Goal: Information Seeking & Learning: Learn about a topic

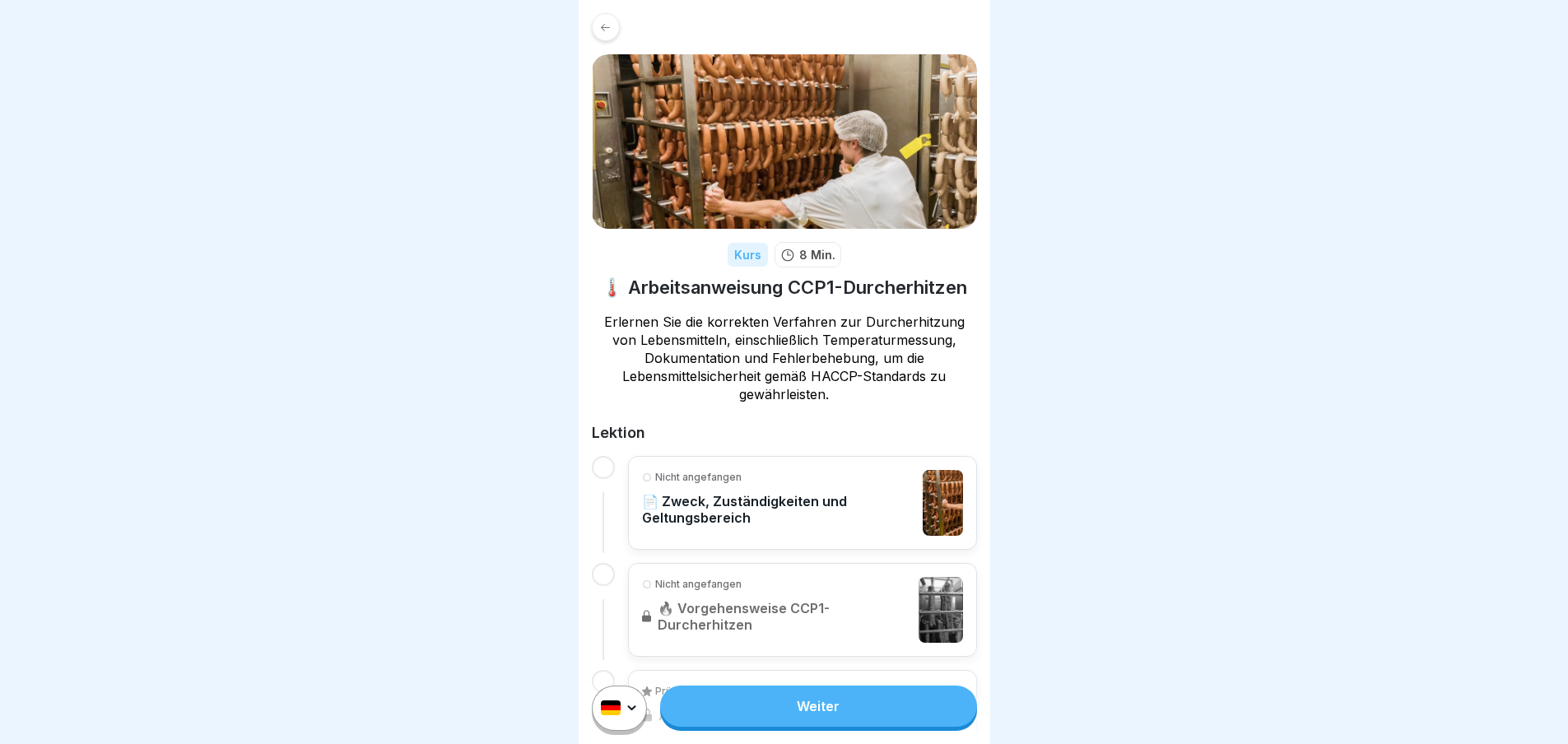
scroll to position [12, 0]
click at [812, 701] on link "Weiter" at bounding box center [818, 706] width 316 height 41
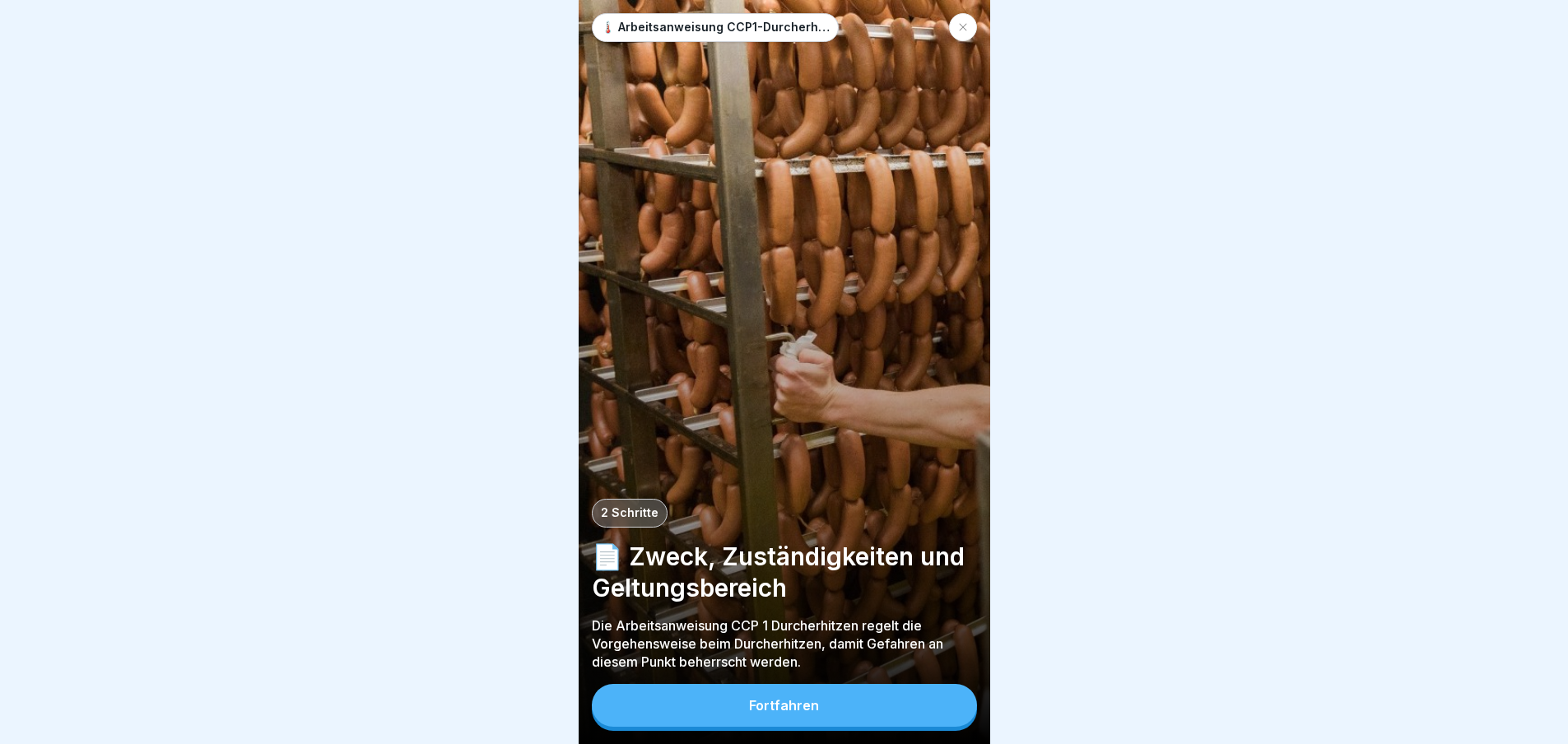
click at [796, 713] on div "Fortfahren" at bounding box center [784, 705] width 70 height 15
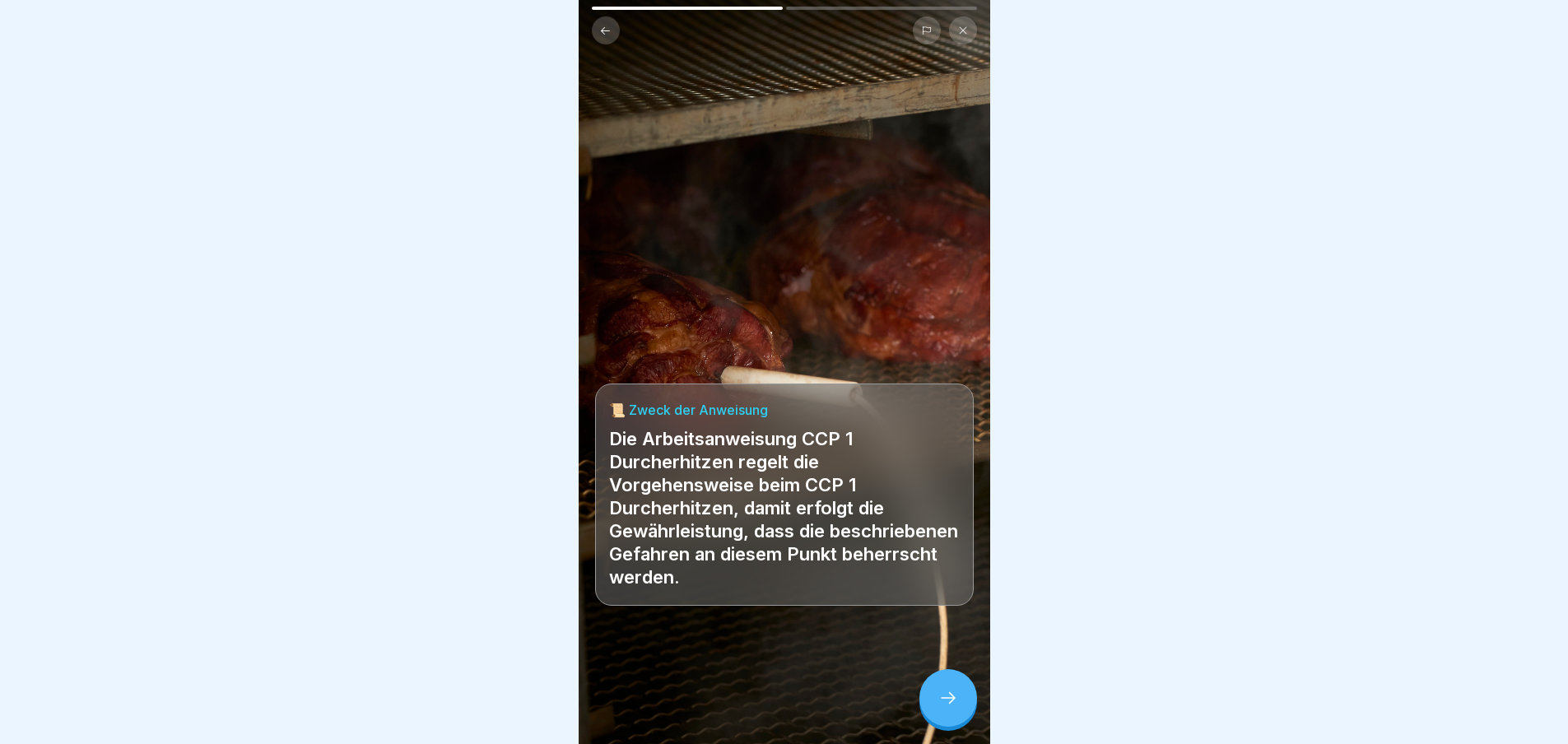
click at [956, 708] on icon at bounding box center [948, 698] width 20 height 20
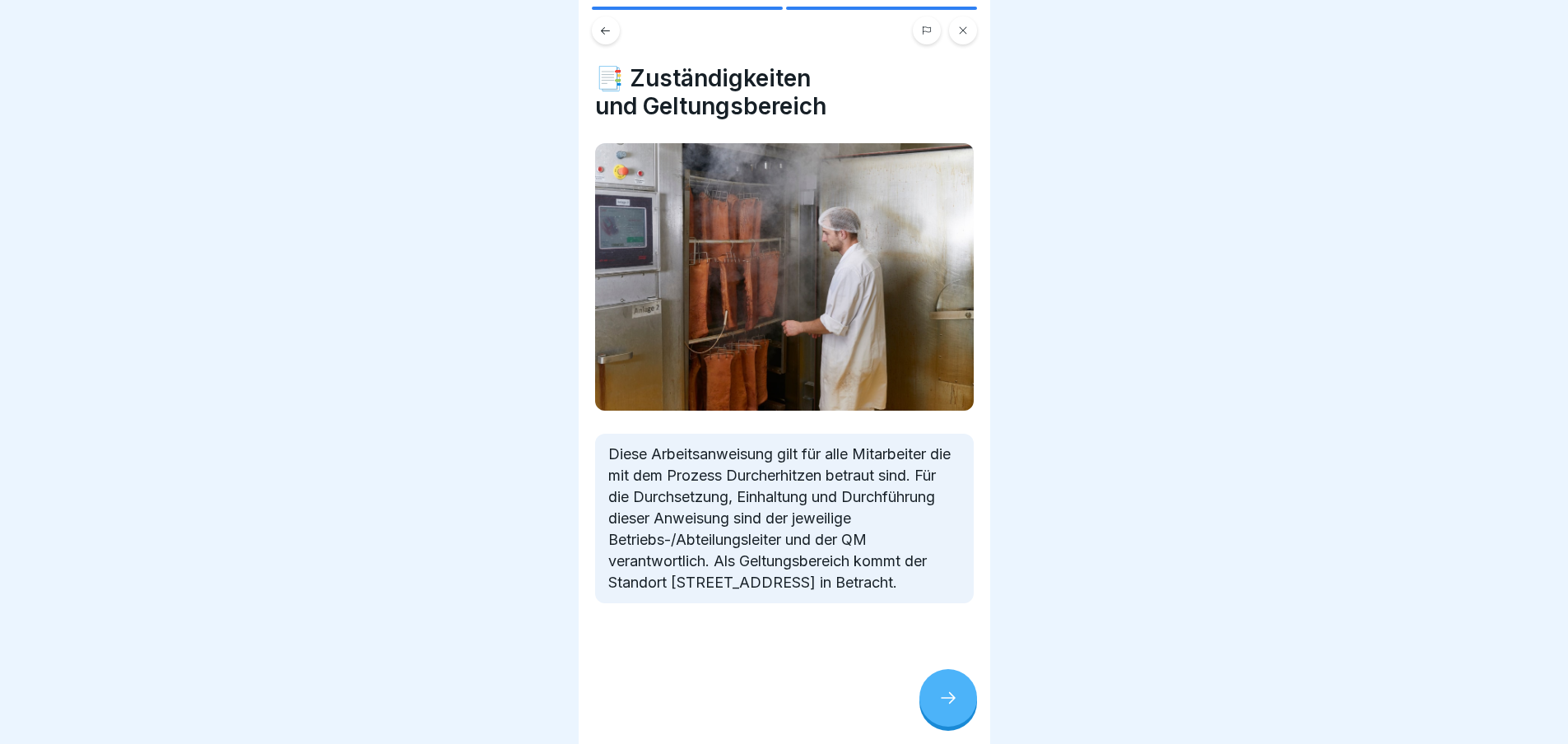
click at [952, 706] on icon at bounding box center [948, 698] width 20 height 20
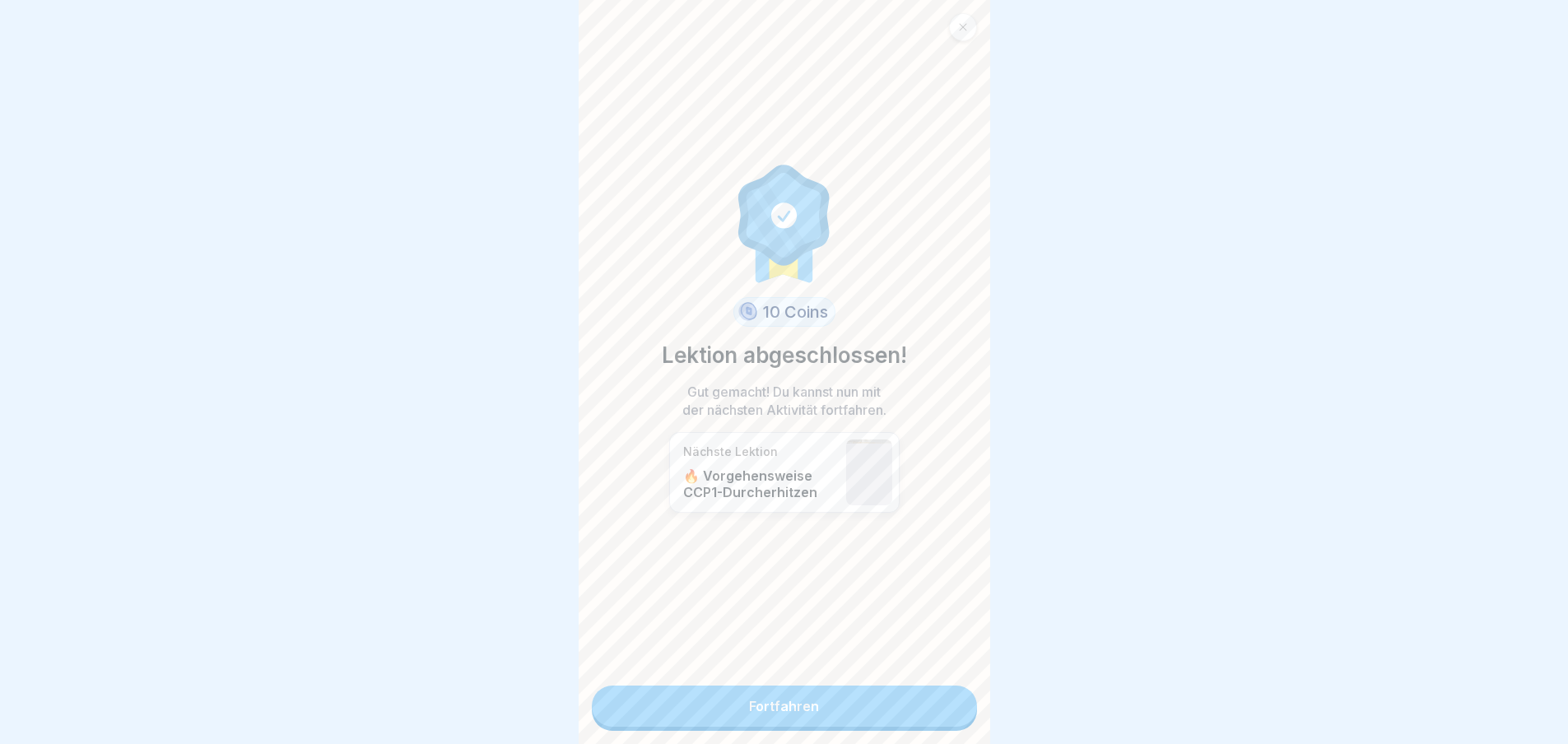
click at [786, 710] on link "Fortfahren" at bounding box center [785, 706] width 385 height 41
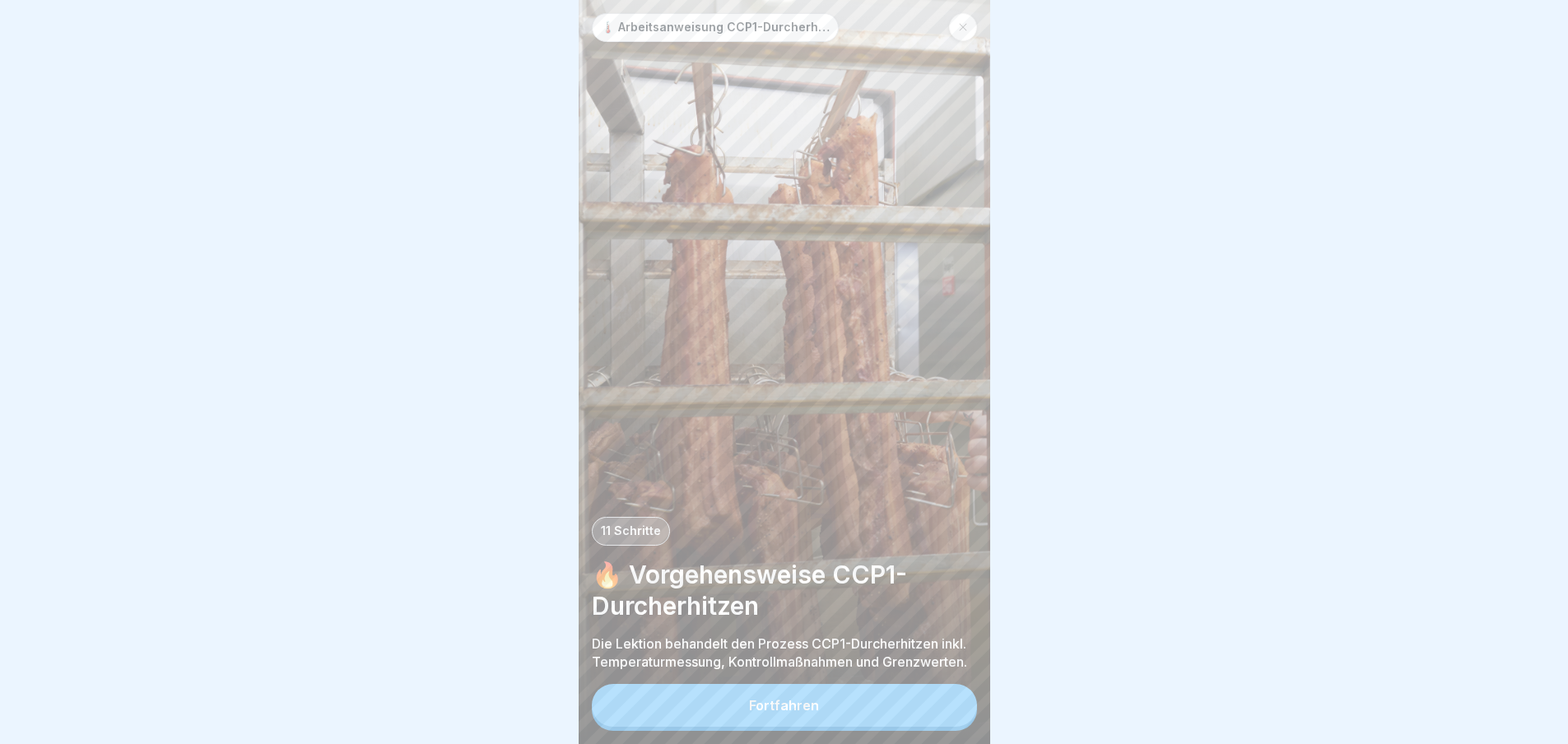
click at [782, 713] on div "Fortfahren" at bounding box center [784, 705] width 70 height 15
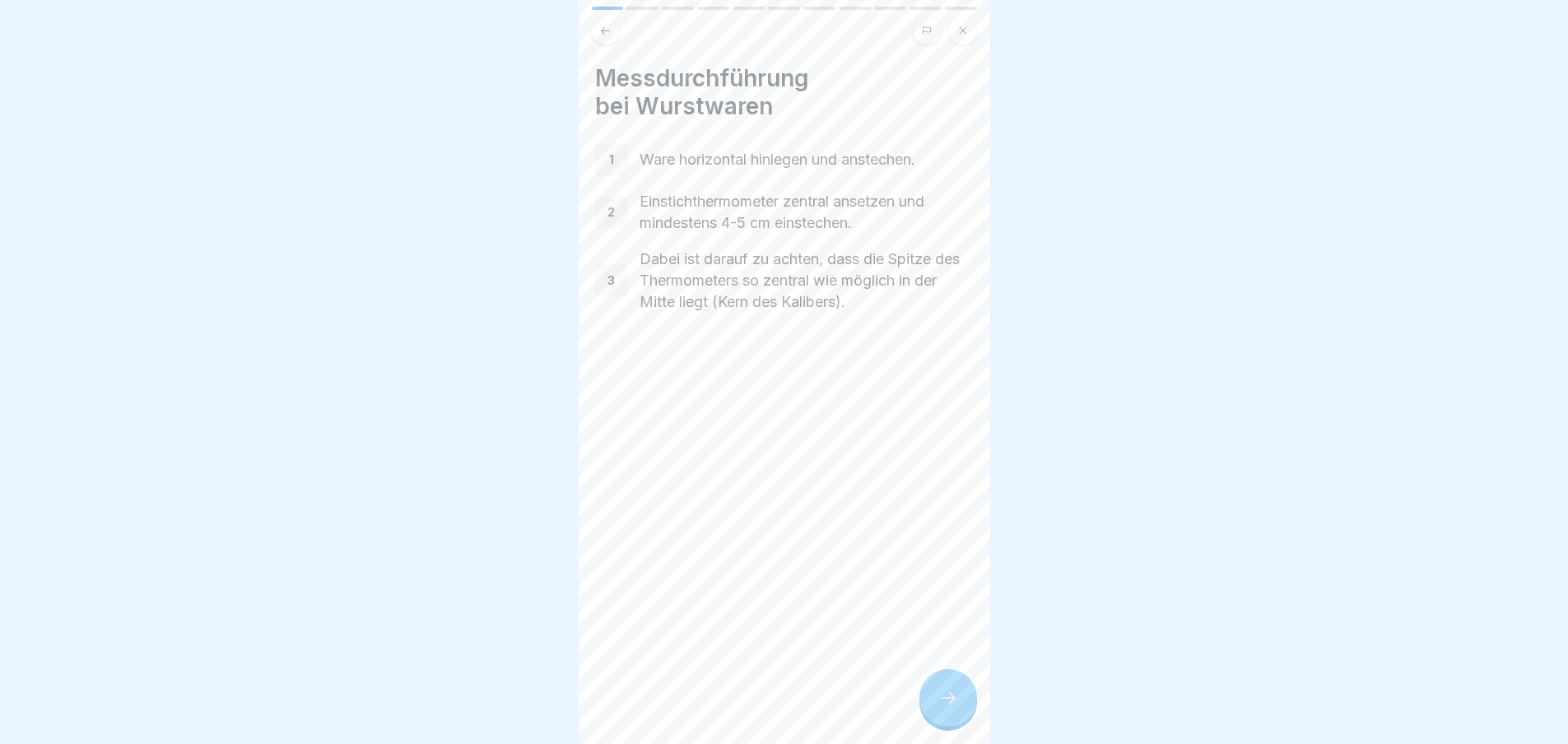
click at [955, 707] on icon at bounding box center [948, 698] width 20 height 20
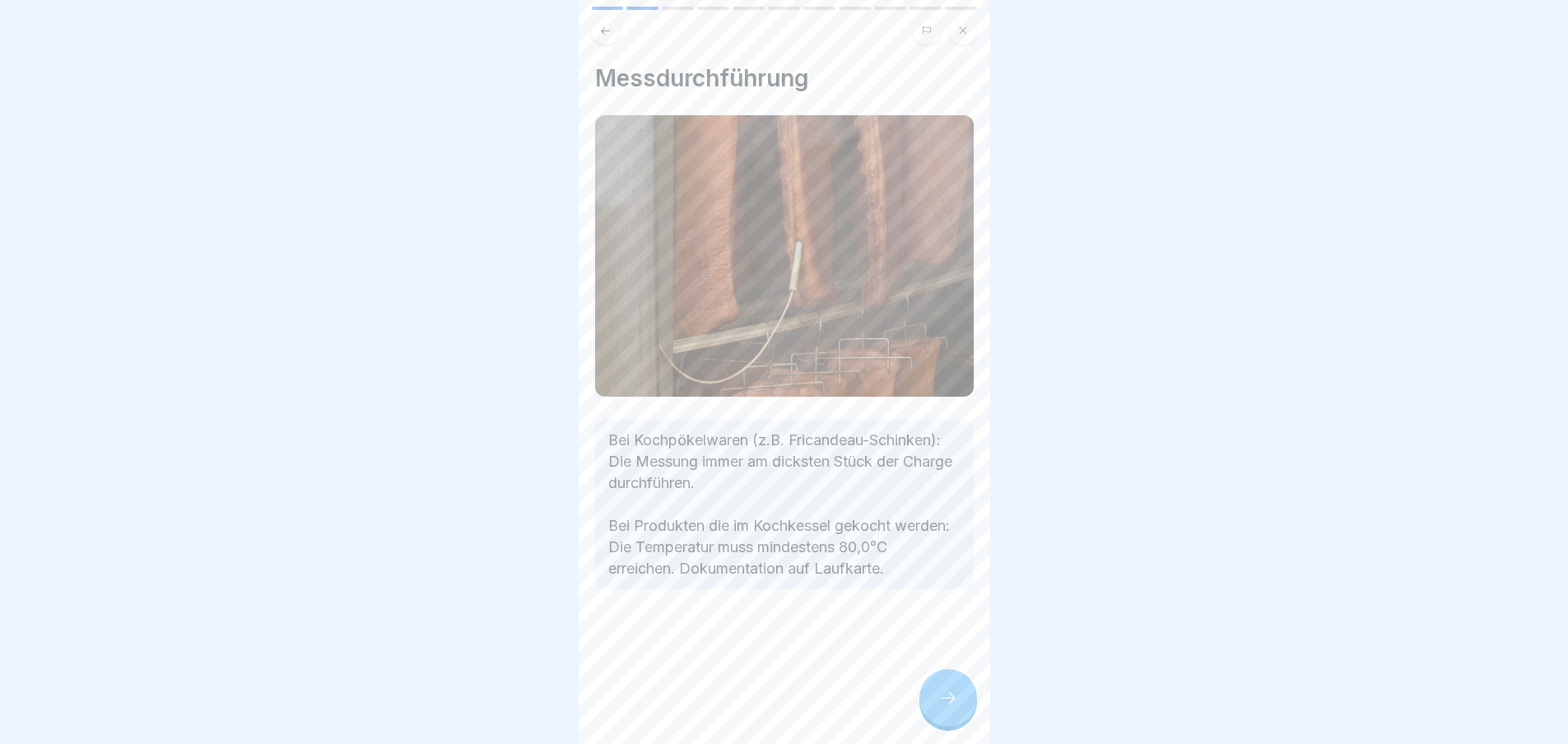
click at [945, 708] on icon at bounding box center [948, 698] width 20 height 20
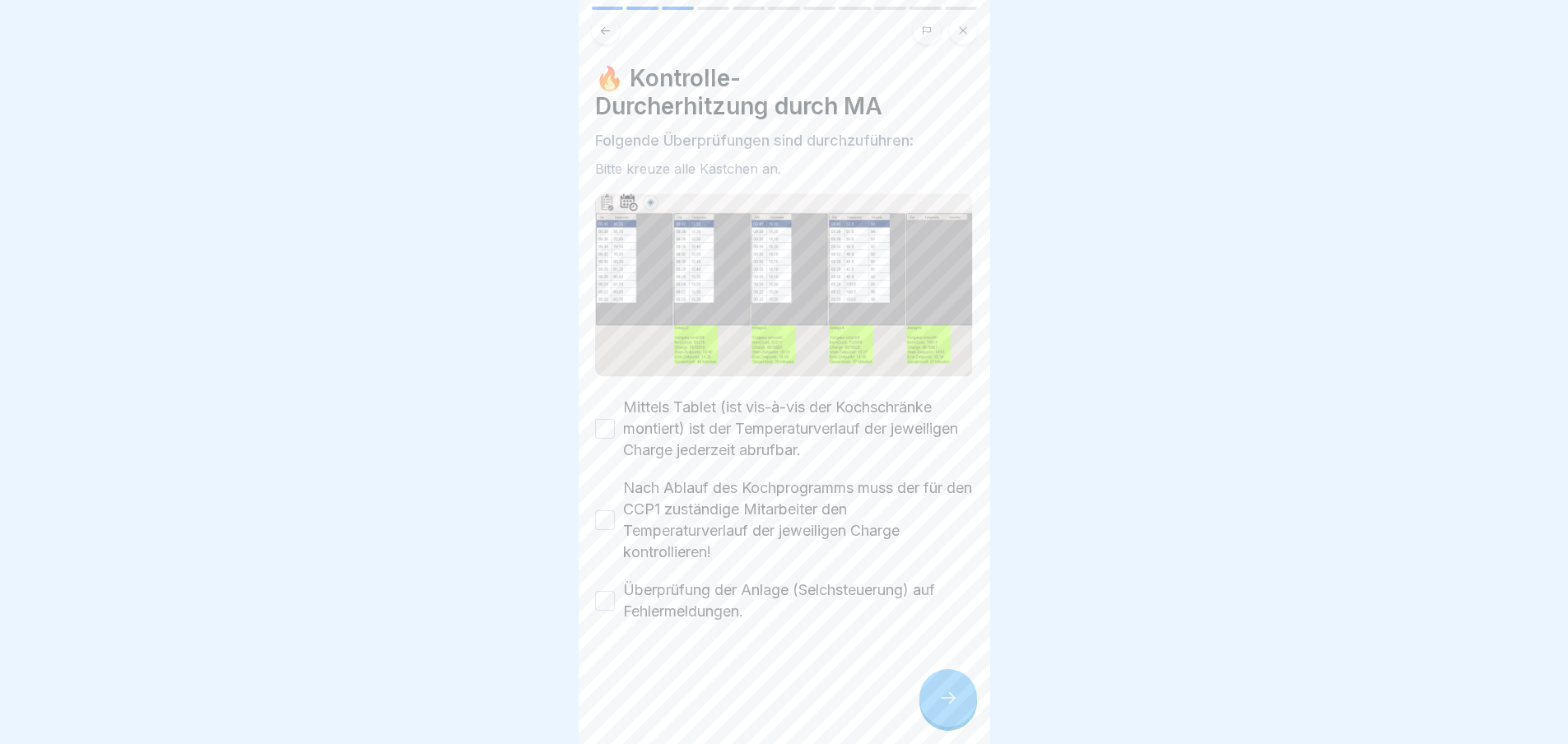
click at [609, 423] on button "Mittels Tablet (ist vis-à-vis der Kochschränke montiert) ist der Temperaturverl…" at bounding box center [605, 429] width 20 height 20
click at [618, 517] on div "Nach Ablauf des Kochprogramms muss der für den CCP1 zuständige Mitarbeiter den …" at bounding box center [784, 520] width 379 height 85
click at [599, 512] on button "Nach Ablauf des Kochprogramms muss der für den CCP1 zuständige Mitarbeiter den …" at bounding box center [605, 520] width 20 height 20
click at [605, 592] on button "Überprüfung der Anlage (Selchsteuerung) auf Fehlermeldungen." at bounding box center [605, 601] width 20 height 20
click at [953, 707] on icon at bounding box center [948, 698] width 20 height 20
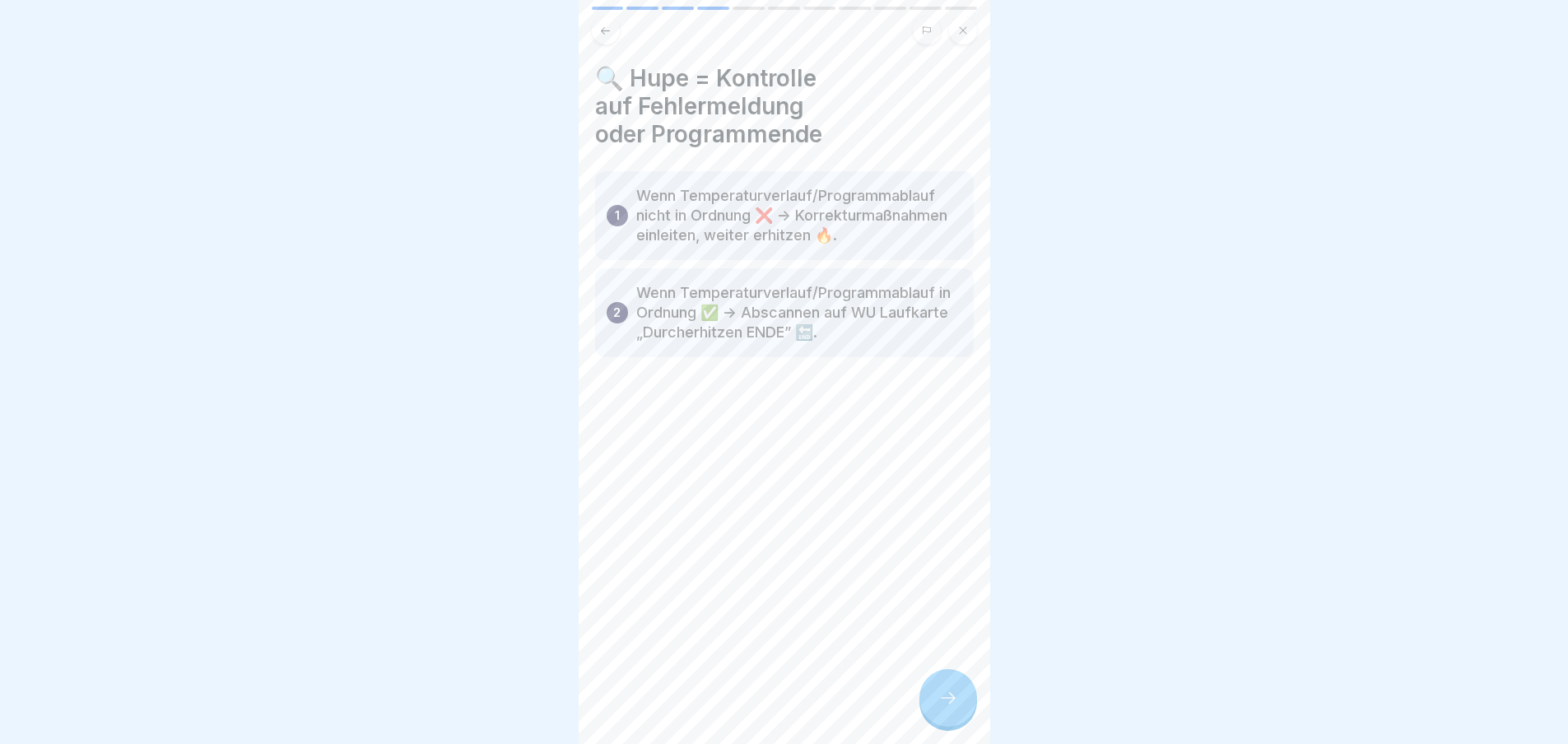
click at [962, 715] on div at bounding box center [949, 698] width 57 height 57
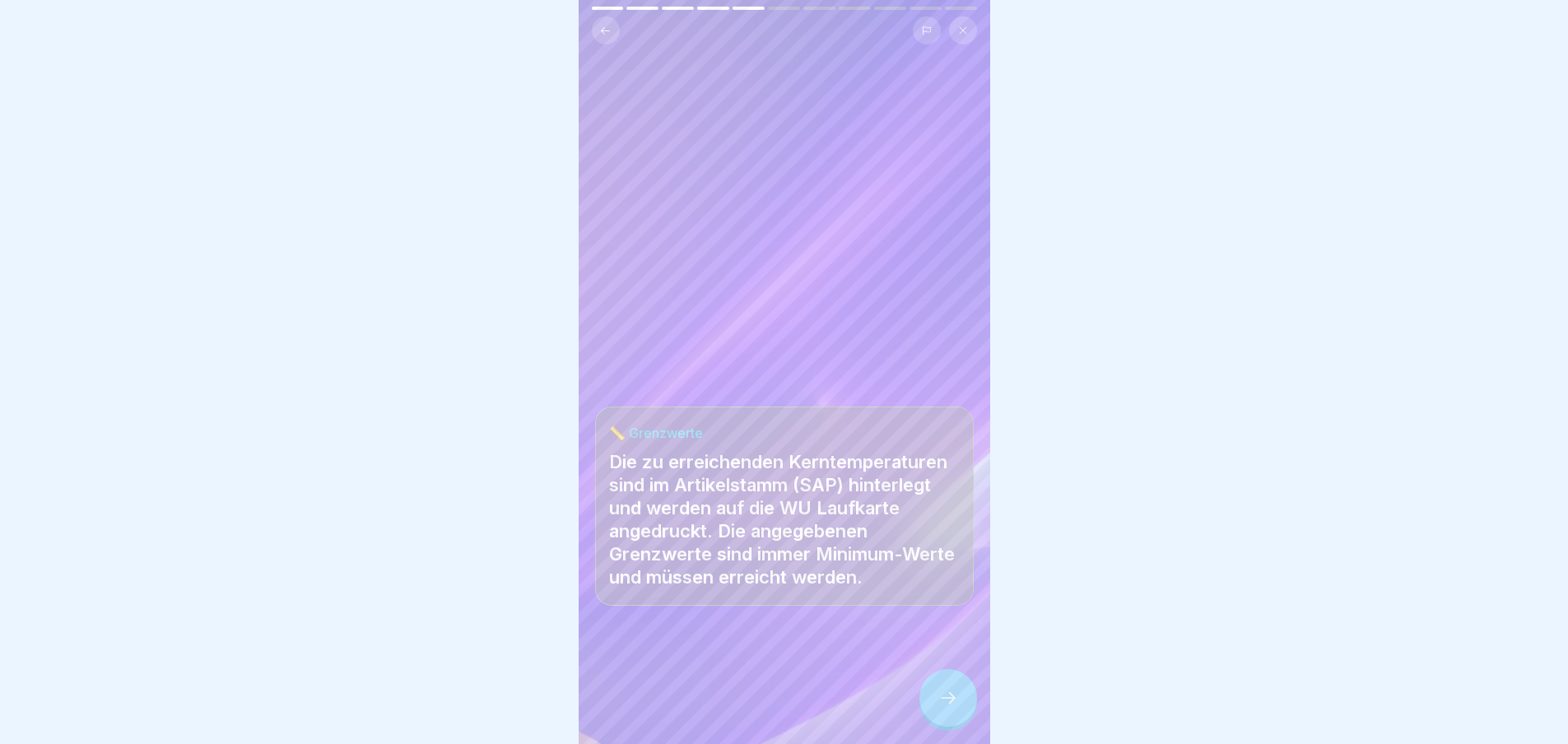
click at [951, 708] on icon at bounding box center [948, 698] width 20 height 20
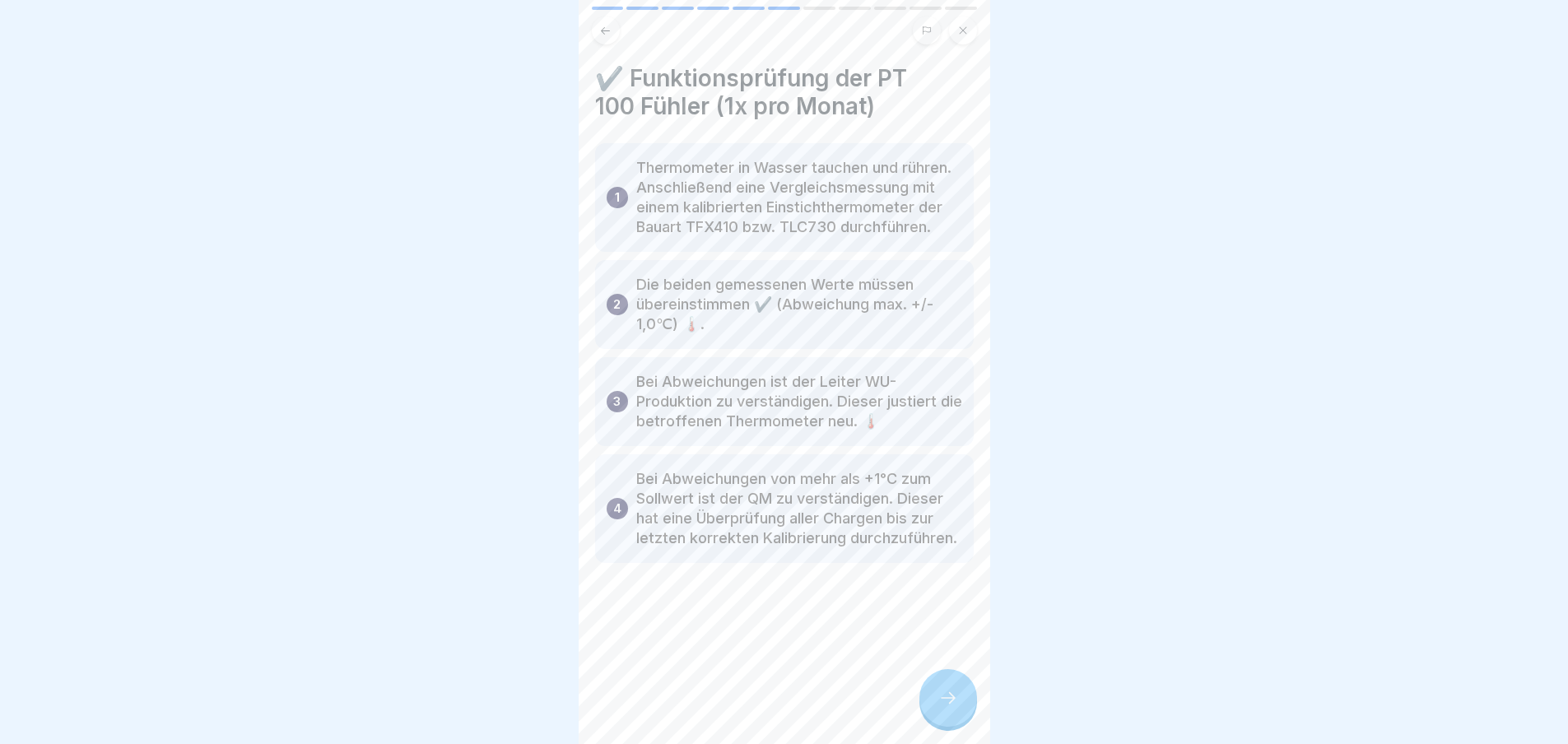
click at [943, 707] on icon at bounding box center [948, 698] width 20 height 20
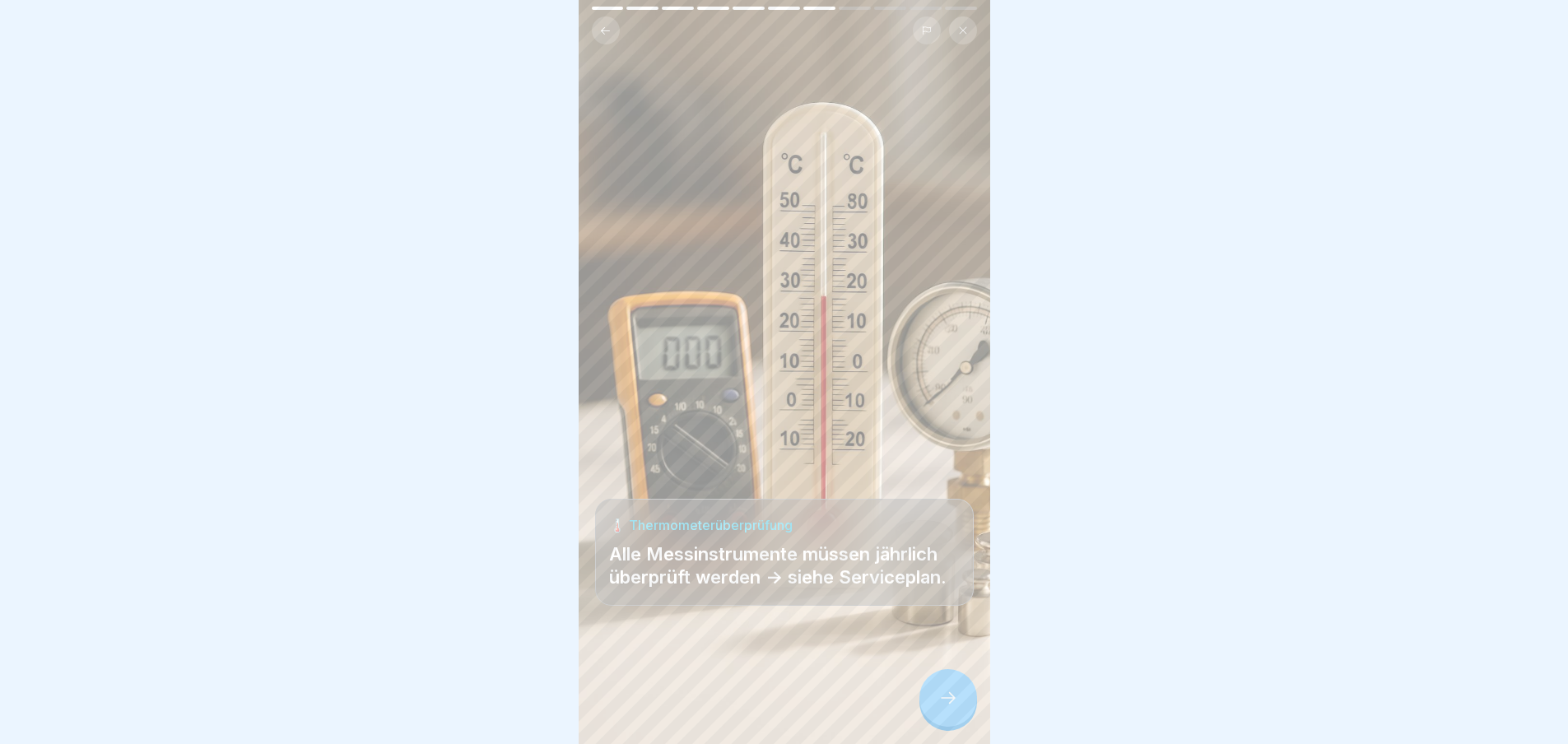
click at [950, 706] on icon at bounding box center [948, 698] width 20 height 20
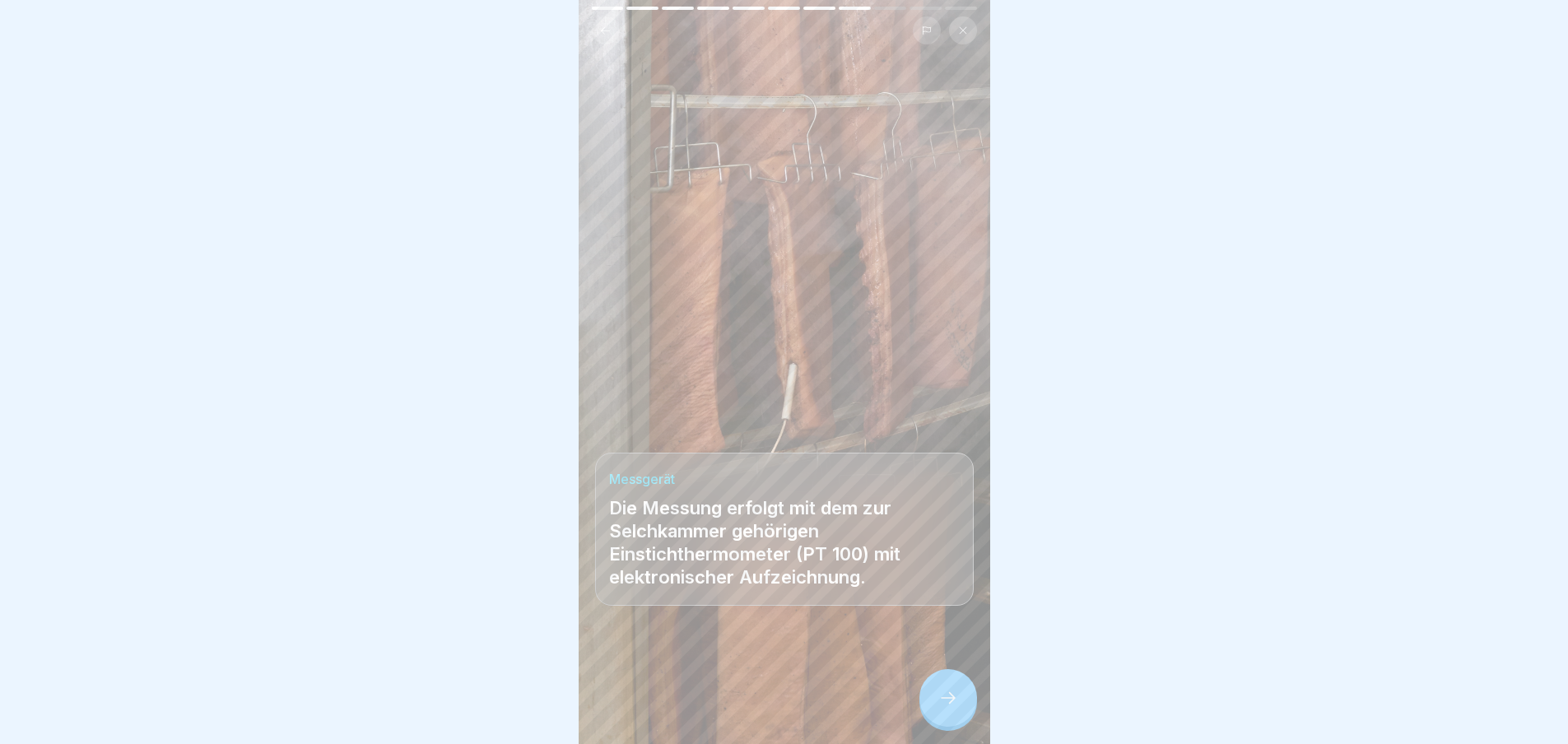
click at [950, 706] on icon at bounding box center [948, 698] width 20 height 20
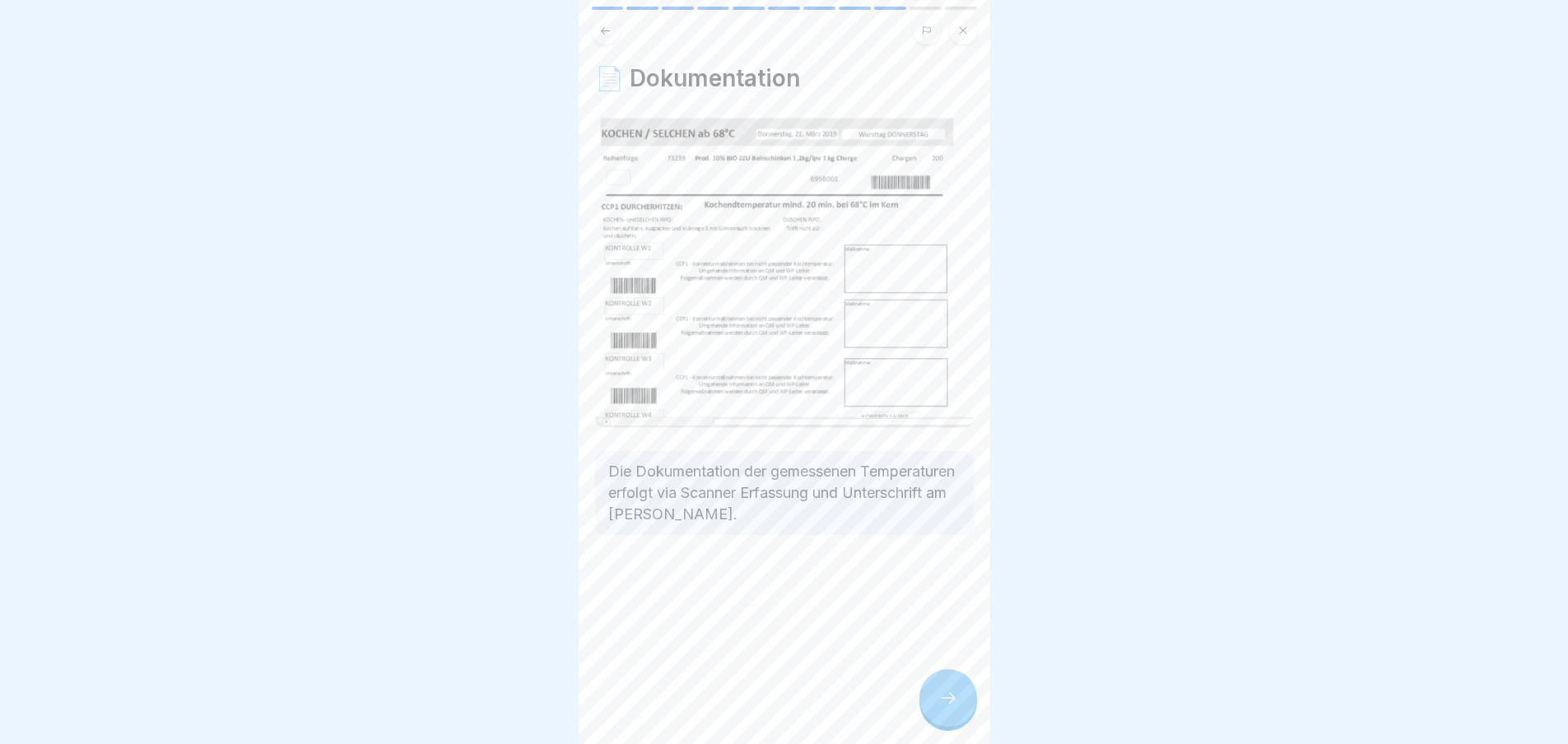
click at [950, 706] on icon at bounding box center [948, 698] width 20 height 20
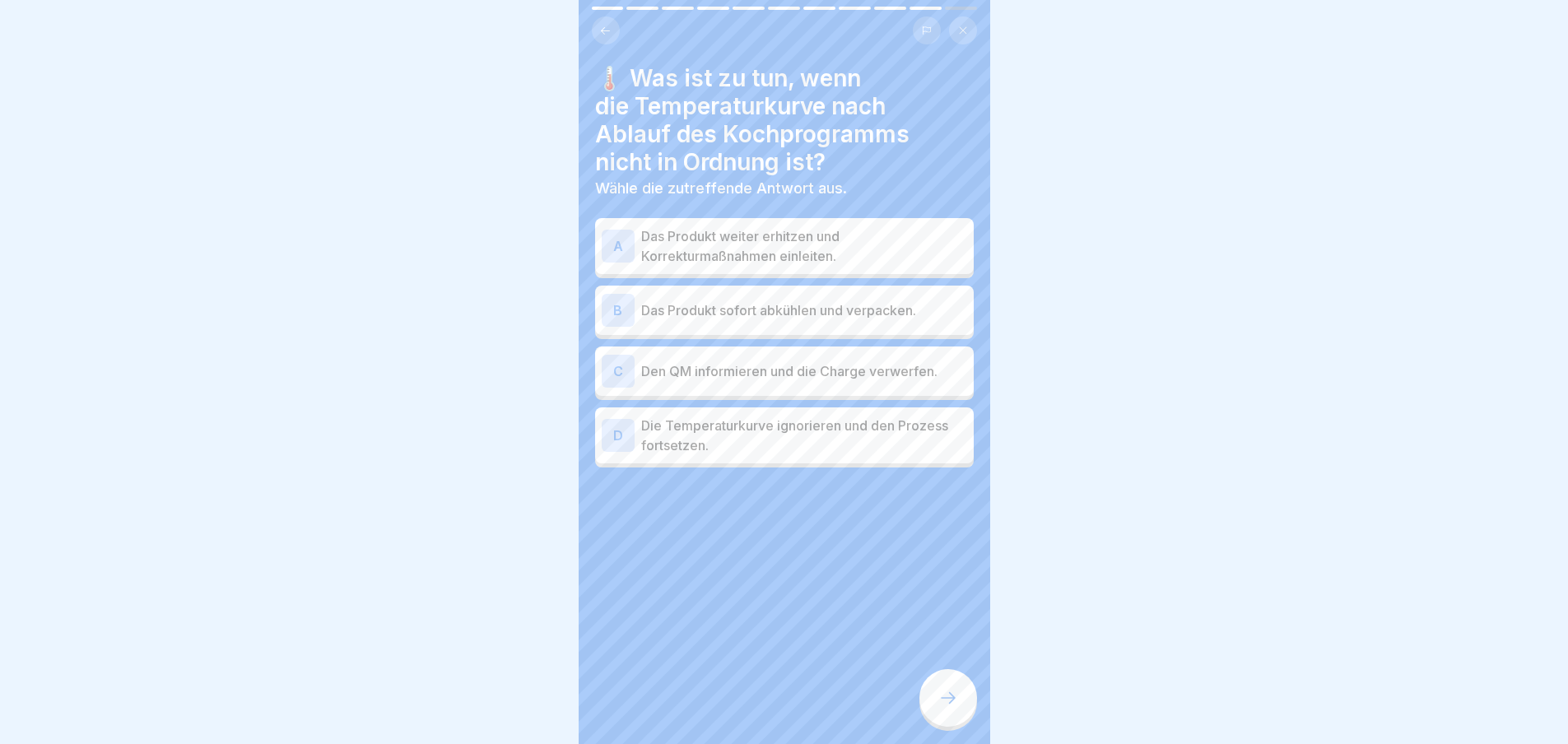
click at [625, 251] on div "A" at bounding box center [618, 247] width 33 height 33
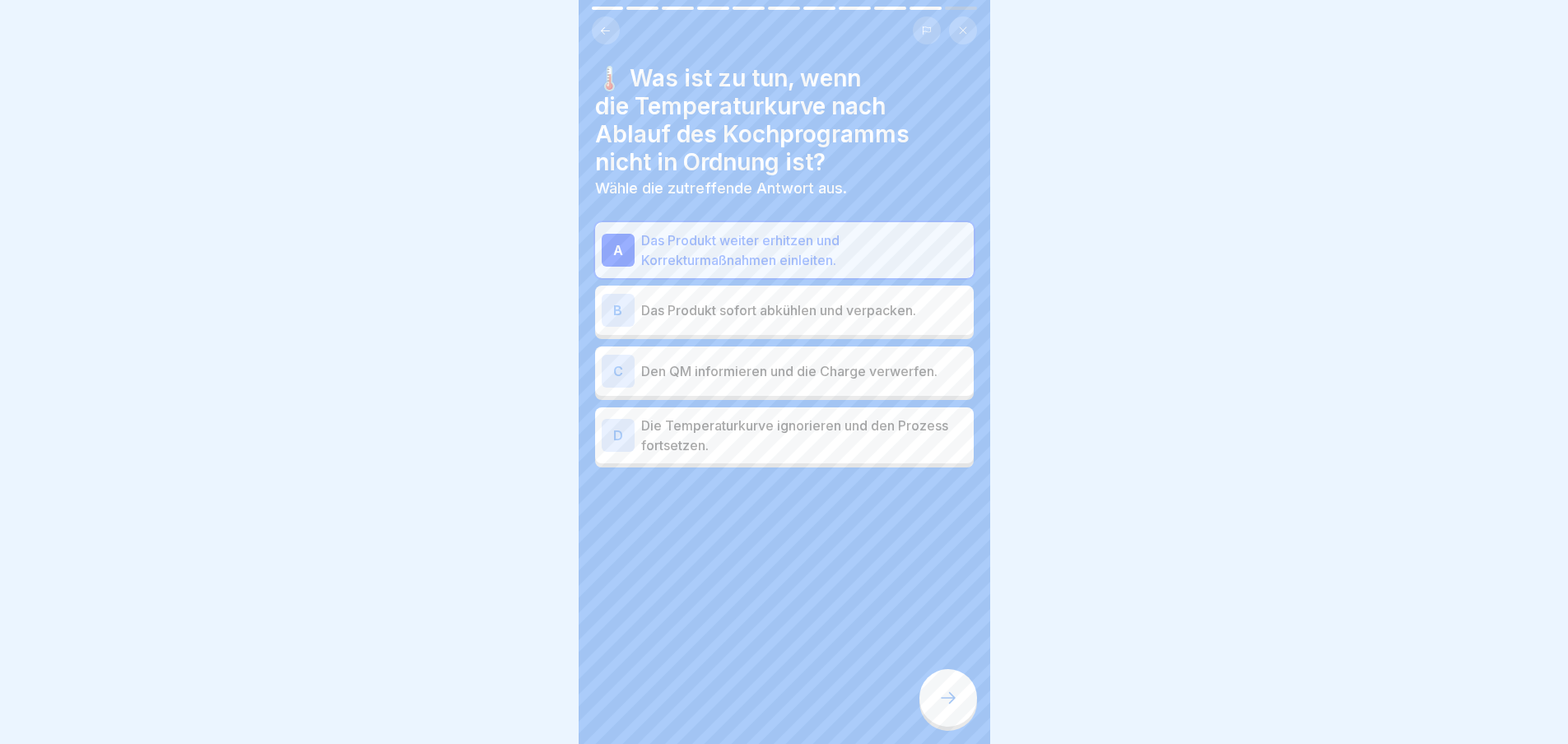
click at [955, 706] on icon at bounding box center [948, 698] width 20 height 20
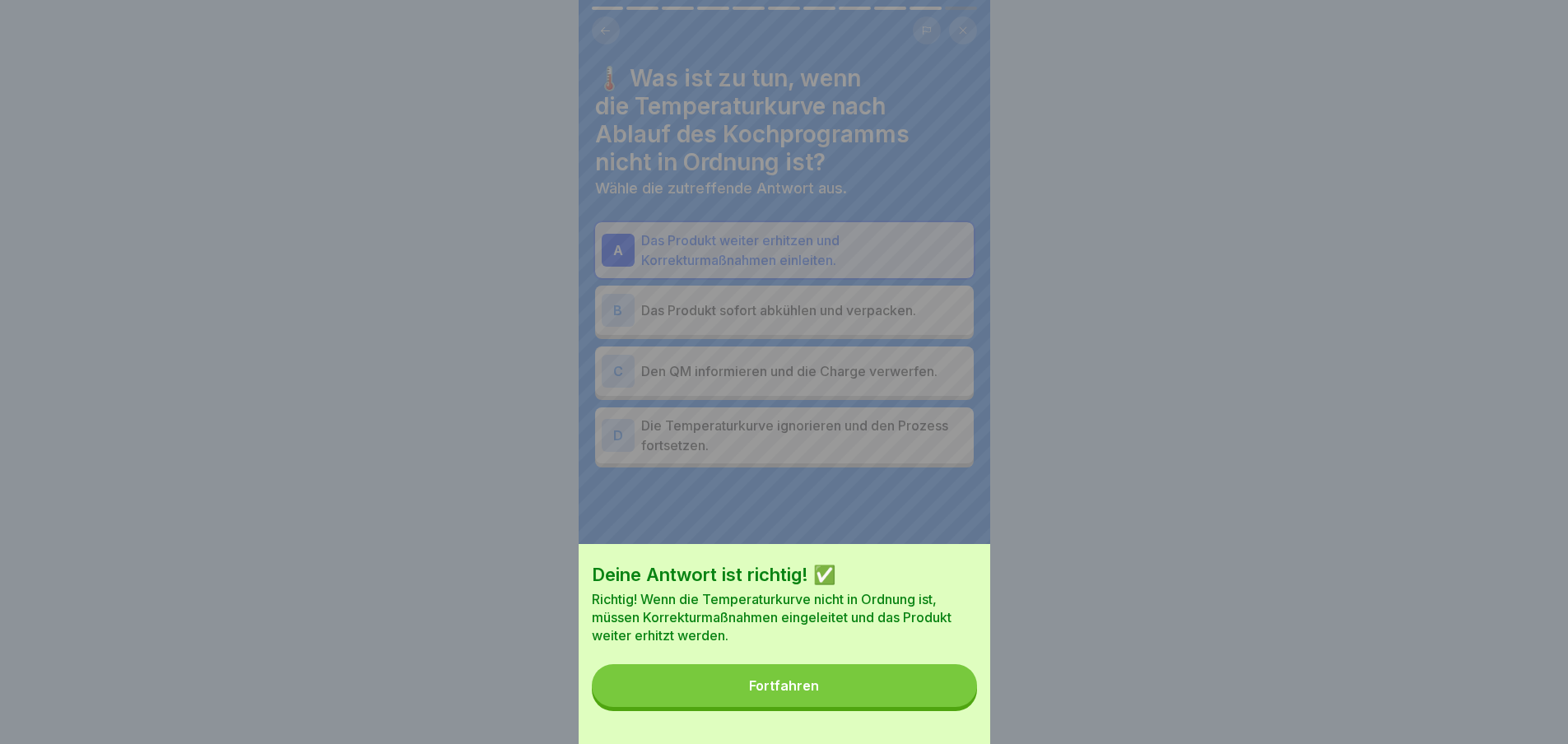
click at [803, 693] on div "Fortfahren" at bounding box center [784, 686] width 70 height 15
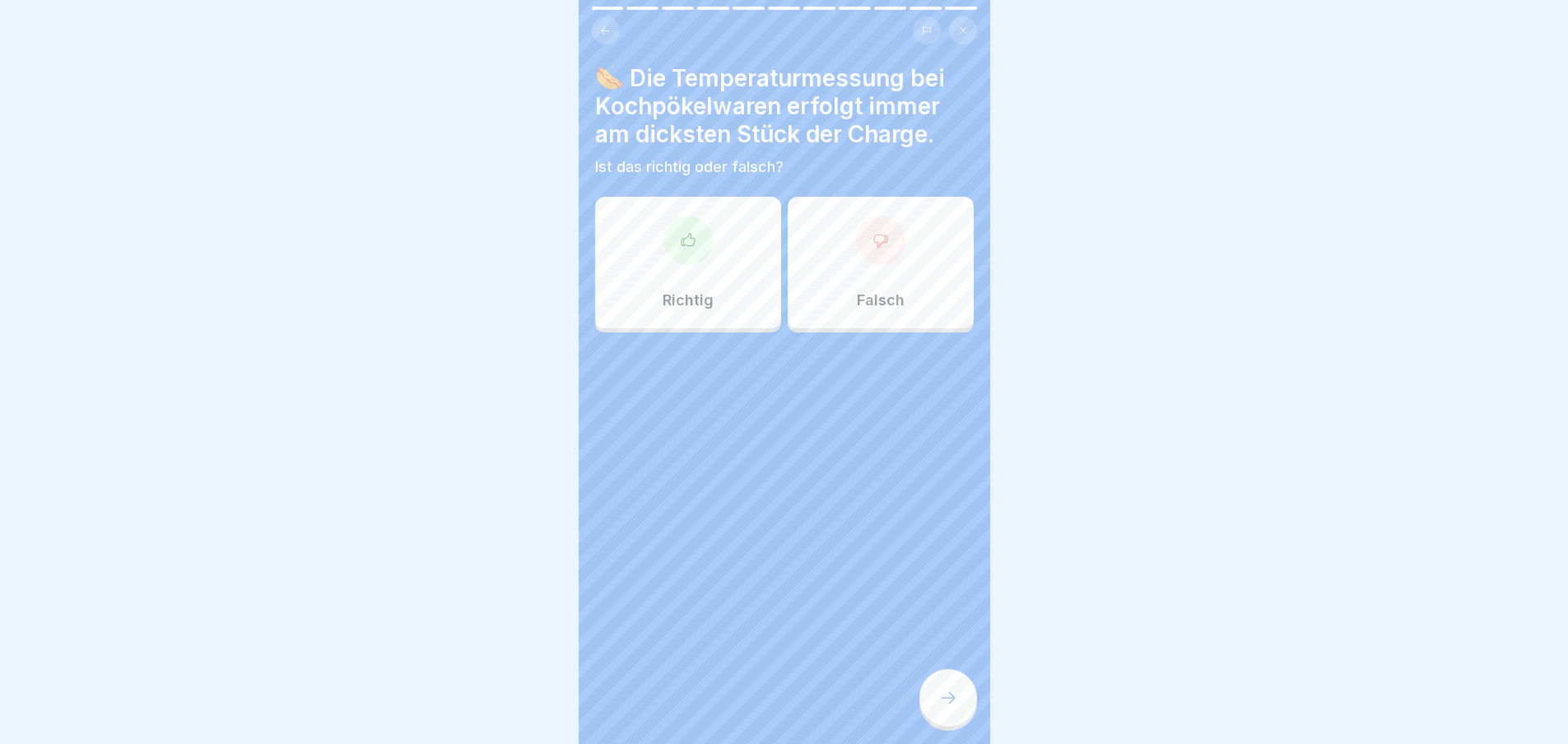
click at [693, 244] on icon at bounding box center [688, 240] width 17 height 17
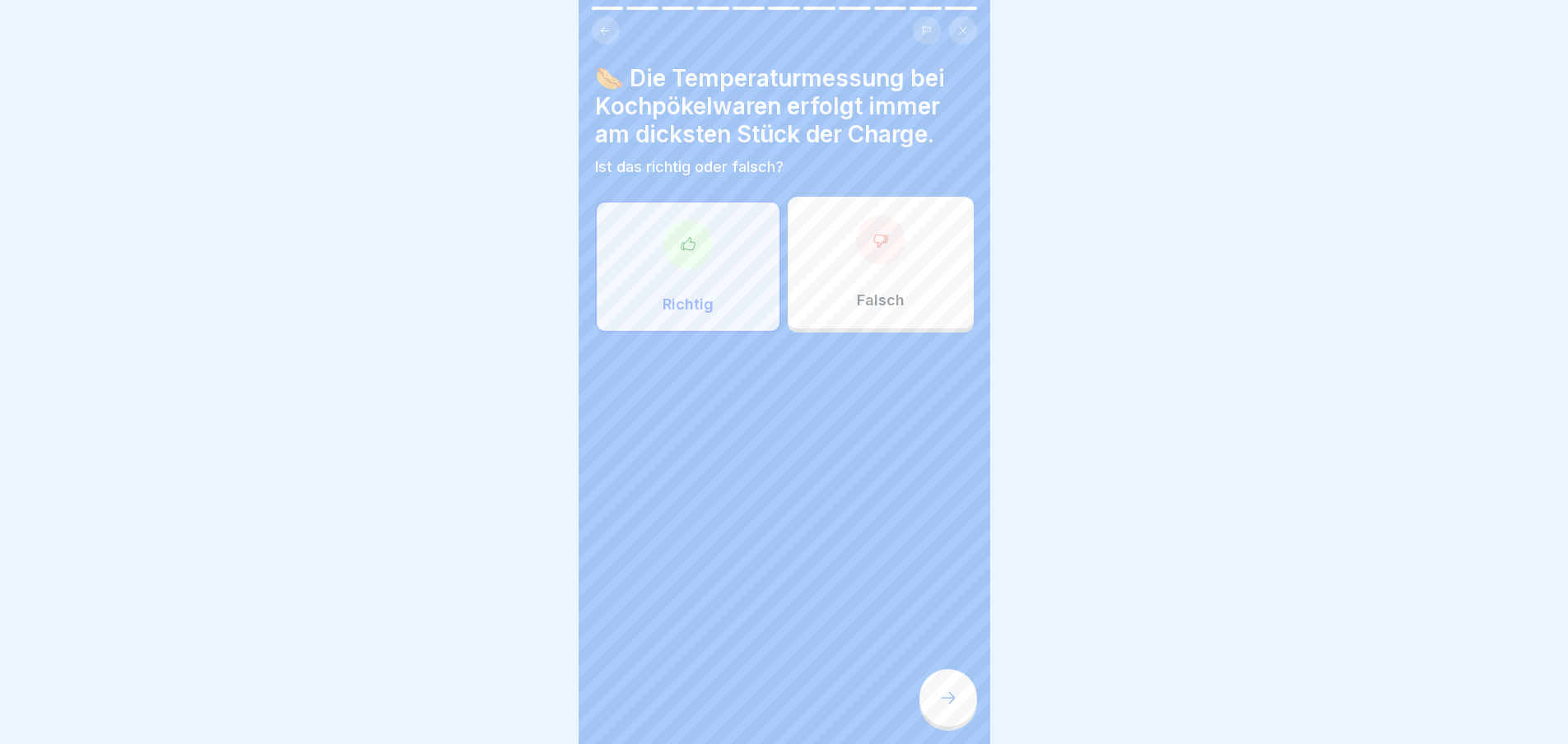
click at [950, 707] on icon at bounding box center [948, 698] width 20 height 20
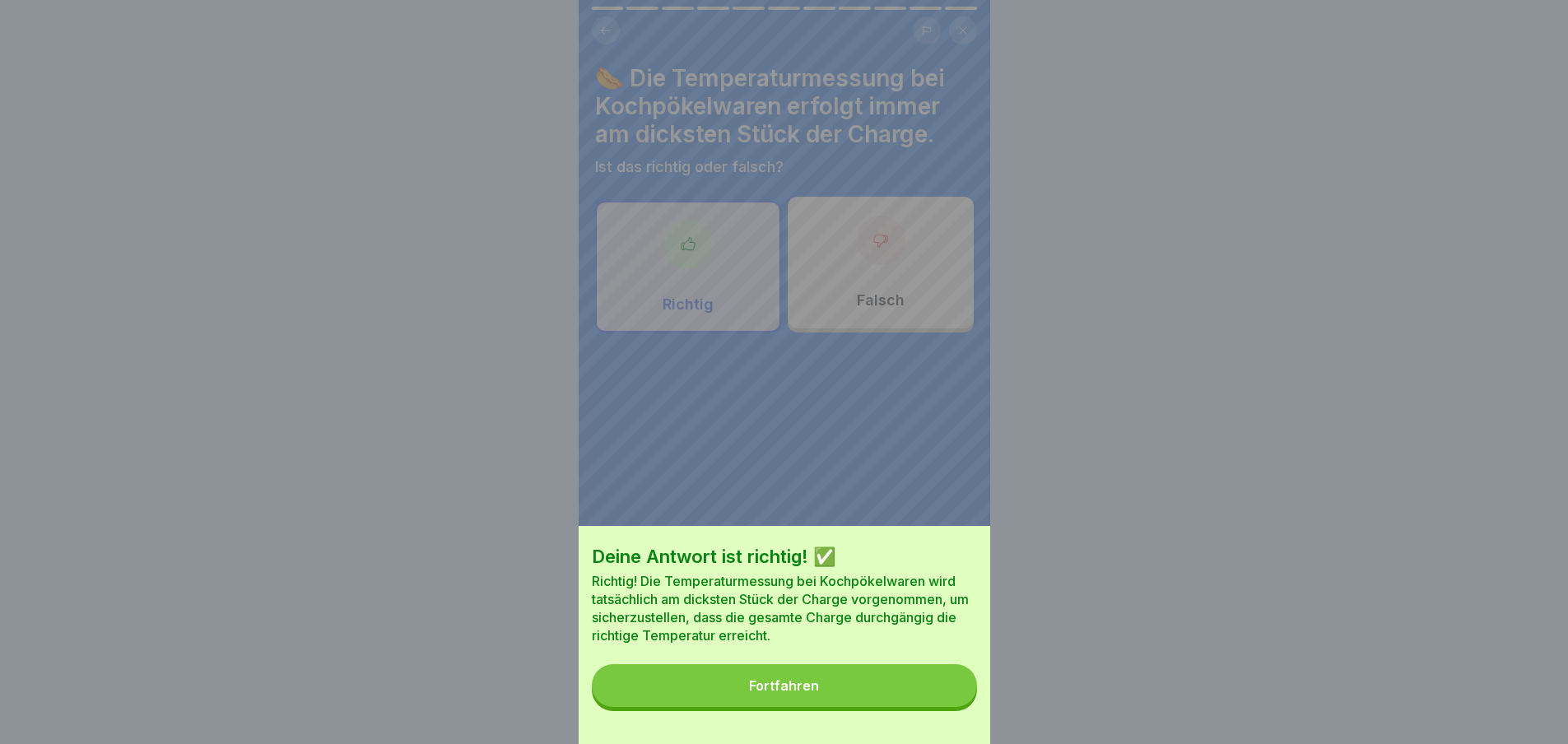
click at [803, 693] on div "Fortfahren" at bounding box center [784, 686] width 70 height 15
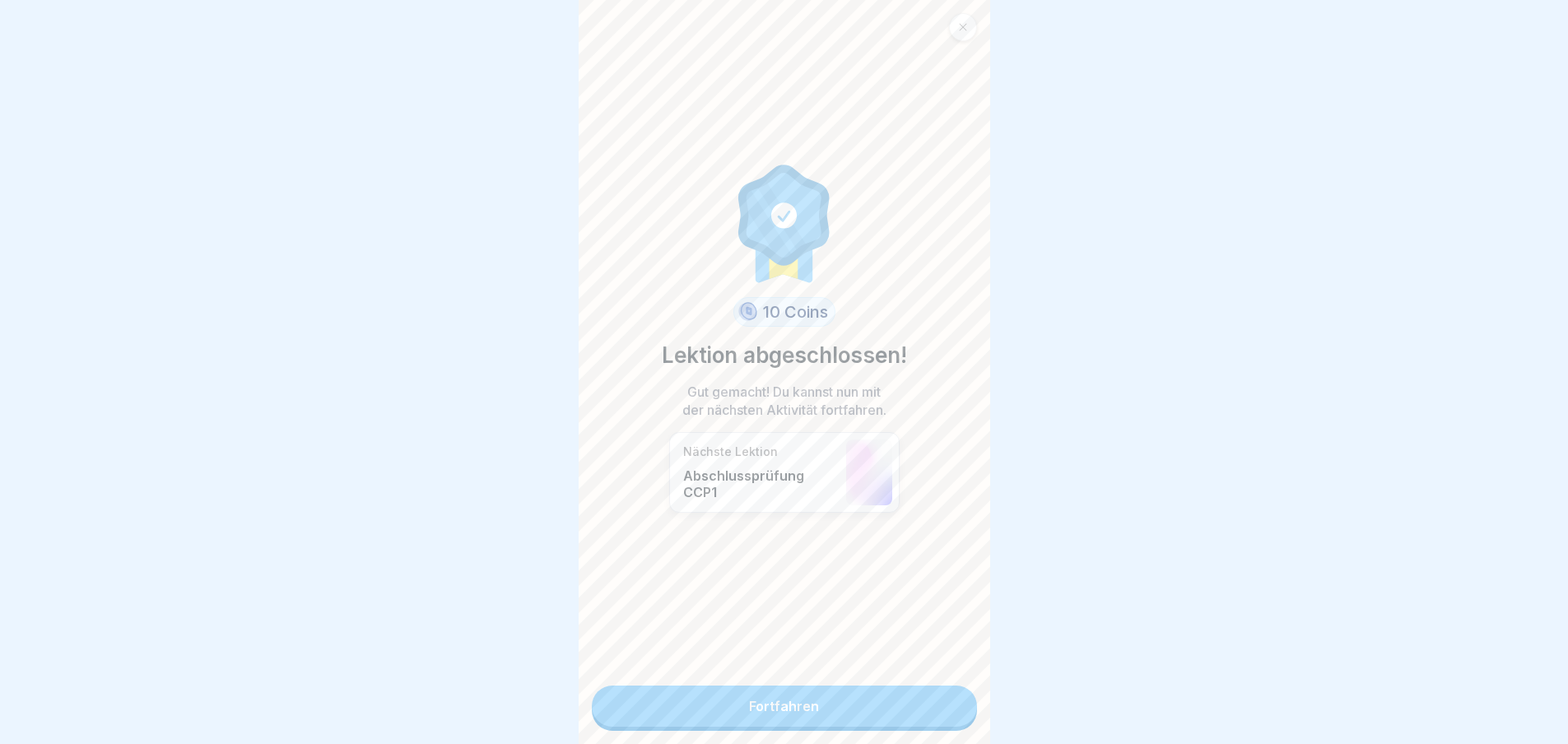
click at [787, 703] on link "Fortfahren" at bounding box center [785, 706] width 385 height 41
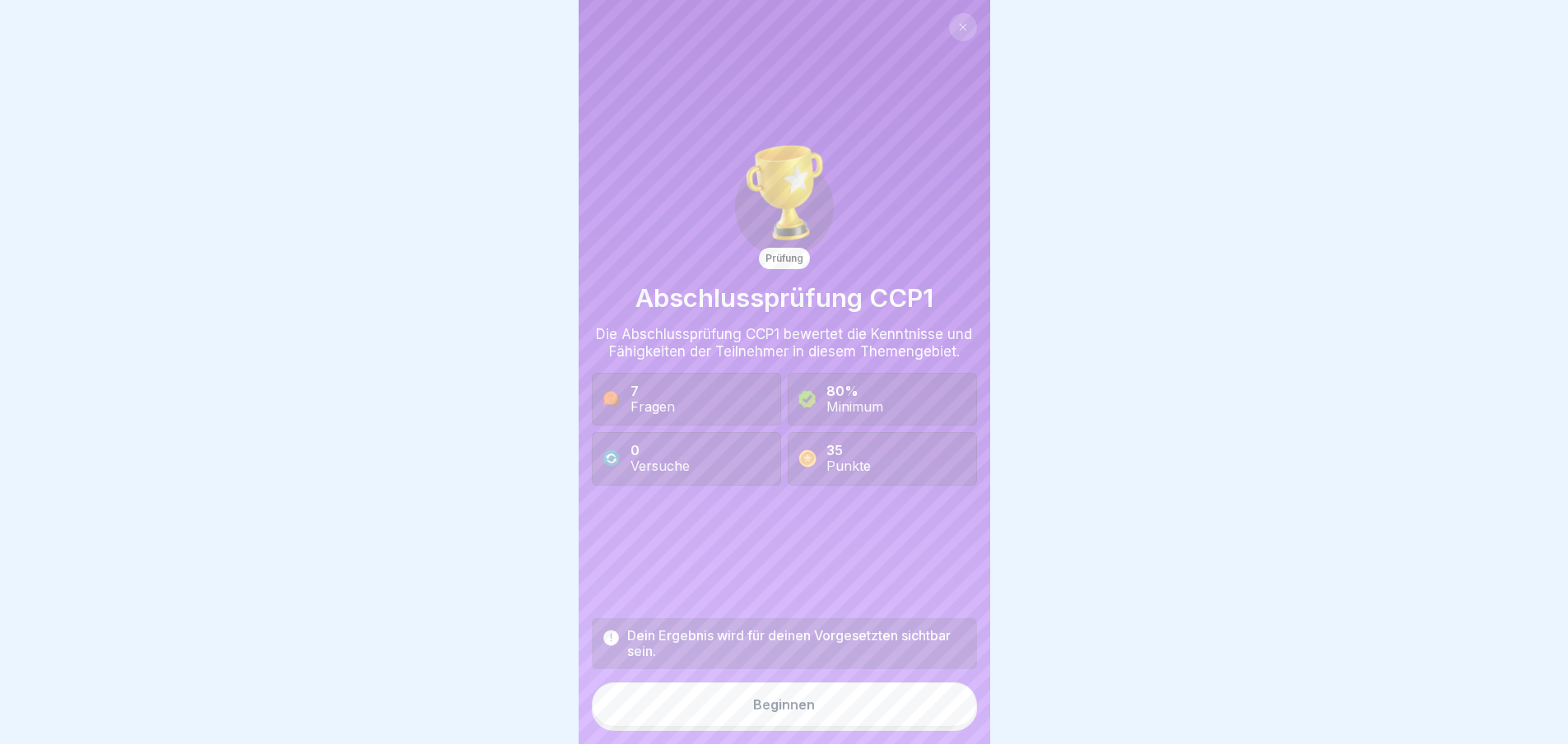
click at [789, 713] on div "Beginnen" at bounding box center [784, 705] width 62 height 15
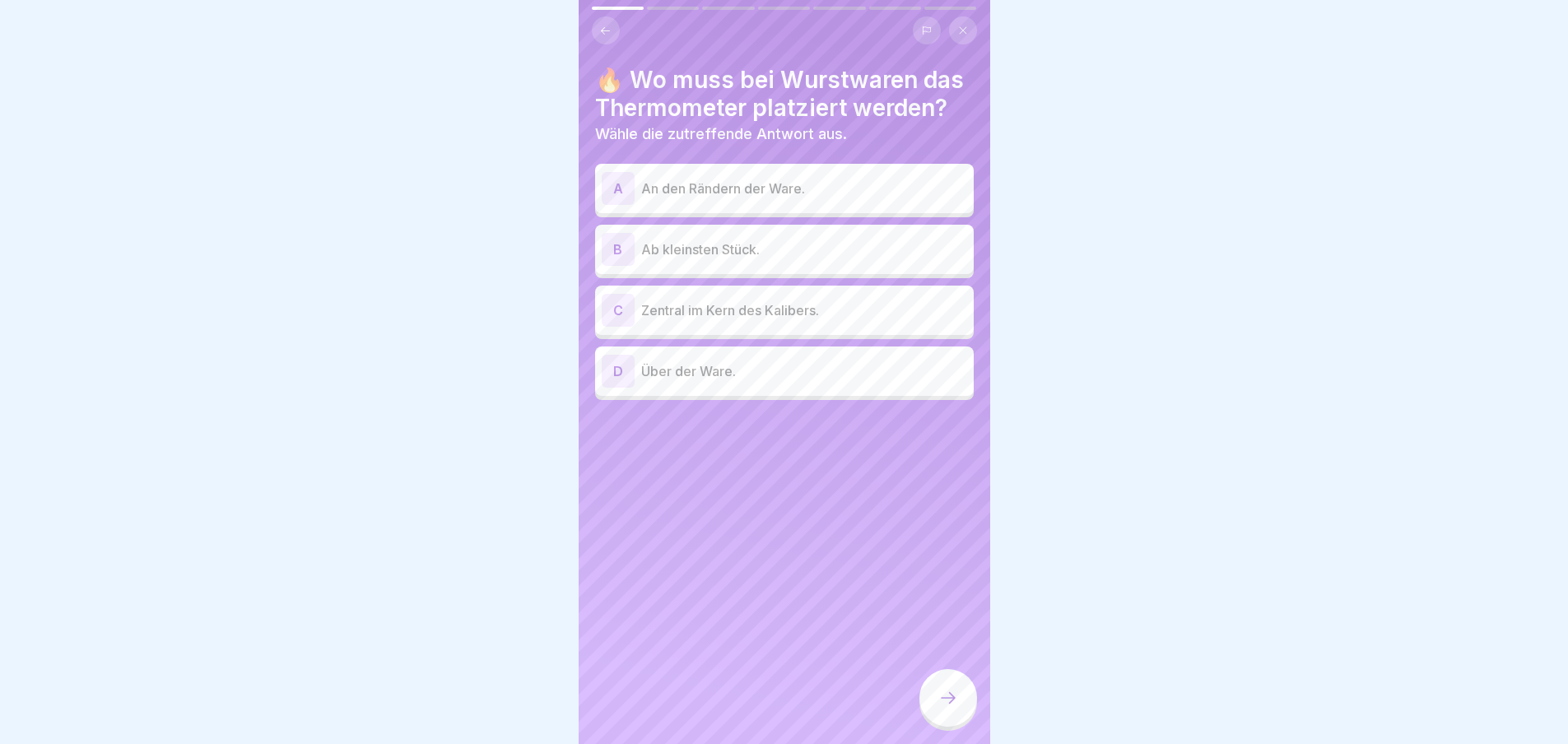
click at [610, 308] on div "C" at bounding box center [618, 310] width 33 height 33
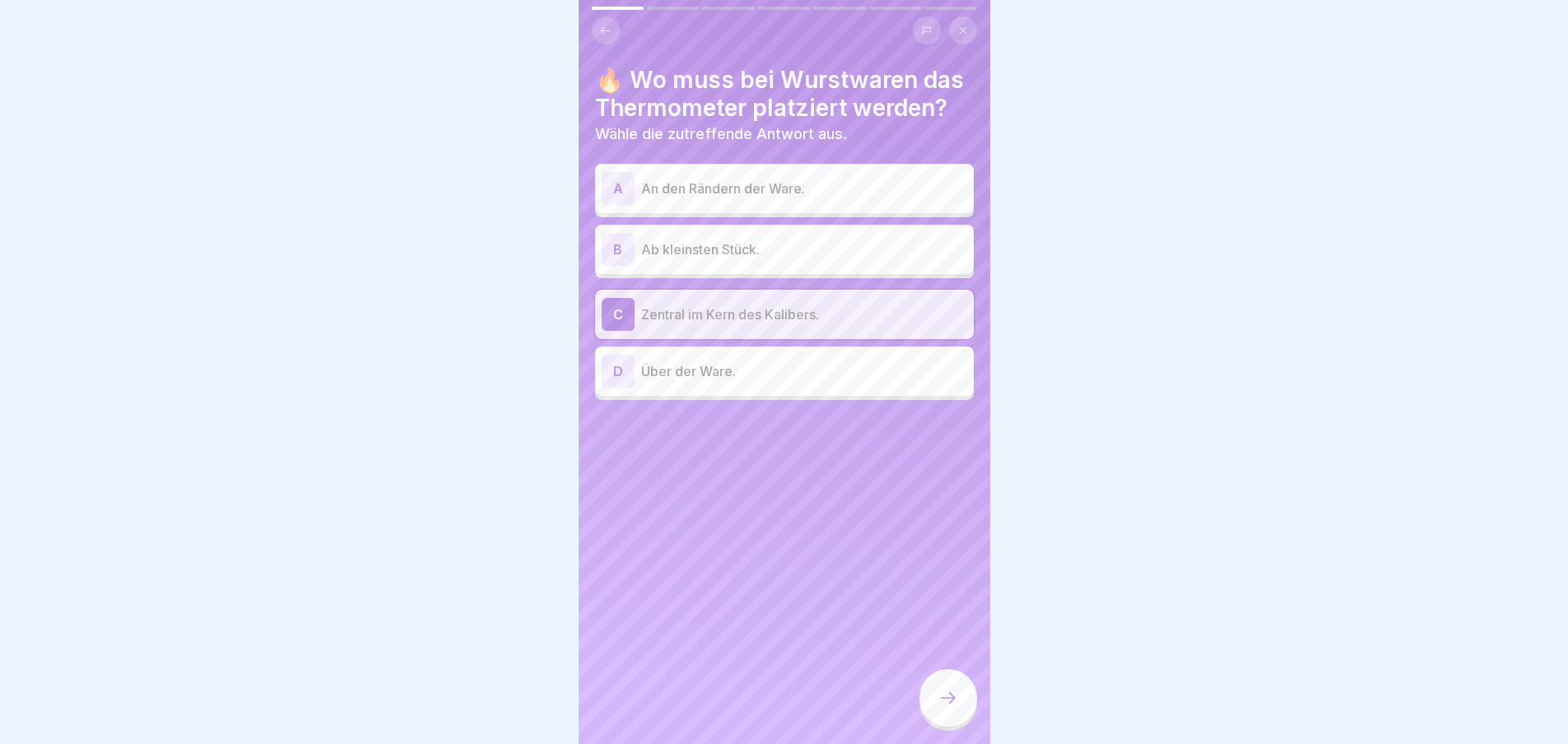
click at [943, 708] on icon at bounding box center [948, 698] width 20 height 20
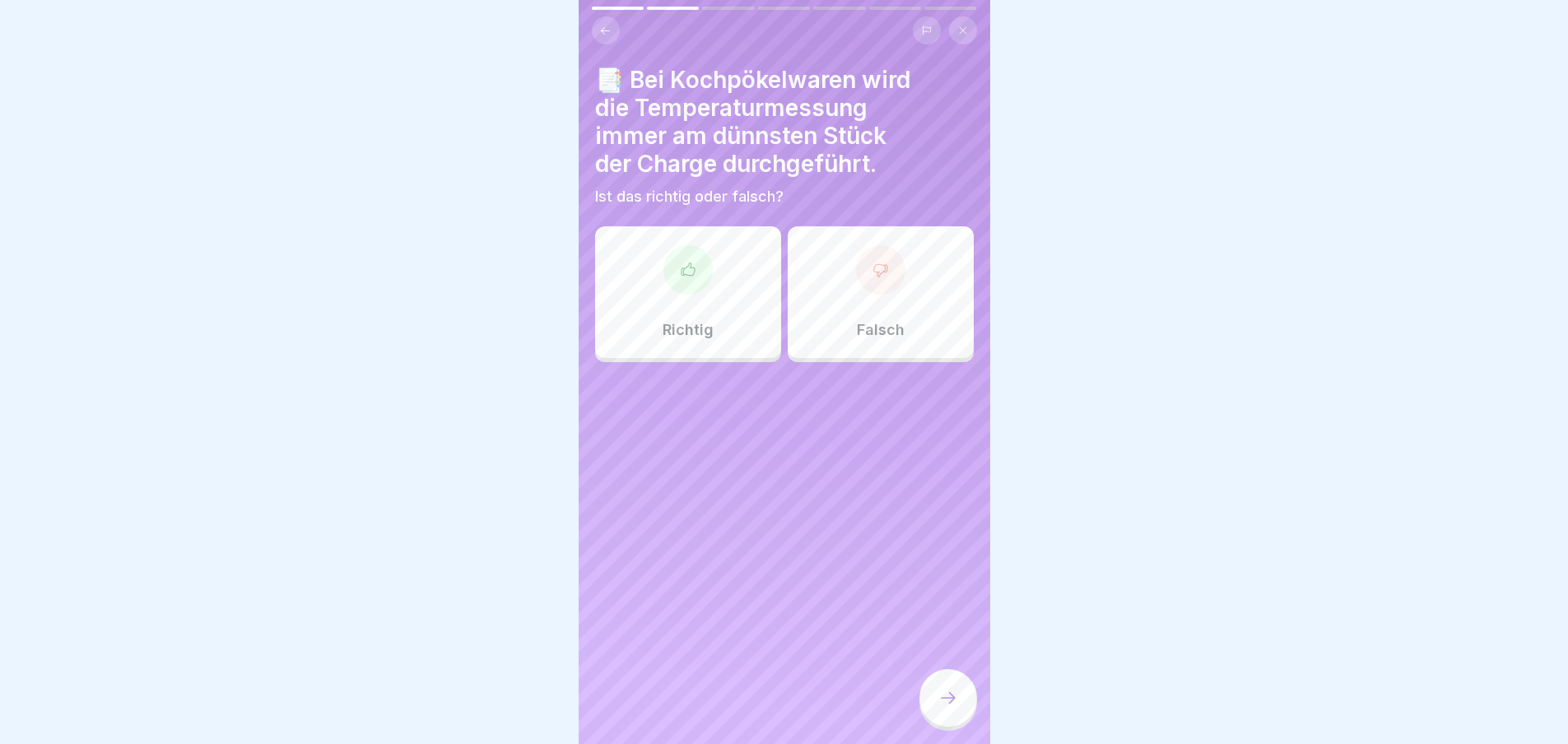
click at [868, 283] on div at bounding box center [881, 270] width 50 height 50
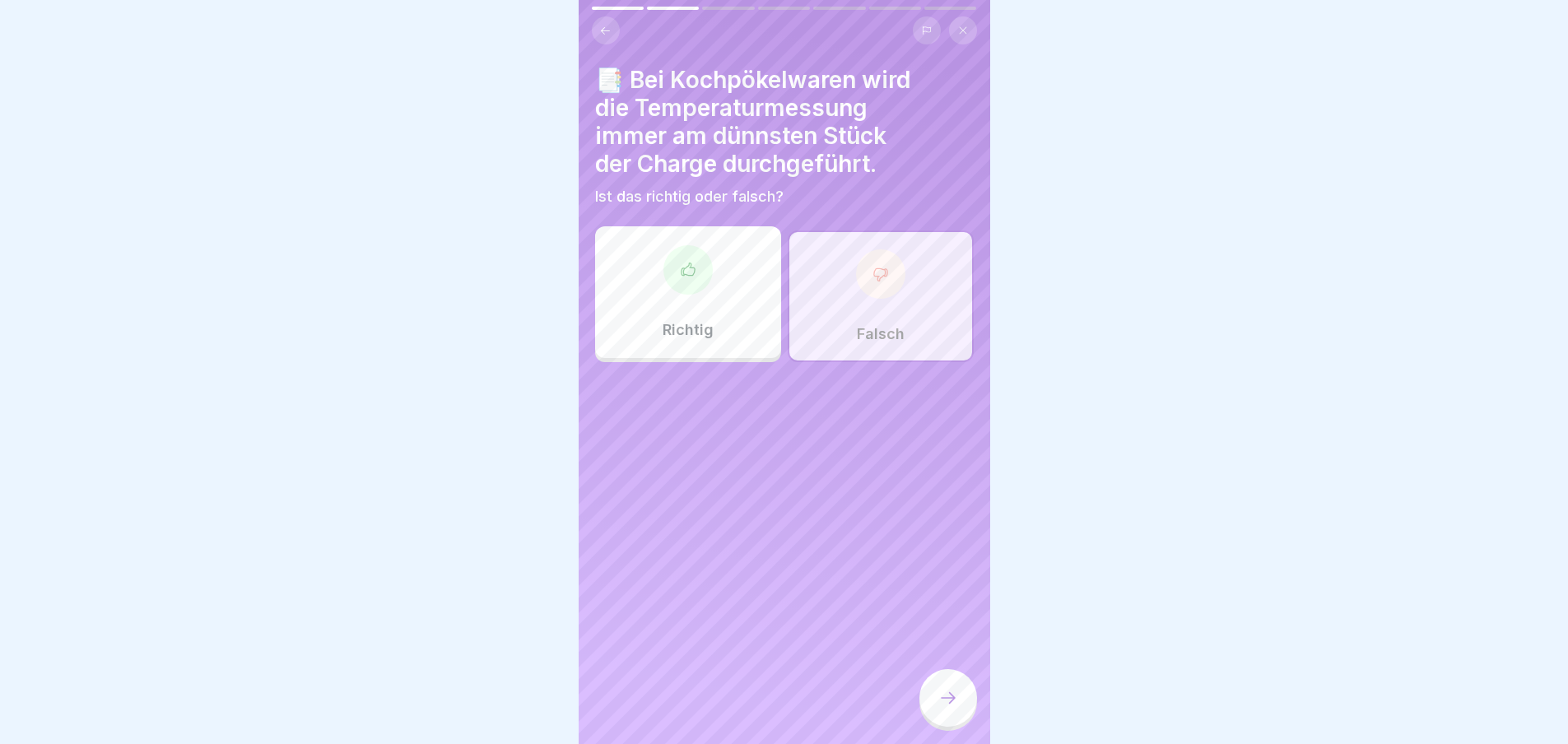
click at [950, 708] on icon at bounding box center [948, 698] width 20 height 20
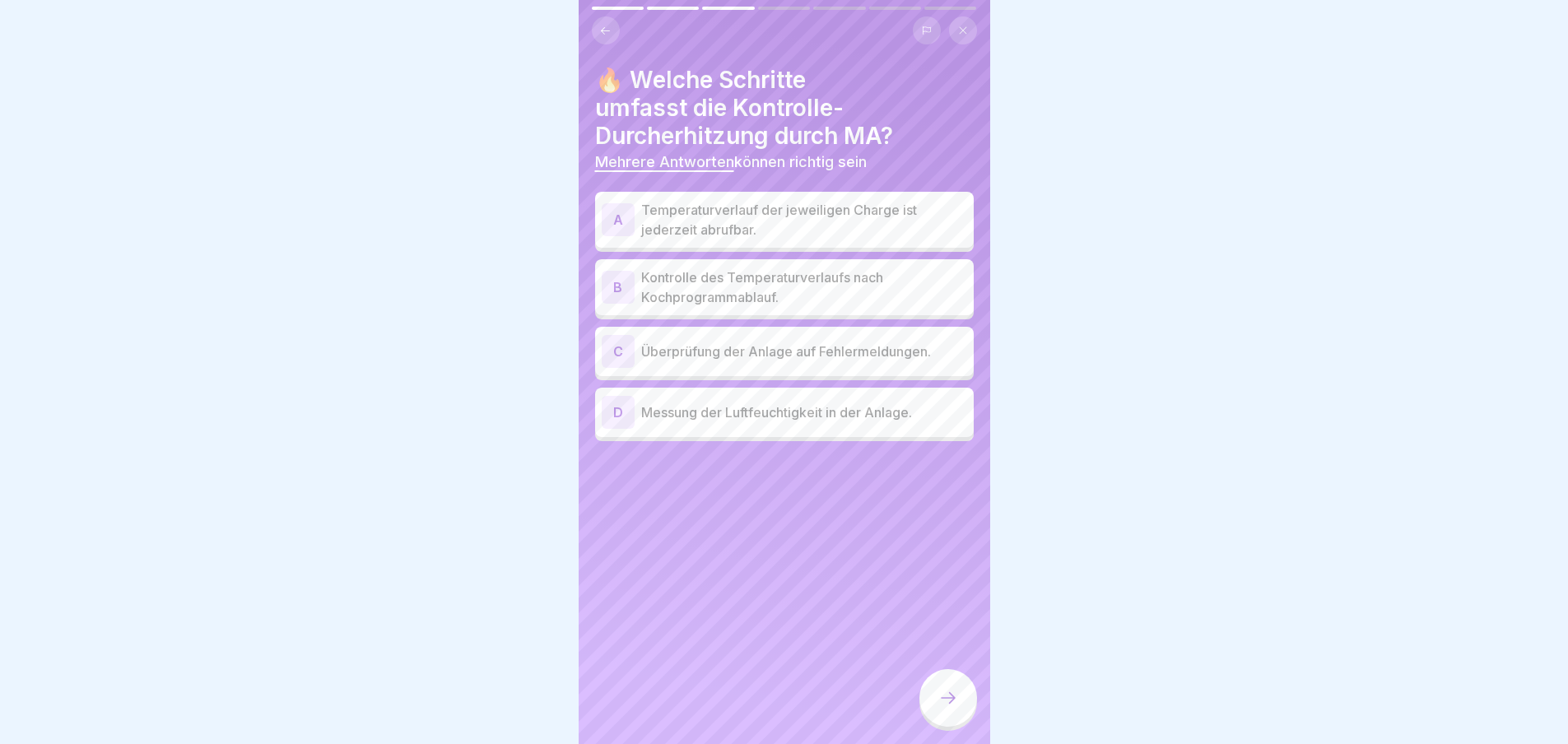
click at [612, 220] on div "A" at bounding box center [618, 220] width 33 height 33
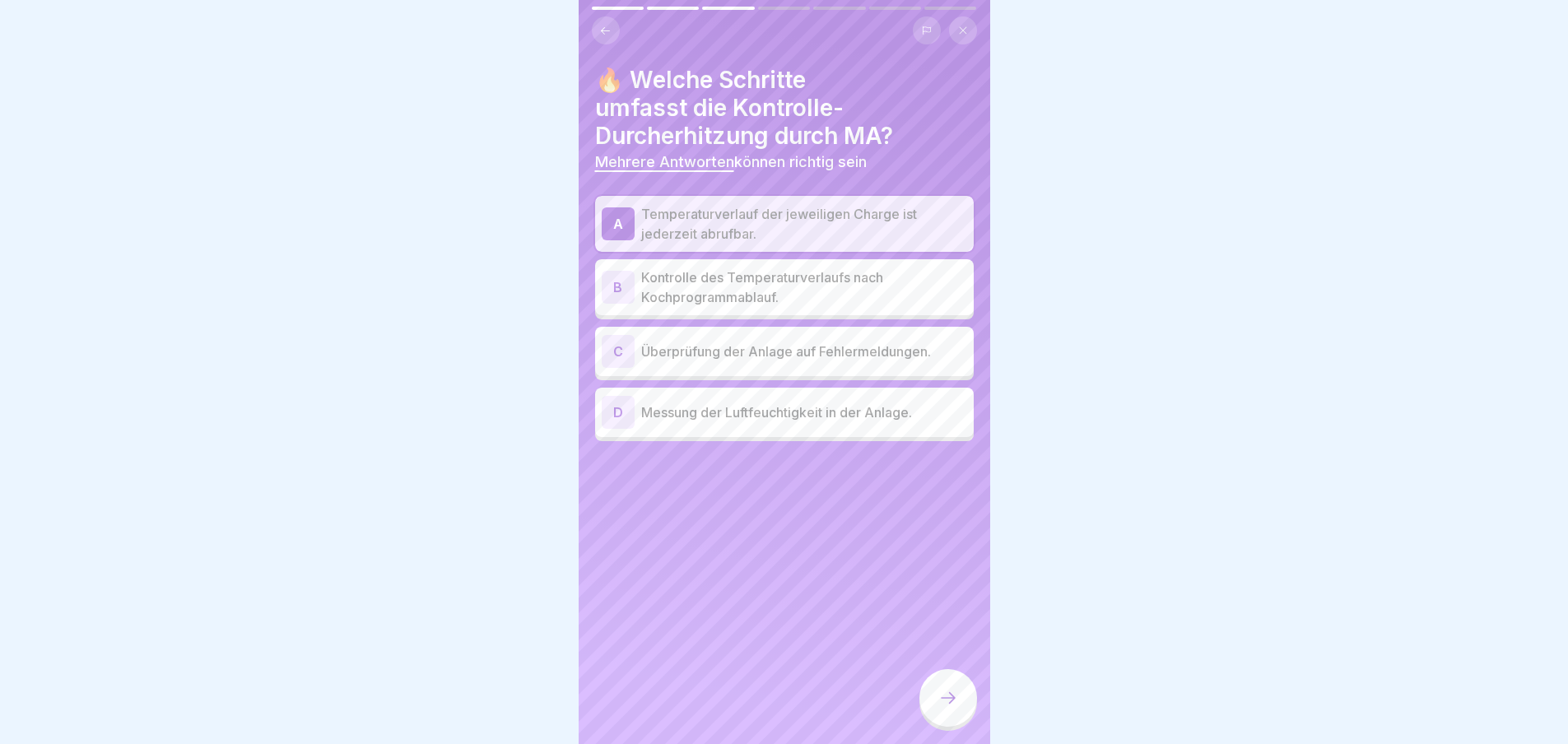
click at [618, 346] on div "C" at bounding box center [618, 352] width 33 height 33
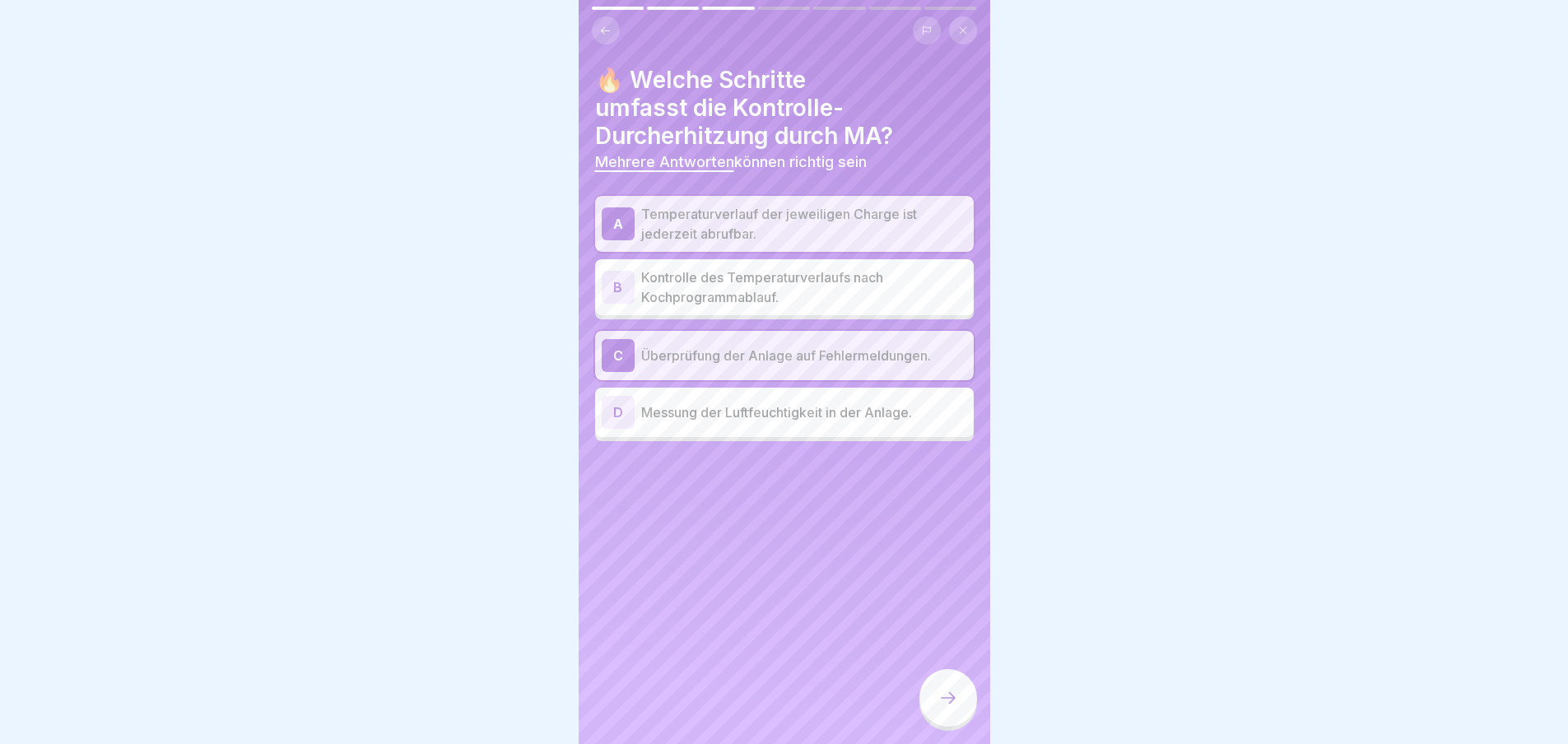
click at [939, 707] on icon at bounding box center [948, 698] width 20 height 20
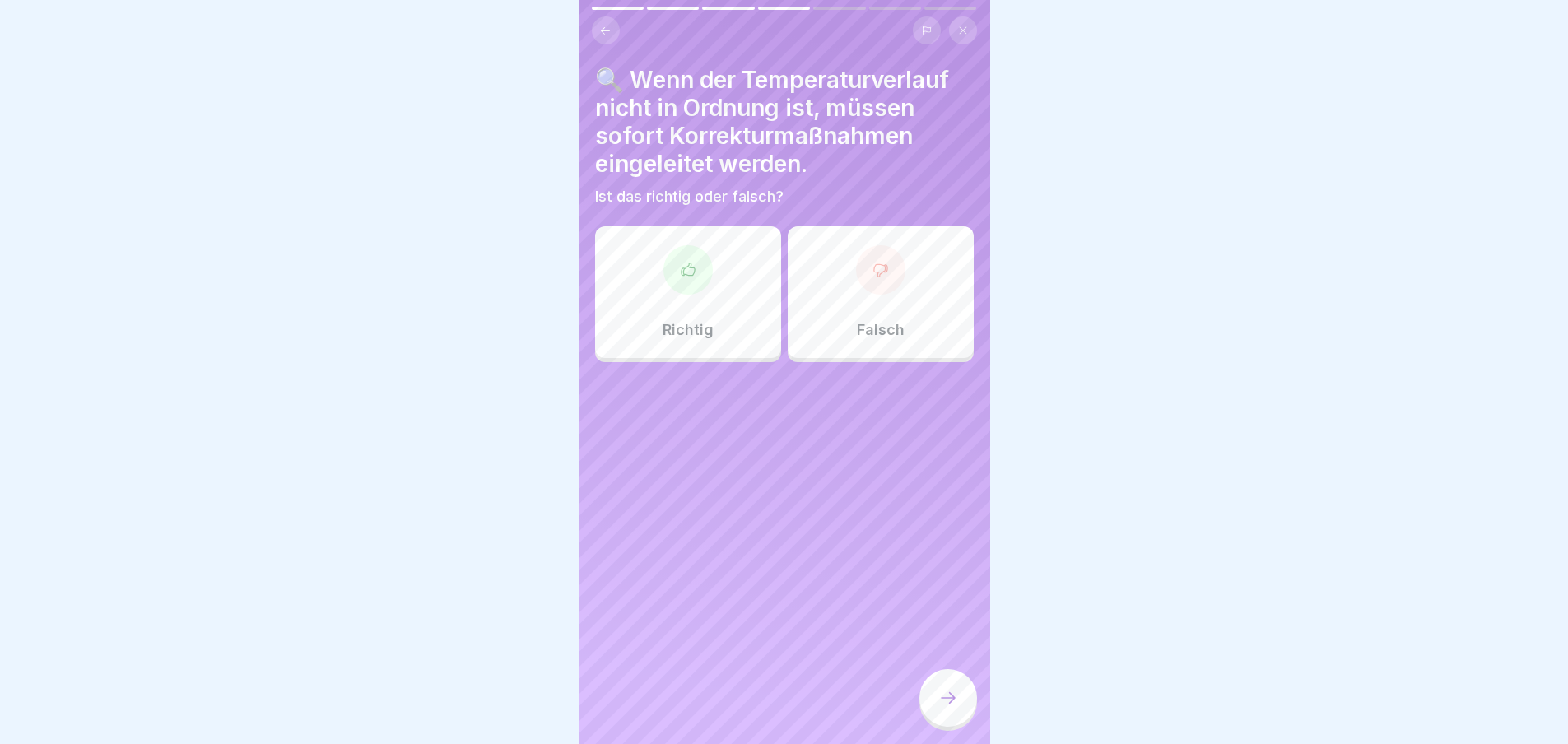
click at [686, 273] on icon at bounding box center [688, 270] width 17 height 17
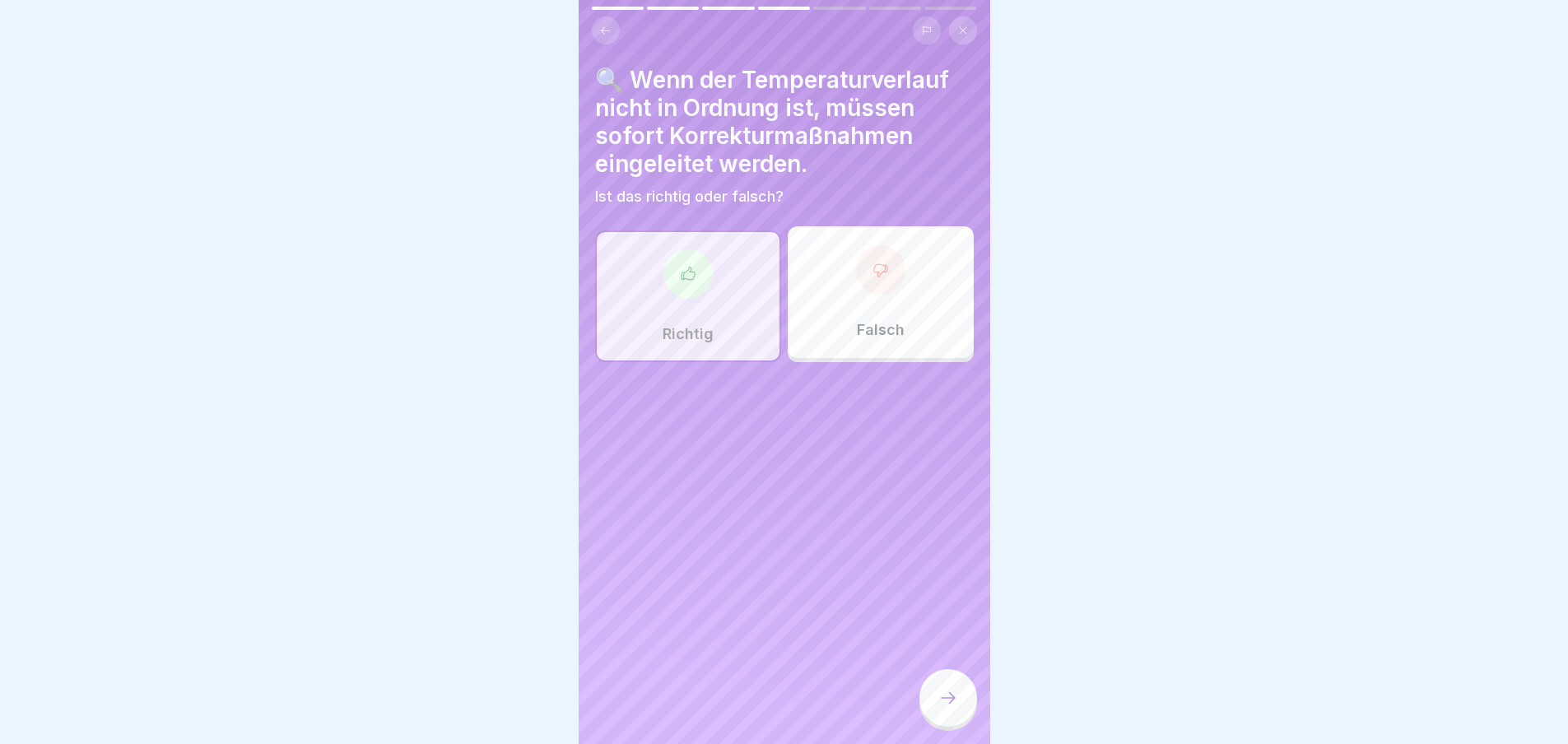
click at [935, 701] on div at bounding box center [949, 698] width 57 height 57
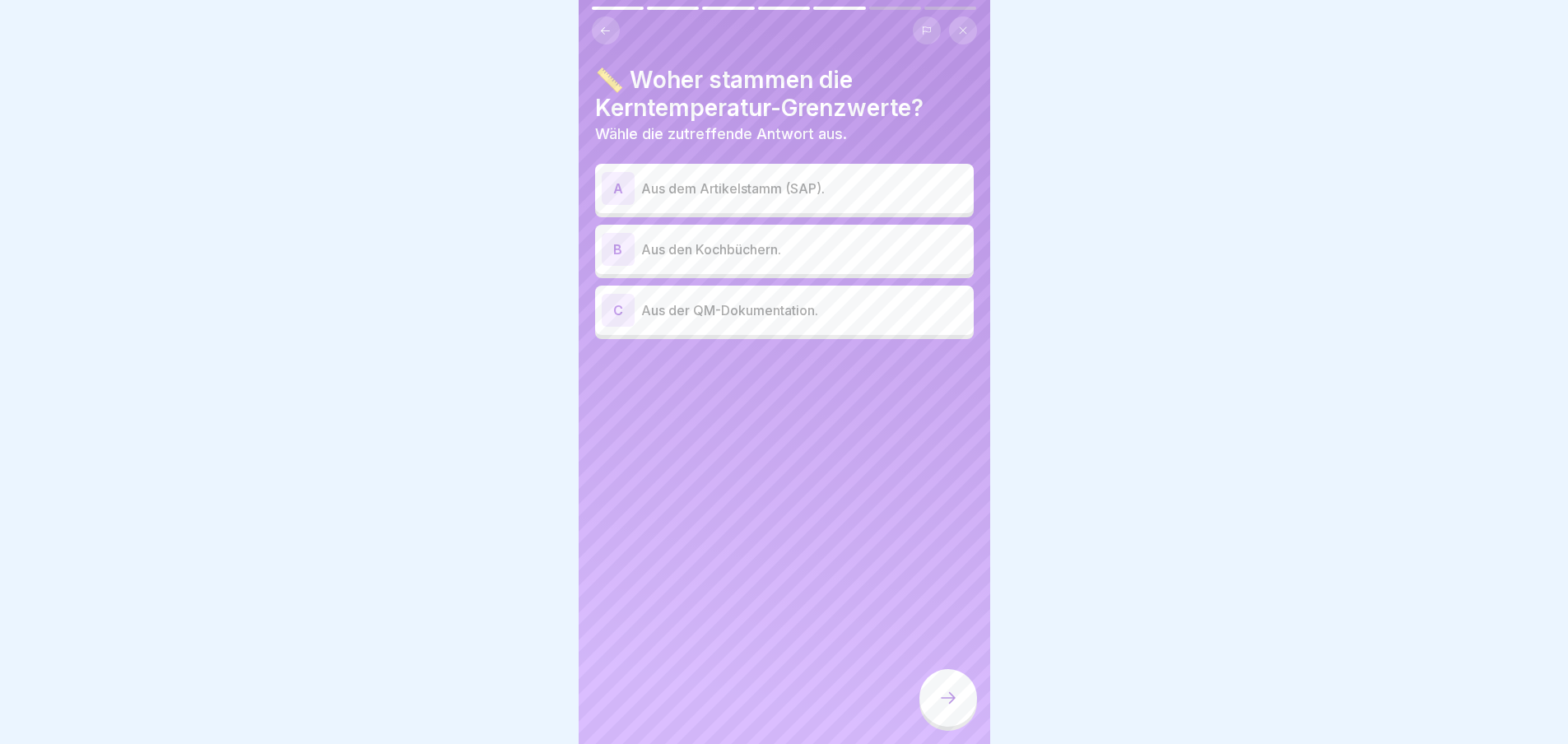
click at [623, 187] on div "A" at bounding box center [618, 189] width 33 height 33
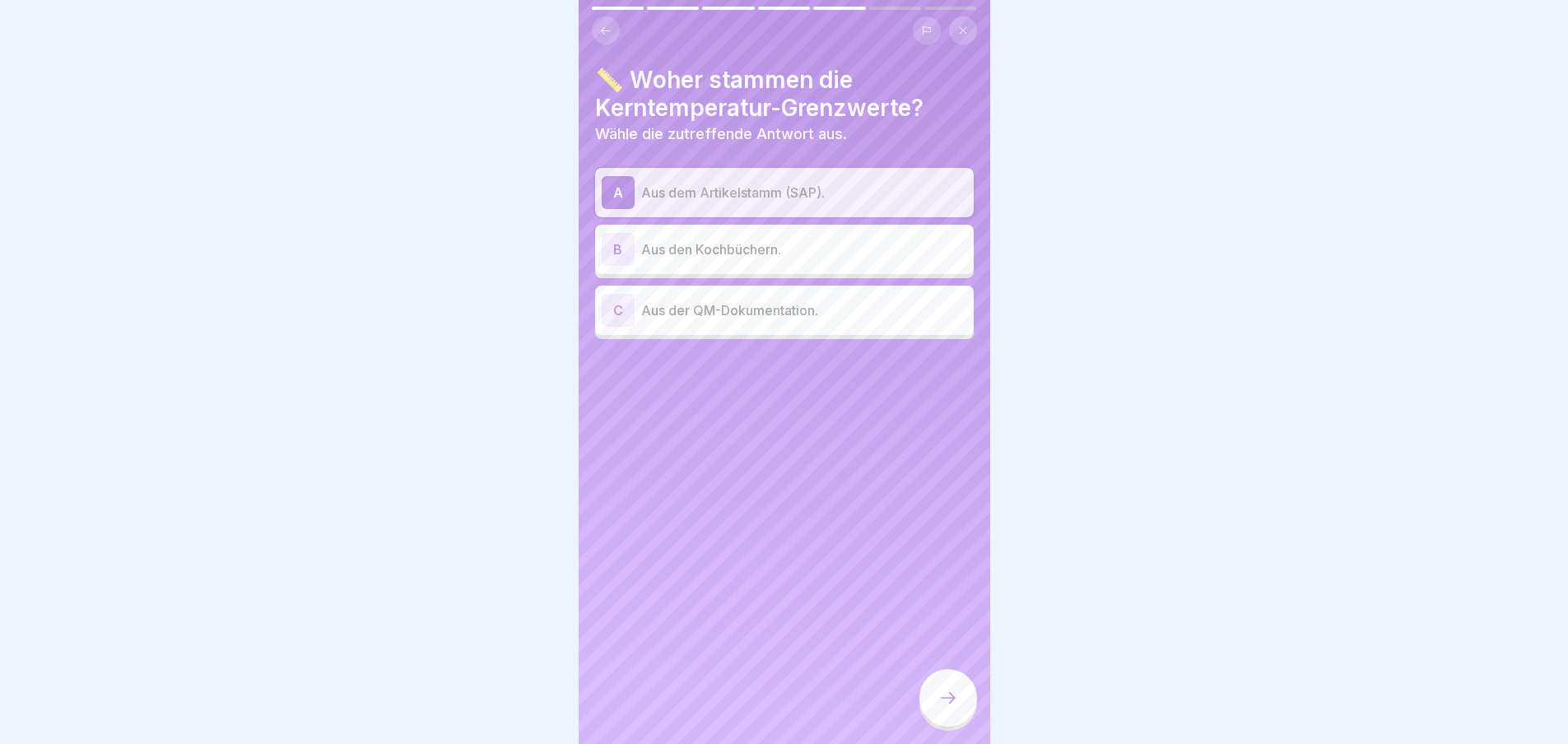
click at [950, 708] on icon at bounding box center [948, 698] width 20 height 20
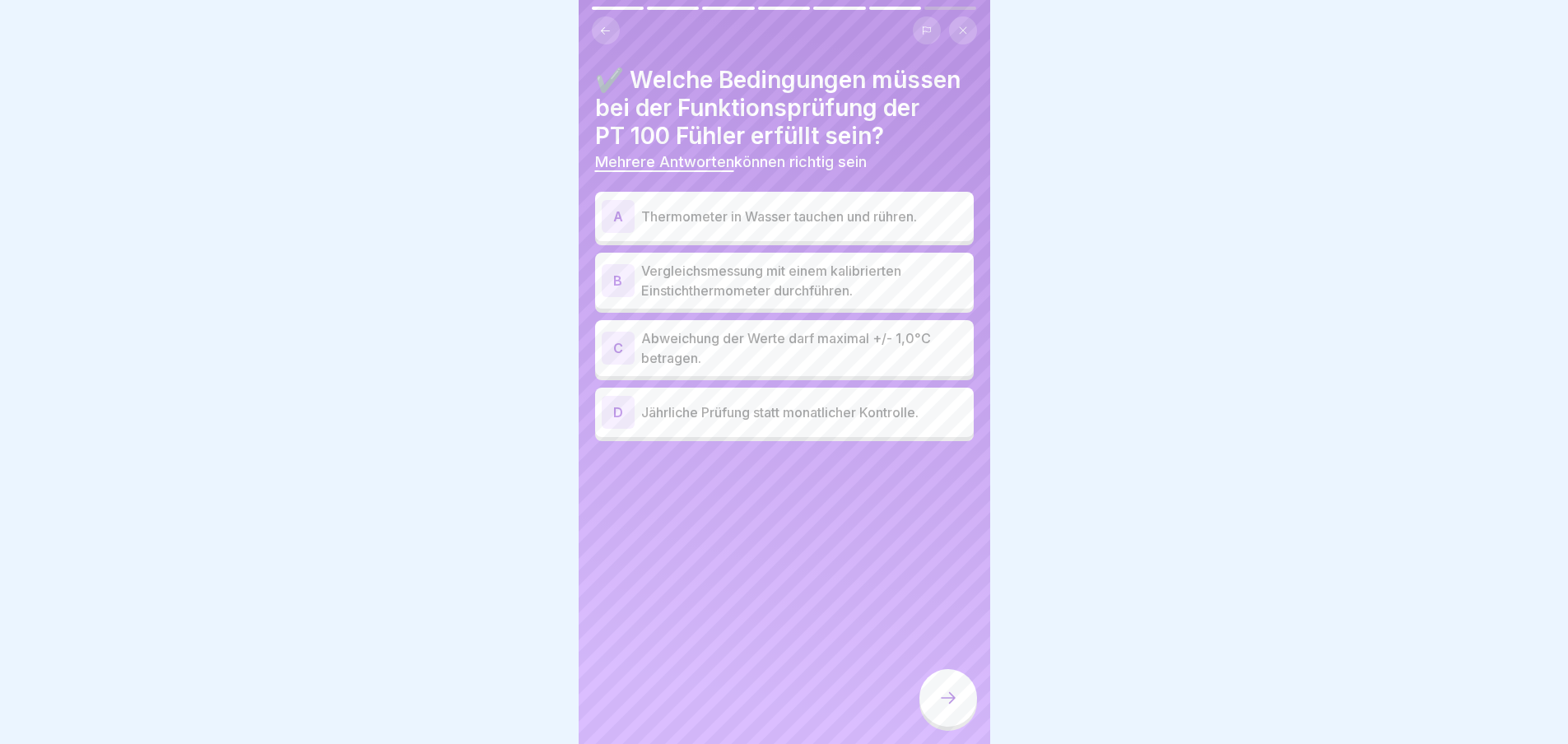
click at [684, 301] on p "Vergleichsmessung mit einem kalibrierten Einstichthermometer durchführen." at bounding box center [804, 281] width 326 height 39
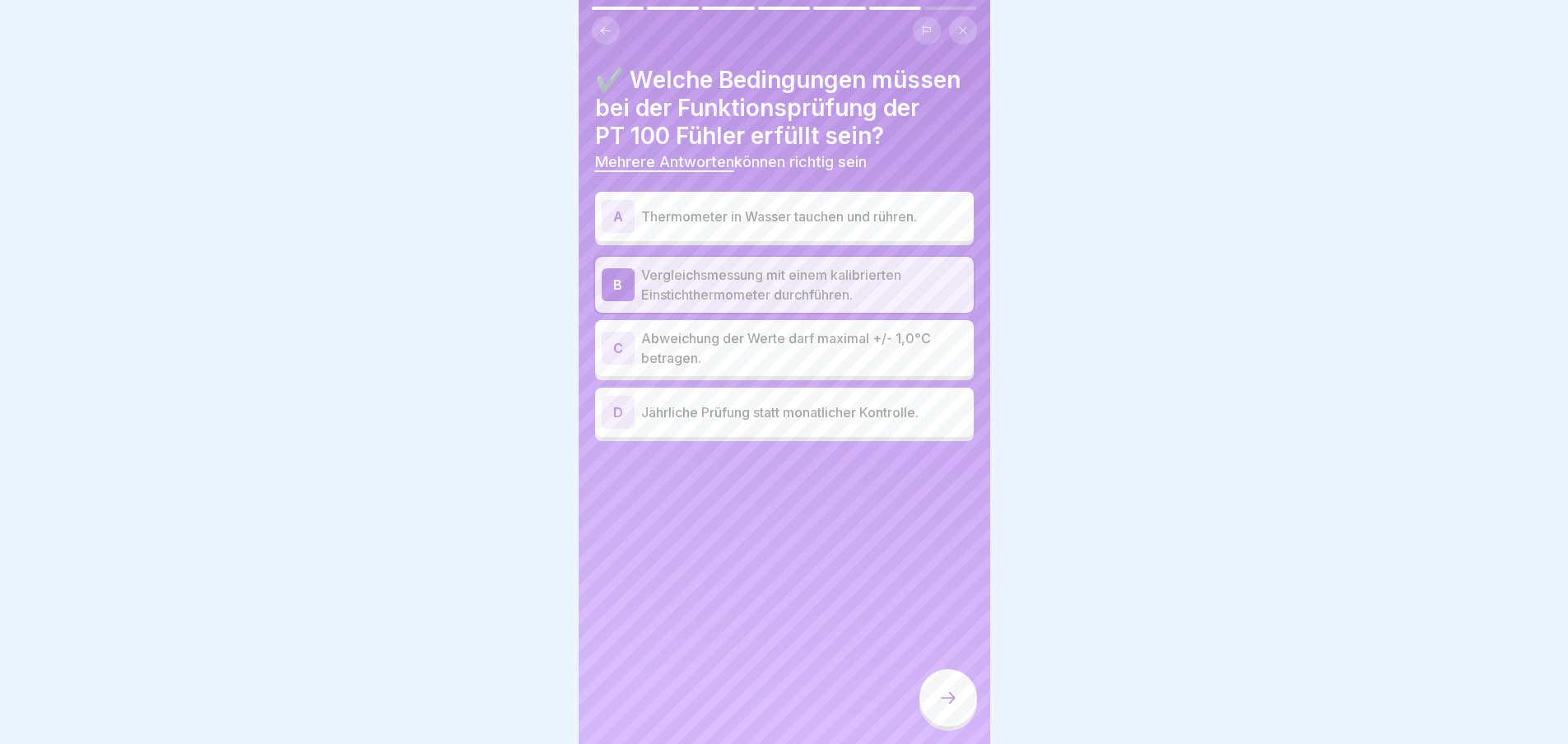
click at [692, 368] on p "Abweichung der Werte darf maximal +/- 1,0°C betragen." at bounding box center [804, 348] width 326 height 39
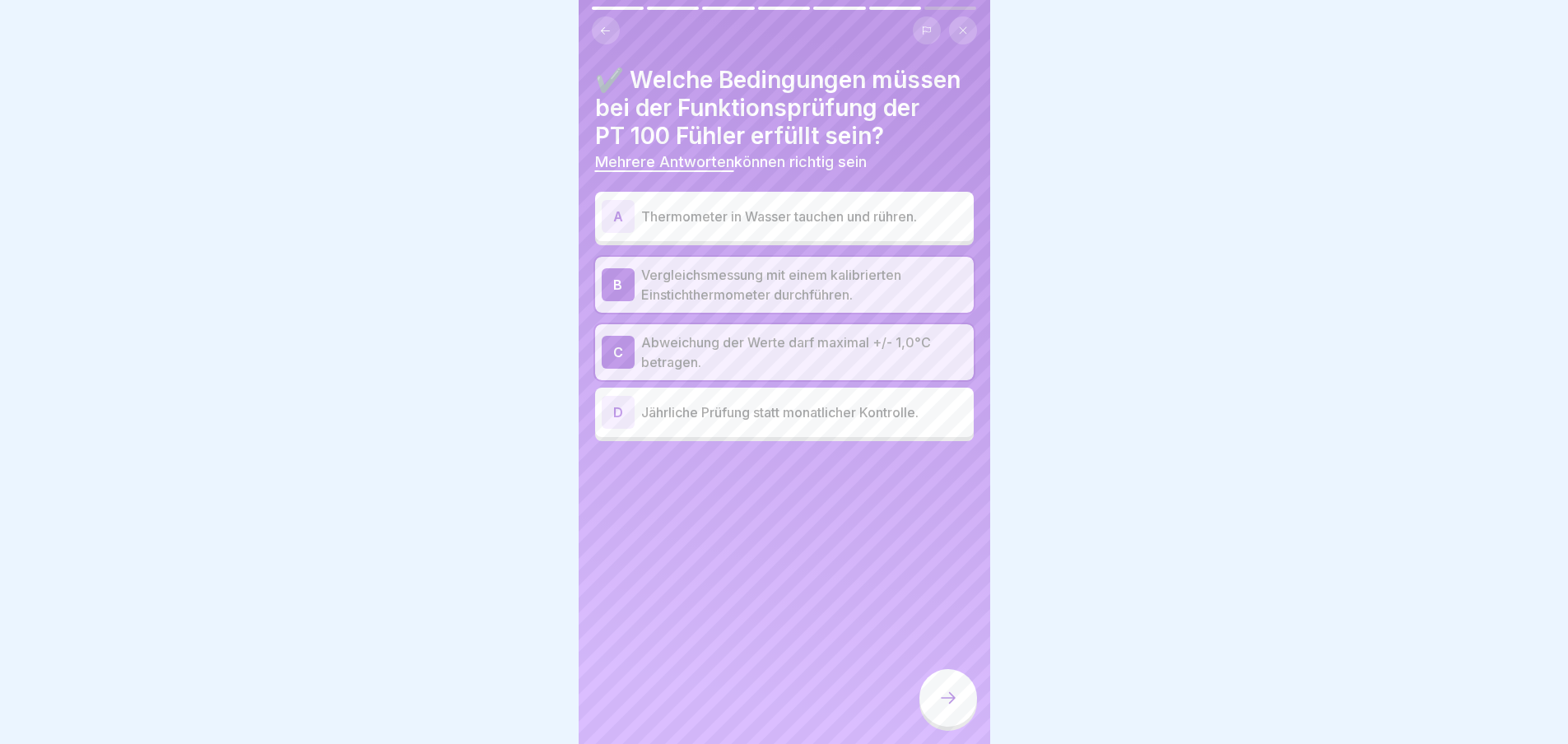
click at [965, 717] on div at bounding box center [949, 698] width 57 height 57
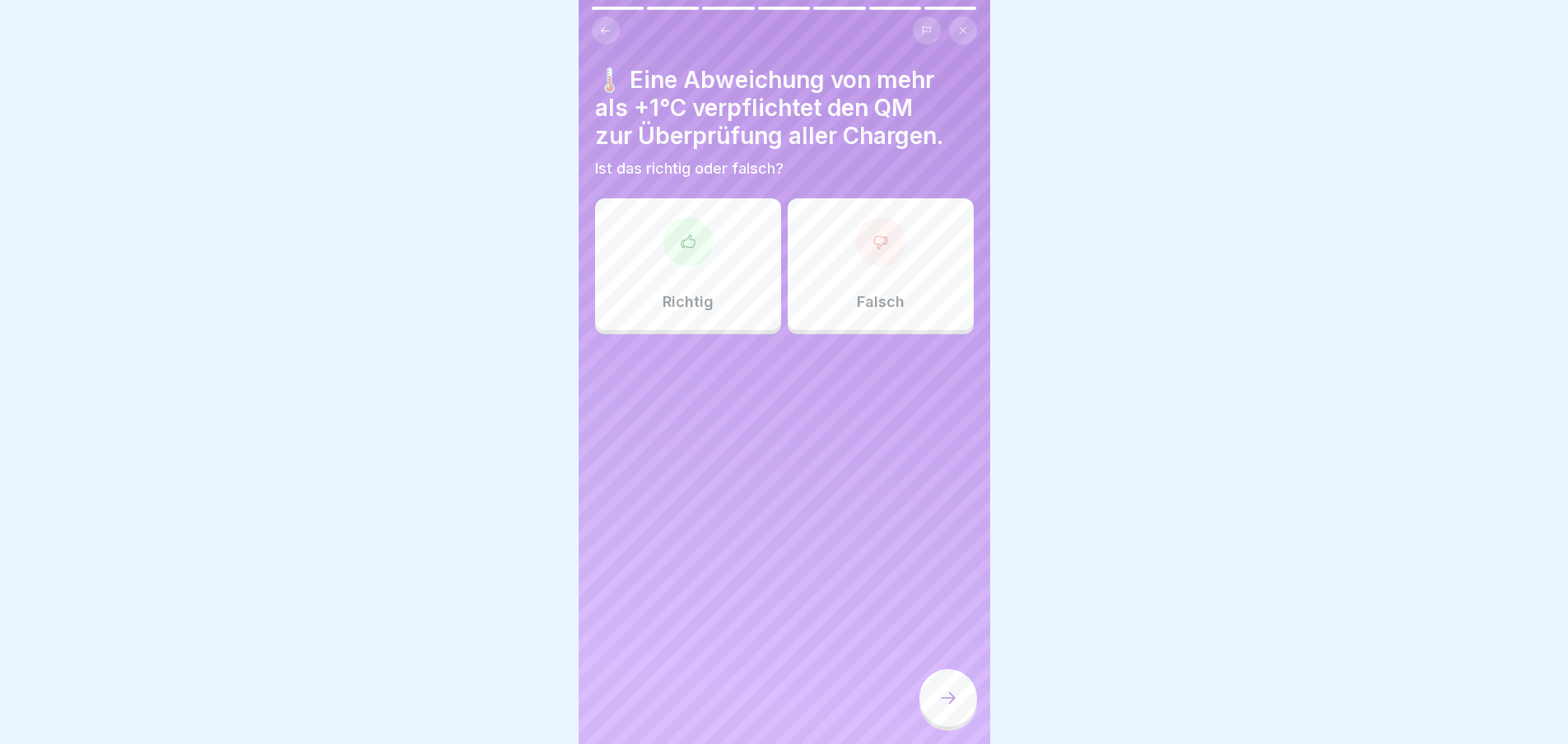
click at [686, 260] on div at bounding box center [688, 242] width 50 height 50
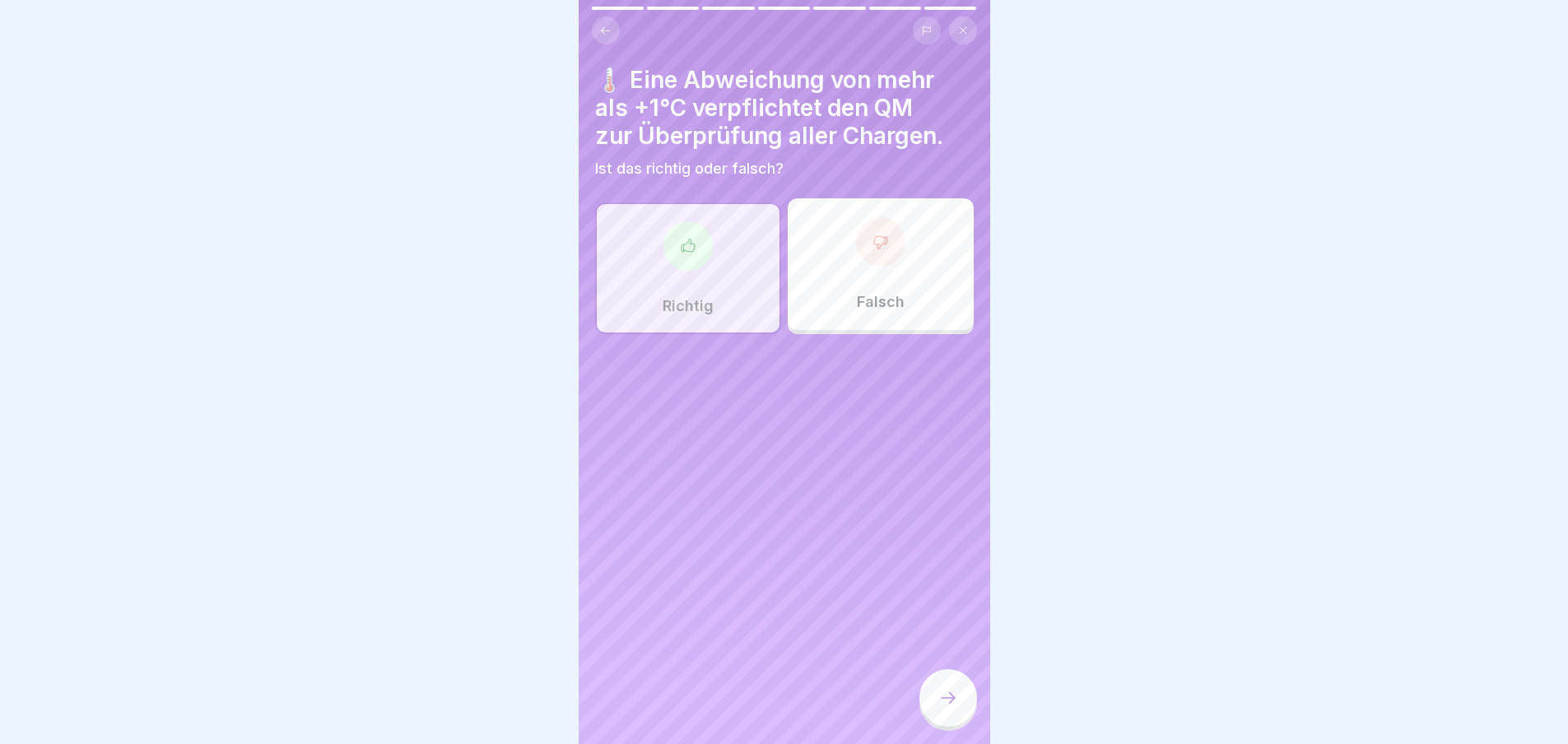
click at [952, 702] on icon at bounding box center [948, 698] width 20 height 20
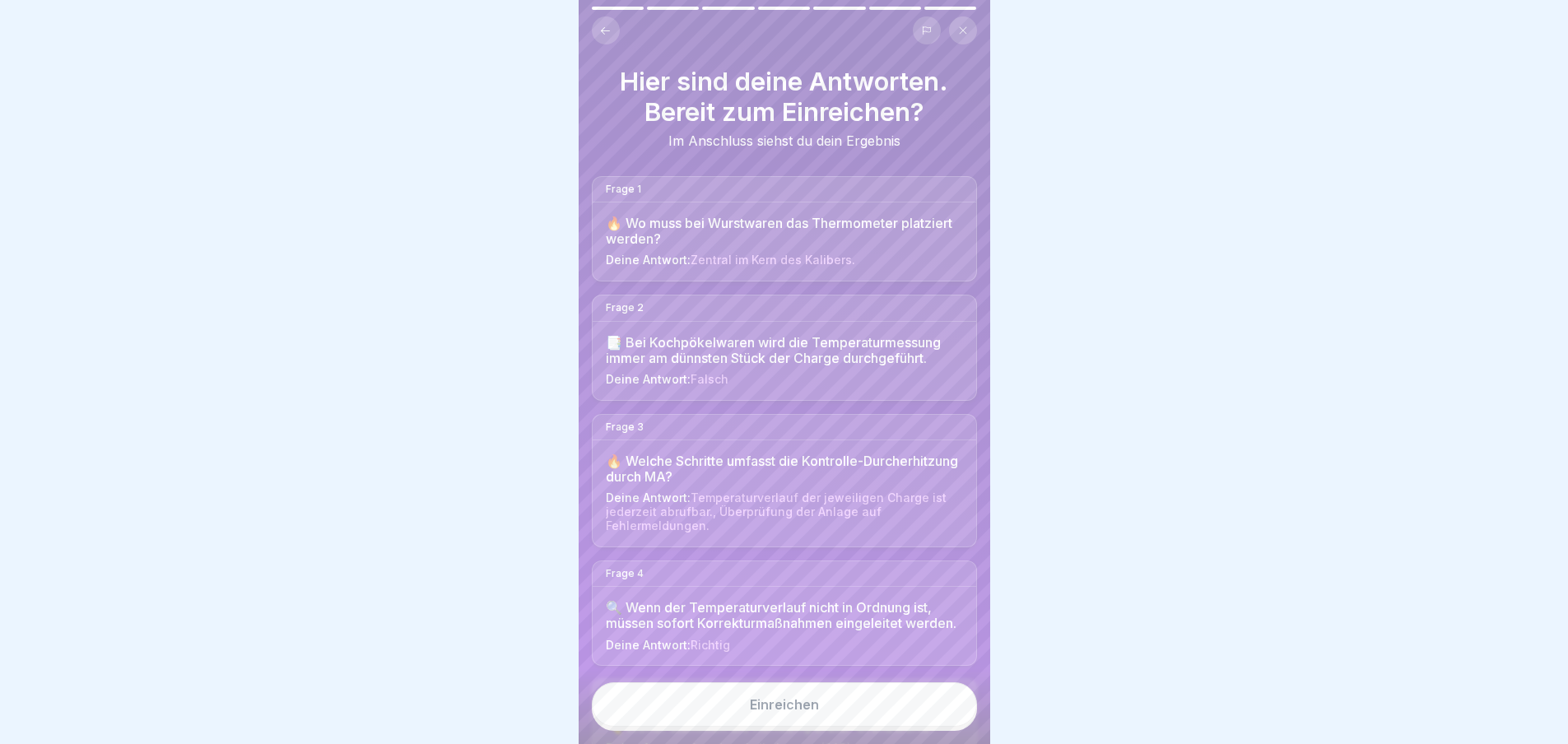
click at [814, 713] on div "Einreichen" at bounding box center [784, 705] width 69 height 15
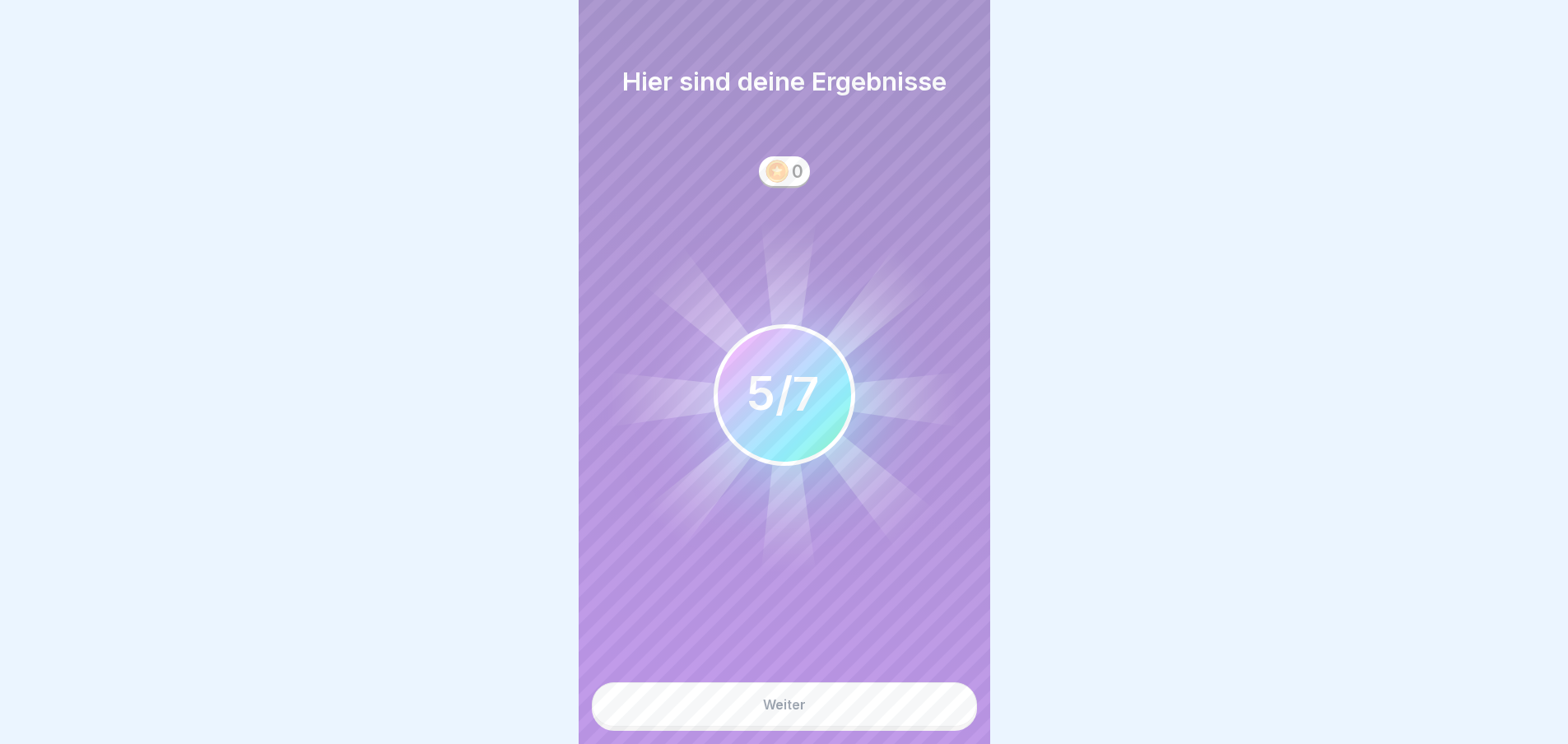
click at [794, 713] on div "Weiter" at bounding box center [784, 705] width 43 height 15
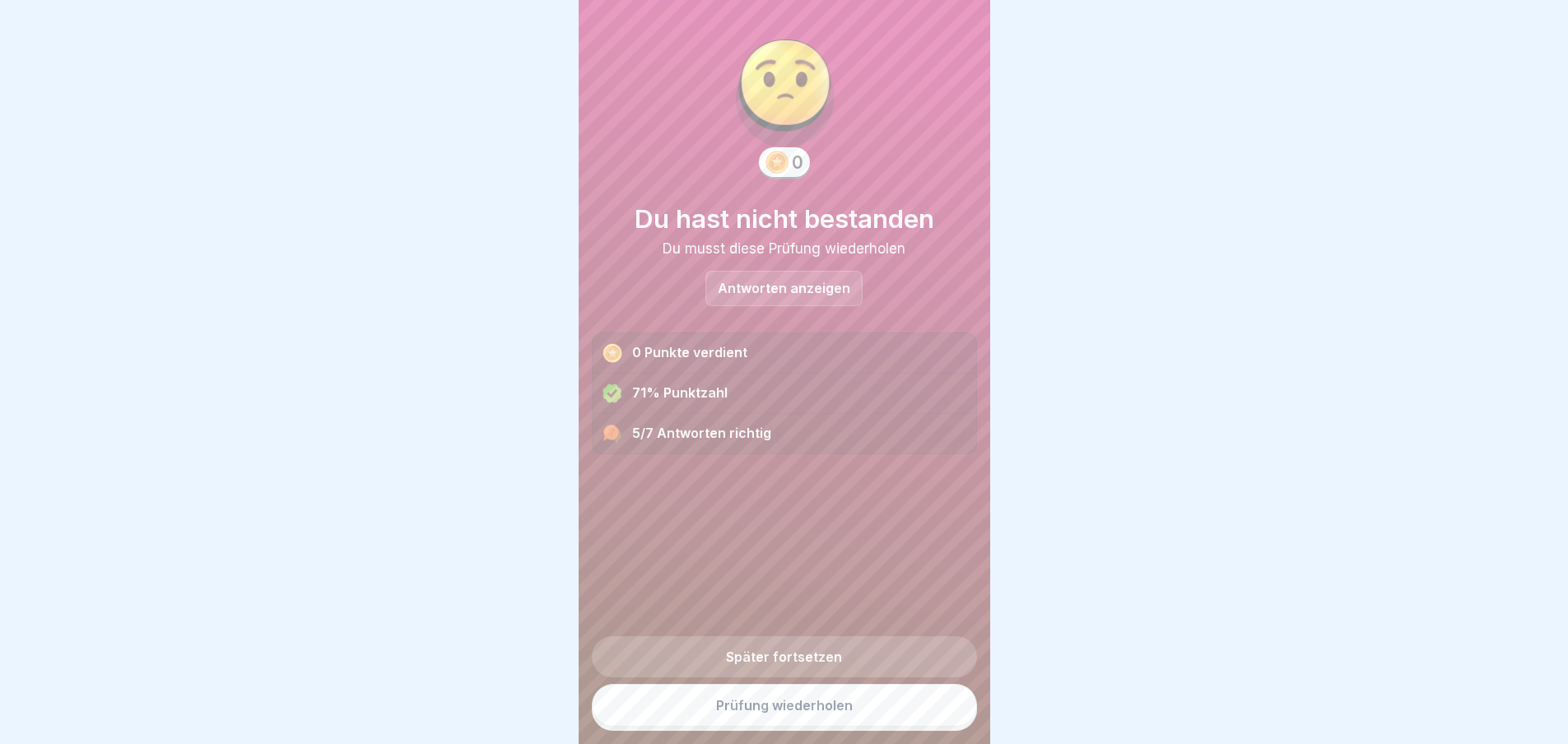
click at [793, 727] on link "Prüfung wiederholen" at bounding box center [785, 705] width 385 height 43
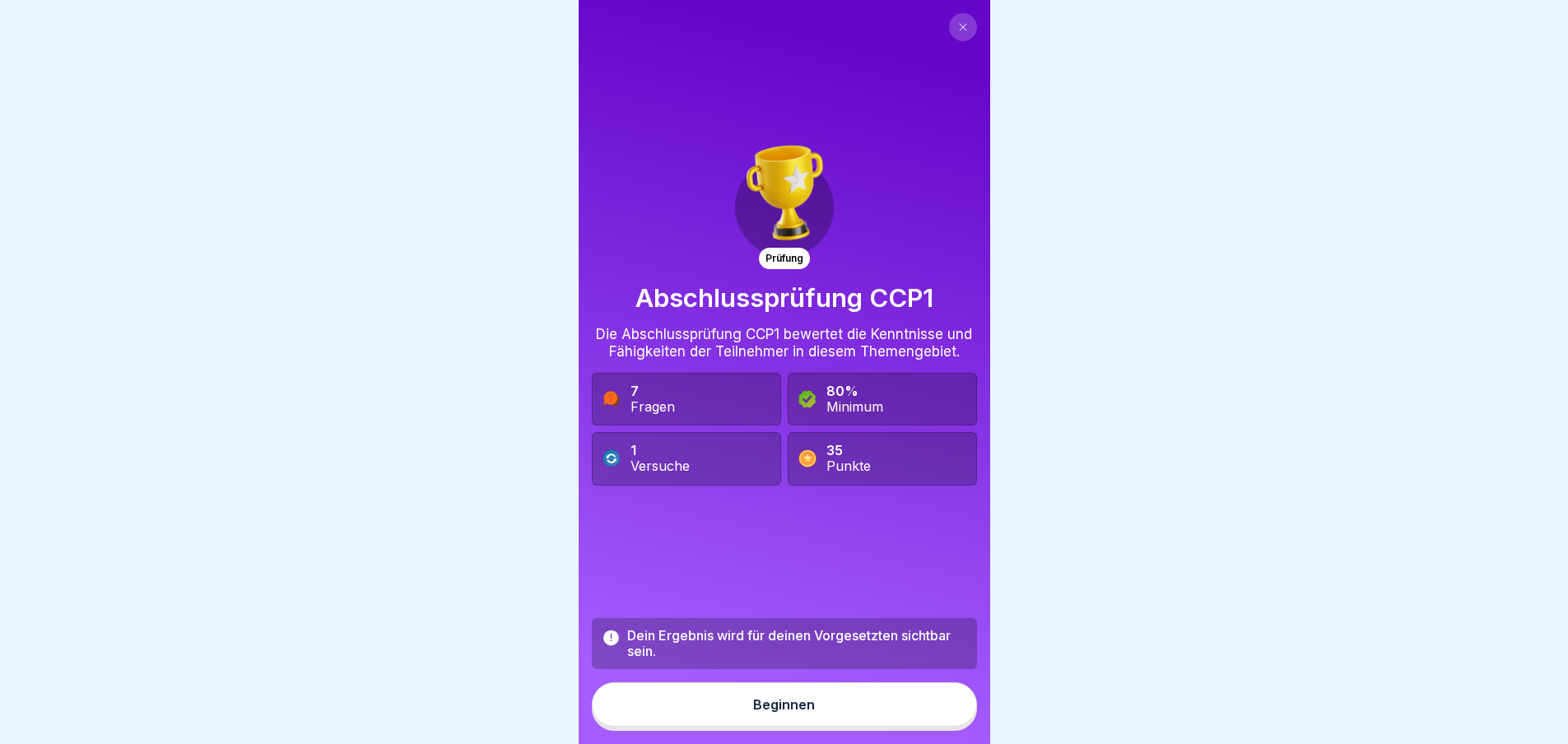
click at [787, 713] on div "Beginnen" at bounding box center [784, 705] width 62 height 15
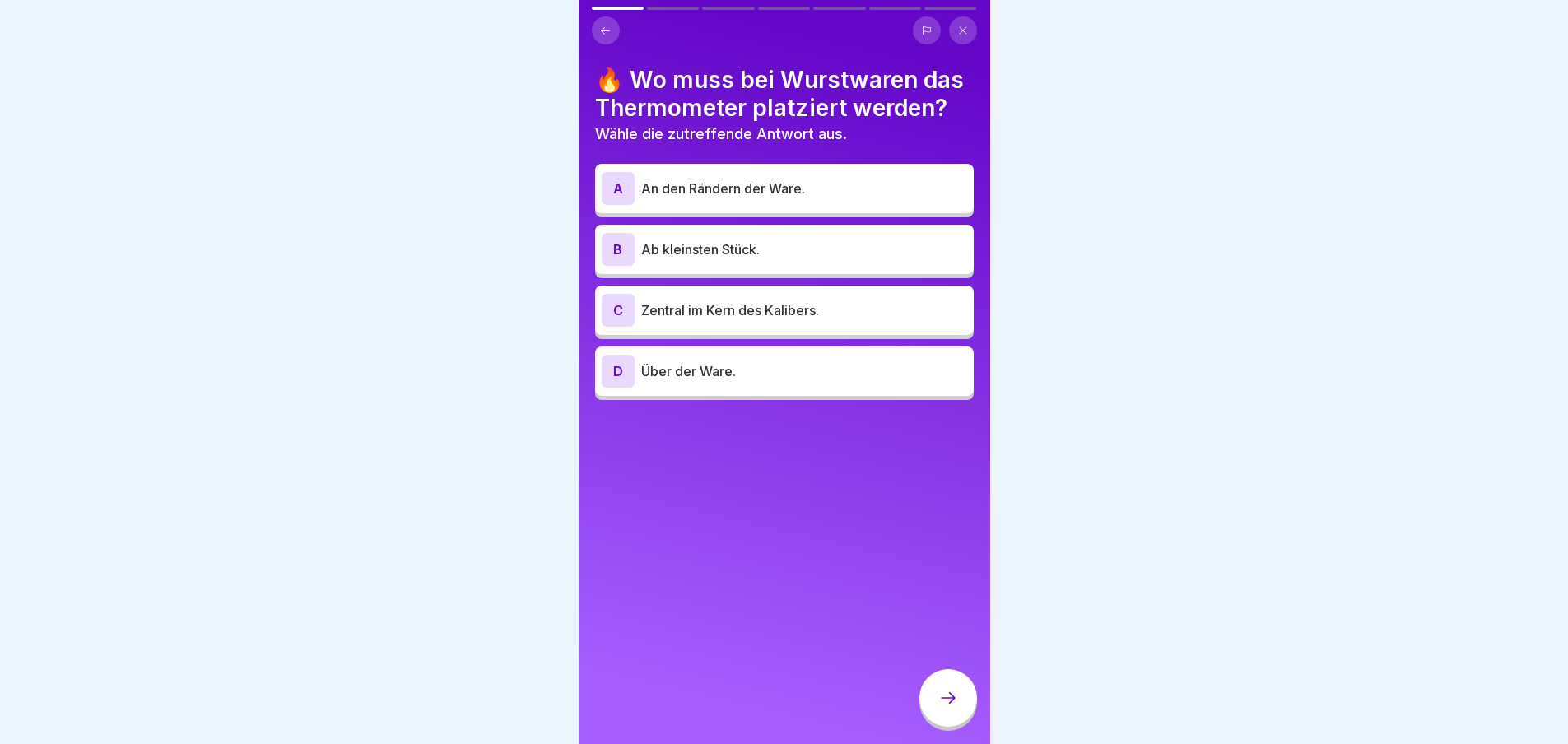
click at [759, 319] on p "Zentral im Kern des Kalibers." at bounding box center [804, 310] width 326 height 20
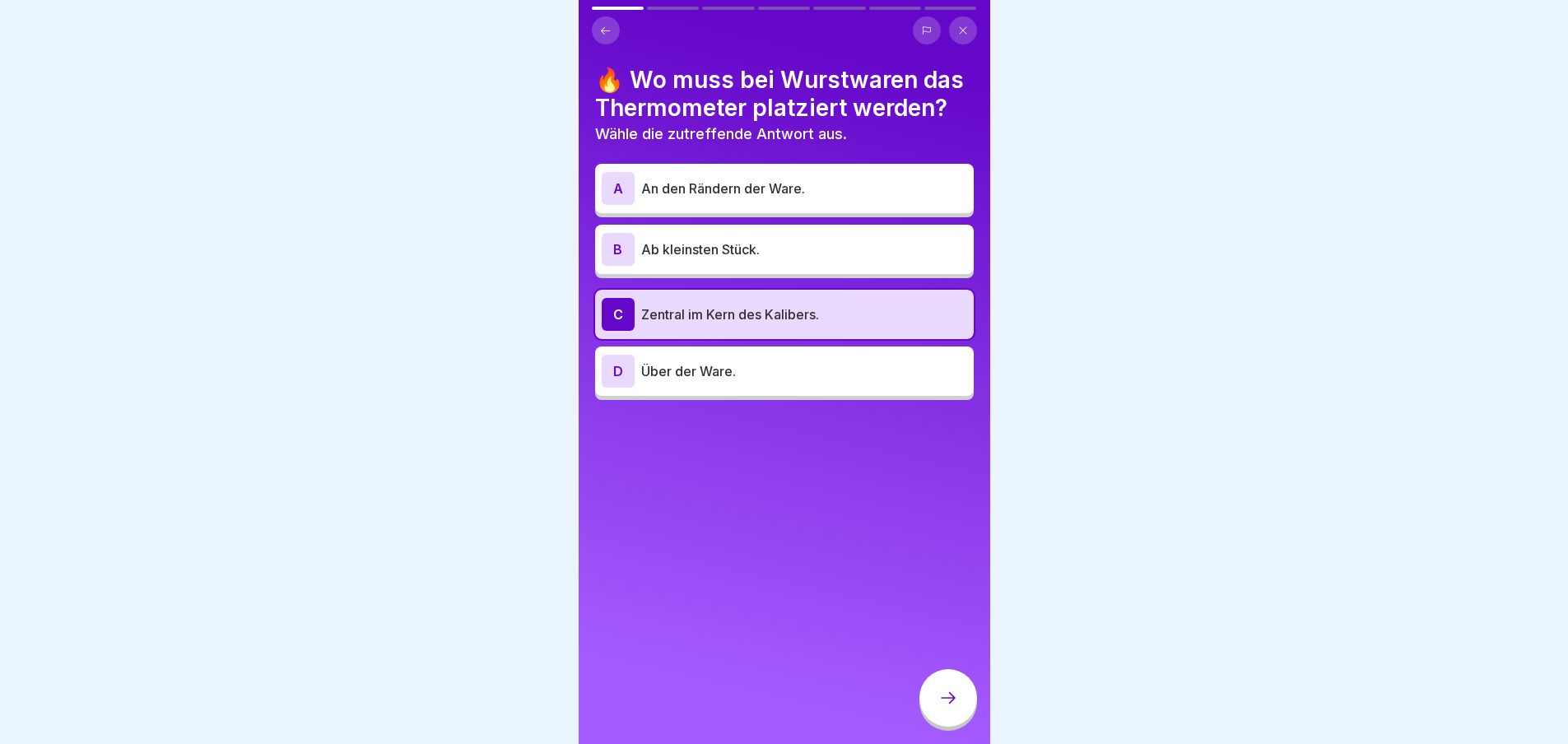
click at [949, 708] on icon at bounding box center [948, 698] width 20 height 20
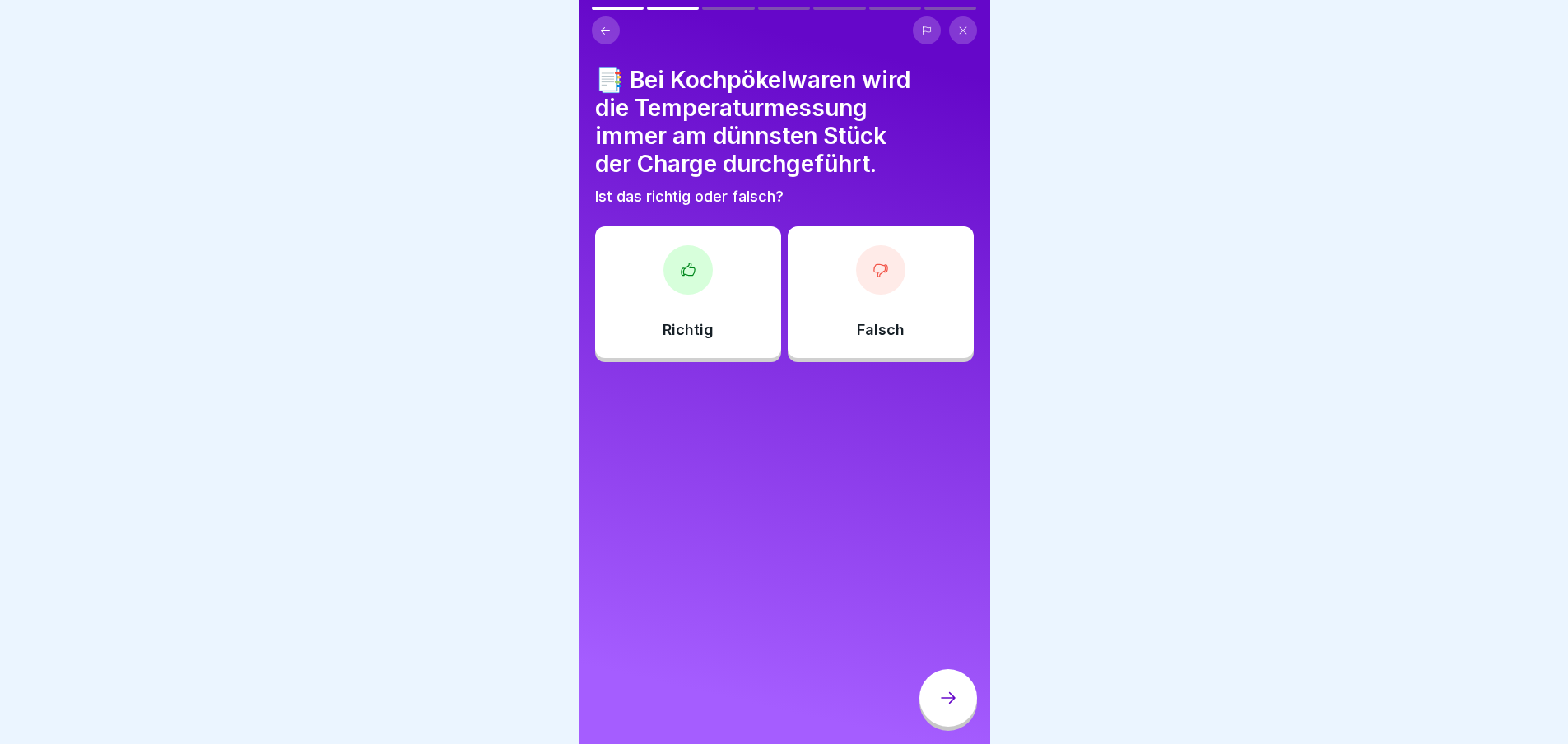
click at [878, 269] on icon at bounding box center [881, 270] width 17 height 17
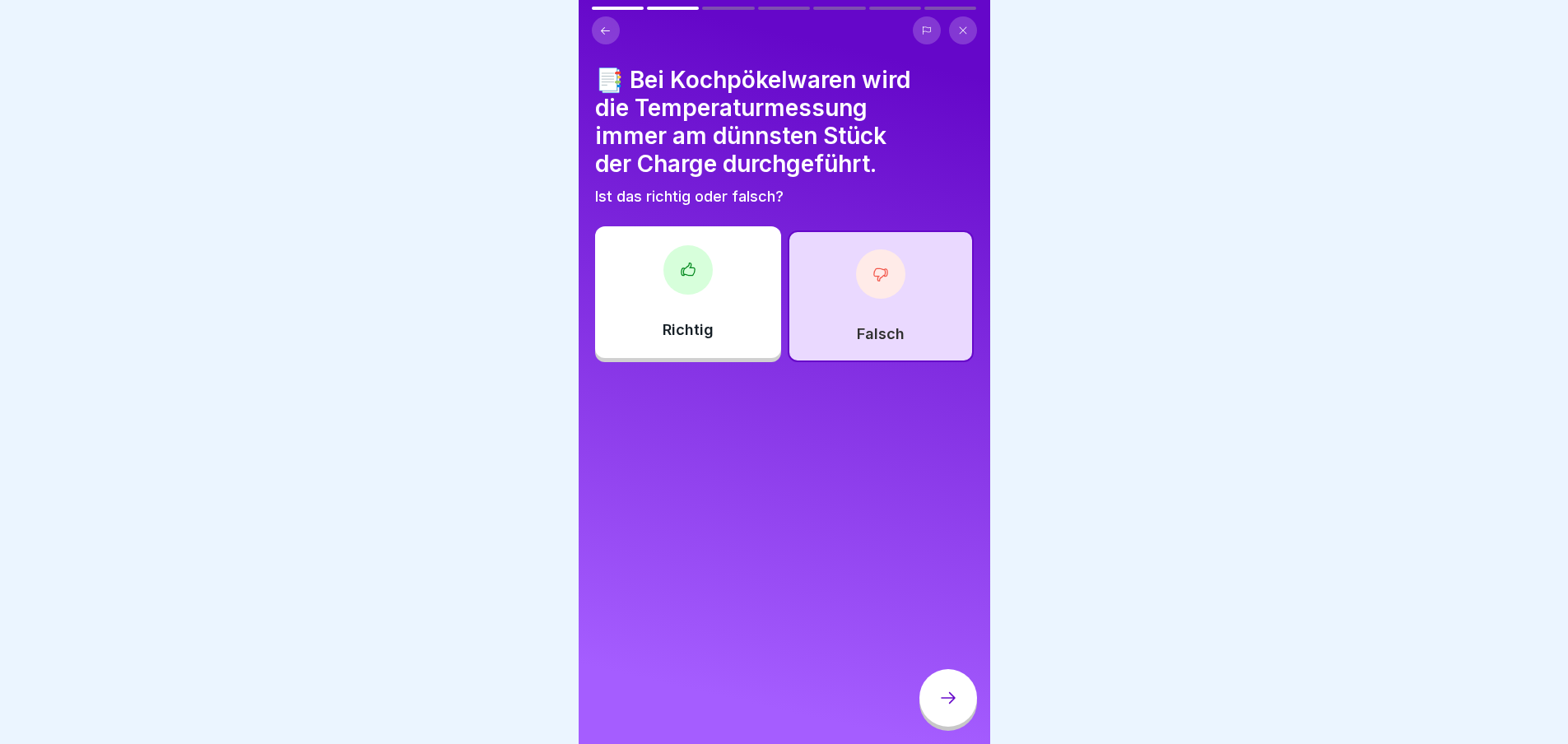
click at [955, 708] on icon at bounding box center [948, 698] width 20 height 20
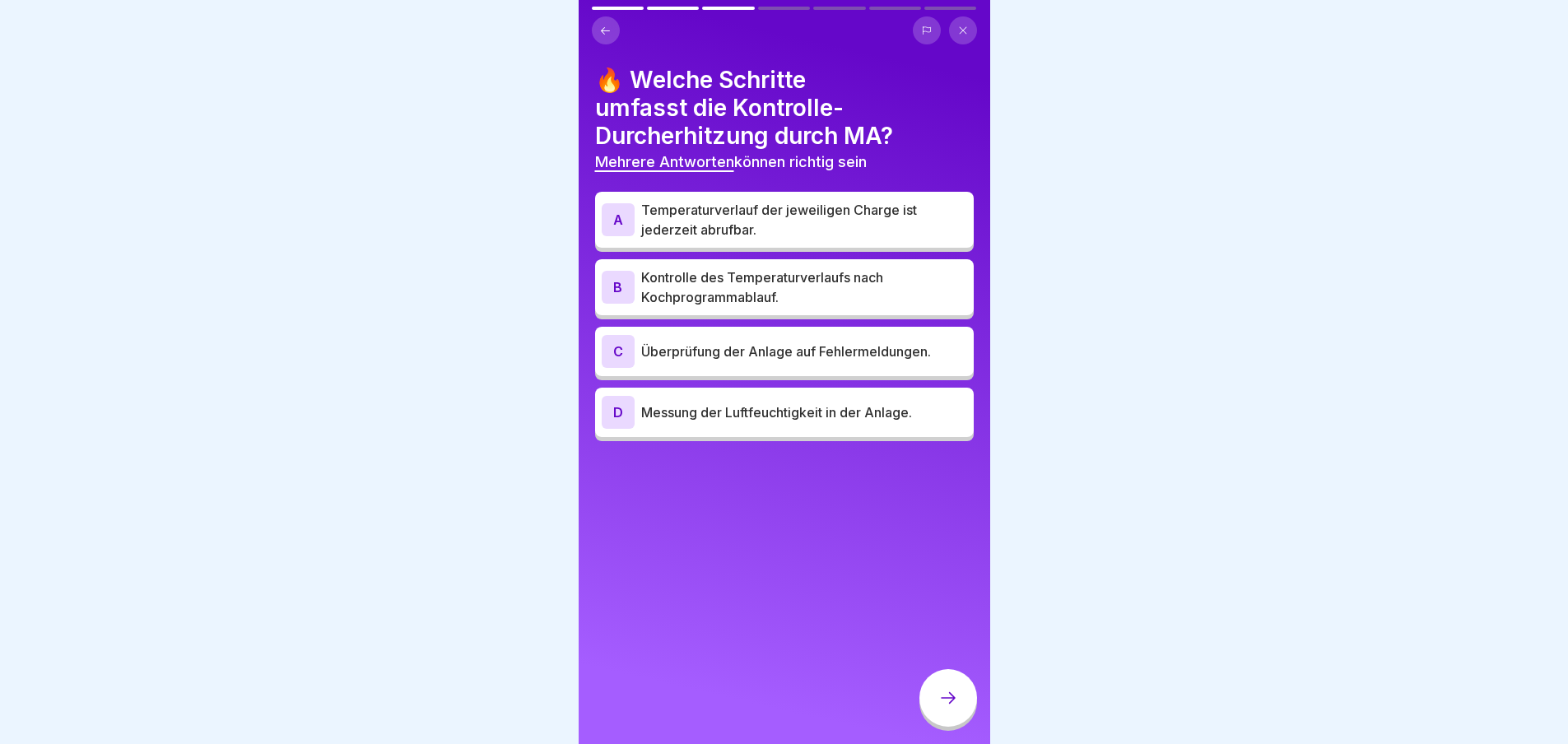
click at [814, 278] on p "Kontrolle des Temperaturverlaufs nach Kochprogrammablauf." at bounding box center [804, 287] width 326 height 39
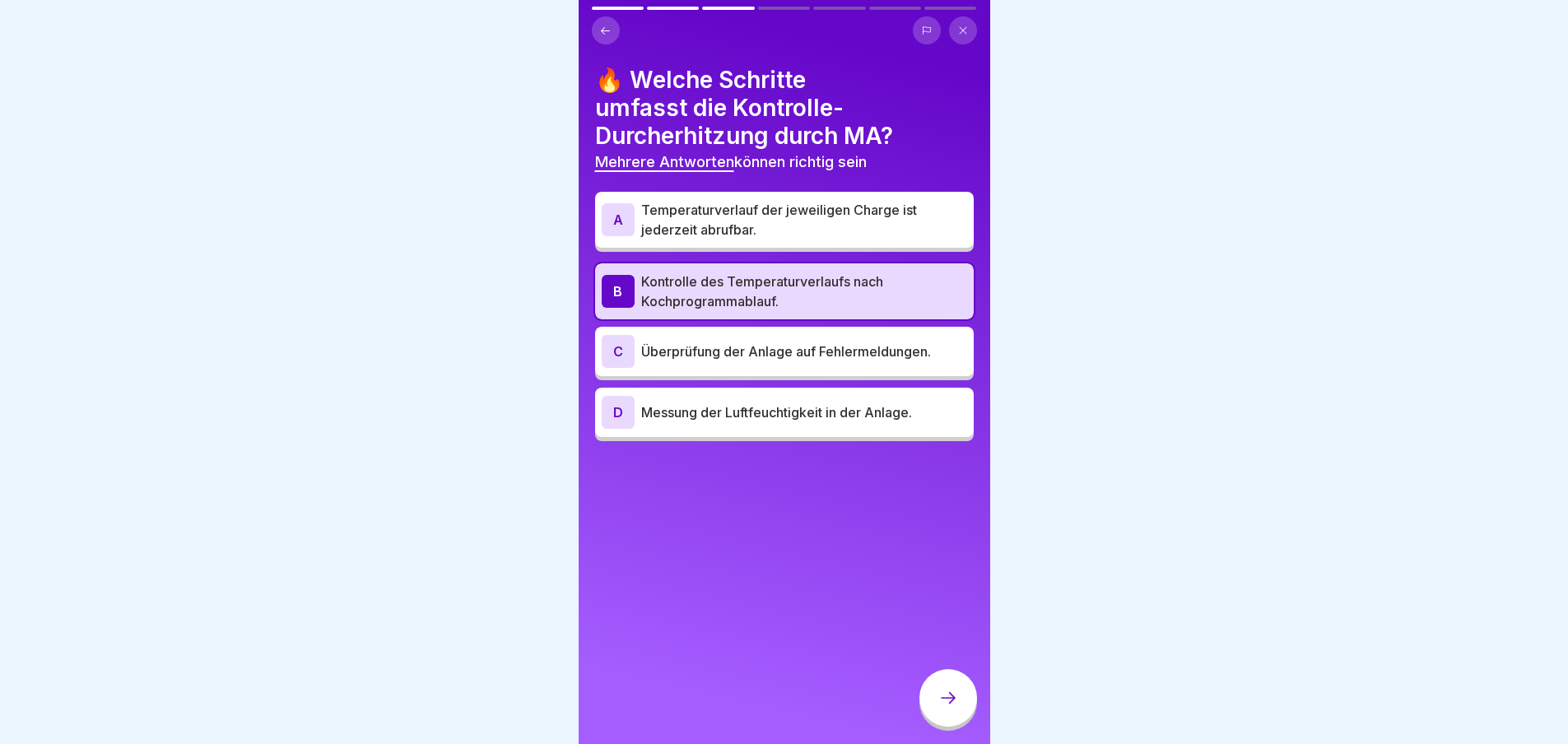
click at [626, 206] on div "A" at bounding box center [618, 220] width 33 height 33
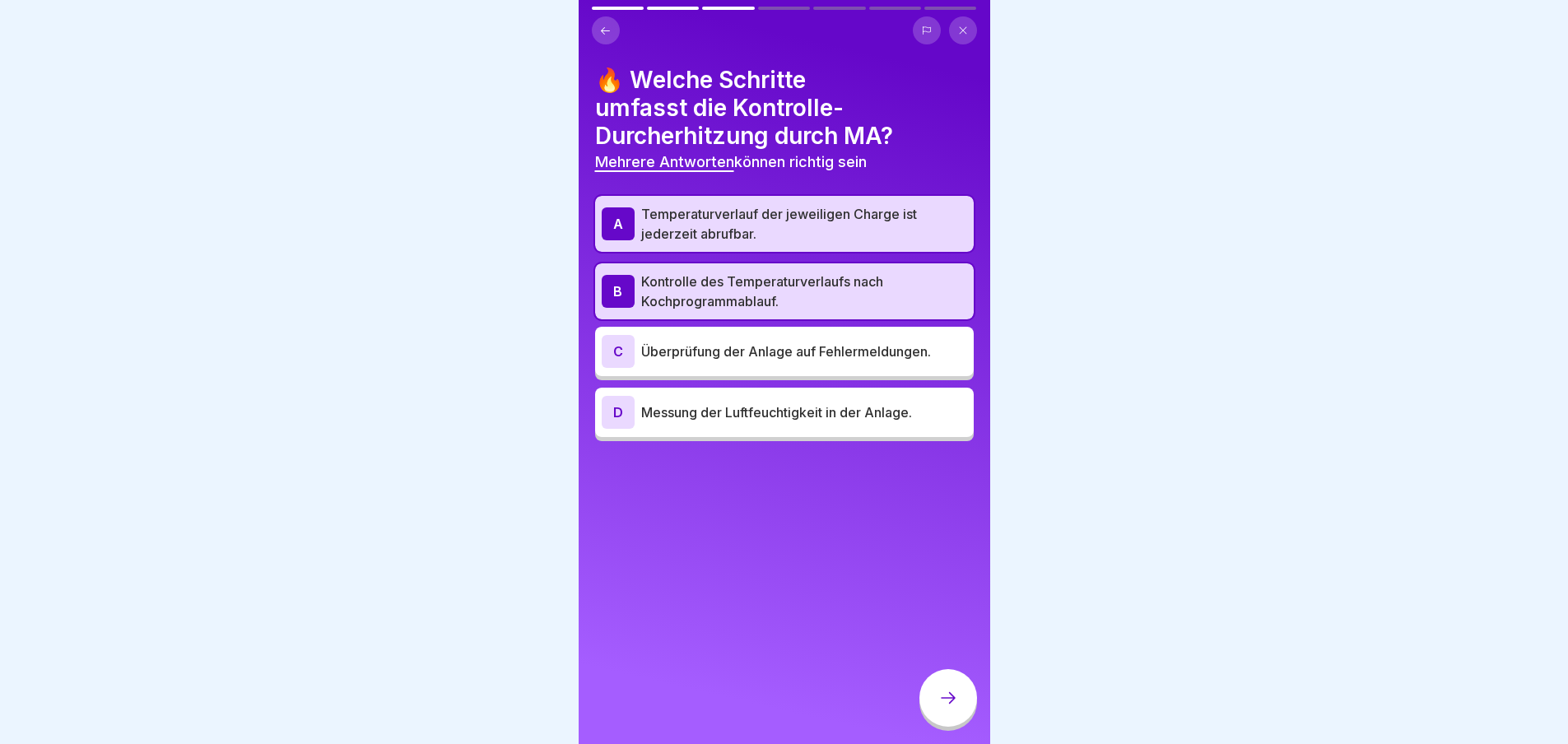
click at [625, 292] on div "B" at bounding box center [618, 292] width 33 height 33
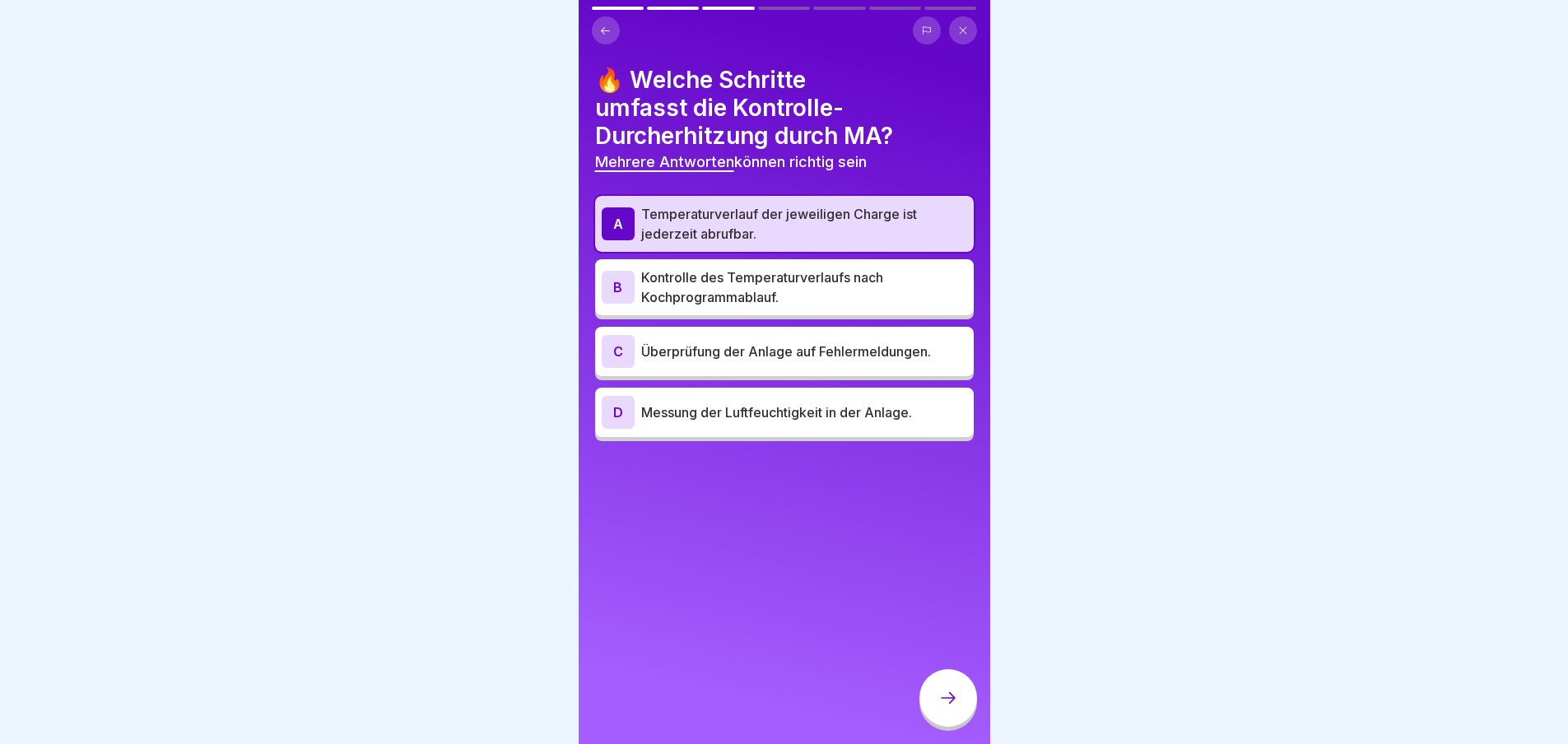
click at [939, 707] on icon at bounding box center [948, 698] width 20 height 20
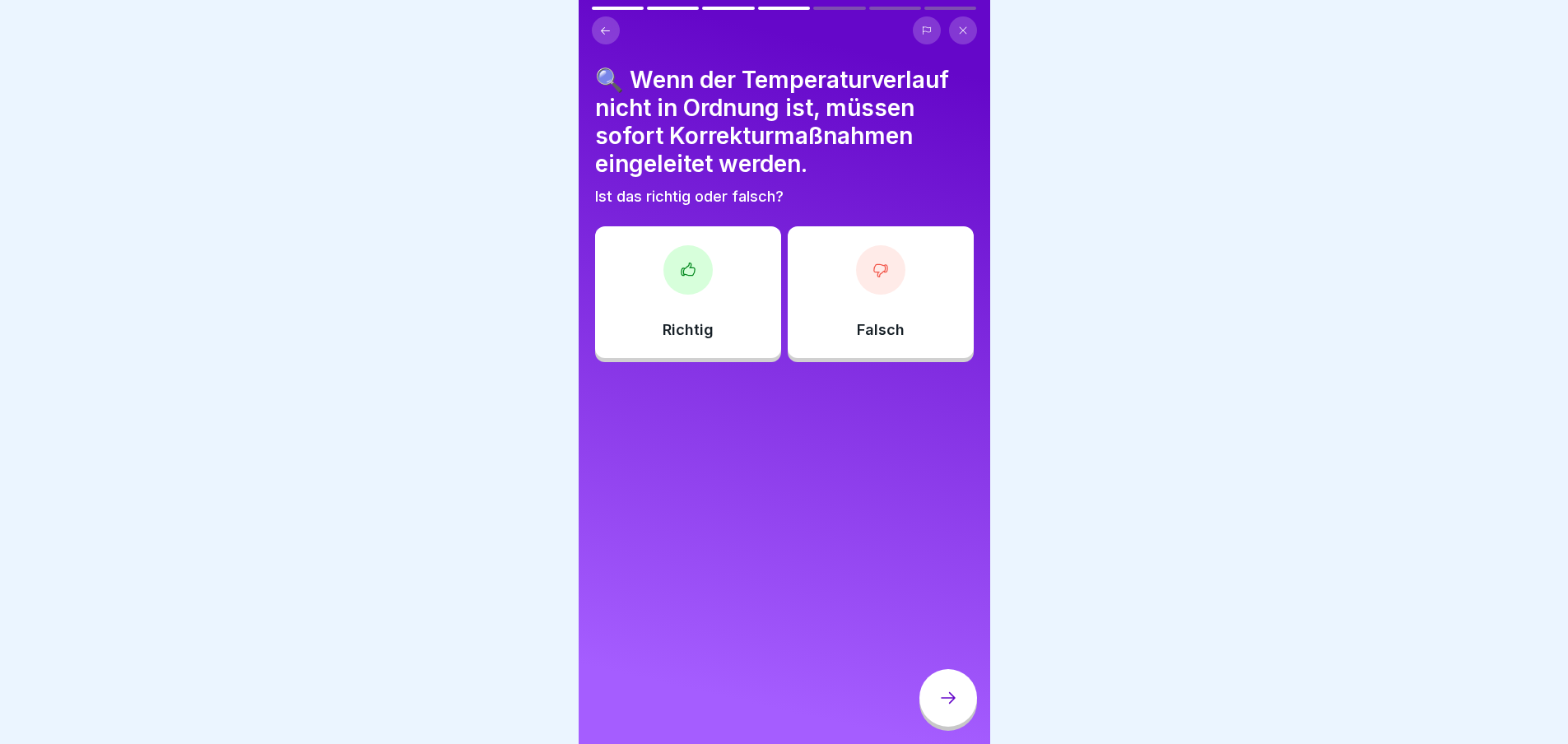
click at [700, 289] on div "Richtig" at bounding box center [688, 292] width 186 height 132
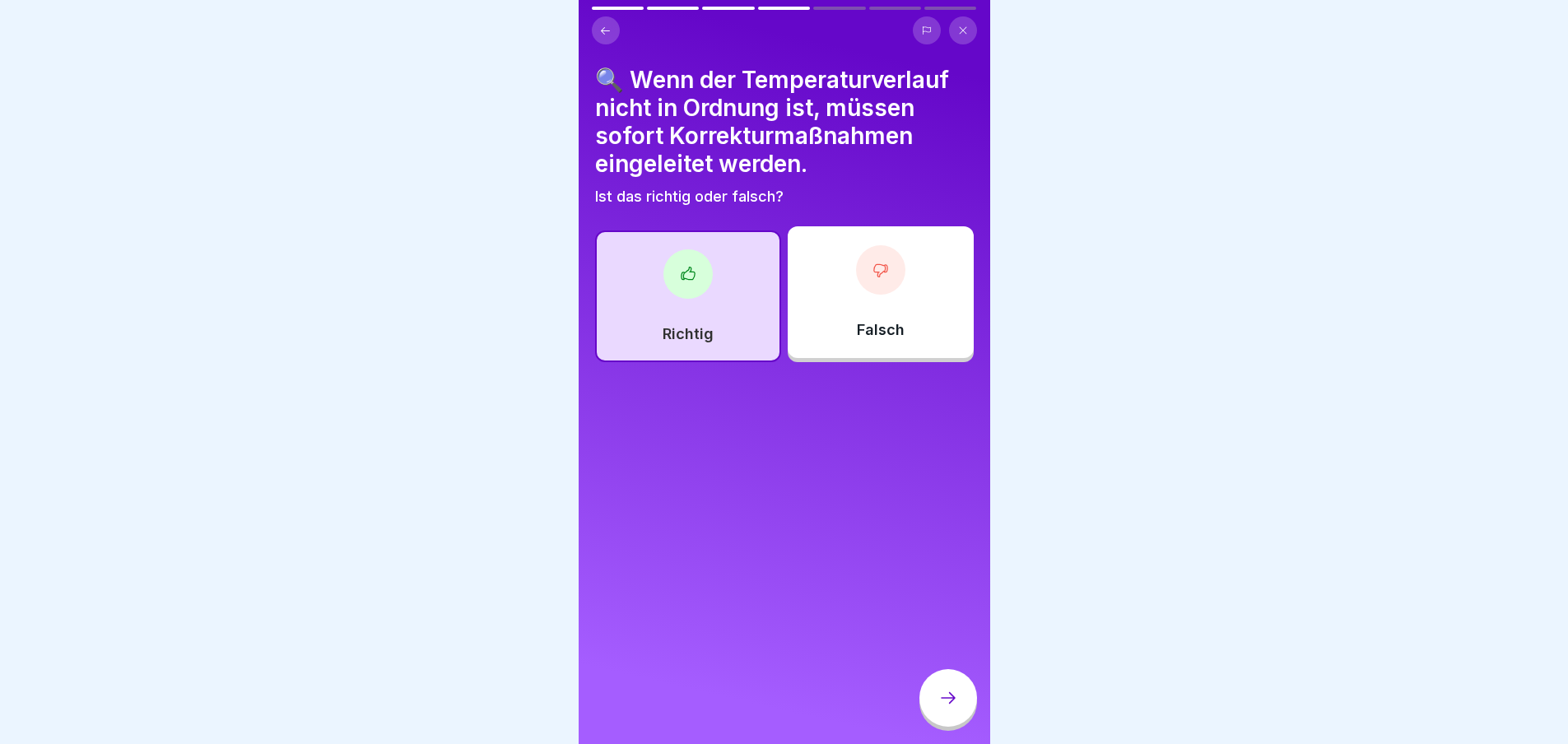
click at [946, 702] on icon at bounding box center [948, 698] width 20 height 20
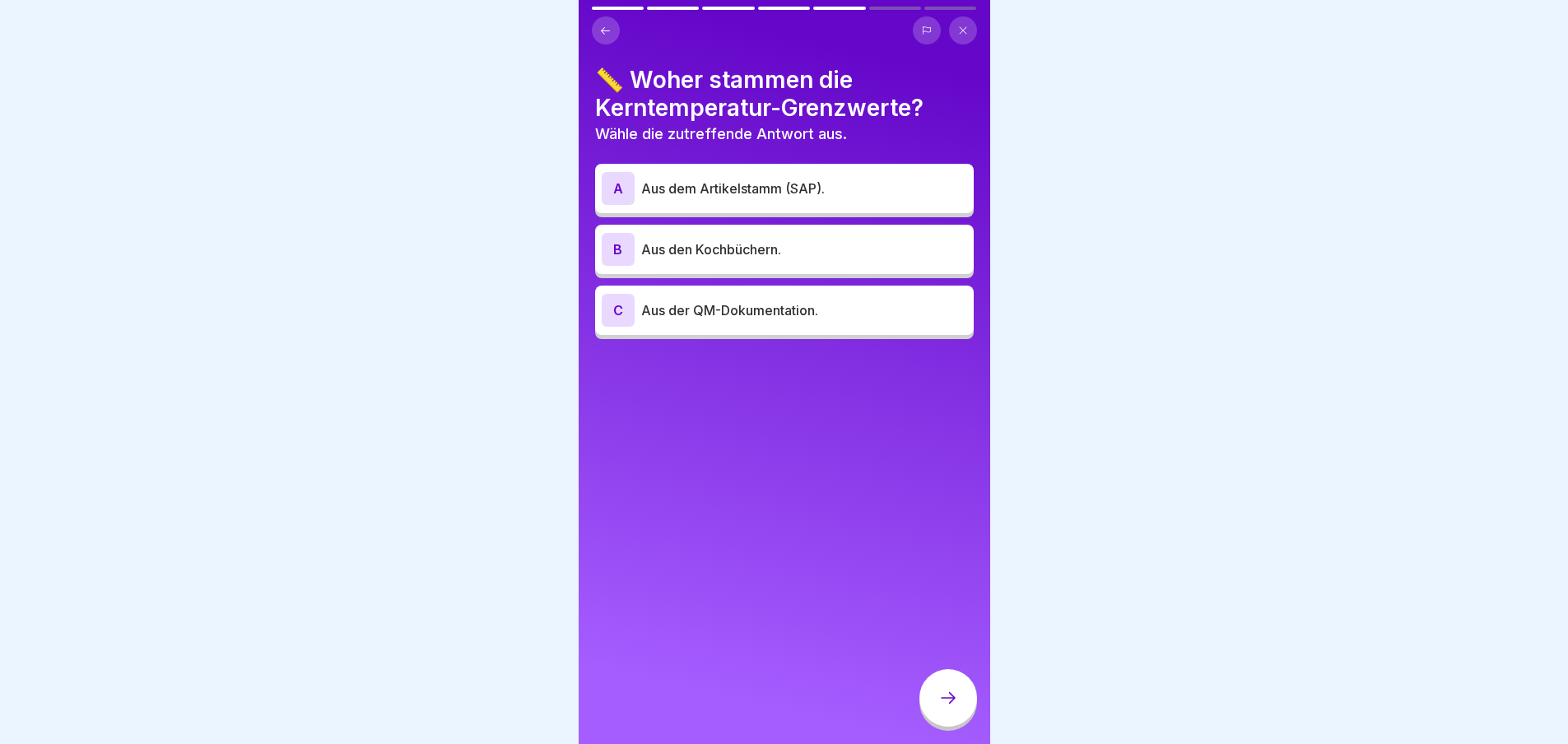
click at [775, 320] on p "Aus der QM-Dokumentation." at bounding box center [804, 310] width 326 height 20
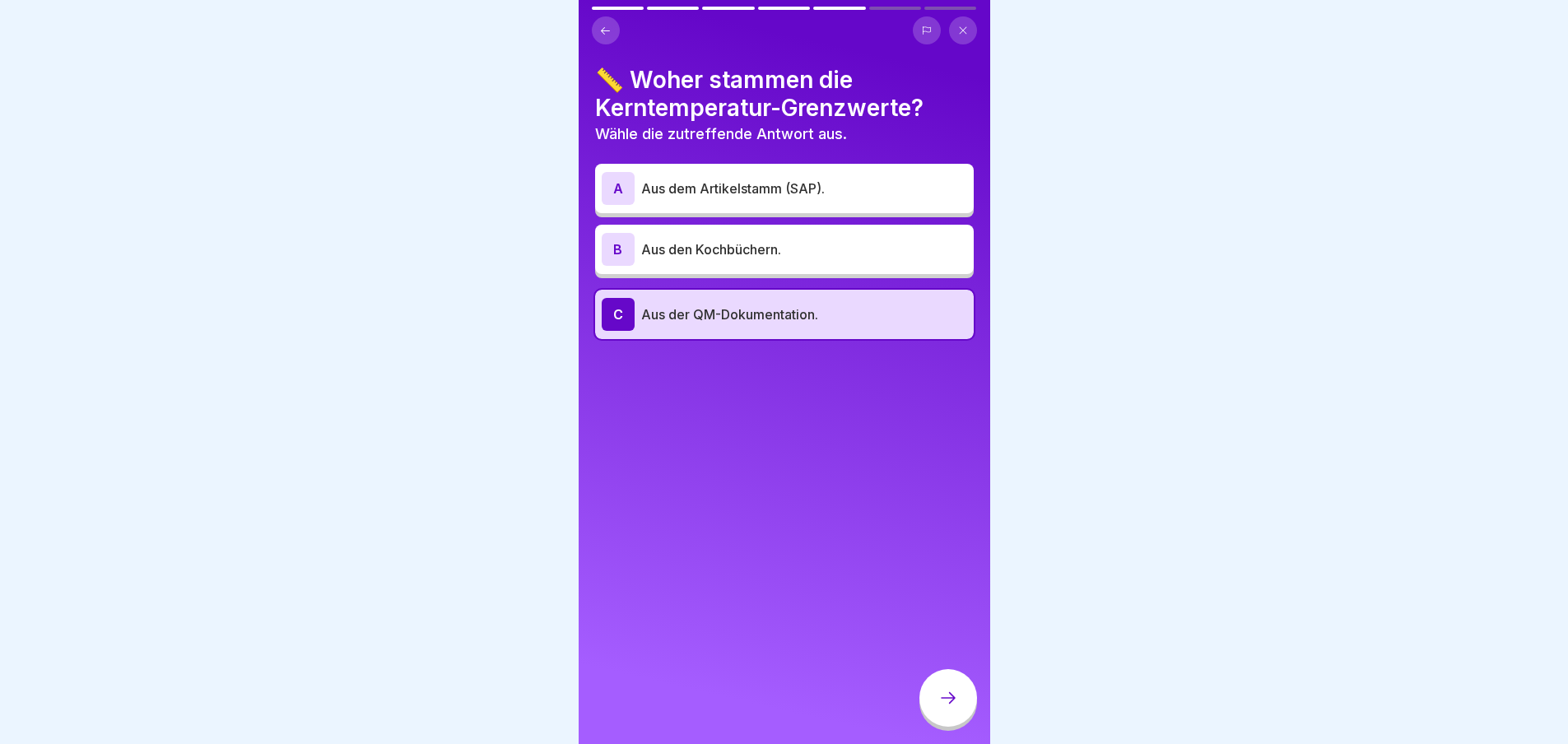
click at [951, 697] on div at bounding box center [949, 698] width 57 height 57
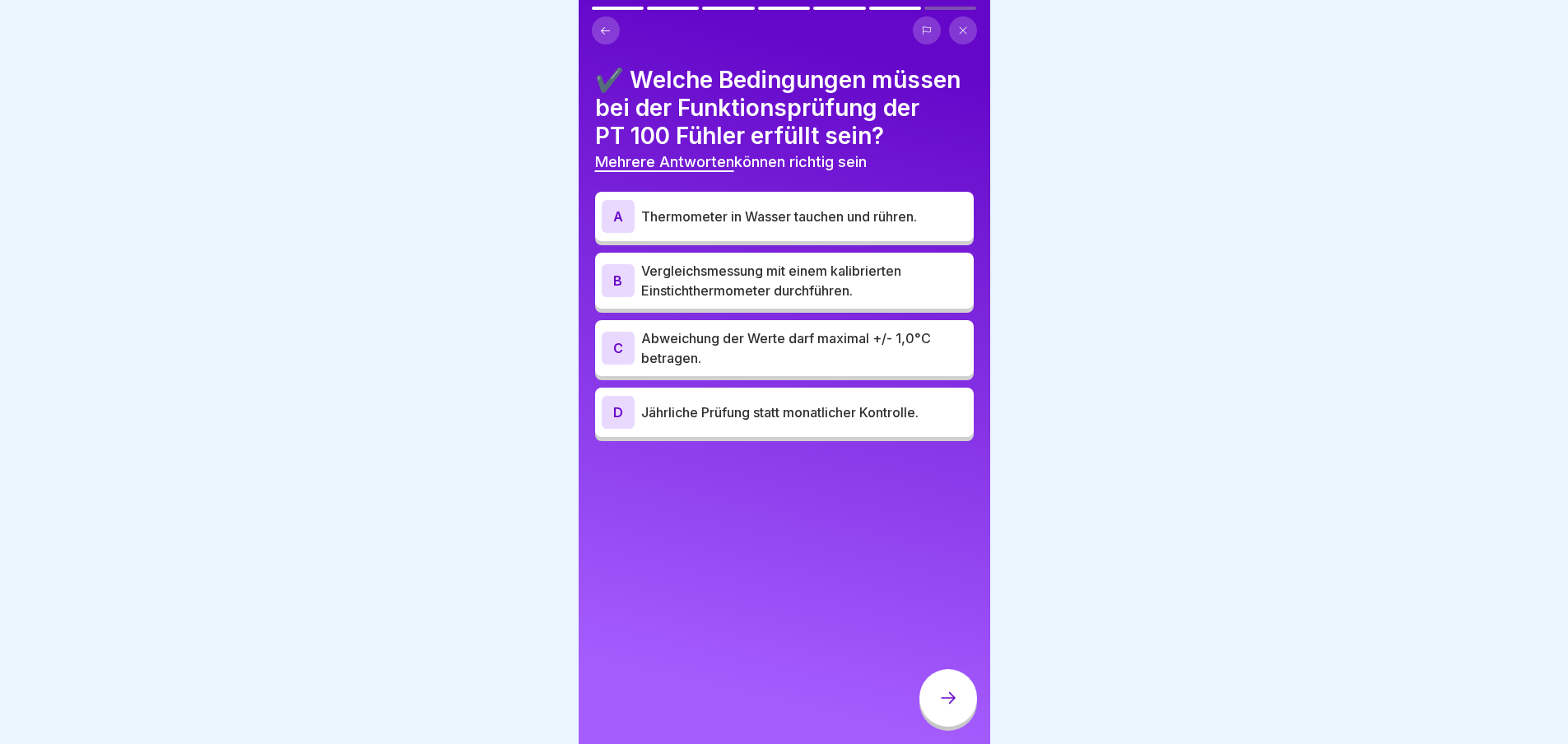
click at [787, 301] on p "Vergleichsmessung mit einem kalibrierten Einstichthermometer durchführen." at bounding box center [804, 281] width 326 height 39
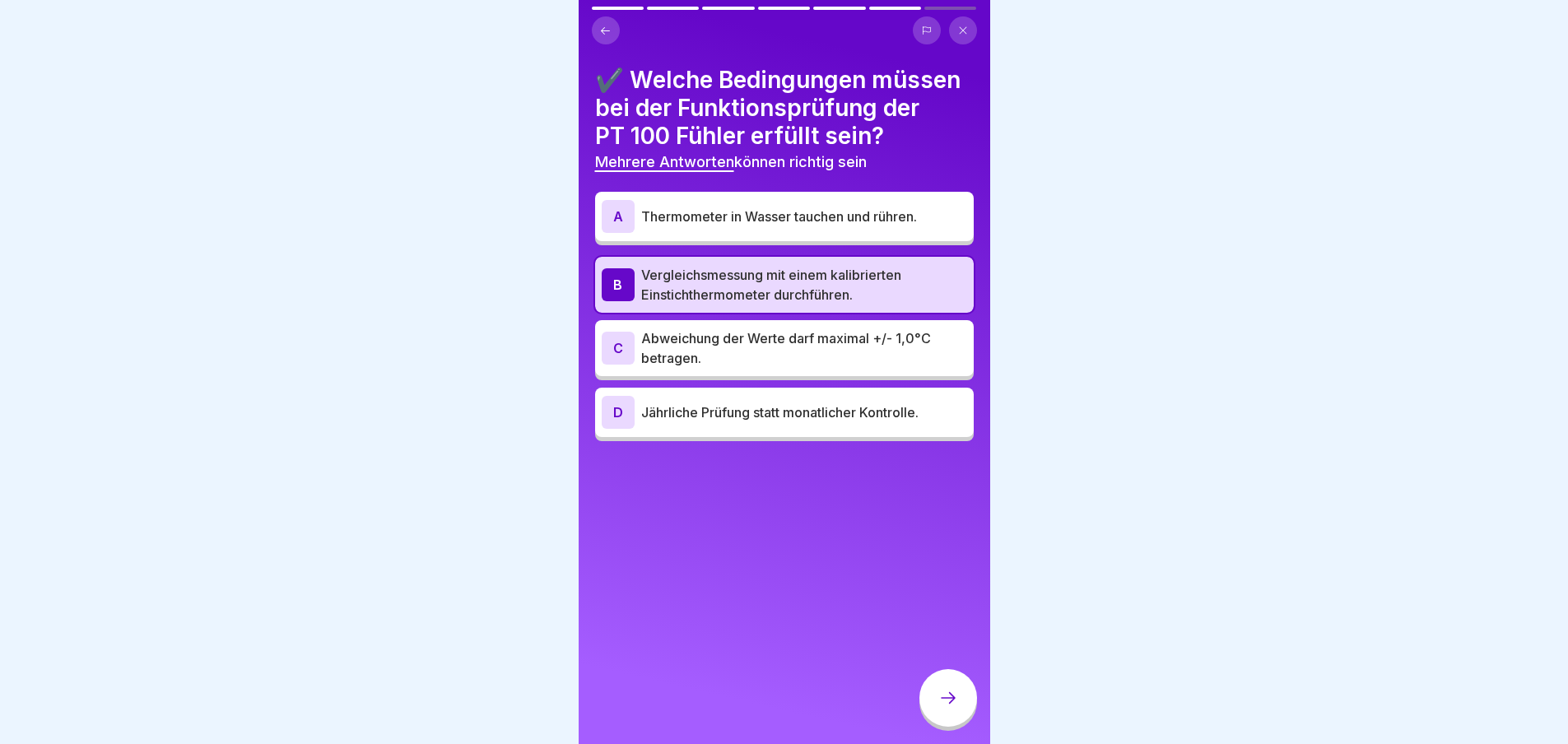
click at [767, 368] on p "Abweichung der Werte darf maximal +/- 1,0°C betragen." at bounding box center [804, 348] width 326 height 39
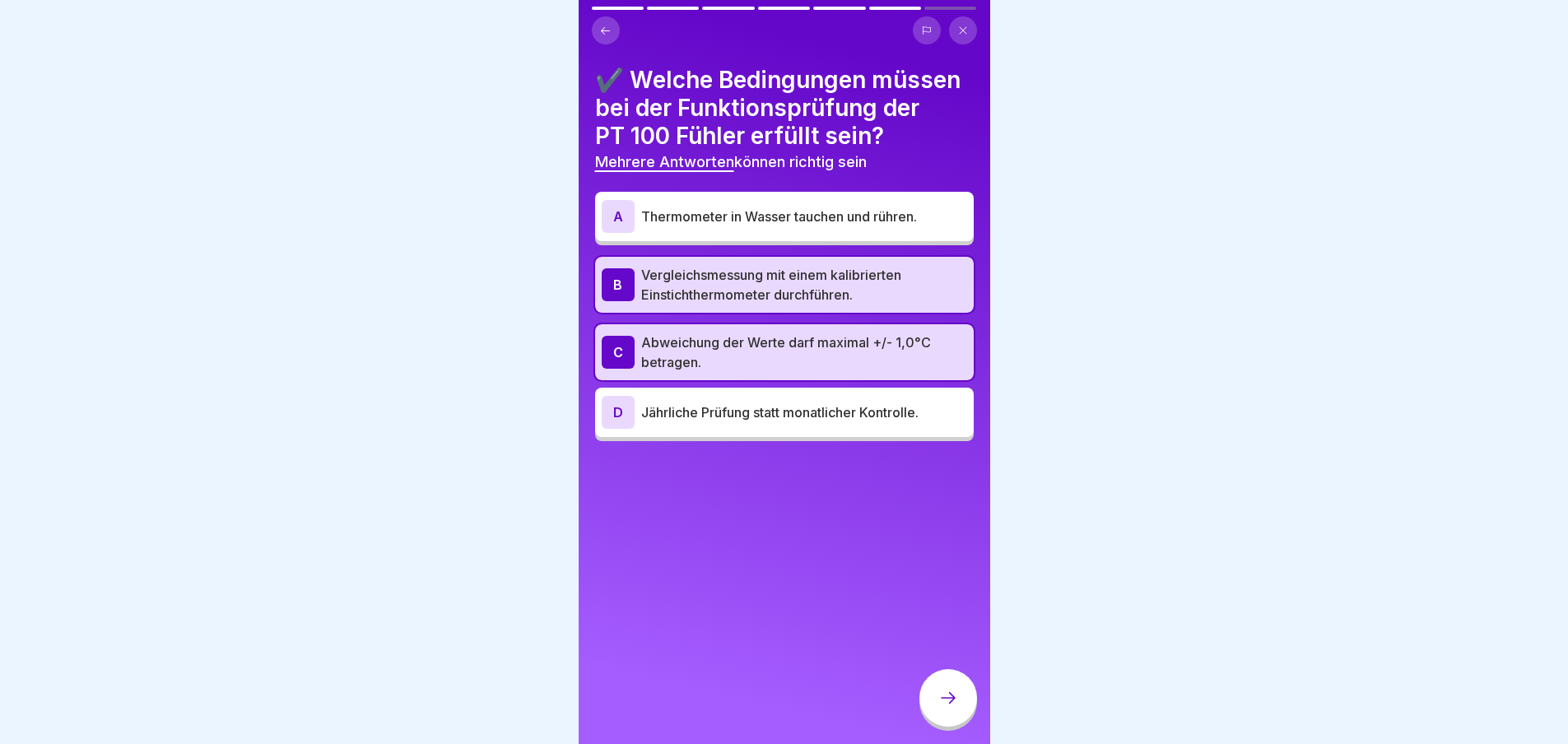
click at [952, 704] on icon at bounding box center [948, 698] width 15 height 11
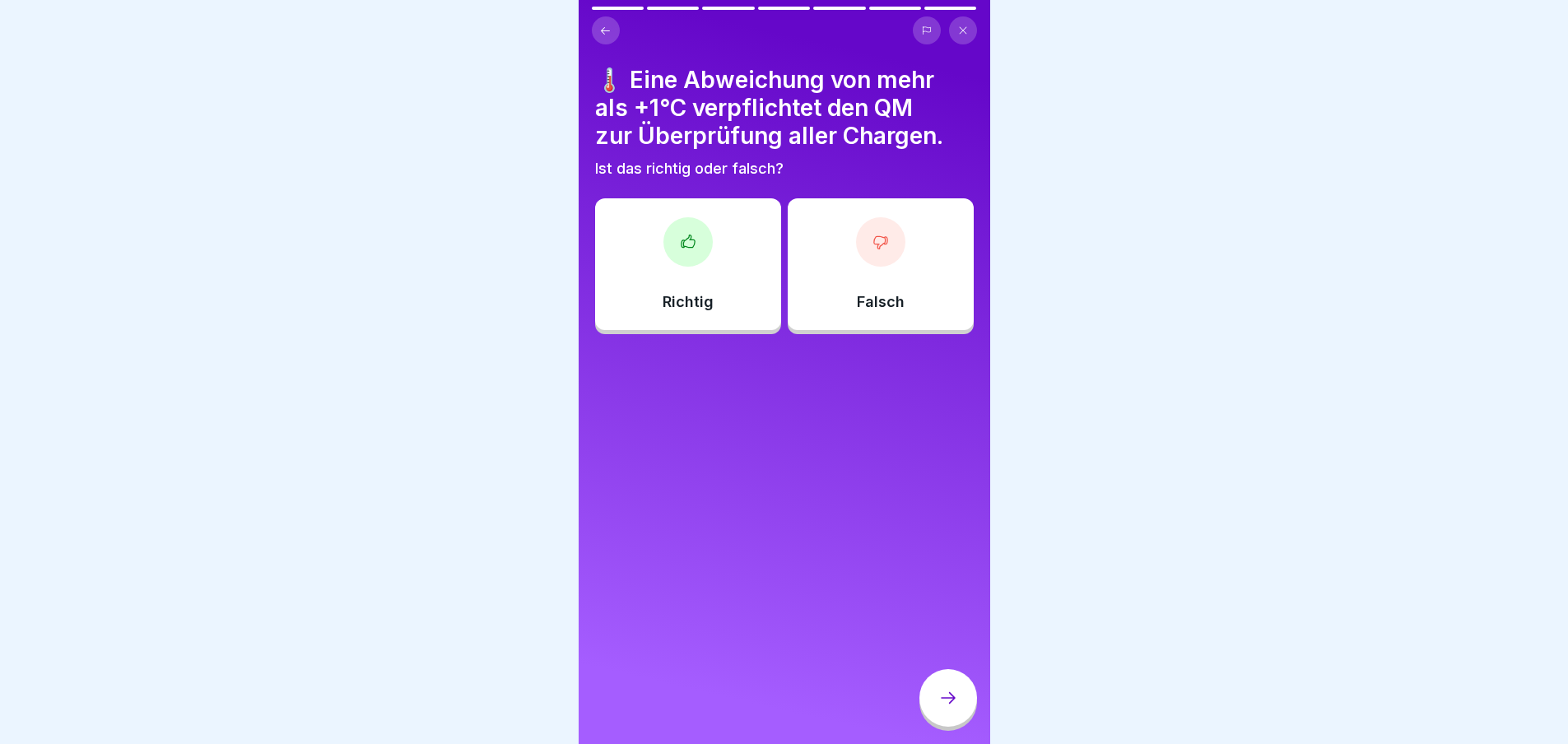
click at [715, 240] on div "Richtig" at bounding box center [688, 264] width 186 height 132
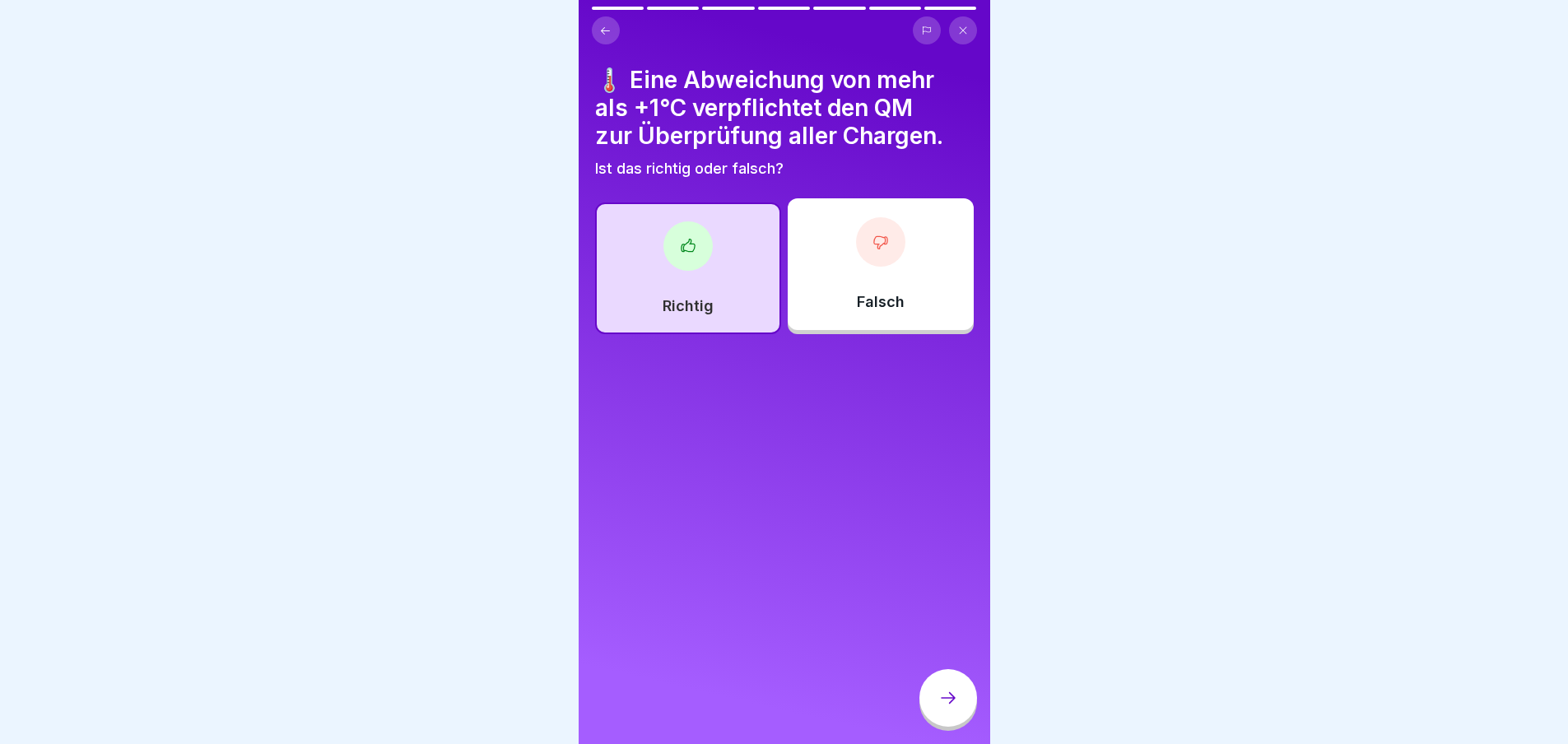
click at [944, 705] on icon at bounding box center [948, 698] width 20 height 20
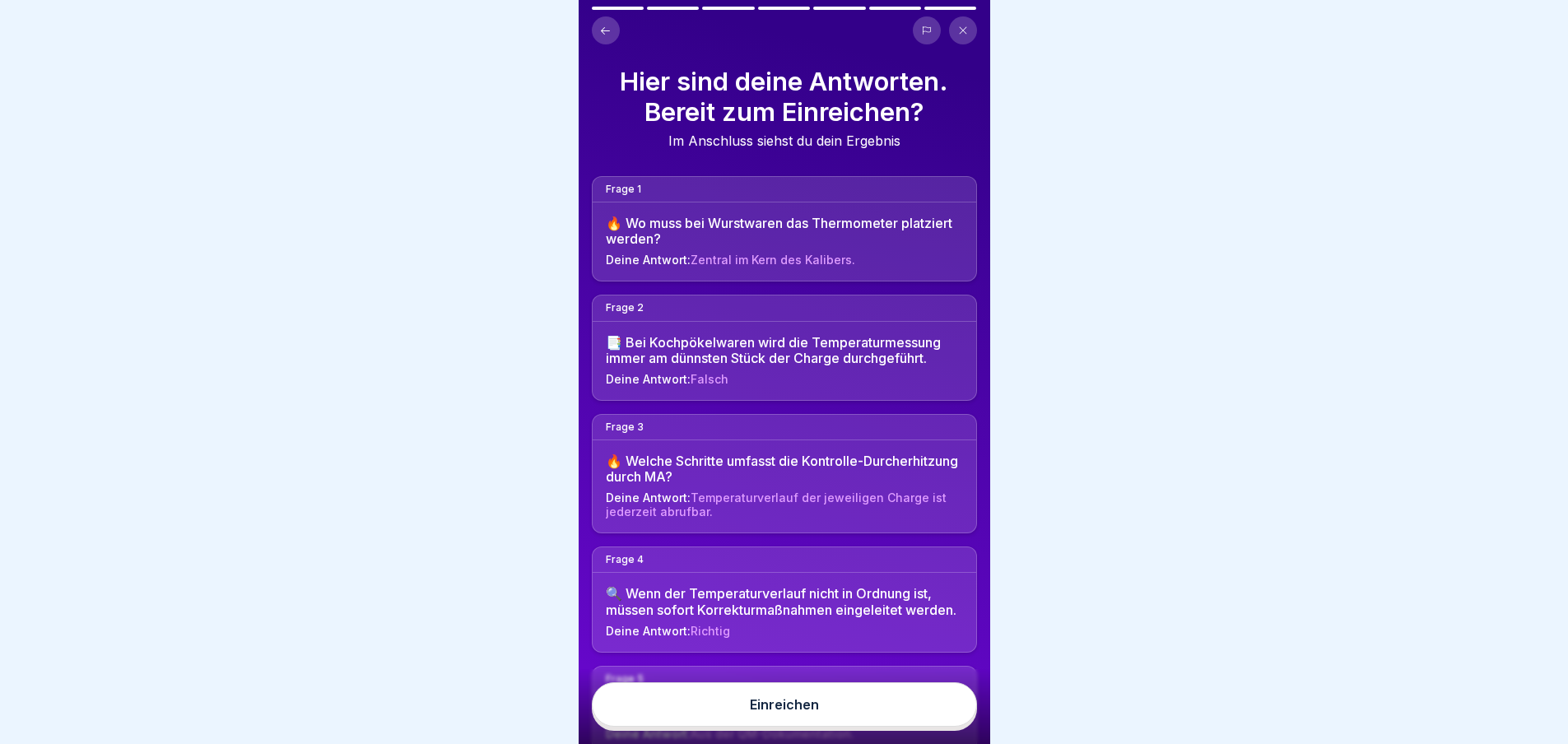
click at [809, 713] on div "Einreichen" at bounding box center [784, 705] width 69 height 15
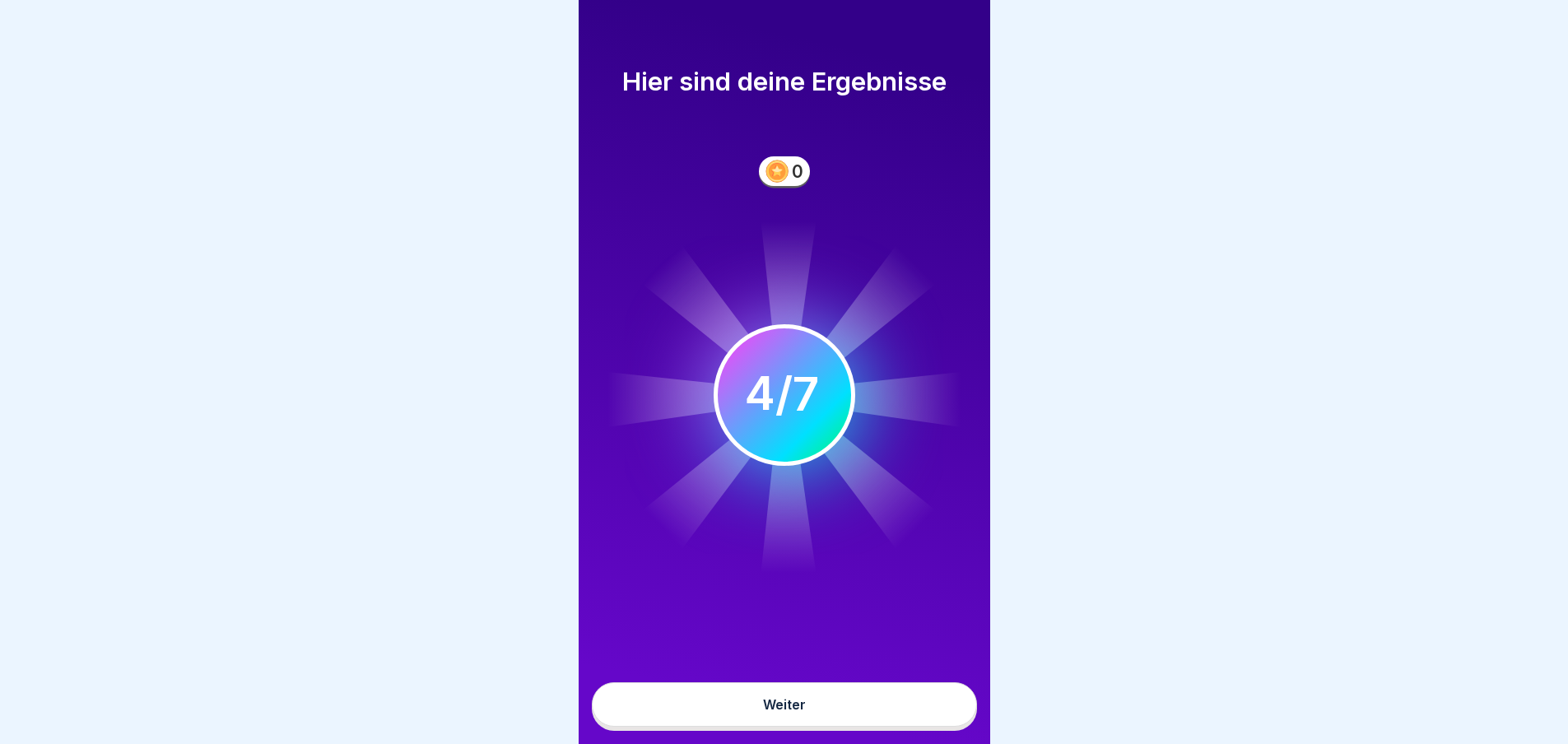
click at [809, 713] on button "Weiter" at bounding box center [785, 705] width 385 height 44
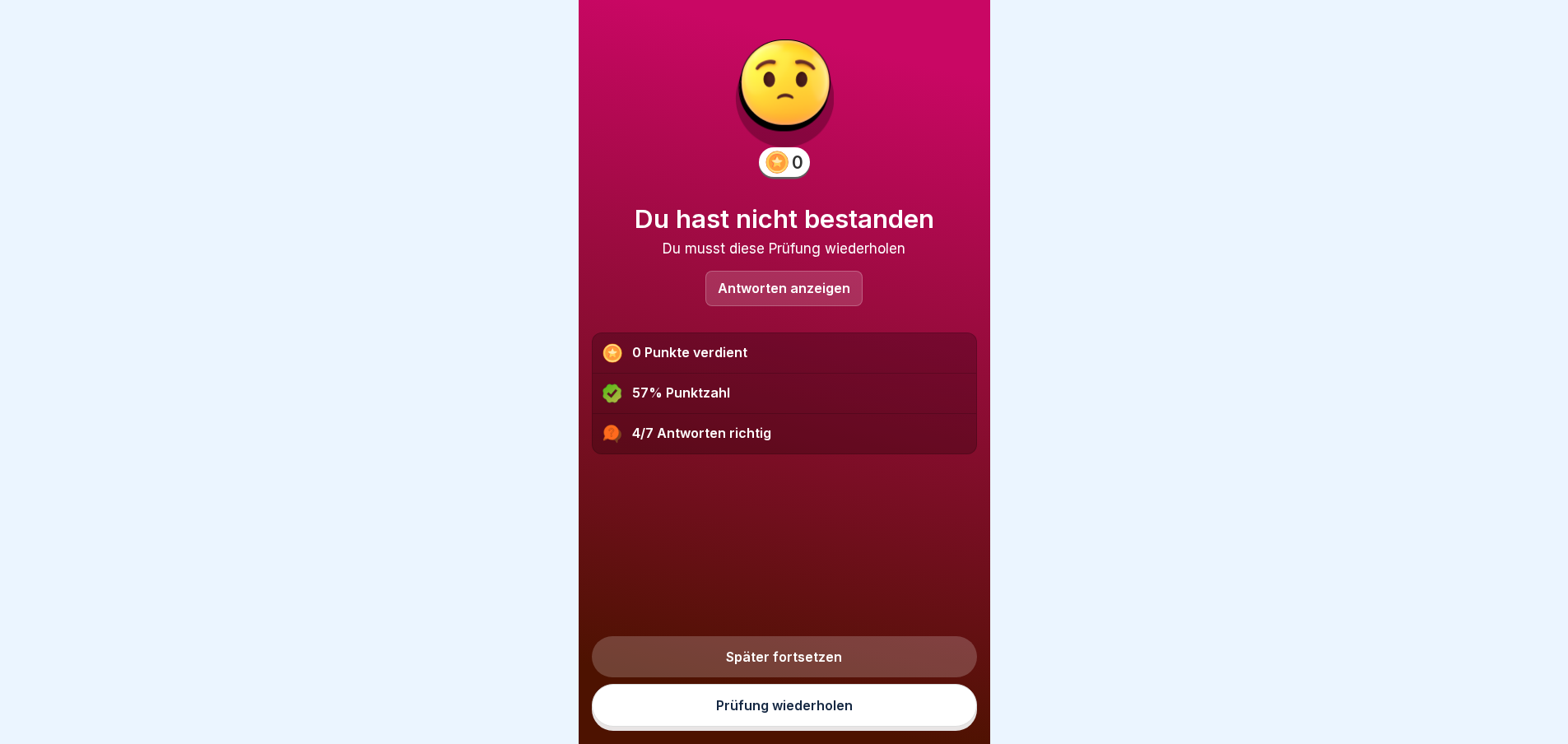
click at [815, 724] on link "Prüfung wiederholen" at bounding box center [785, 705] width 385 height 43
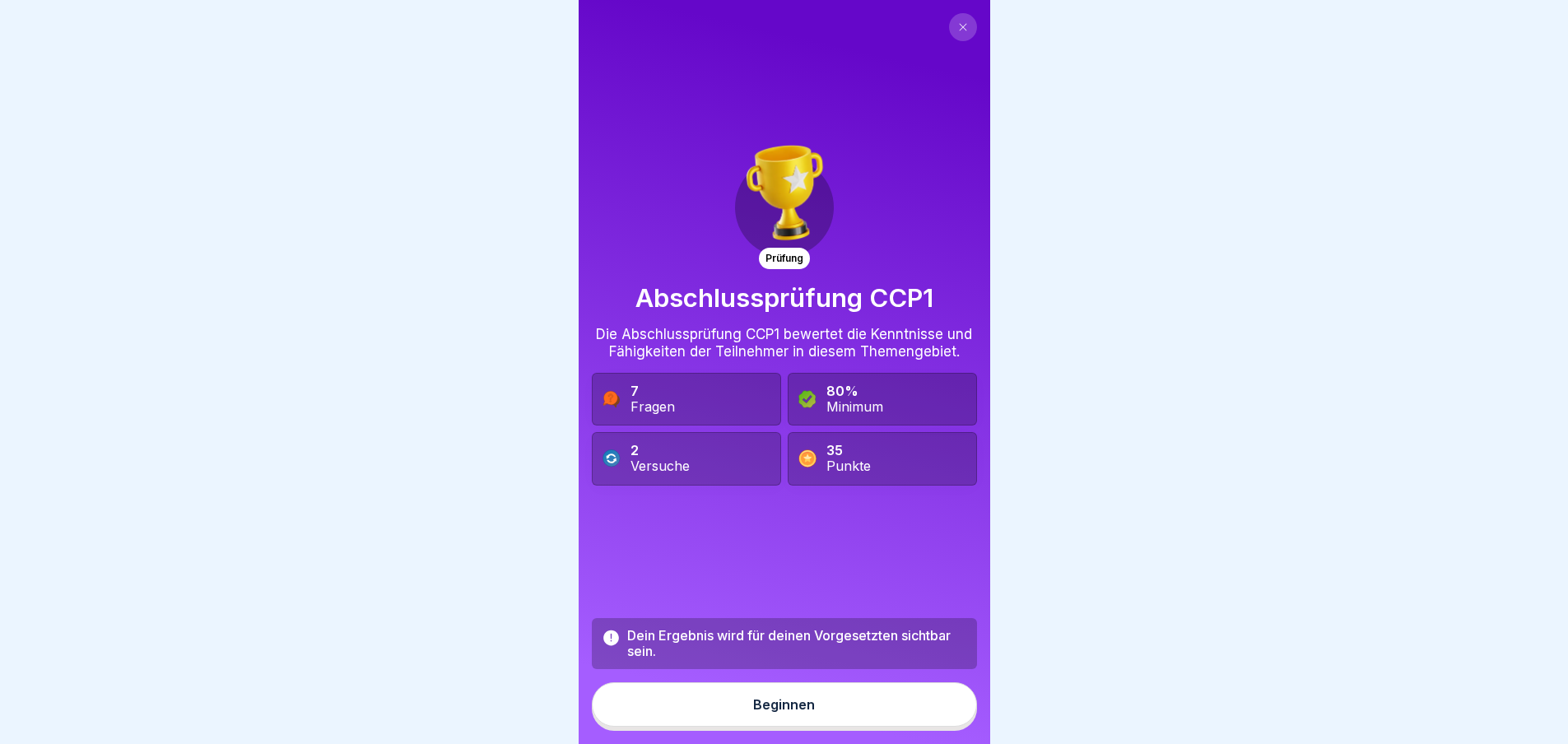
click at [793, 713] on div "Beginnen" at bounding box center [784, 705] width 62 height 15
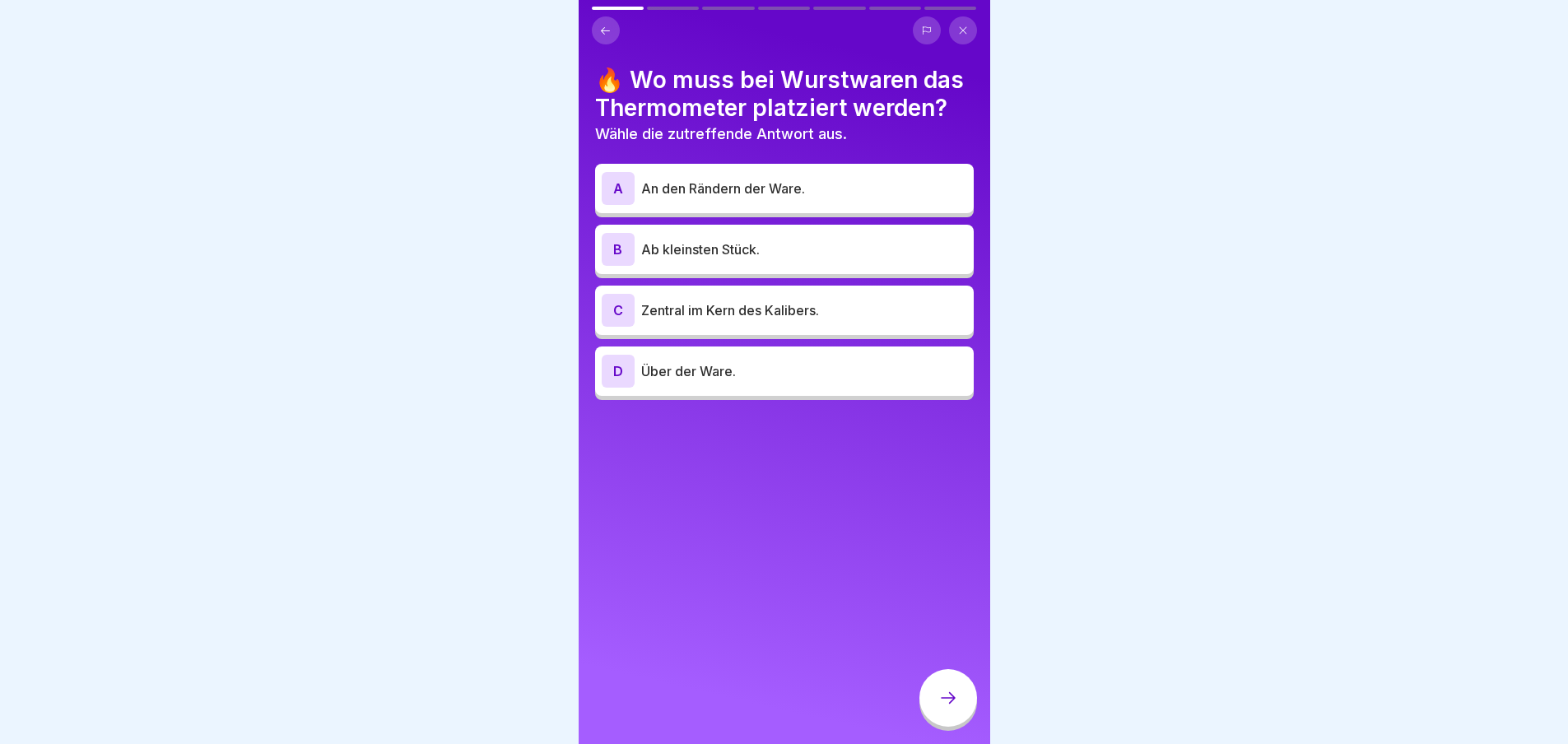
click at [742, 303] on p "Zentral im Kern des Kalibers." at bounding box center [804, 310] width 326 height 20
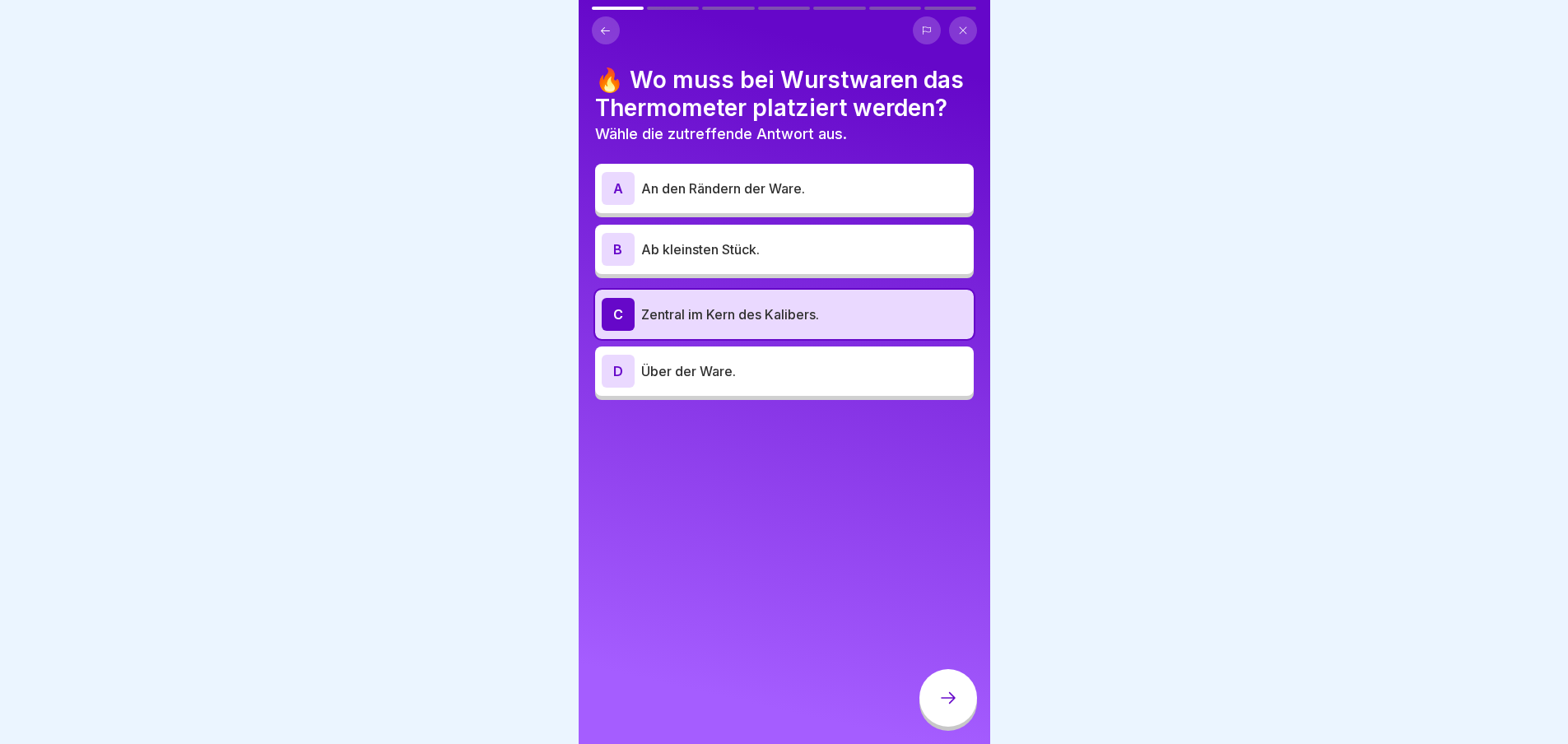
click at [952, 708] on icon at bounding box center [948, 698] width 20 height 20
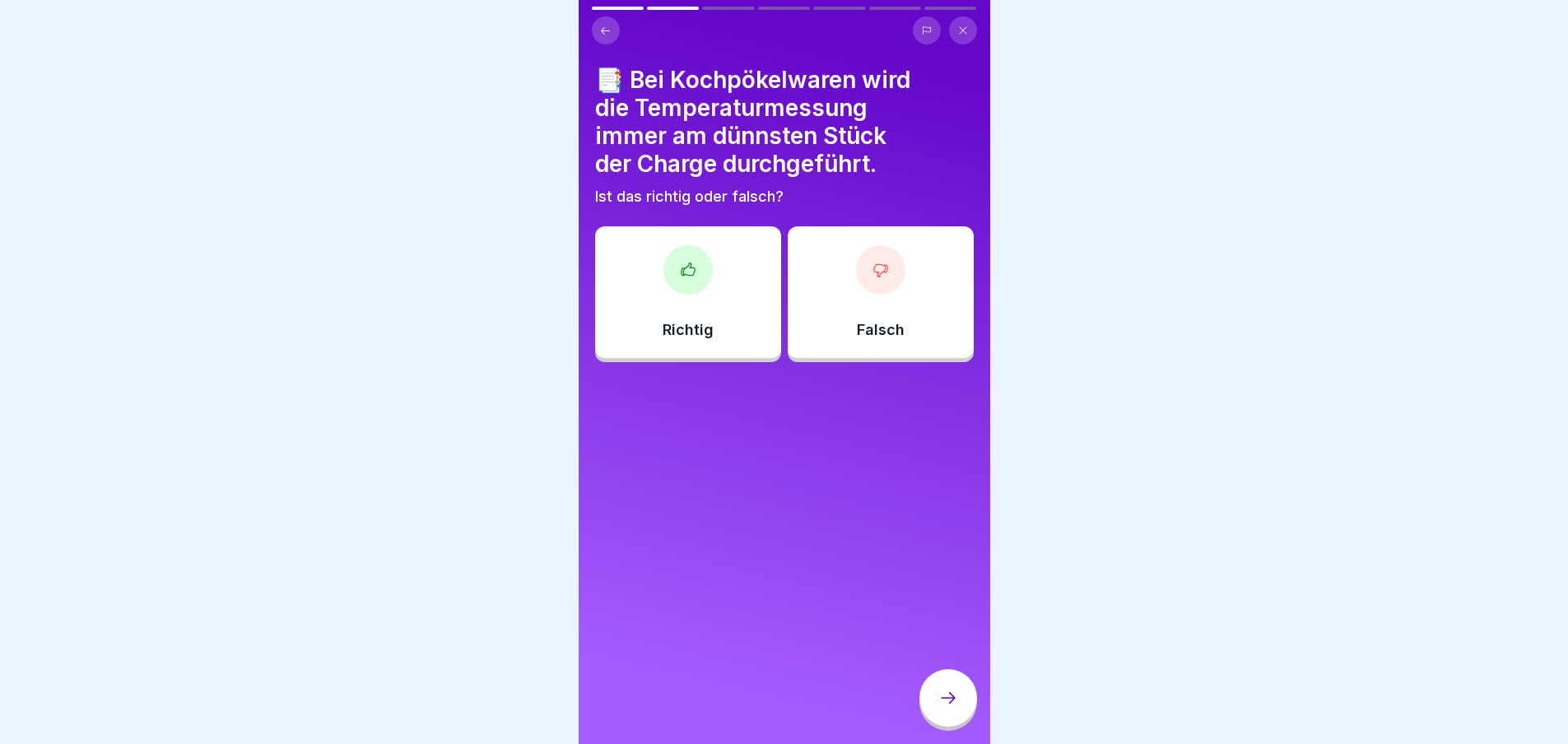
click at [882, 262] on div at bounding box center [881, 270] width 50 height 50
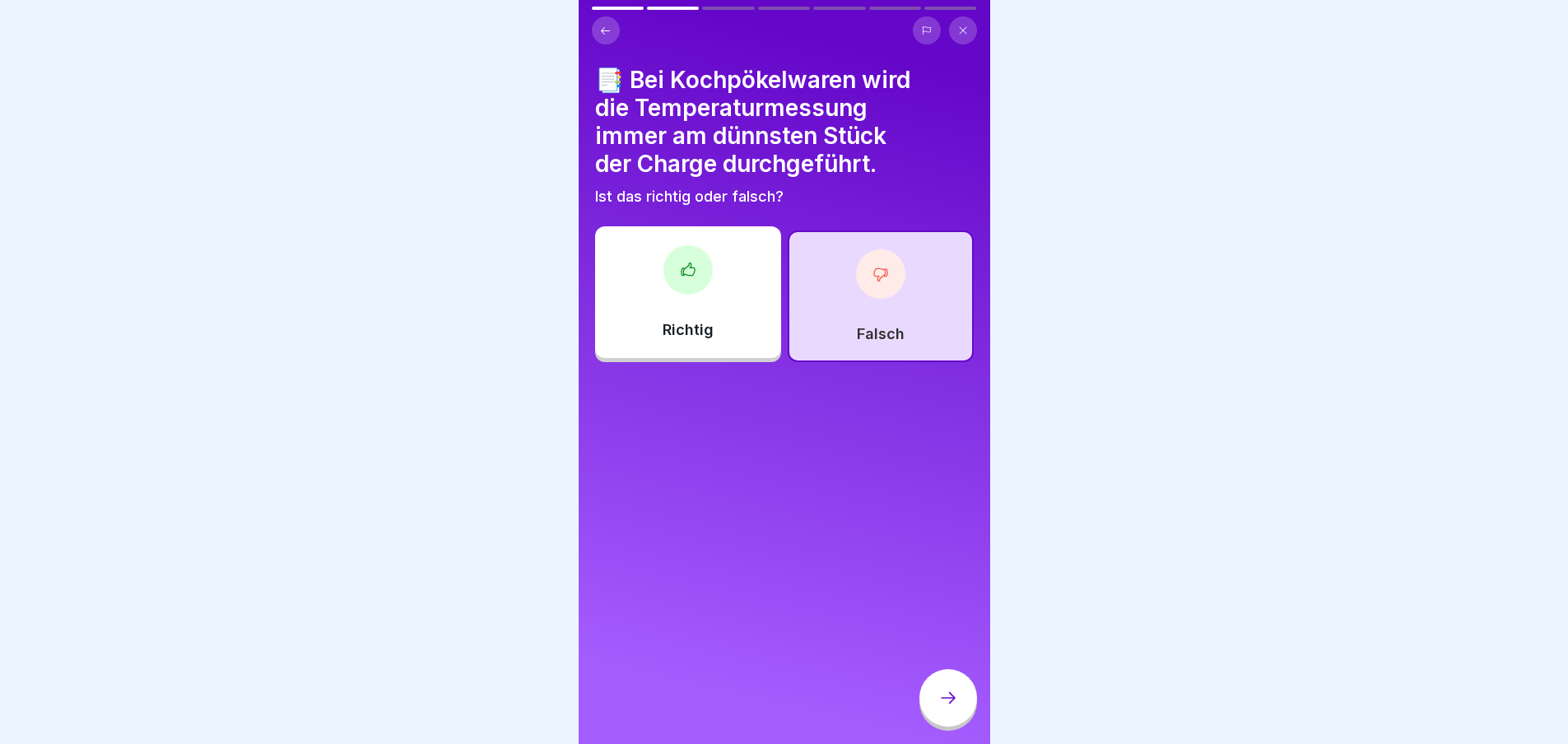
click at [947, 702] on icon at bounding box center [948, 698] width 20 height 20
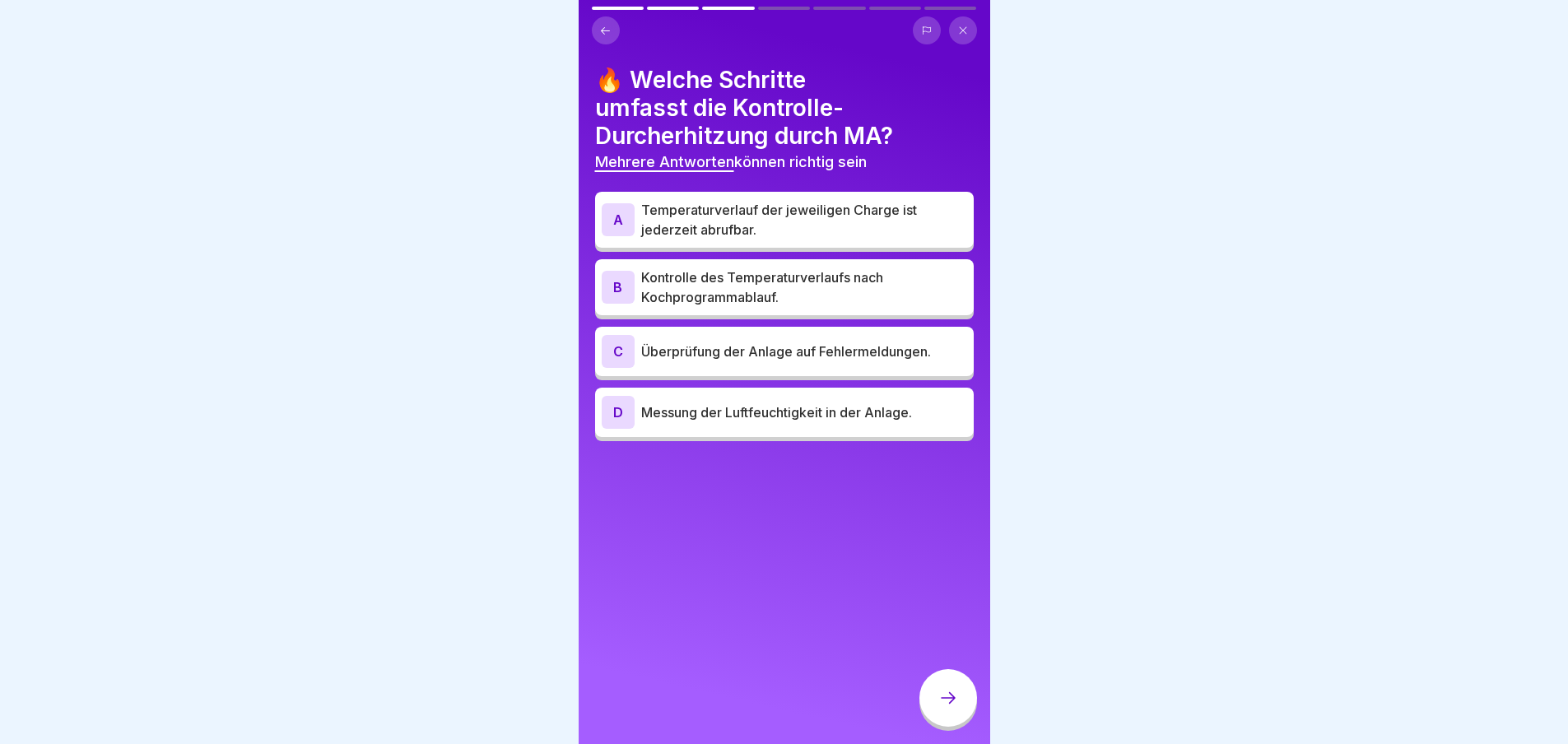
click at [728, 231] on p "Temperaturverlauf der jeweiligen Charge ist jederzeit abrufbar." at bounding box center [804, 220] width 326 height 39
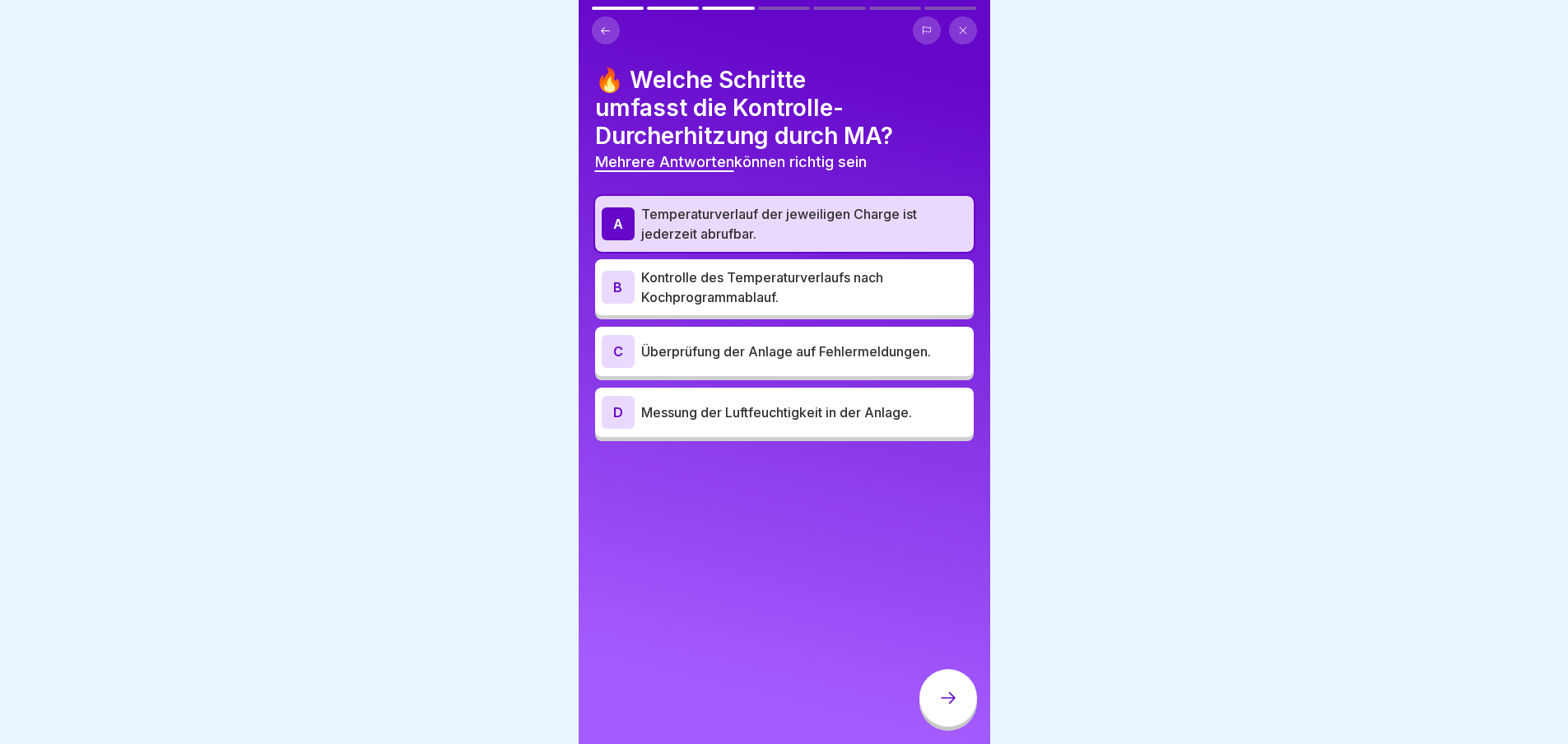
click at [732, 305] on p "Kontrolle des Temperaturverlaufs nach Kochprogrammablauf." at bounding box center [804, 287] width 326 height 39
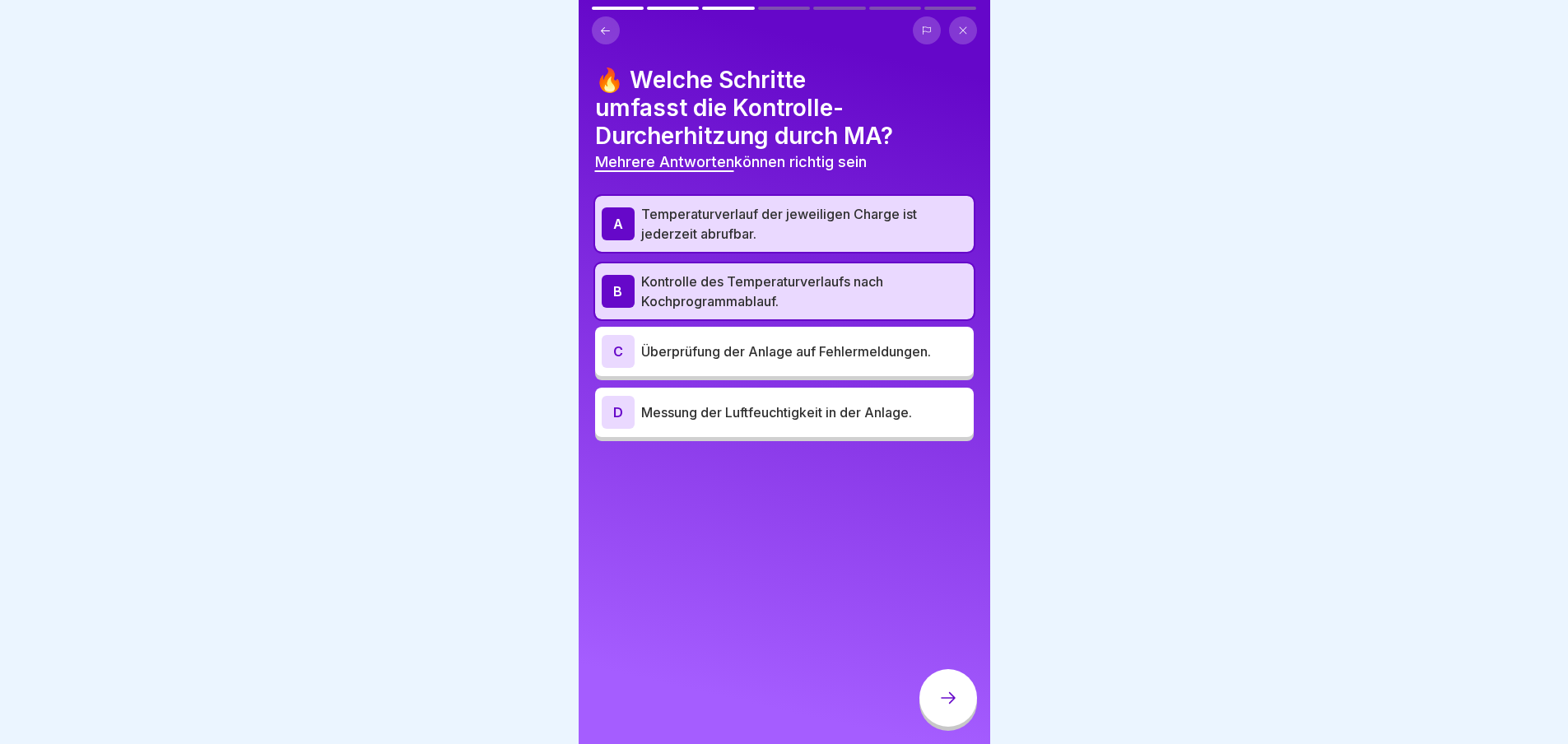
click at [952, 722] on div at bounding box center [949, 698] width 57 height 57
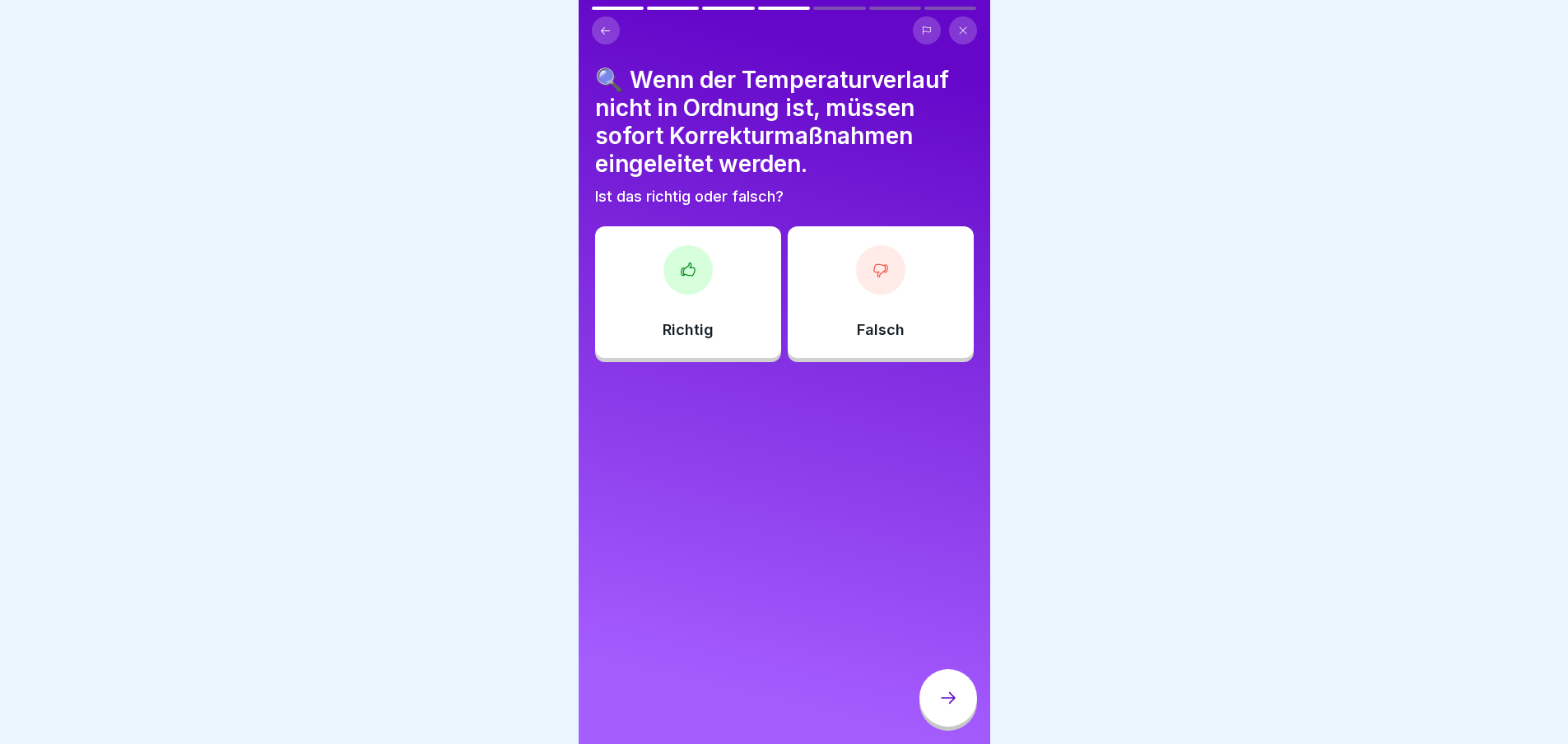
click at [719, 267] on div "Richtig" at bounding box center [688, 292] width 186 height 132
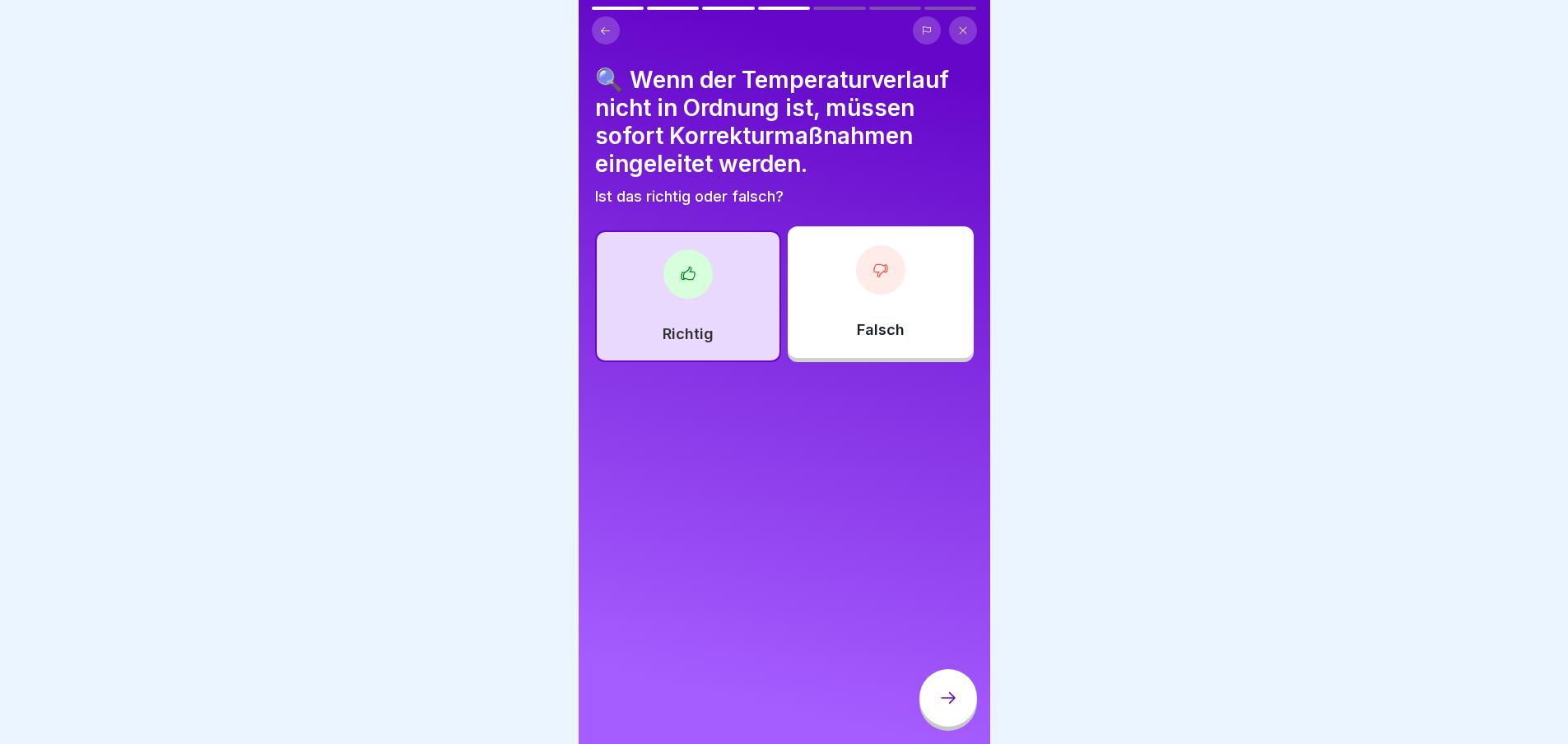
click at [961, 708] on div at bounding box center [949, 698] width 57 height 57
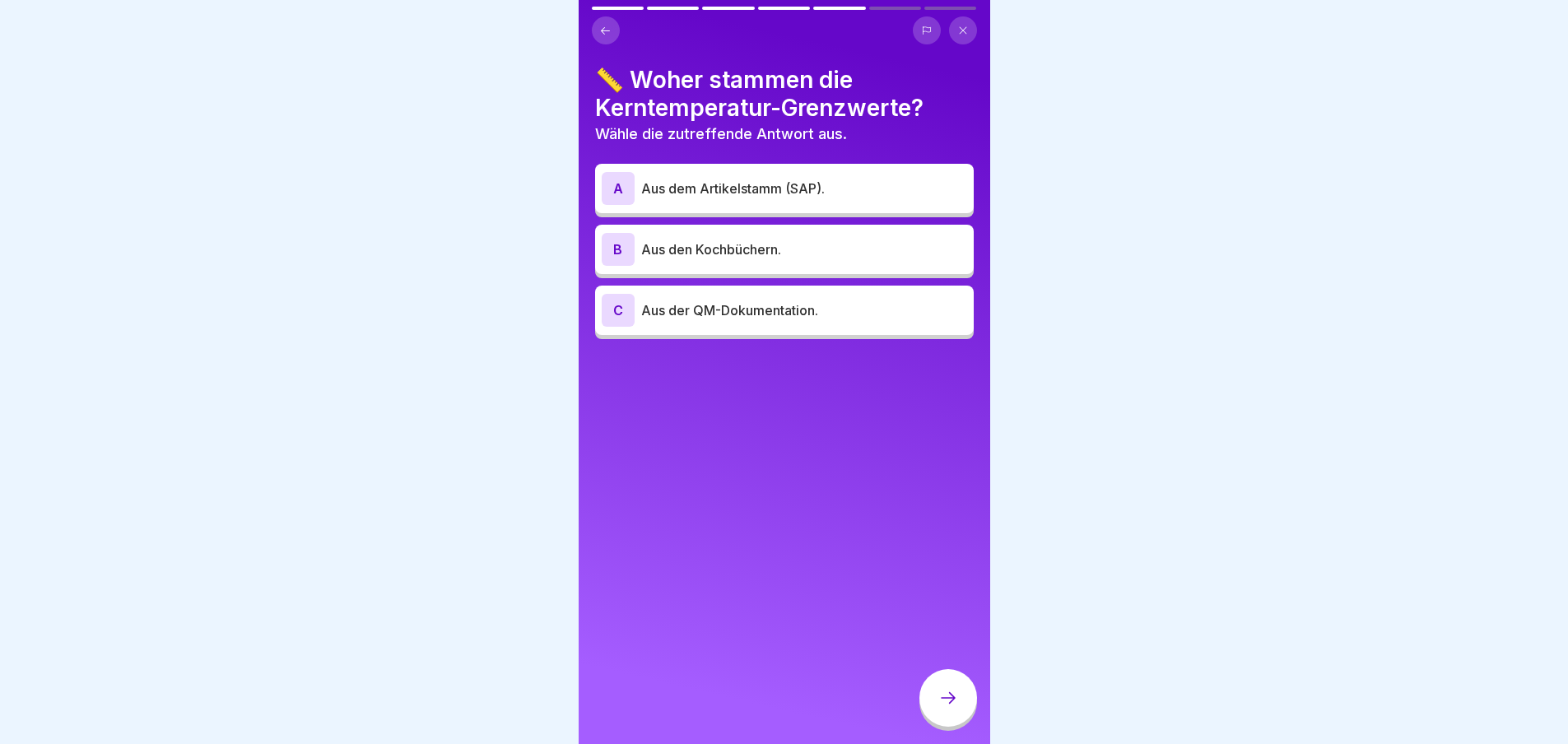
click at [758, 181] on p "Aus dem Artikelstamm (SAP)." at bounding box center [804, 188] width 326 height 20
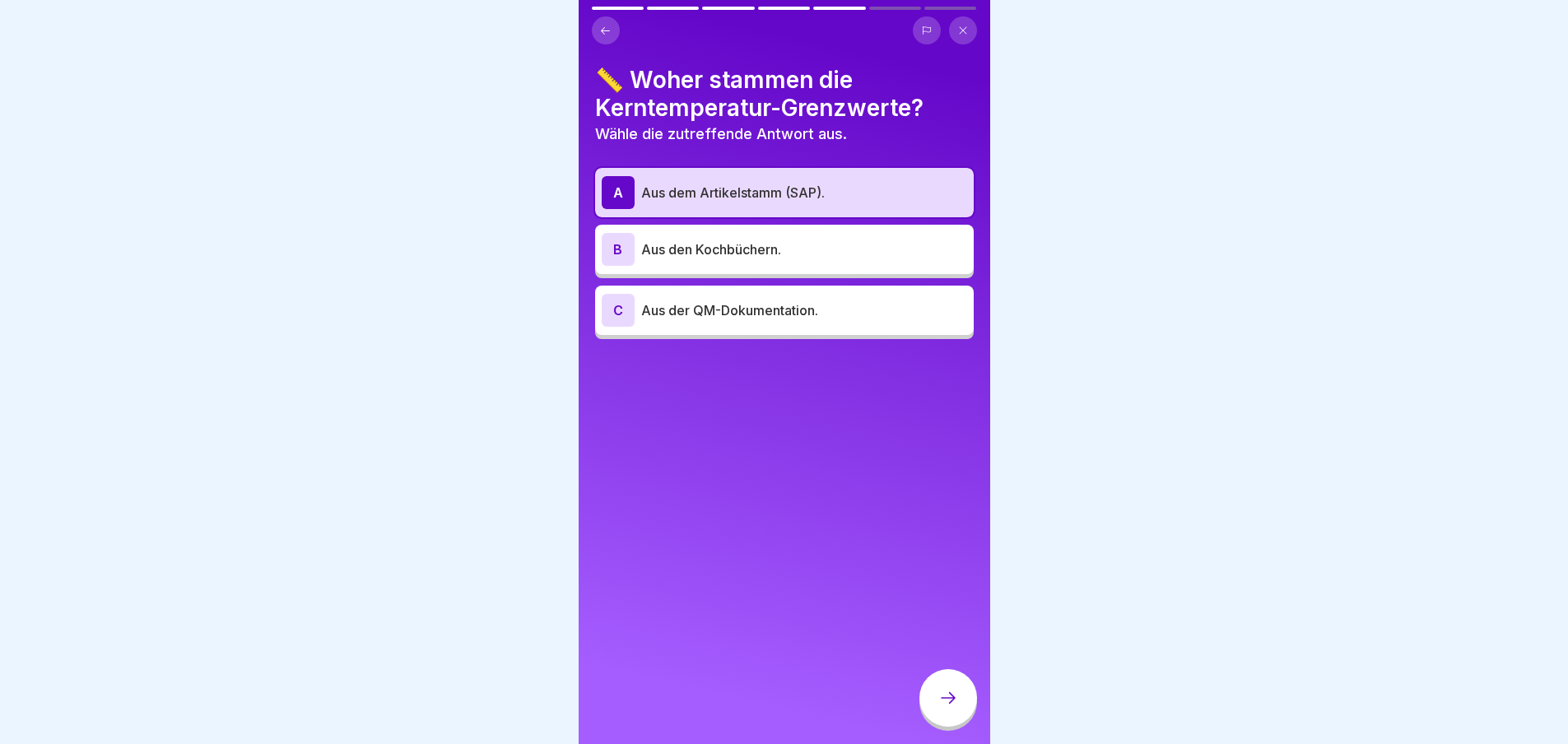
click at [953, 696] on div at bounding box center [949, 698] width 57 height 57
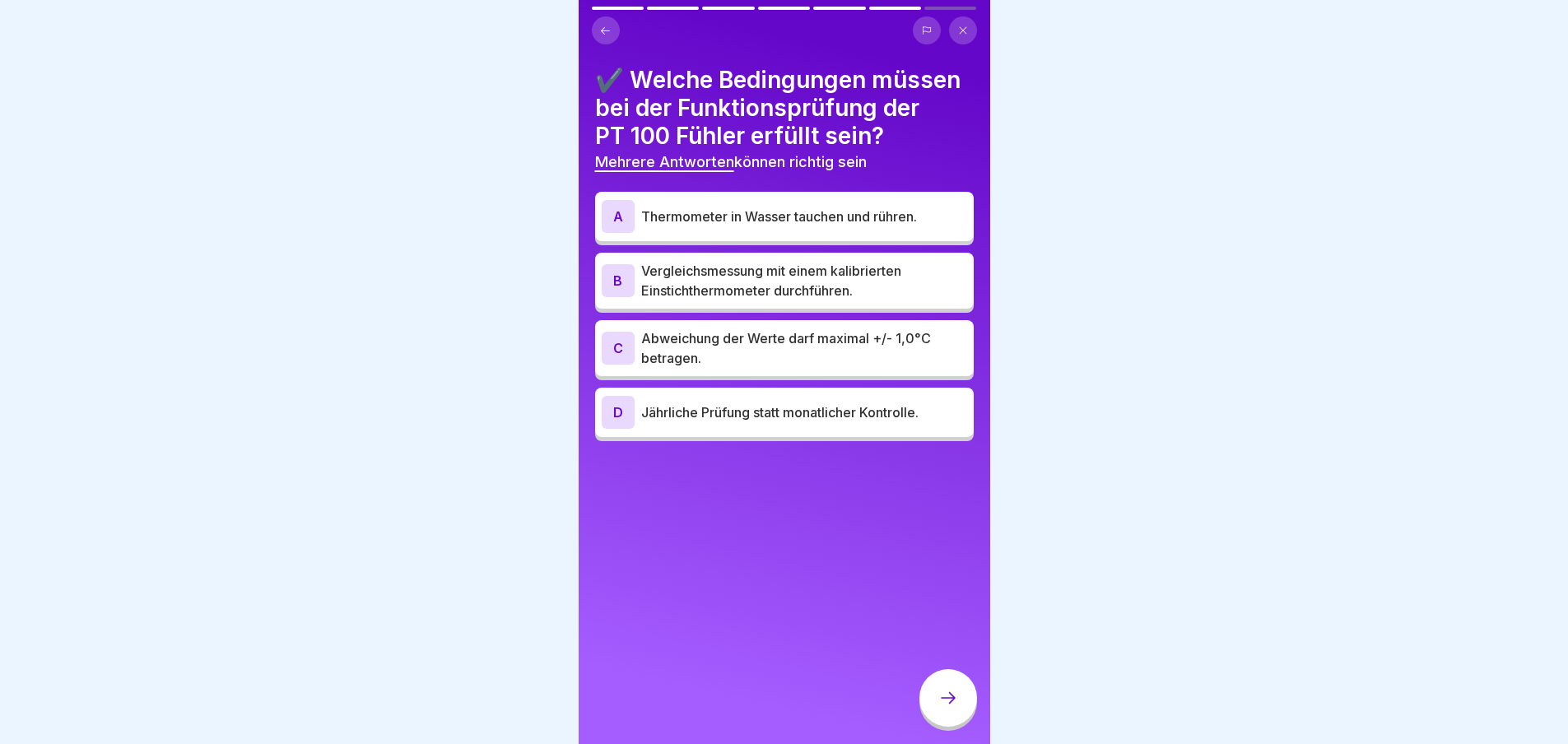
click at [751, 301] on p "Vergleichsmessung mit einem kalibrierten Einstichthermometer durchführen." at bounding box center [804, 281] width 326 height 39
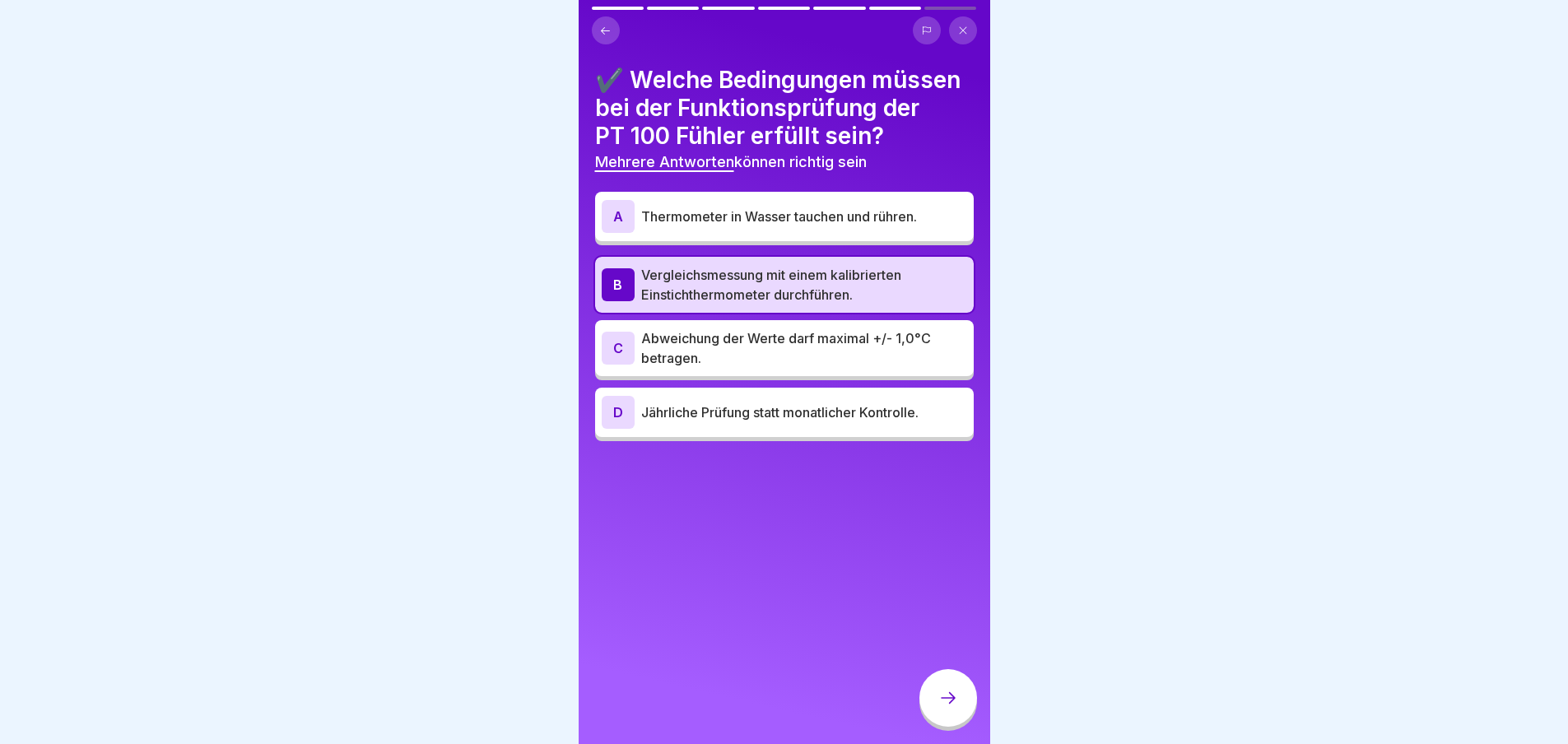
click at [740, 368] on p "Abweichung der Werte darf maximal +/- 1,0°C betragen." at bounding box center [804, 348] width 326 height 39
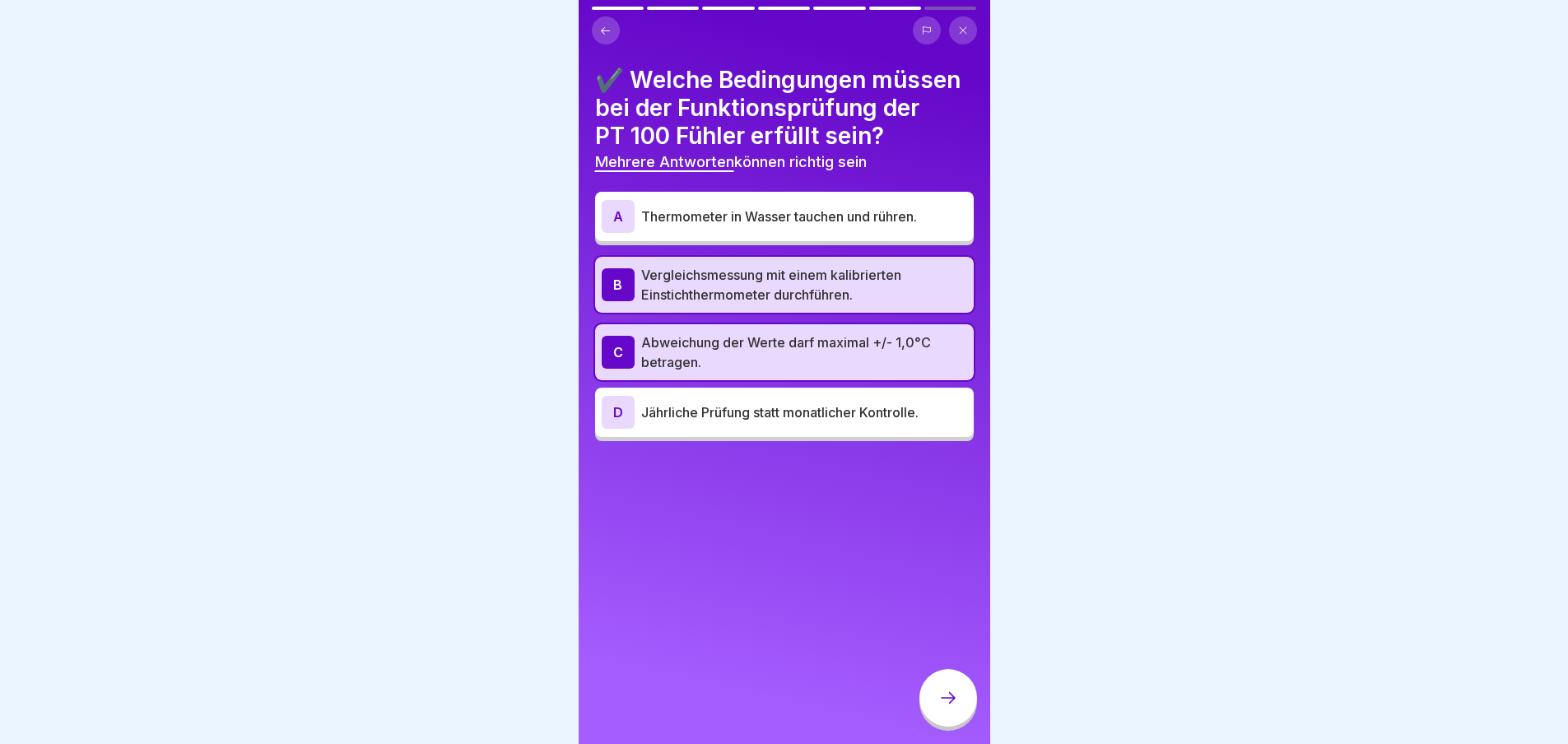
click at [962, 721] on div at bounding box center [949, 698] width 57 height 57
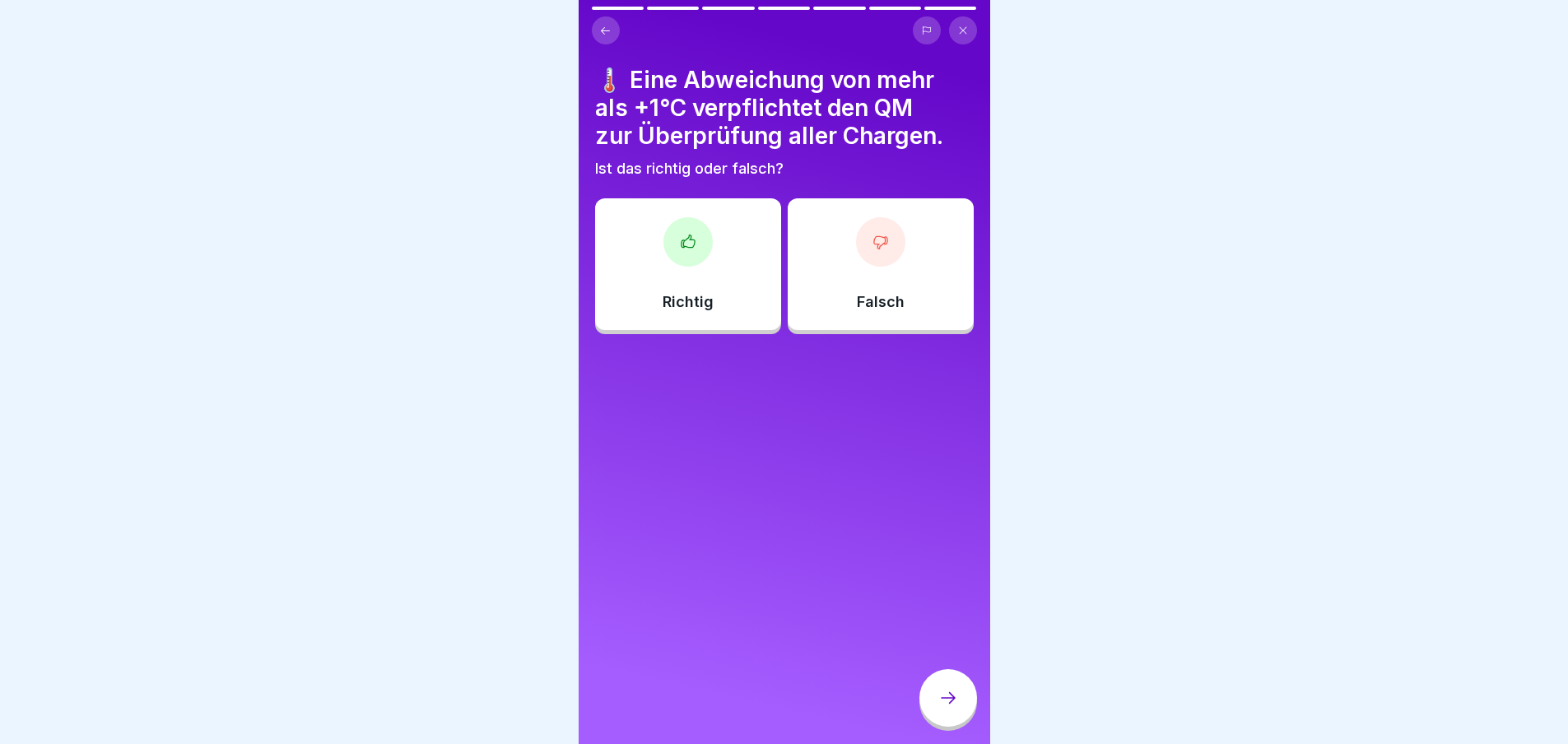
click at [705, 244] on div at bounding box center [688, 242] width 50 height 50
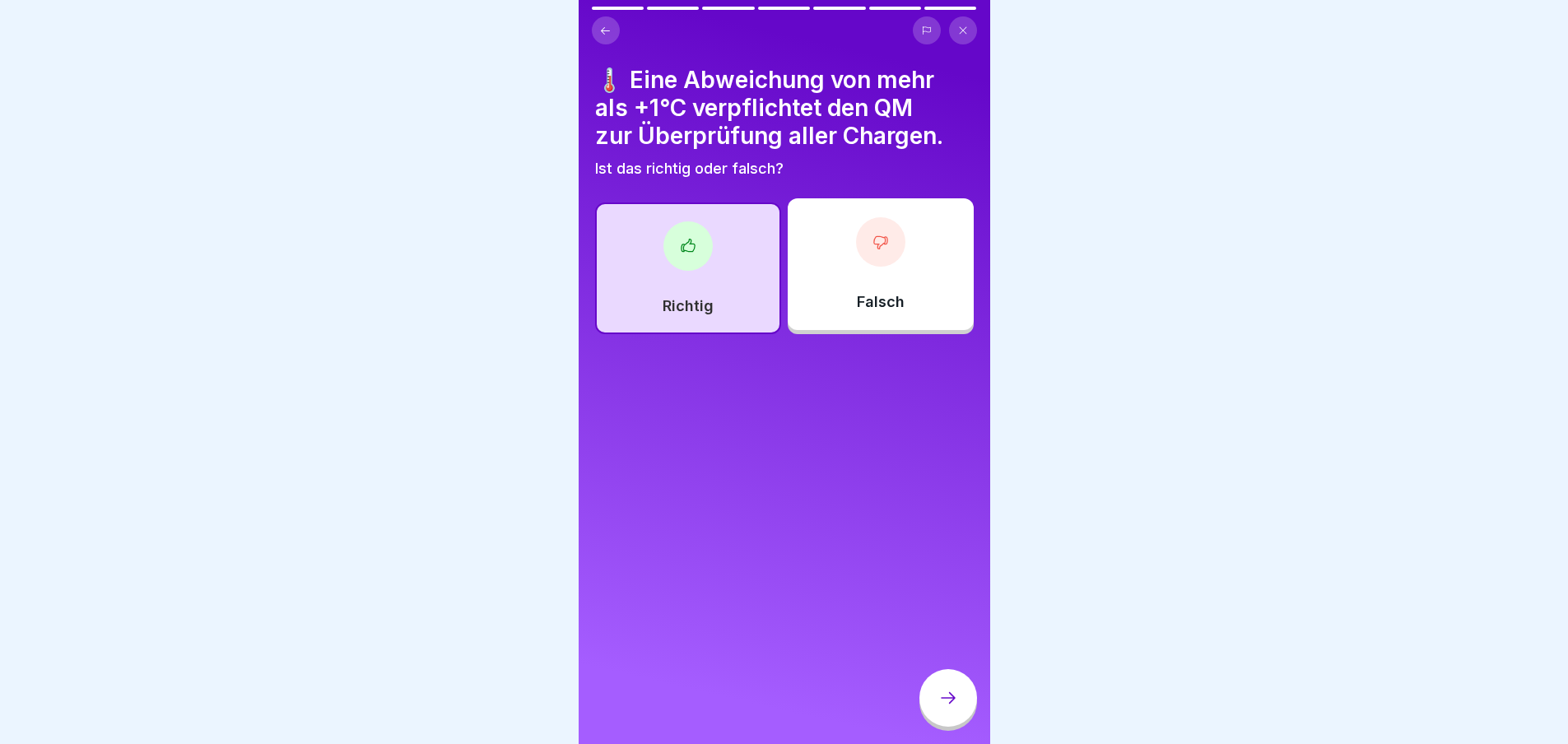
click at [951, 708] on icon at bounding box center [948, 698] width 20 height 20
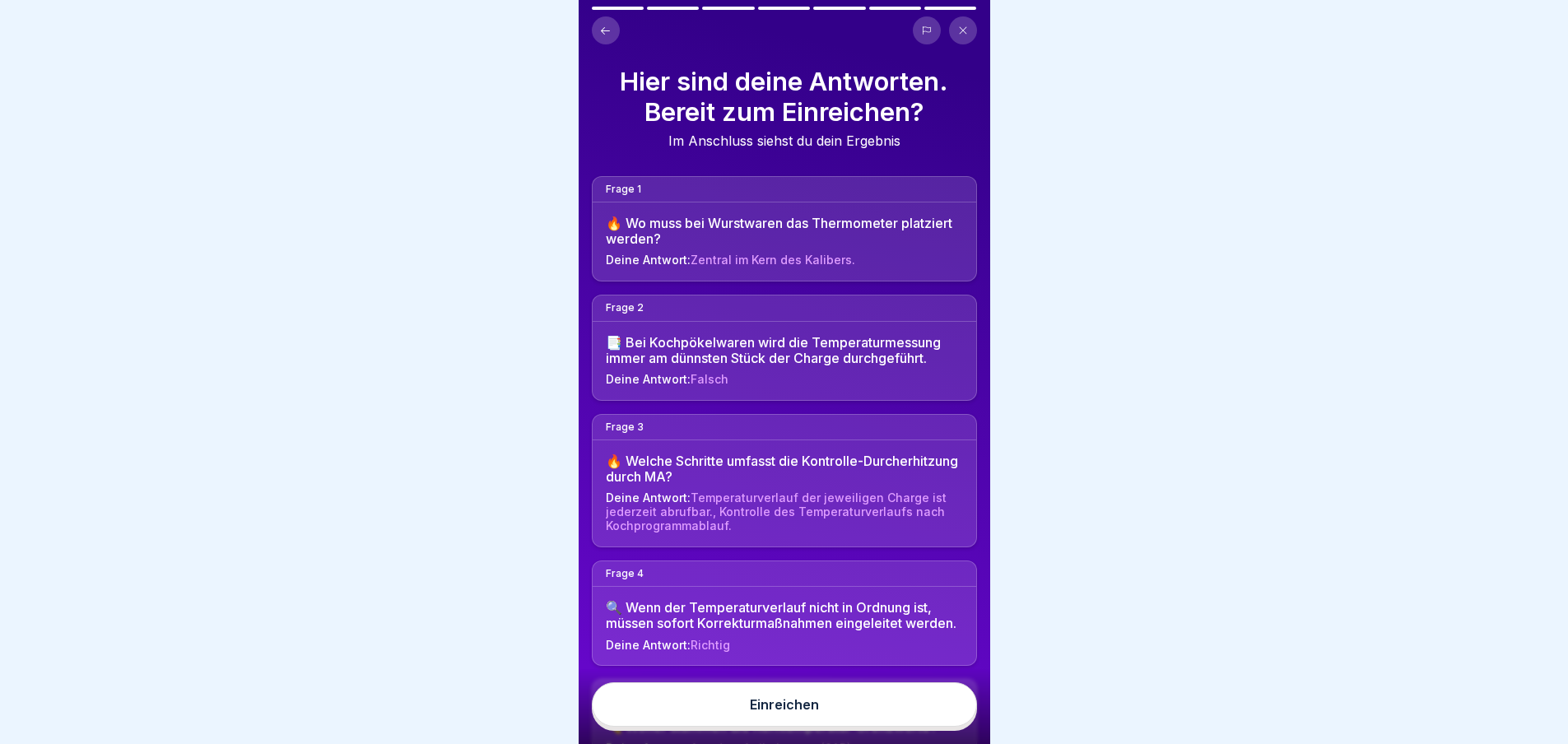
click at [688, 6] on div "Hier sind deine Antworten. Bereit zum Einreichen? Im Anschluss siehst du dein E…" at bounding box center [784, 372] width 412 height 744
click at [608, 24] on icon at bounding box center [605, 30] width 12 height 12
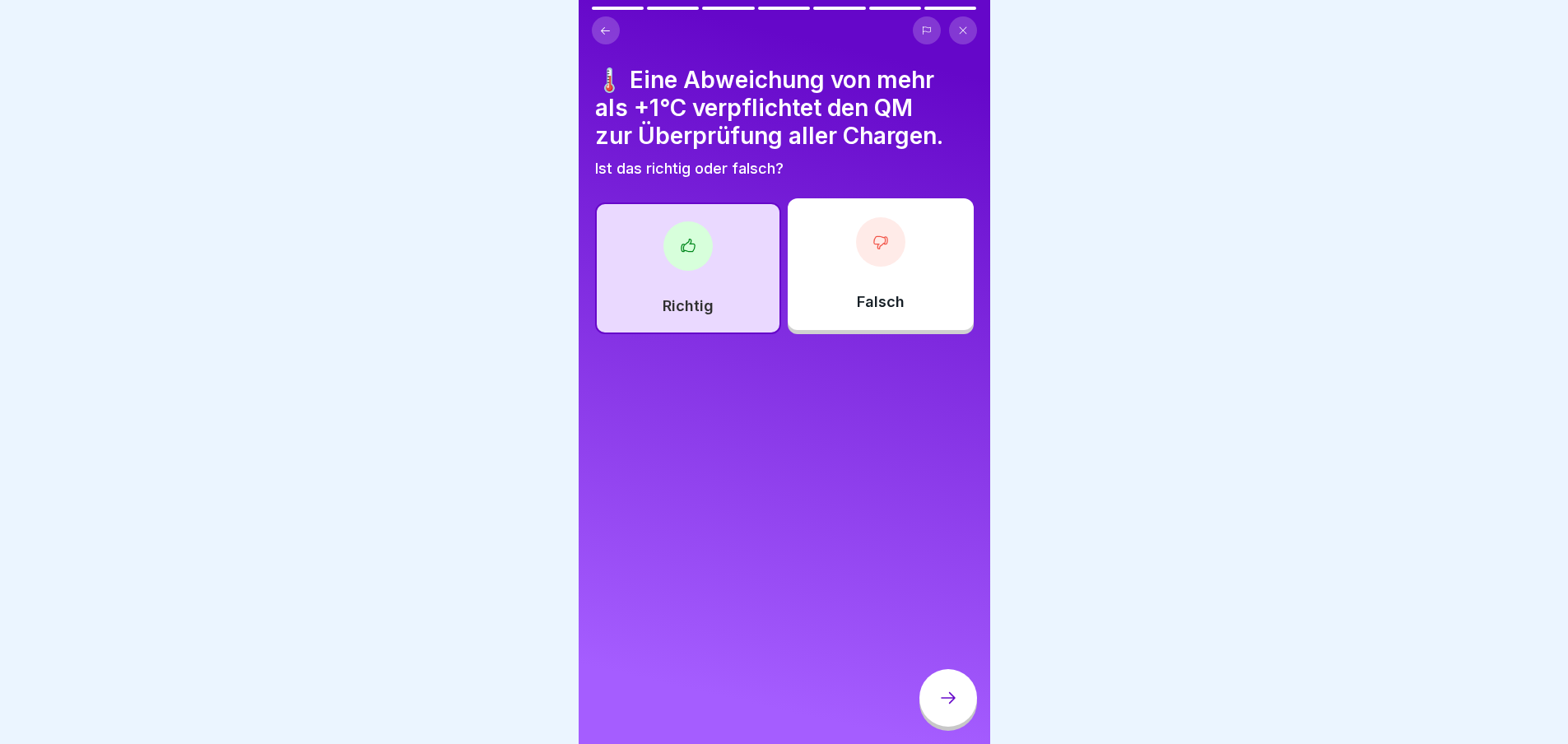
click at [608, 24] on icon at bounding box center [605, 30] width 12 height 12
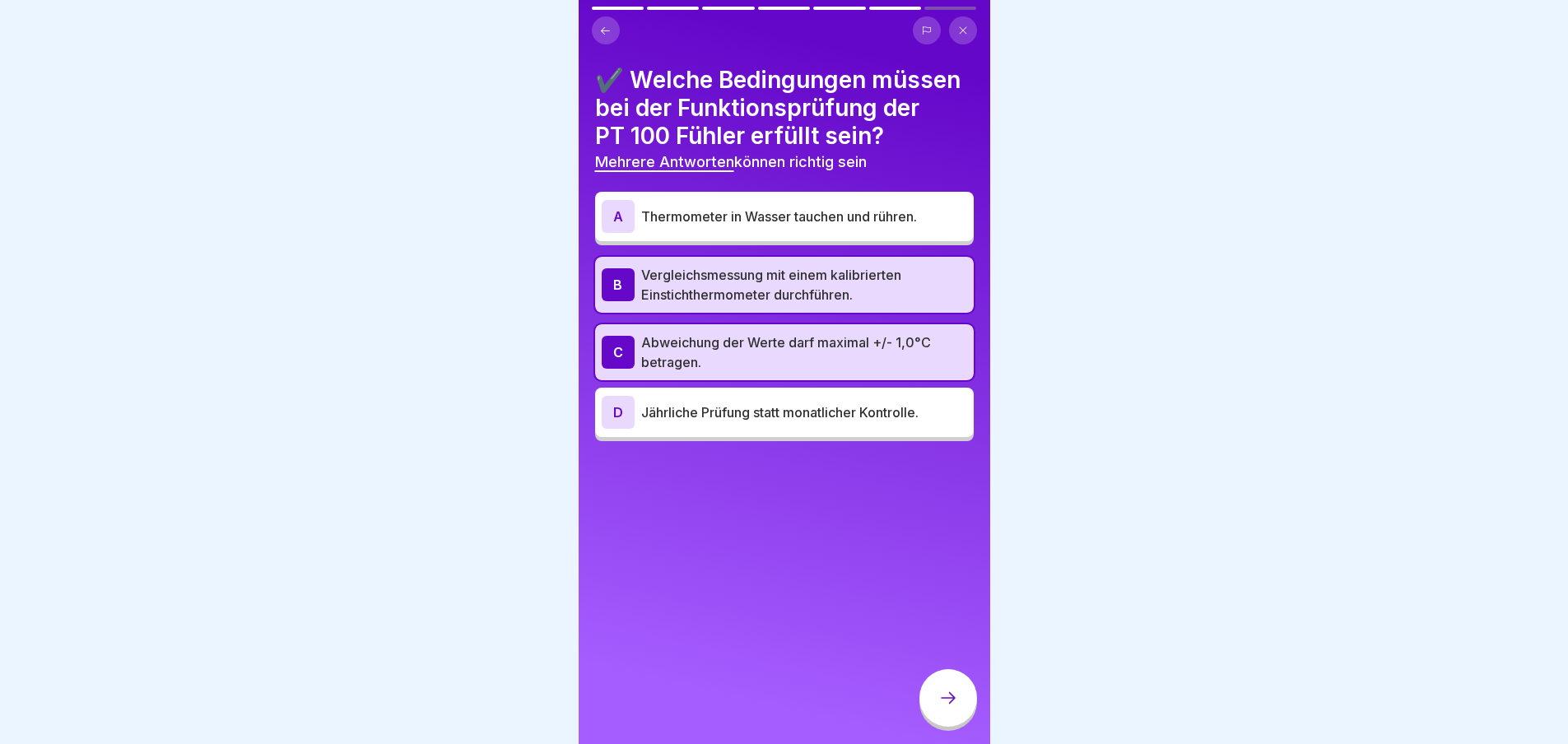
click at [608, 24] on icon at bounding box center [605, 30] width 12 height 12
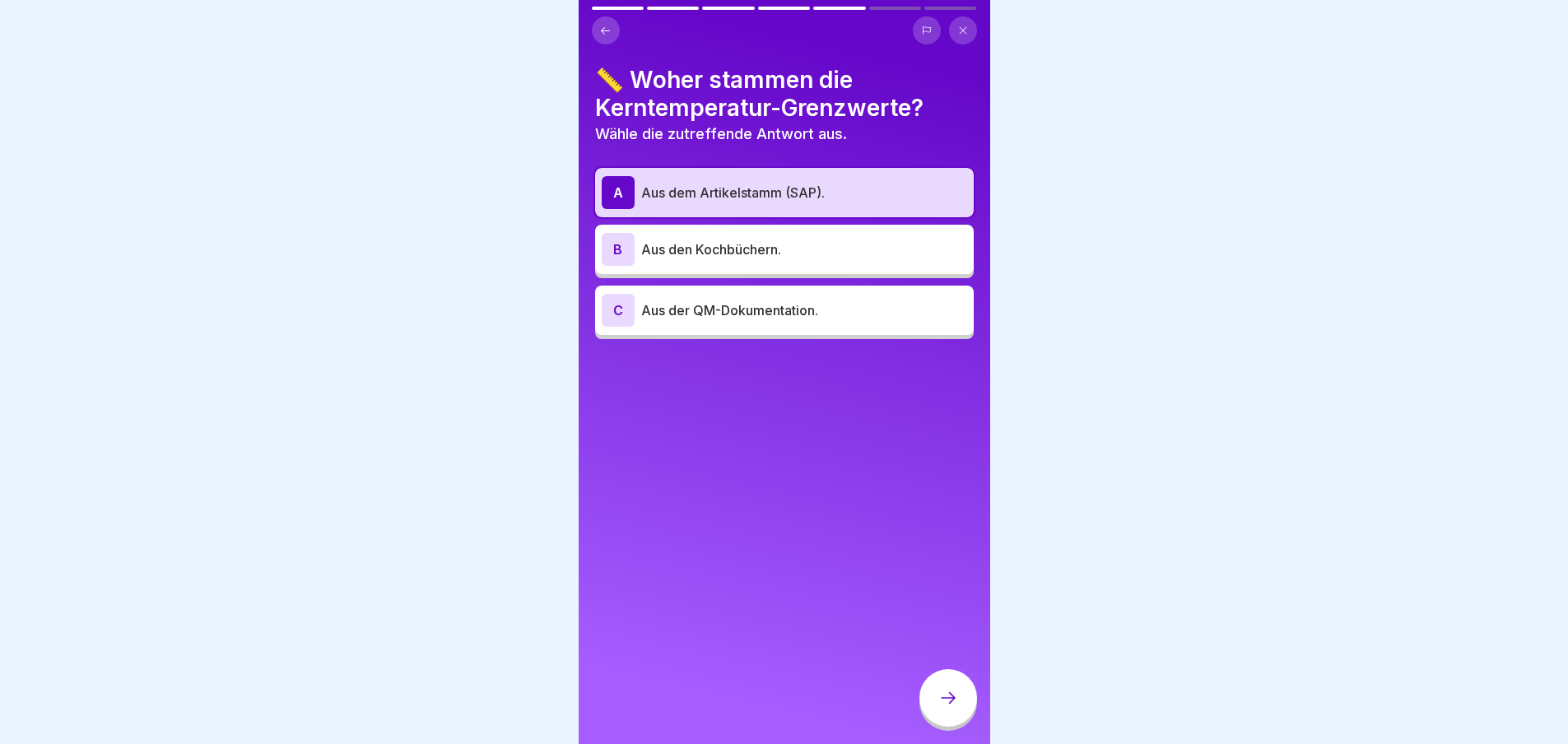
click at [608, 24] on icon at bounding box center [605, 30] width 12 height 12
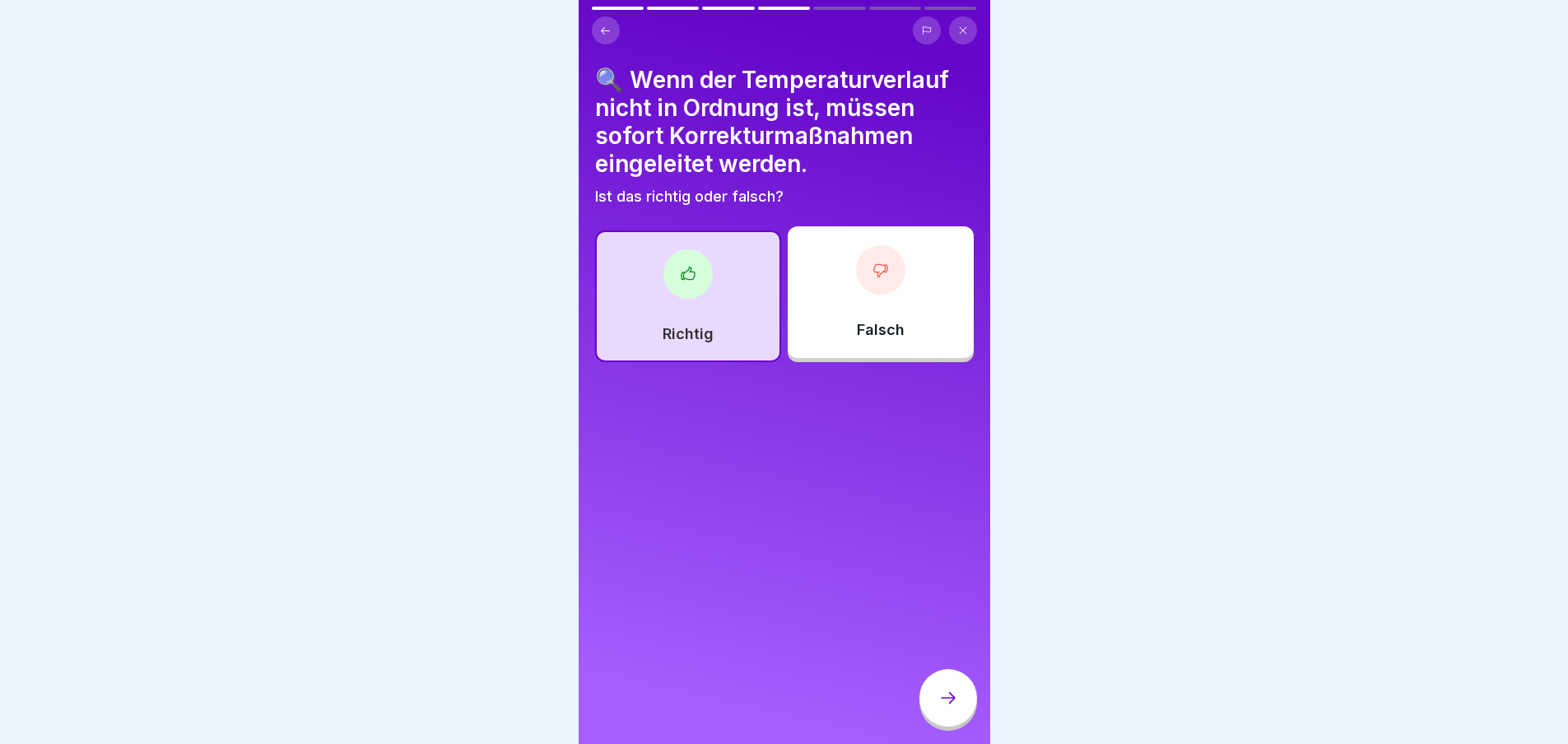
click at [608, 24] on icon at bounding box center [605, 30] width 12 height 12
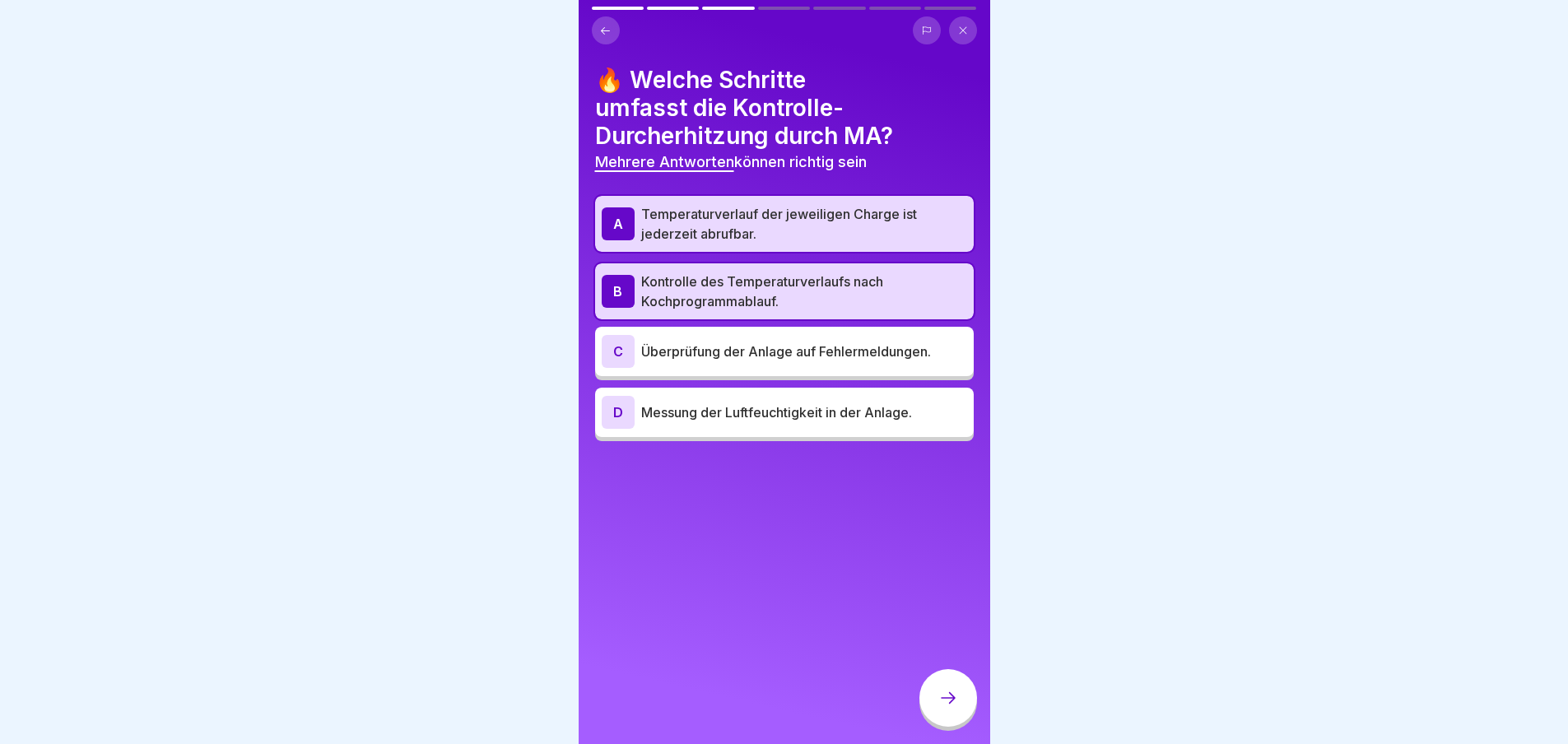
click at [628, 207] on div "A" at bounding box center [618, 224] width 33 height 33
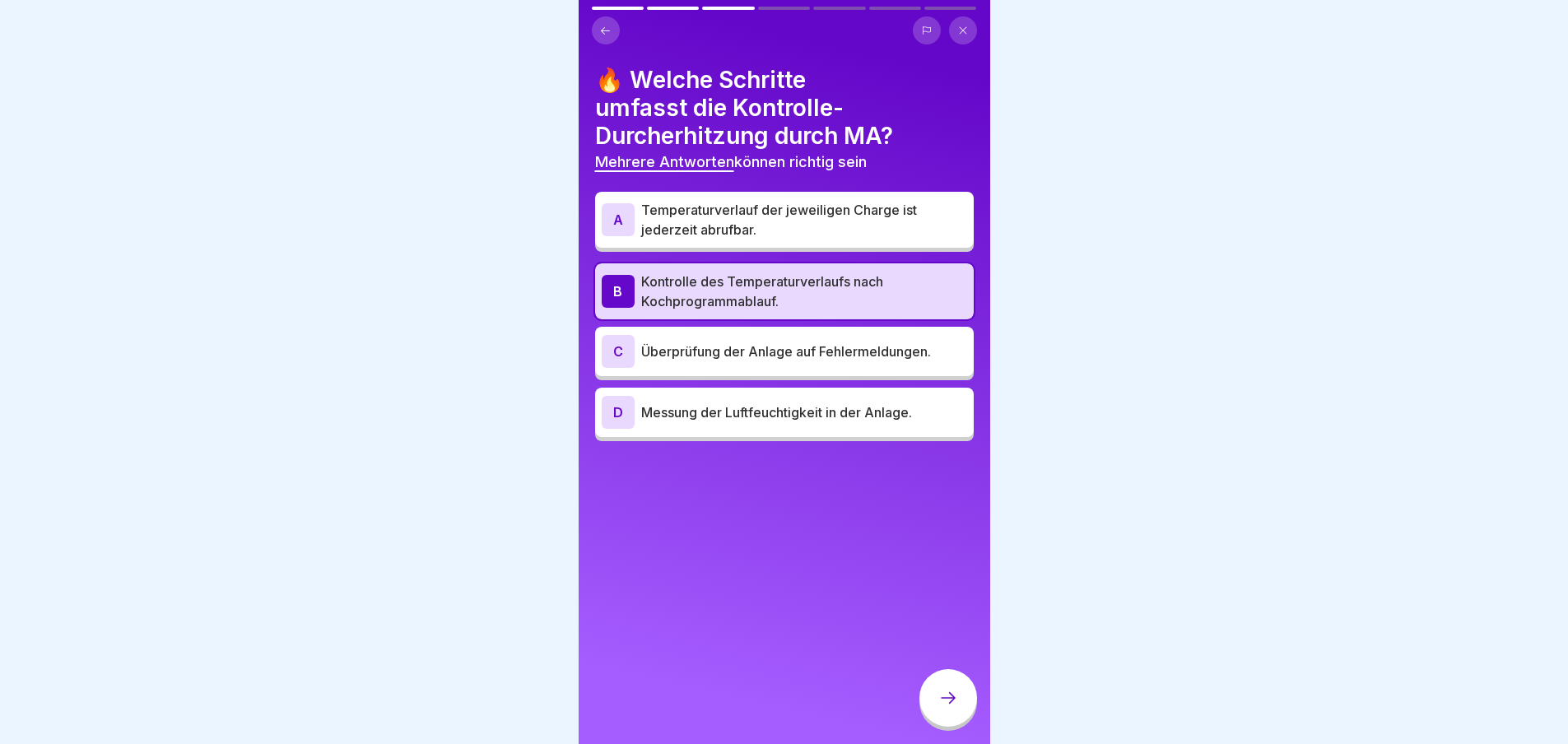
click at [600, 24] on icon at bounding box center [605, 30] width 12 height 12
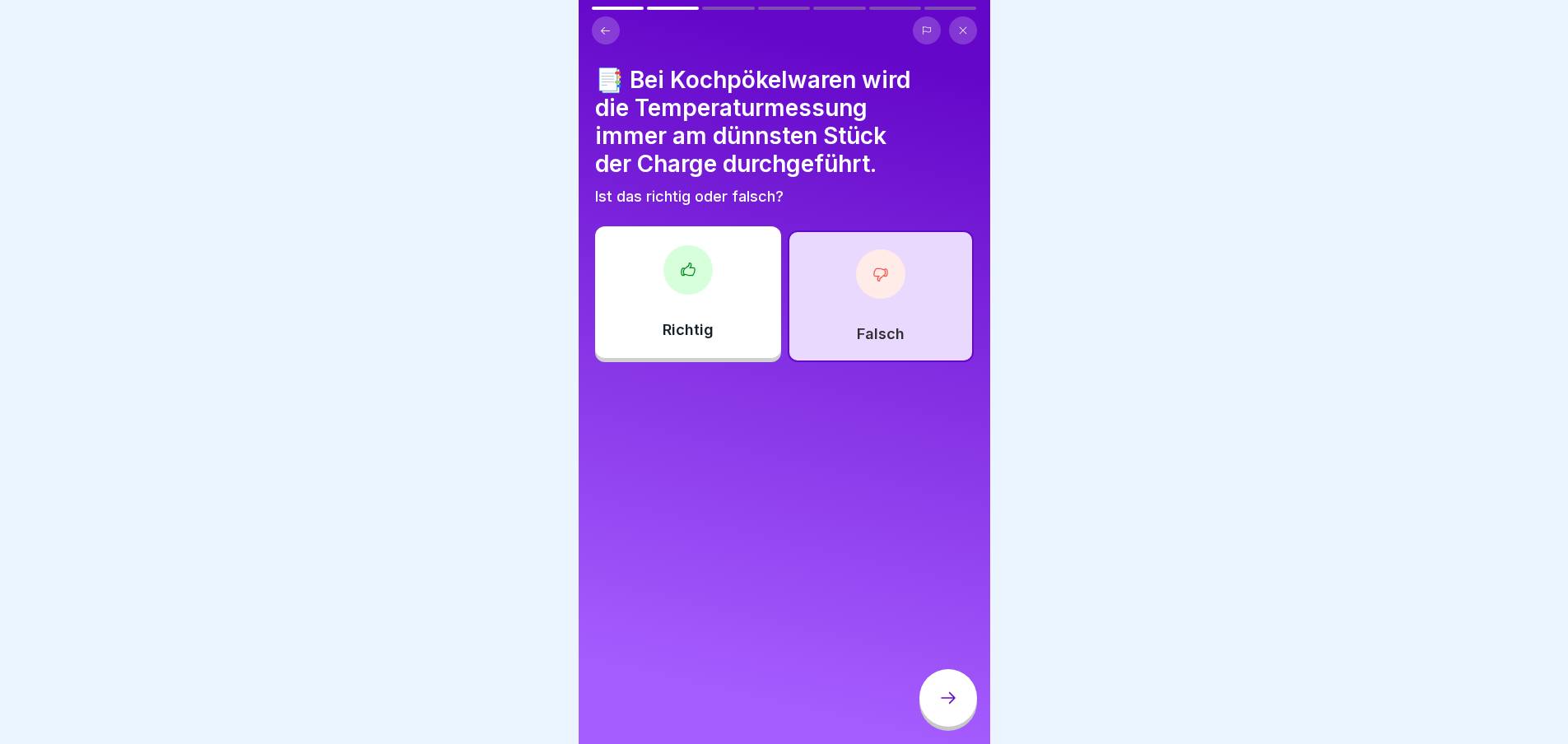
click at [600, 24] on icon at bounding box center [605, 30] width 12 height 12
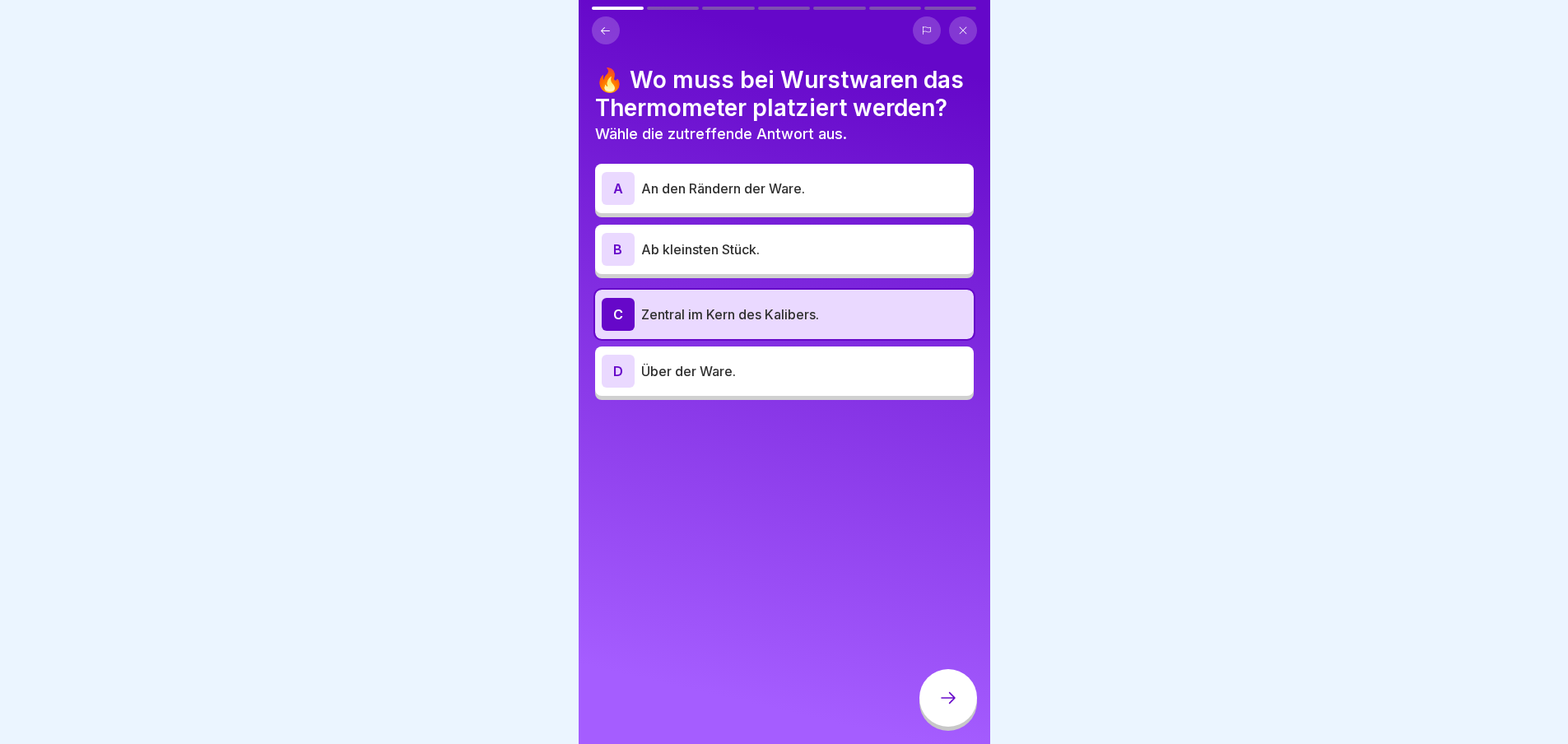
click at [612, 18] on button at bounding box center [606, 30] width 28 height 28
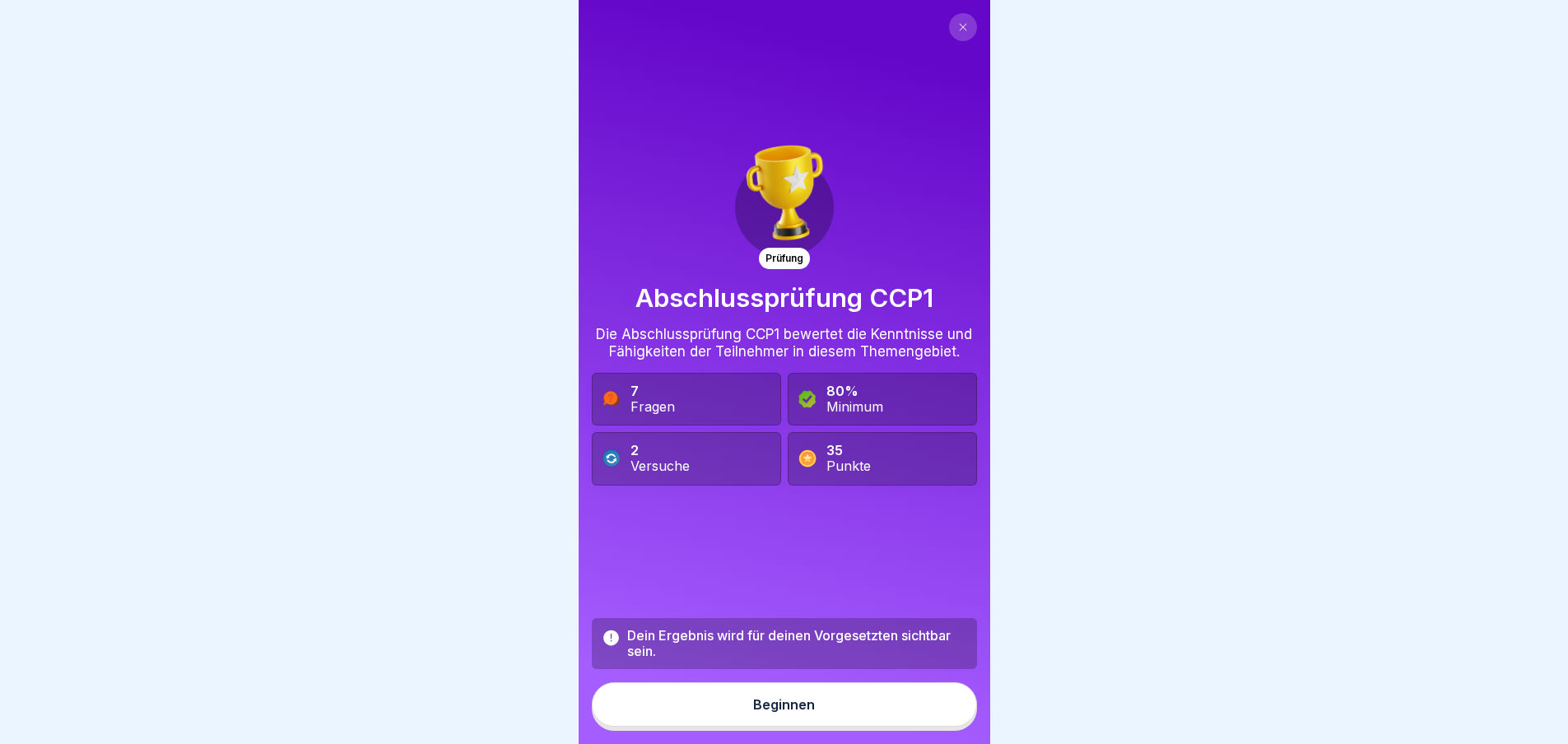
click at [802, 707] on div "Beginnen" at bounding box center [784, 705] width 62 height 15
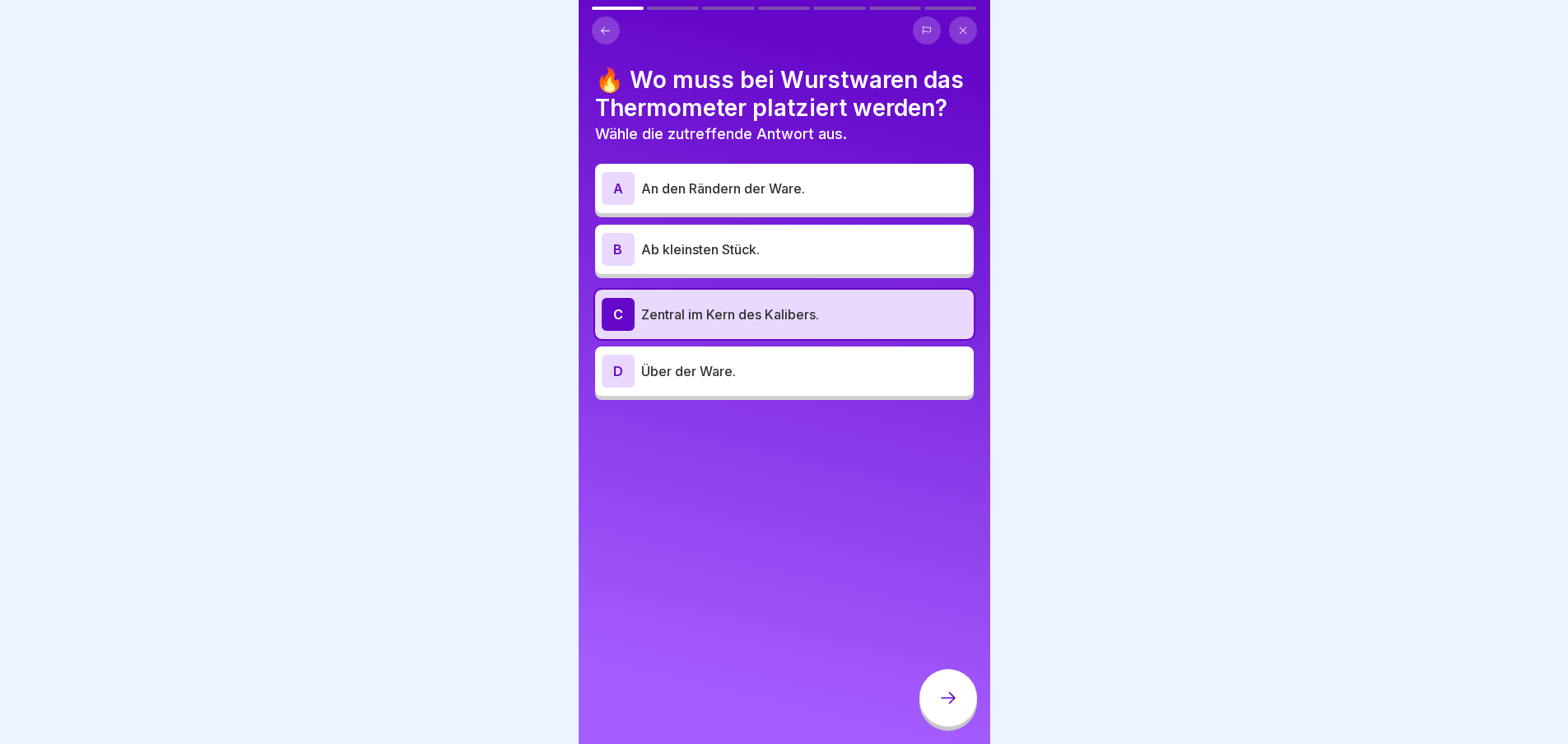
click at [951, 696] on icon at bounding box center [948, 698] width 20 height 20
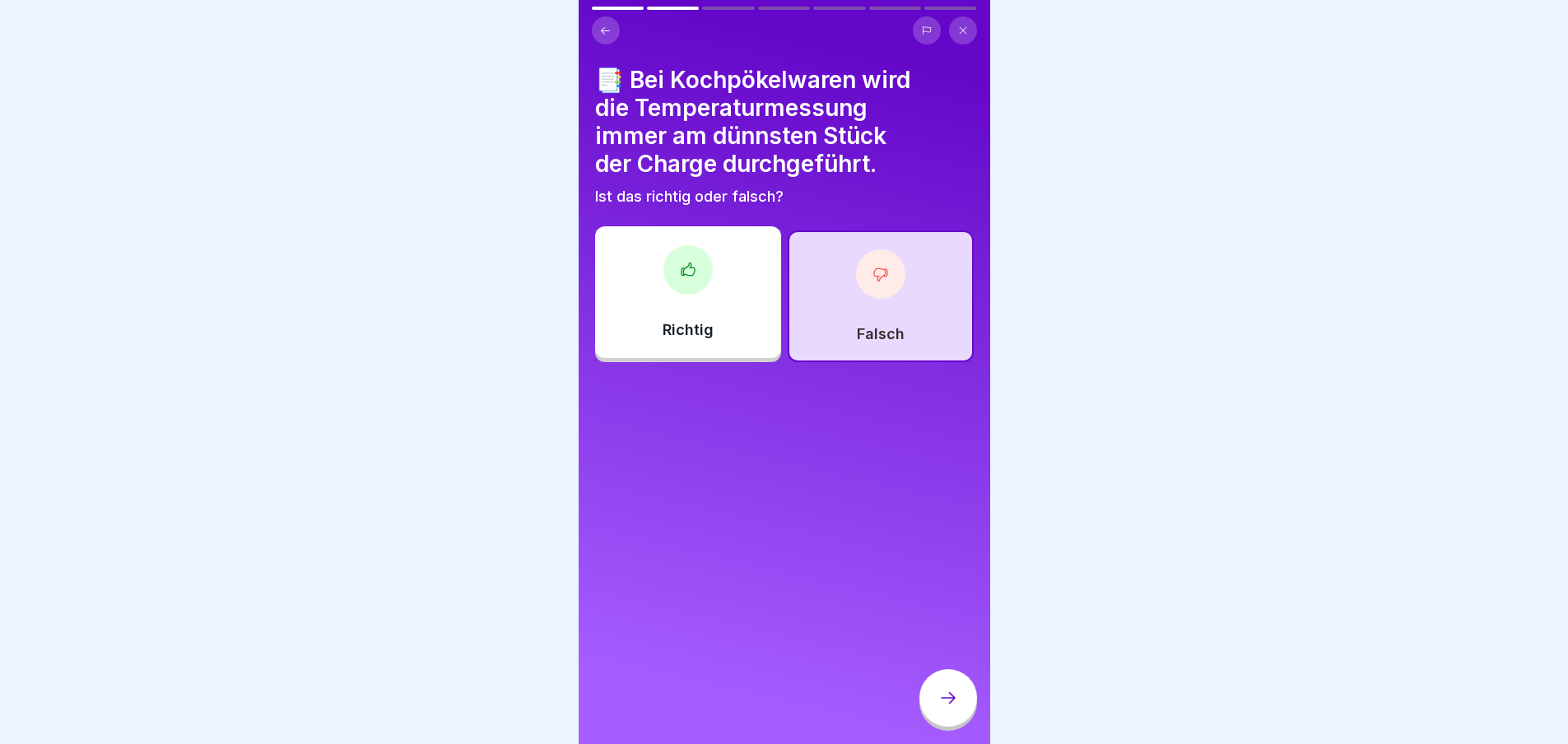
click at [898, 273] on div "Falsch" at bounding box center [881, 296] width 186 height 132
click at [832, 262] on div "Falsch" at bounding box center [881, 296] width 186 height 132
click at [877, 275] on div at bounding box center [881, 274] width 50 height 50
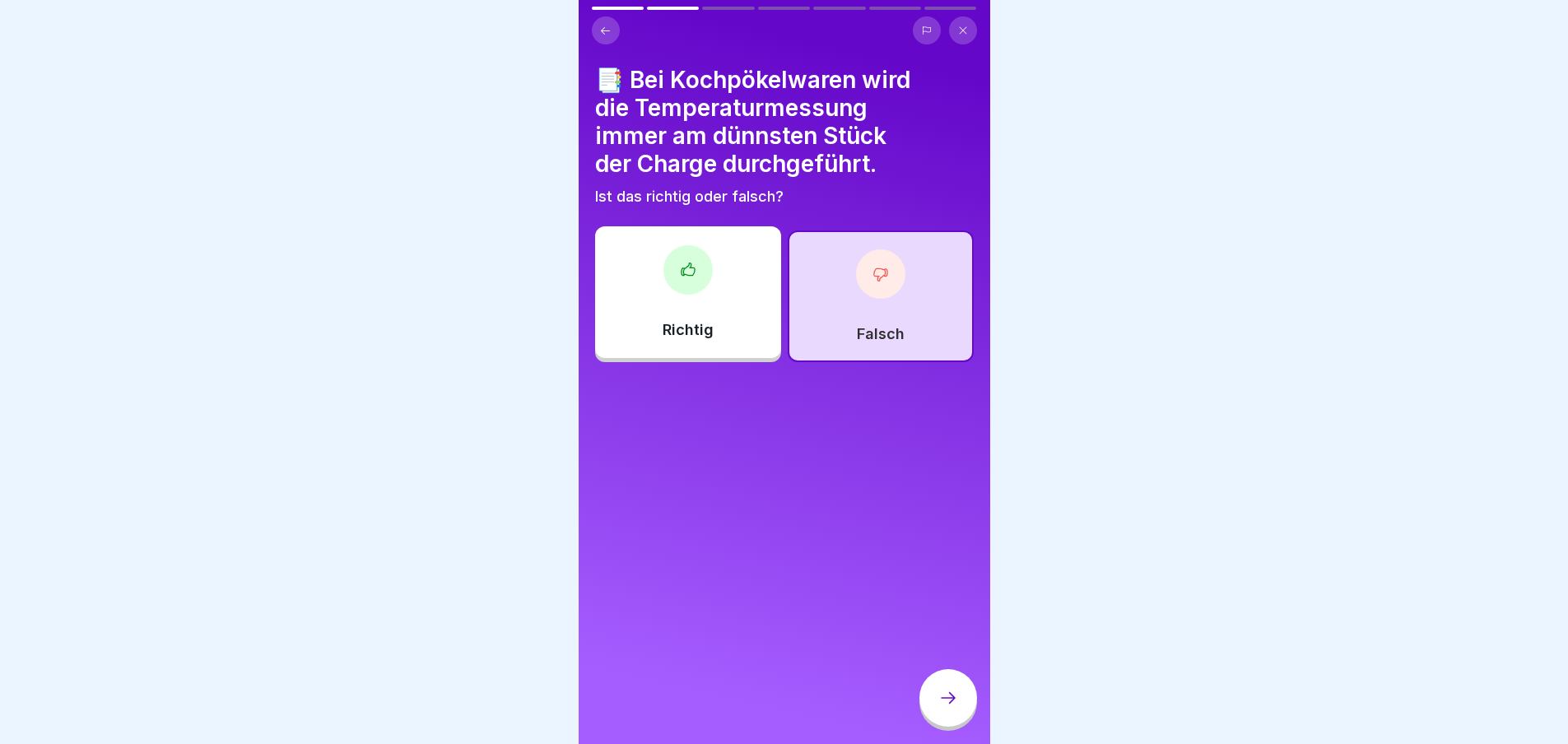
click at [700, 249] on div at bounding box center [688, 270] width 50 height 50
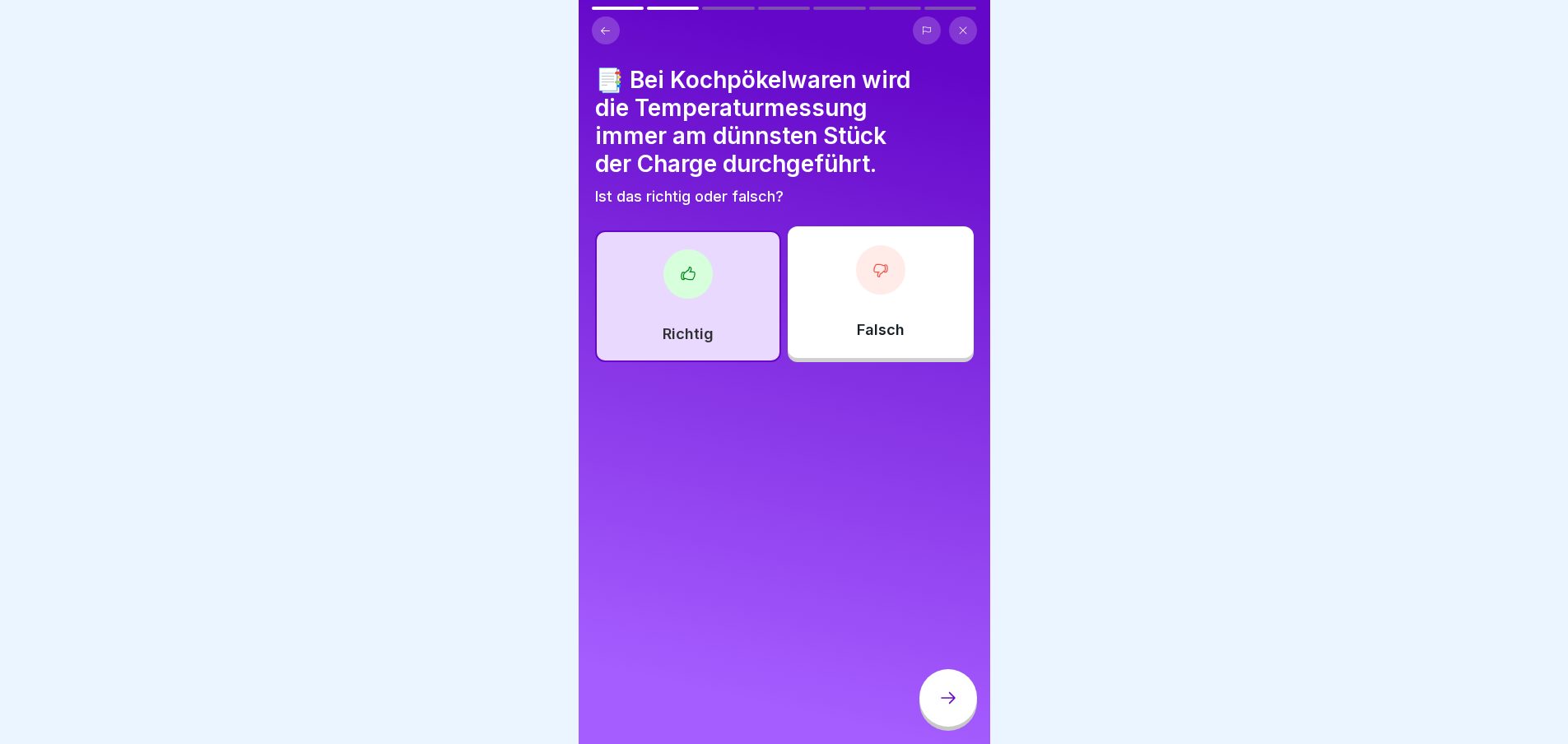
click at [857, 254] on div at bounding box center [881, 270] width 50 height 50
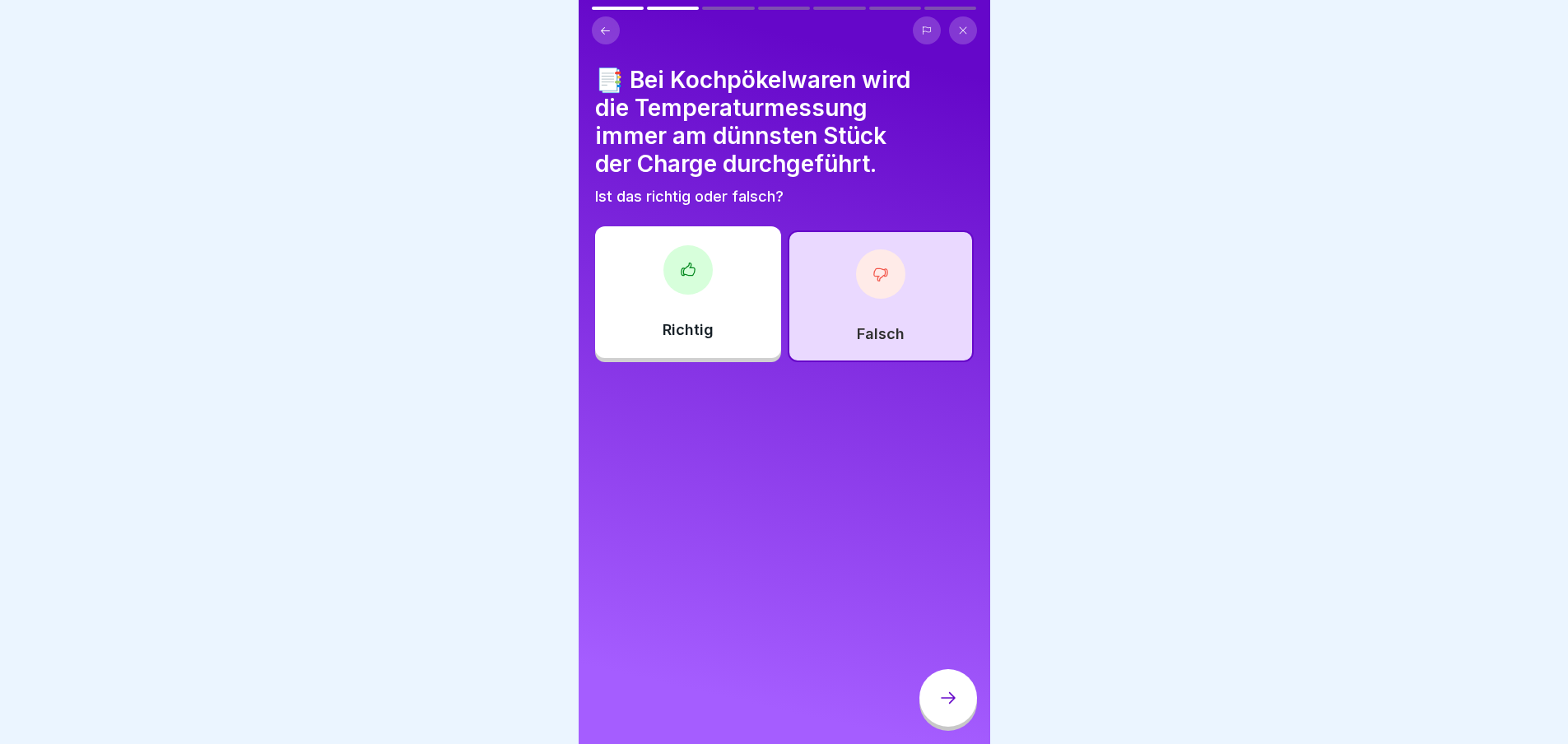
click at [945, 691] on icon at bounding box center [948, 698] width 20 height 20
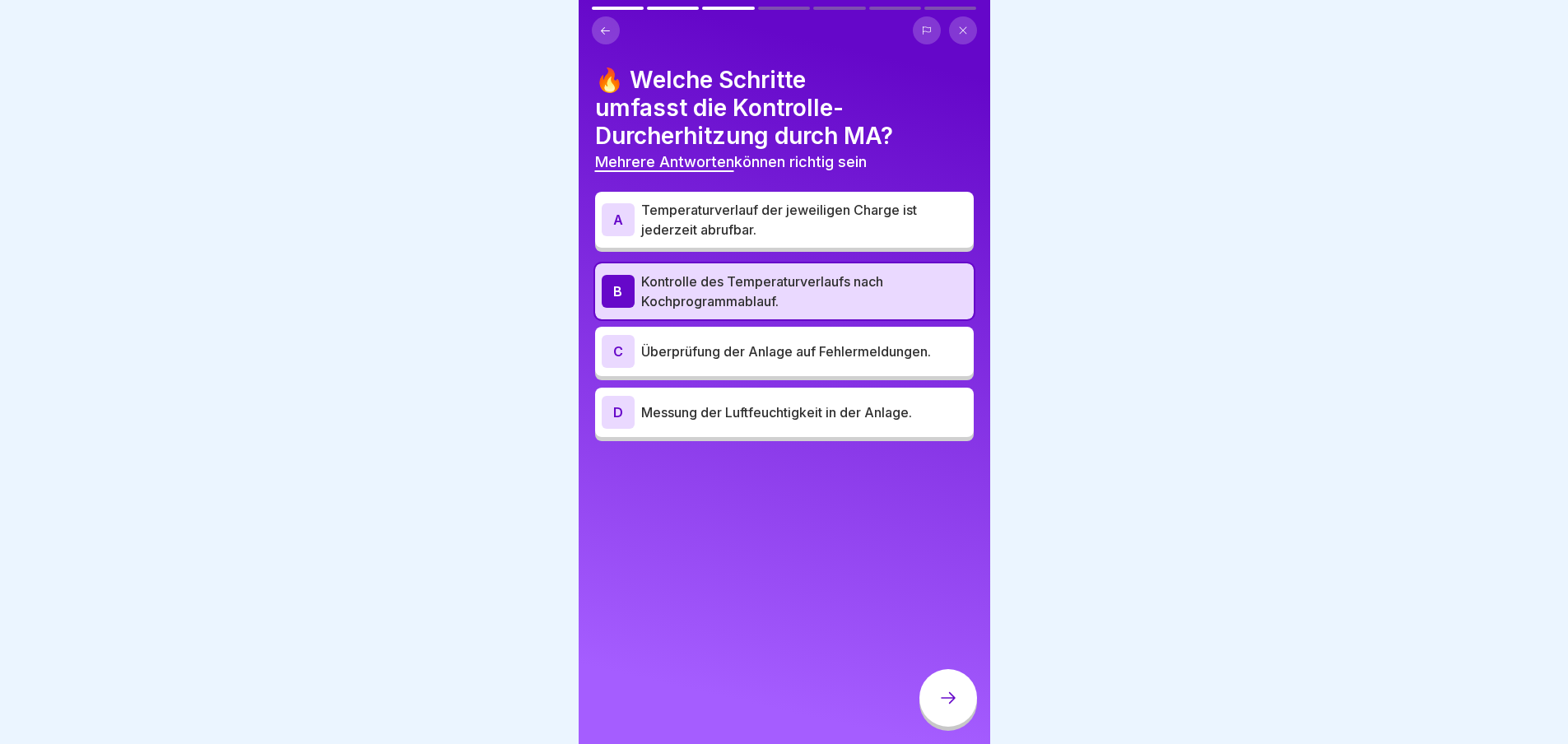
click at [945, 693] on icon at bounding box center [948, 698] width 20 height 20
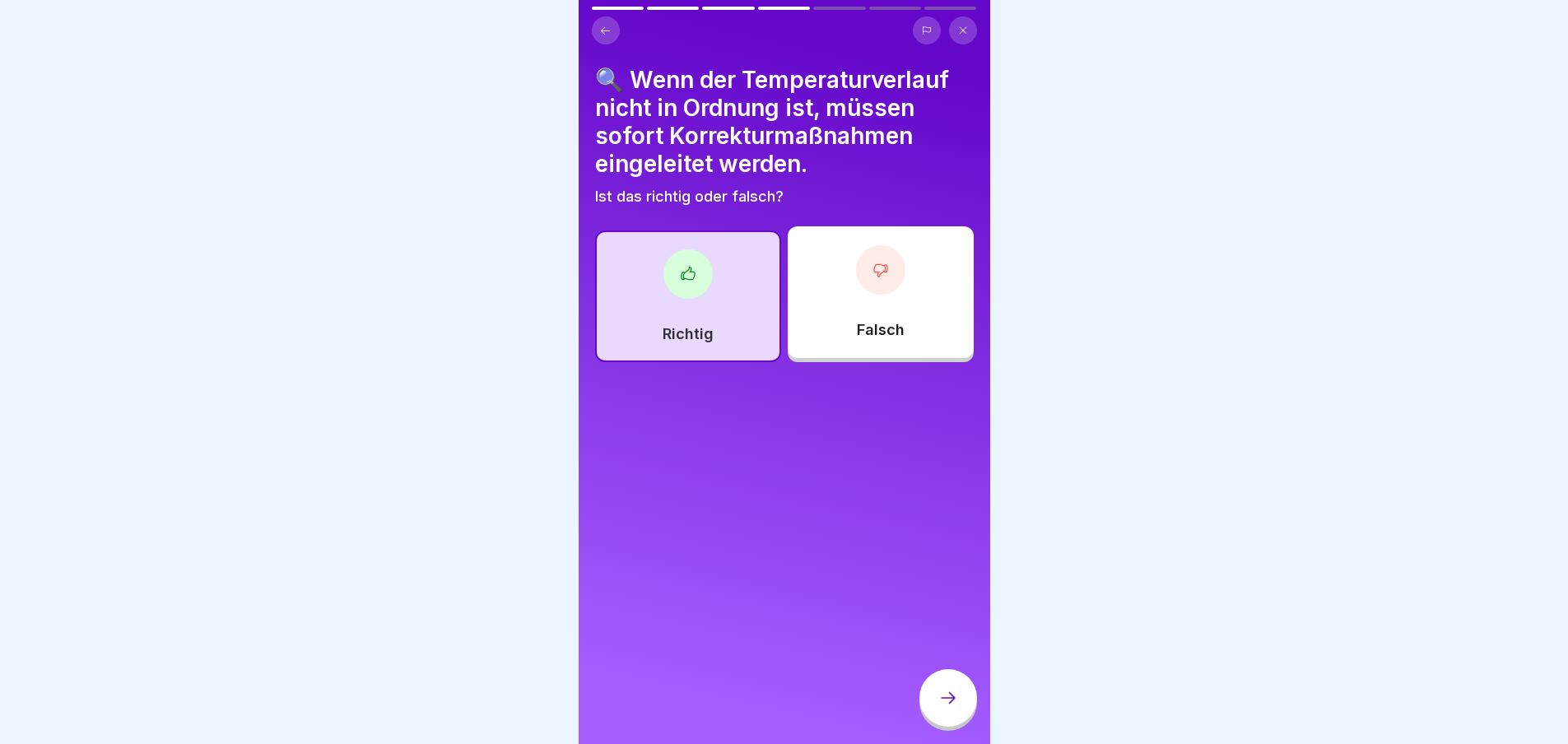
click at [704, 272] on div at bounding box center [688, 274] width 50 height 50
click at [945, 695] on icon at bounding box center [948, 698] width 20 height 20
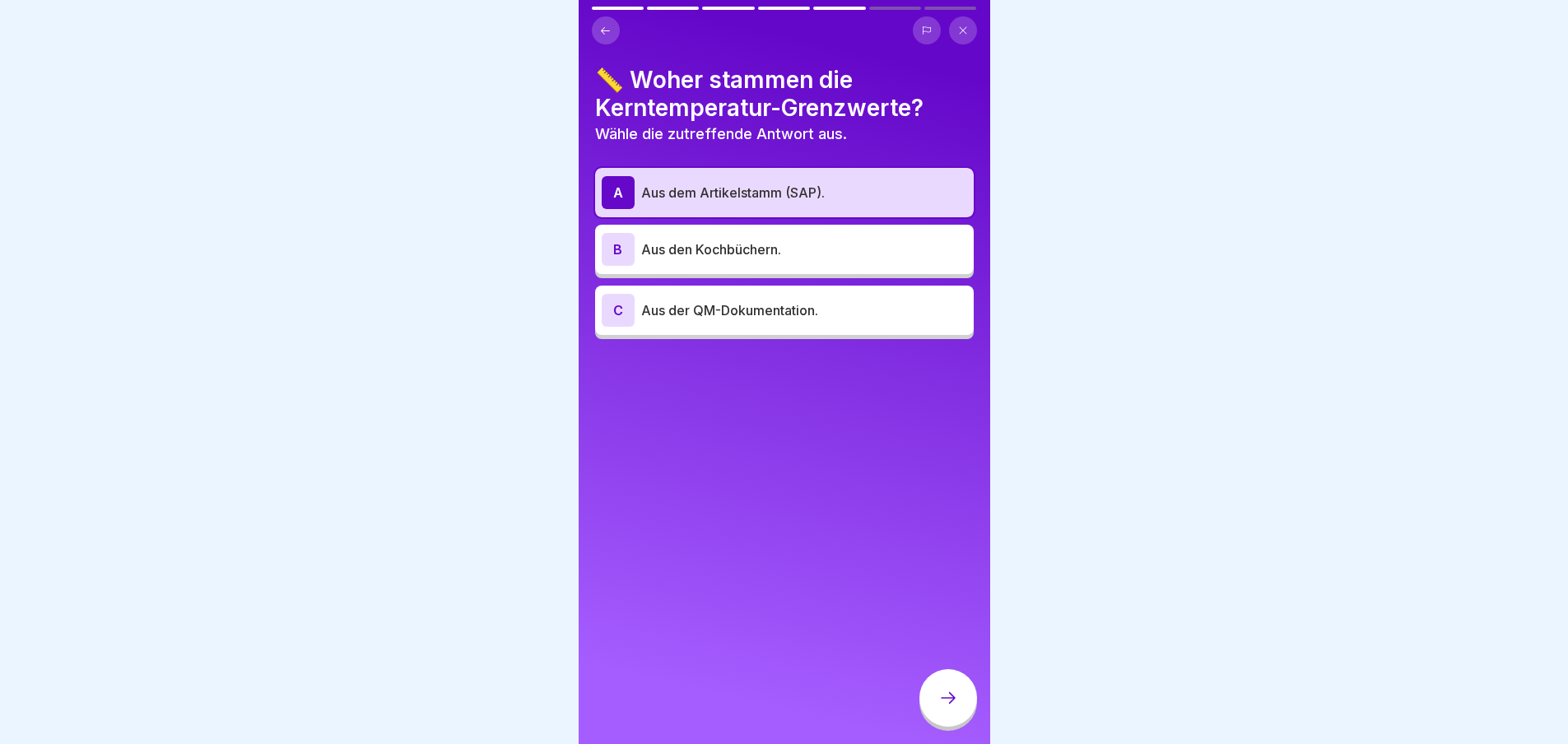
click at [945, 695] on icon at bounding box center [948, 698] width 20 height 20
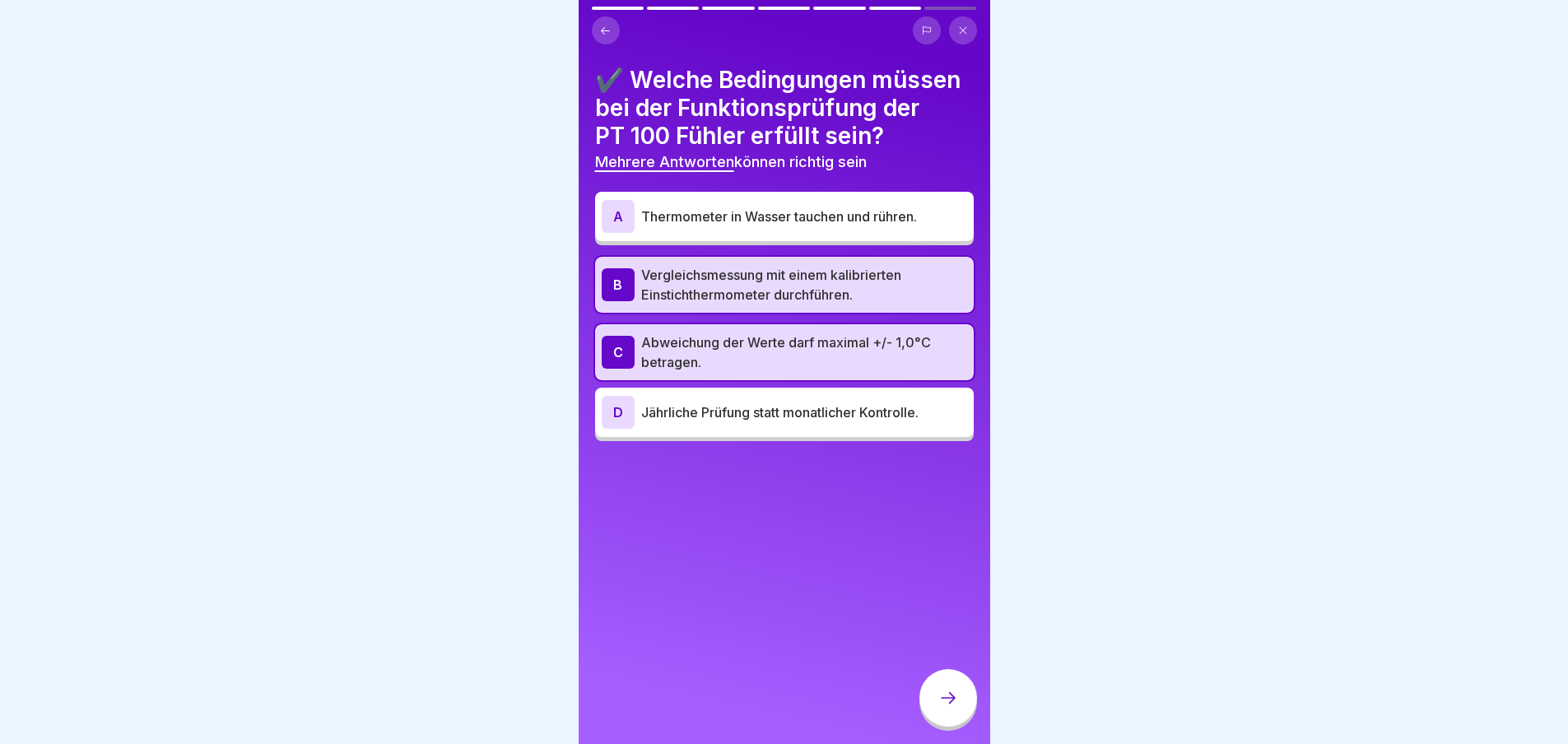
click at [945, 695] on icon at bounding box center [948, 698] width 20 height 20
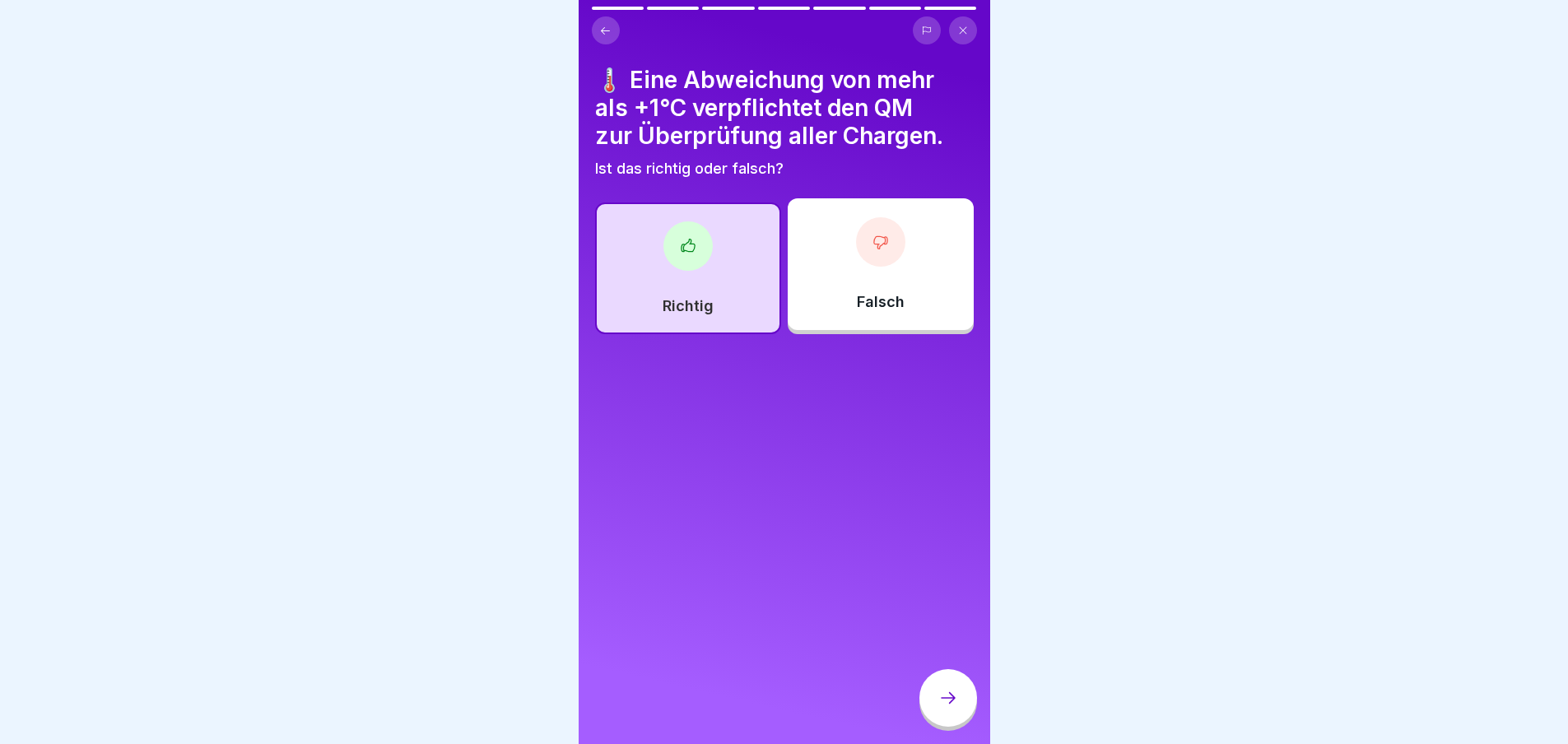
click at [945, 695] on icon at bounding box center [948, 698] width 20 height 20
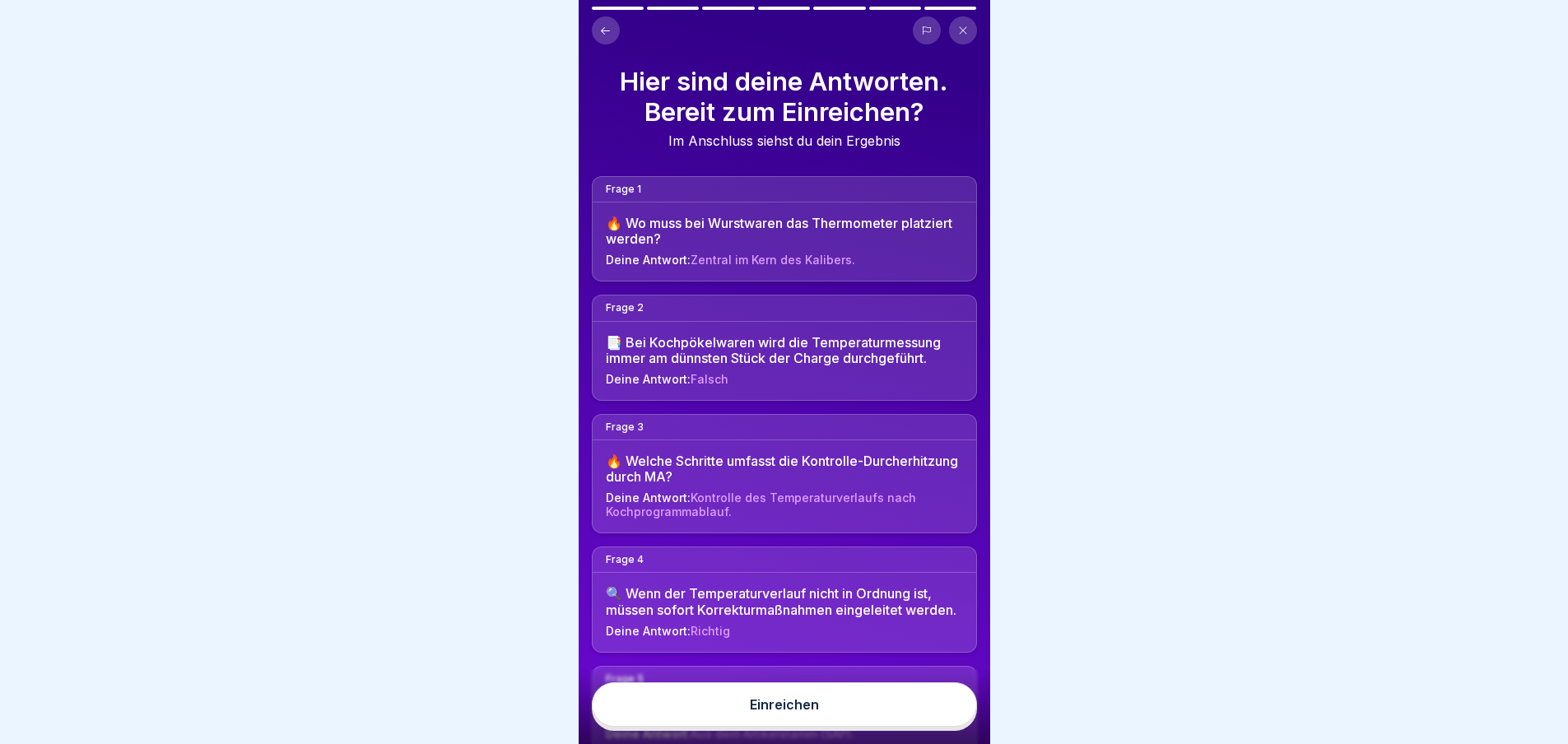
click at [818, 708] on div "Einreichen" at bounding box center [784, 705] width 69 height 15
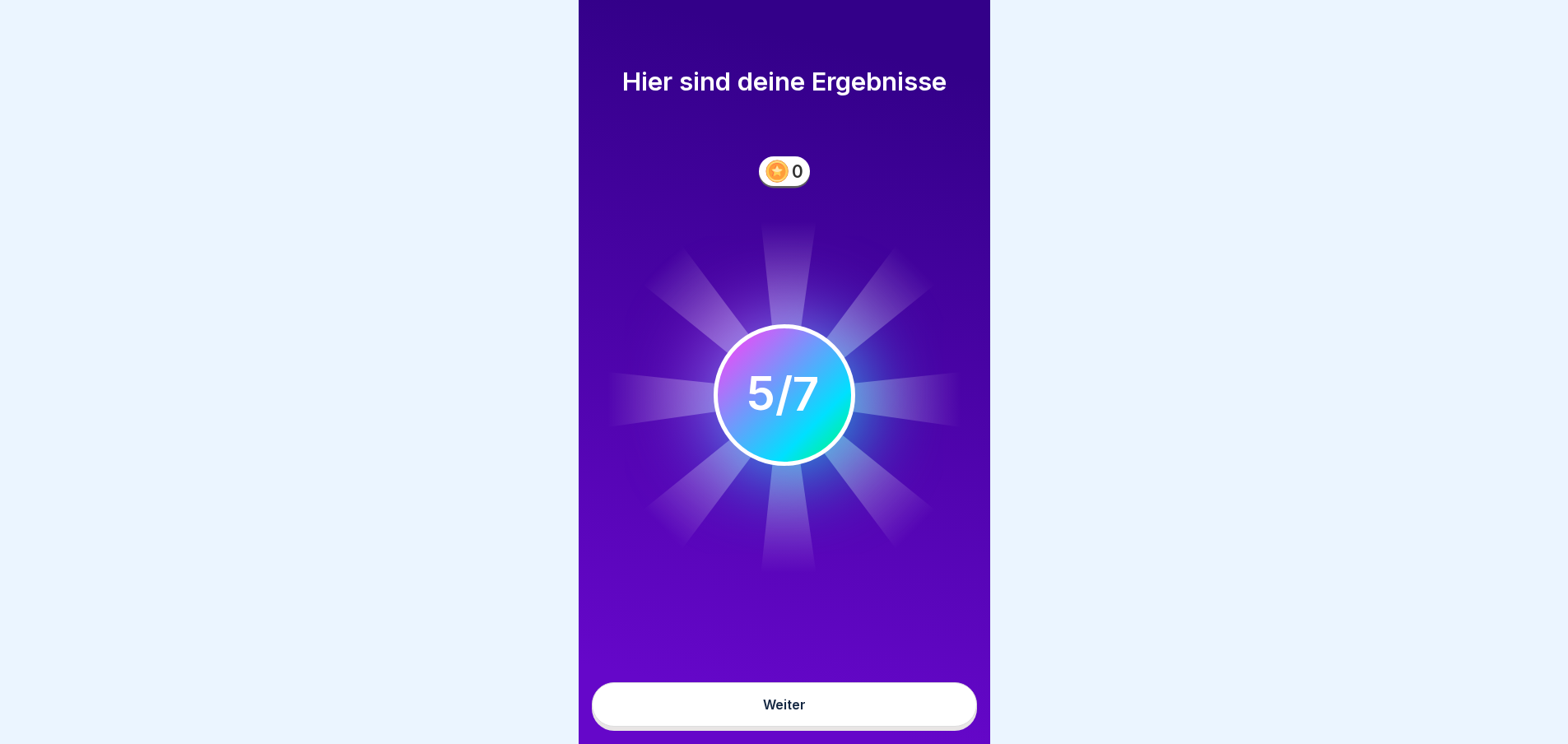
click at [786, 708] on div "Weiter" at bounding box center [784, 705] width 43 height 15
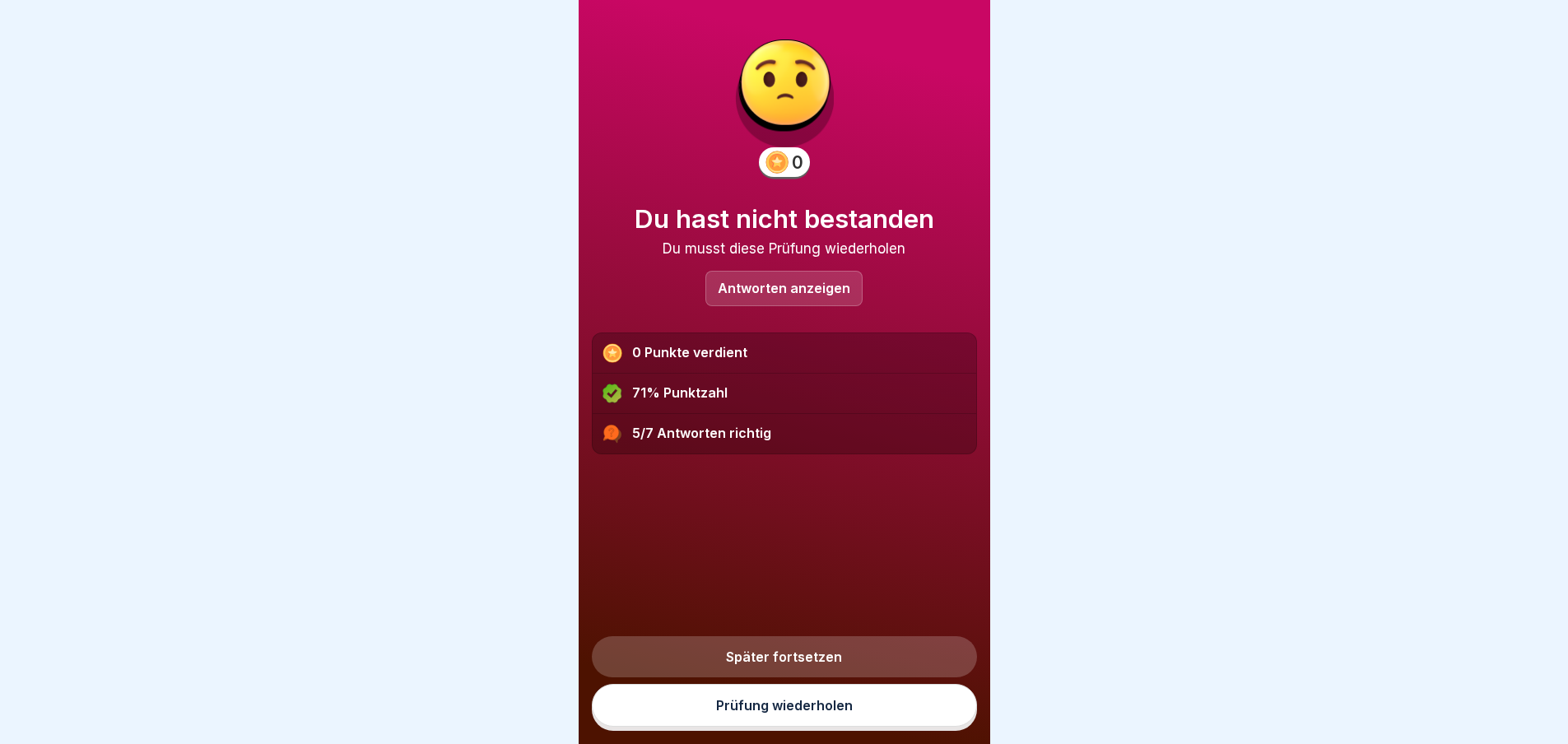
click at [820, 709] on link "Prüfung wiederholen" at bounding box center [785, 705] width 385 height 43
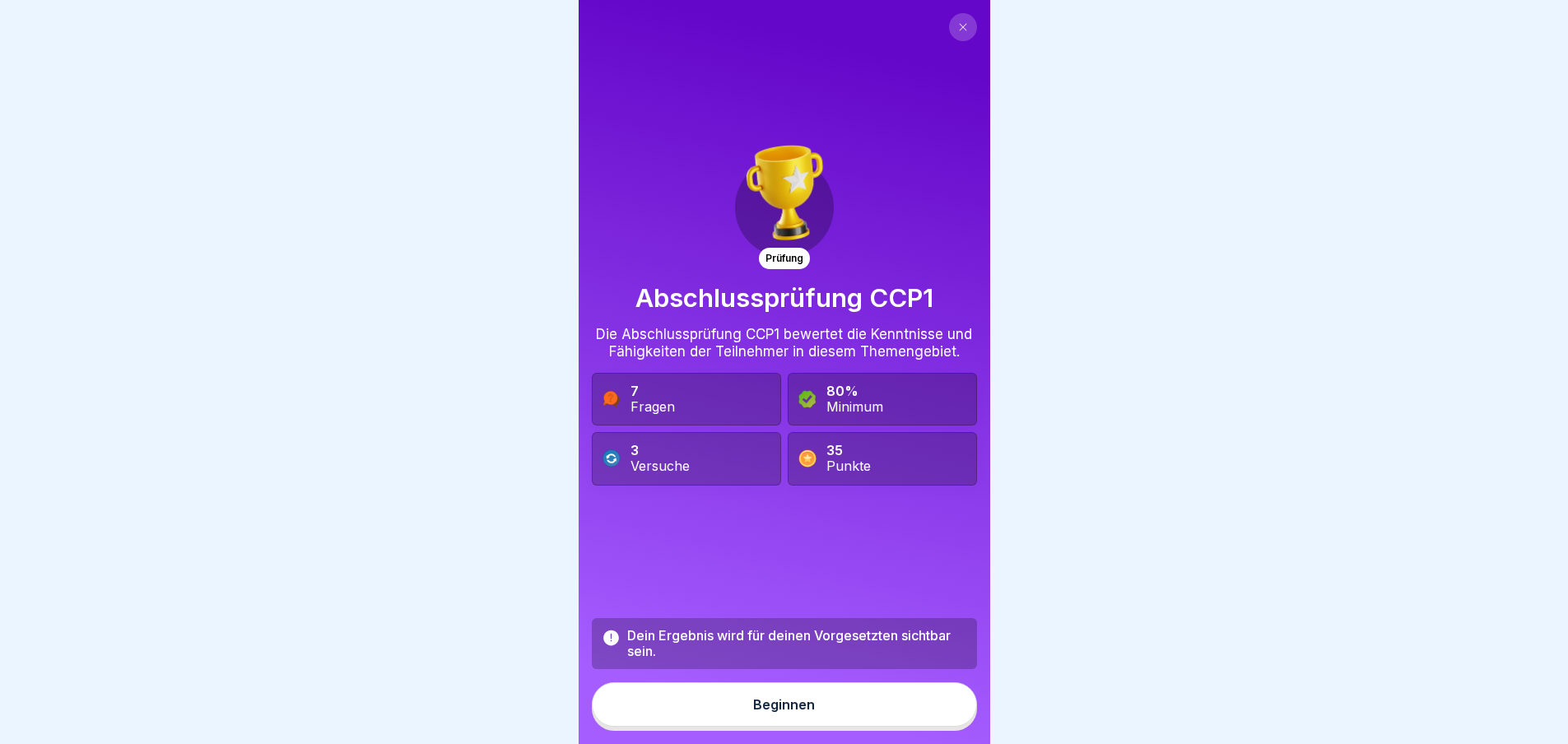
click at [787, 713] on div "Beginnen" at bounding box center [784, 705] width 62 height 15
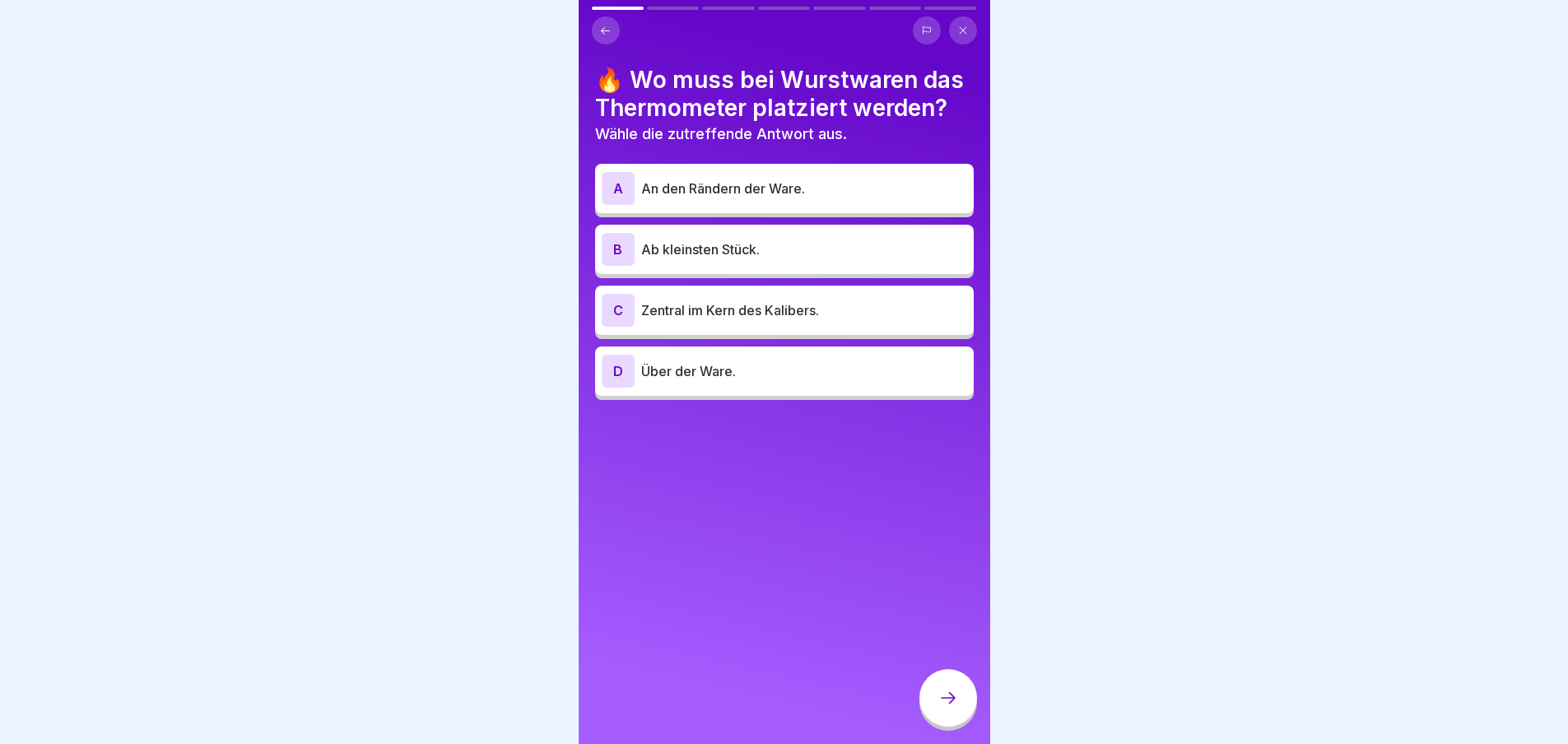
click at [740, 313] on p "Zentral im Kern des Kalibers." at bounding box center [804, 310] width 326 height 20
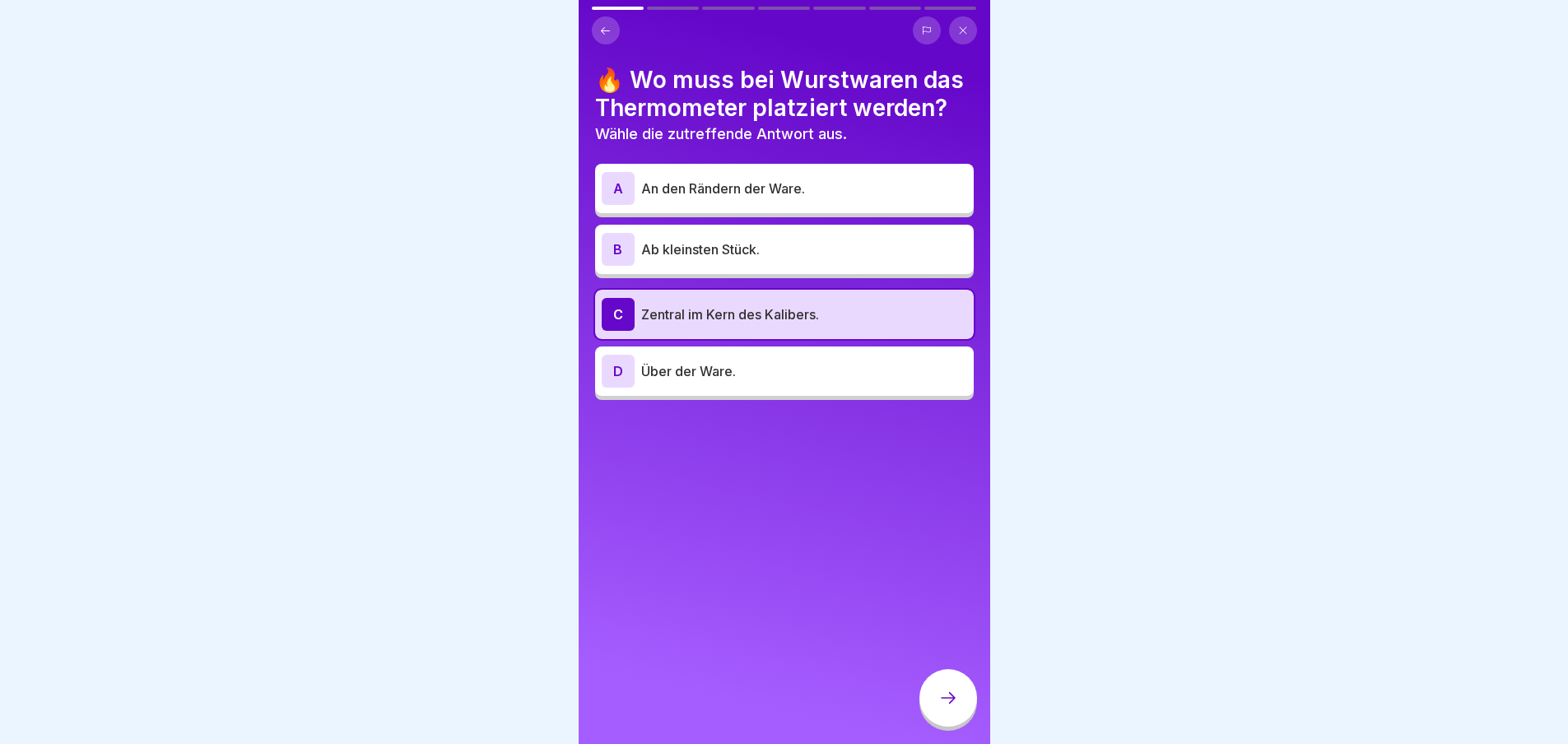
click at [942, 720] on div at bounding box center [949, 698] width 57 height 57
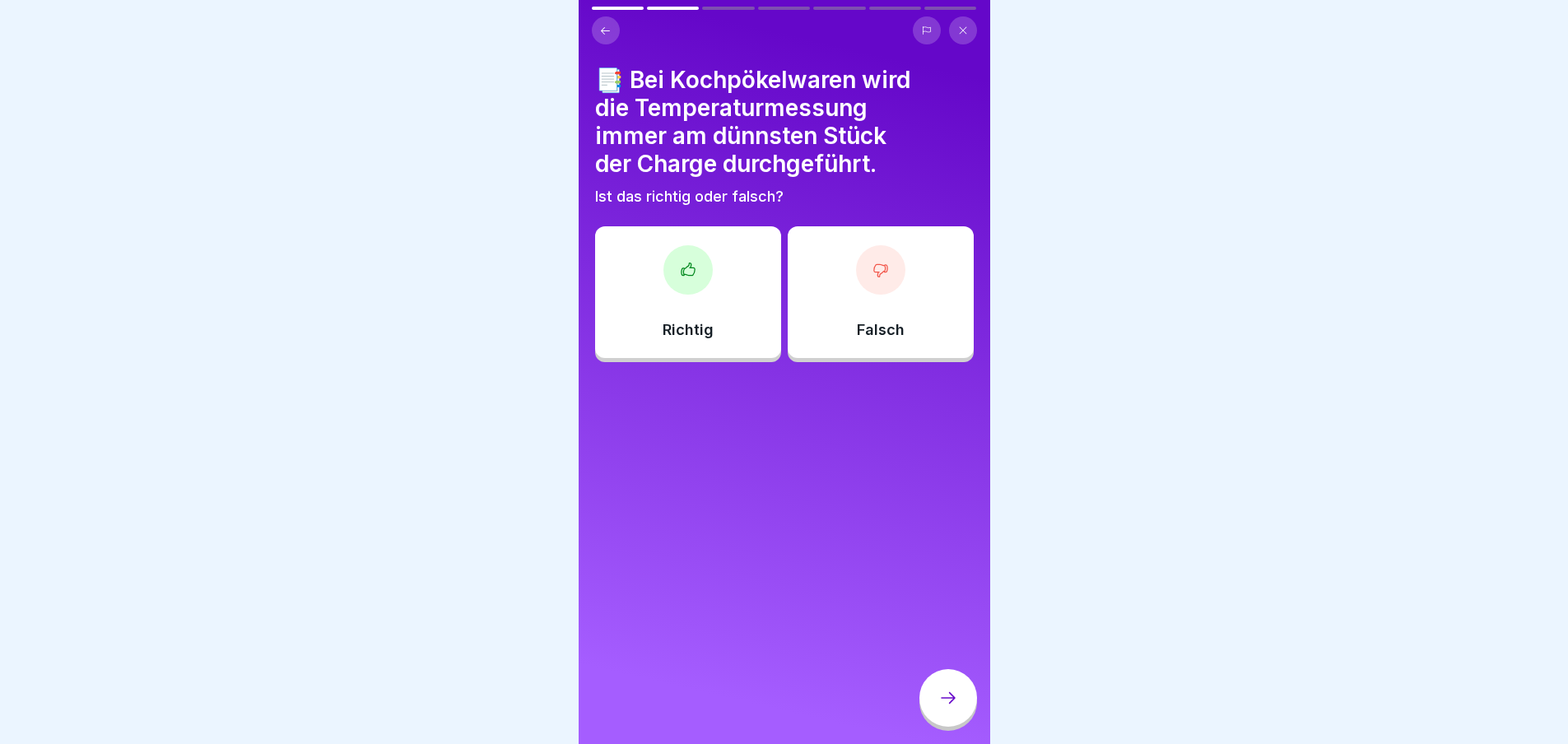
click at [875, 279] on div at bounding box center [881, 270] width 50 height 50
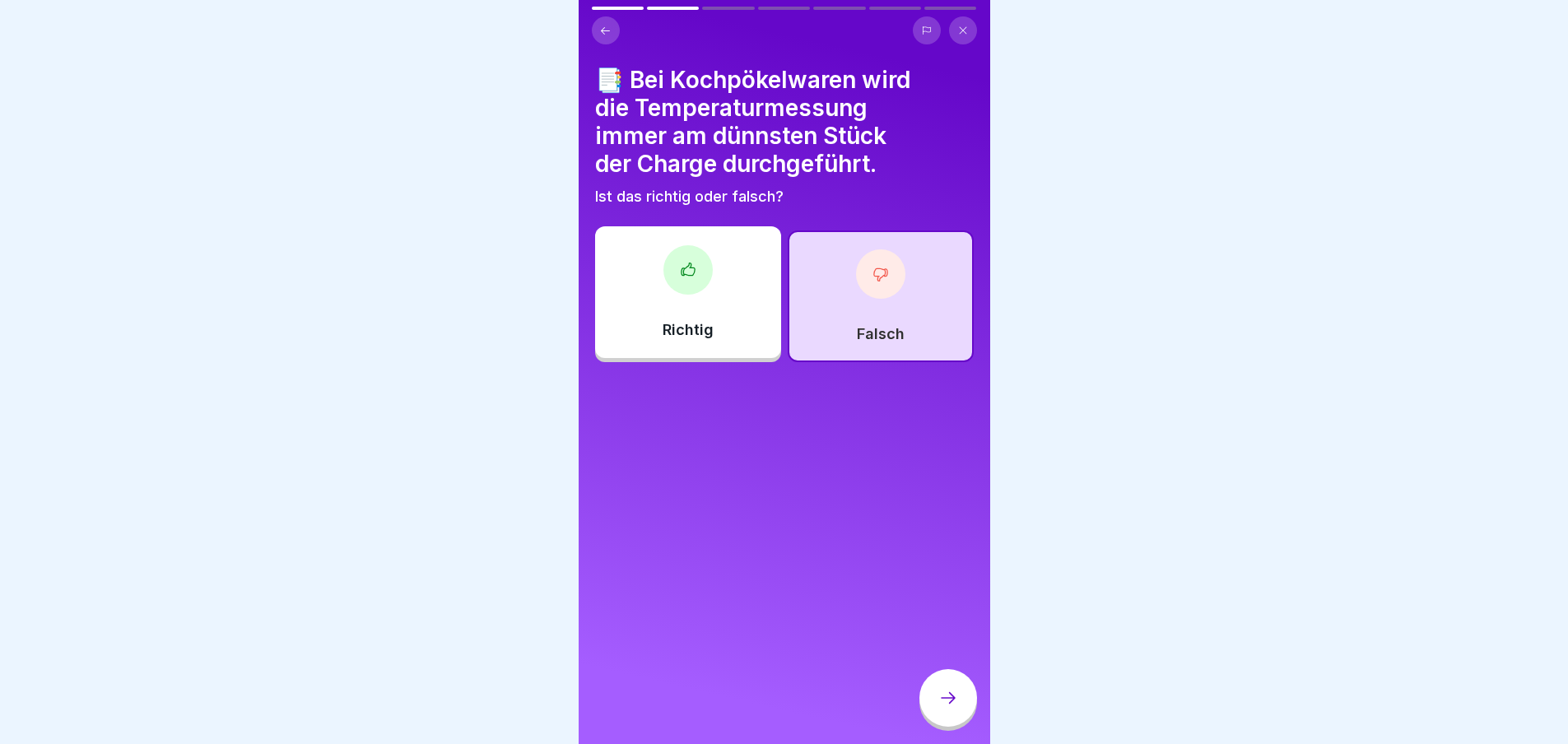
click at [944, 703] on icon at bounding box center [948, 698] width 20 height 20
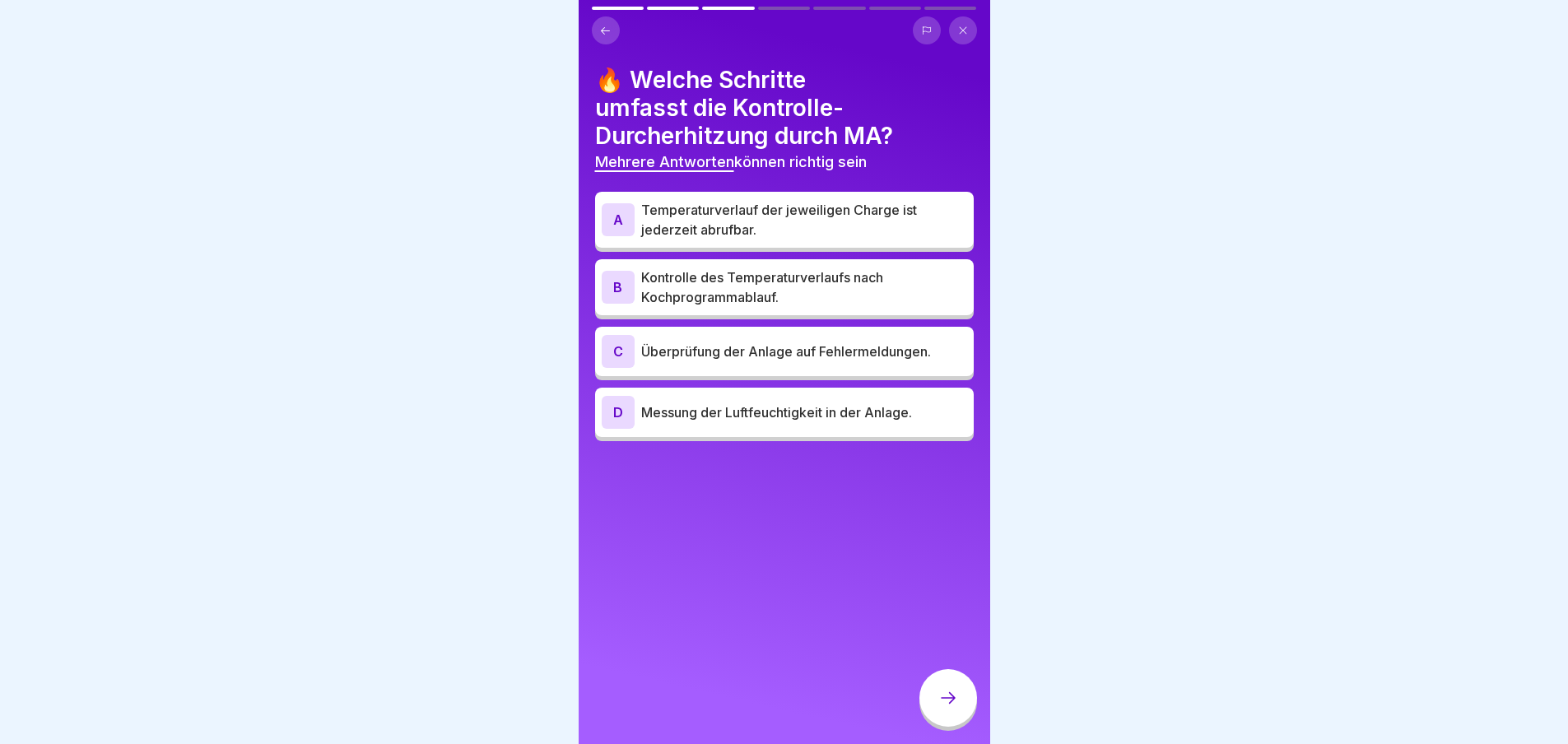
click at [782, 356] on p "Überprüfung der Anlage auf Fehlermeldungen." at bounding box center [804, 351] width 326 height 20
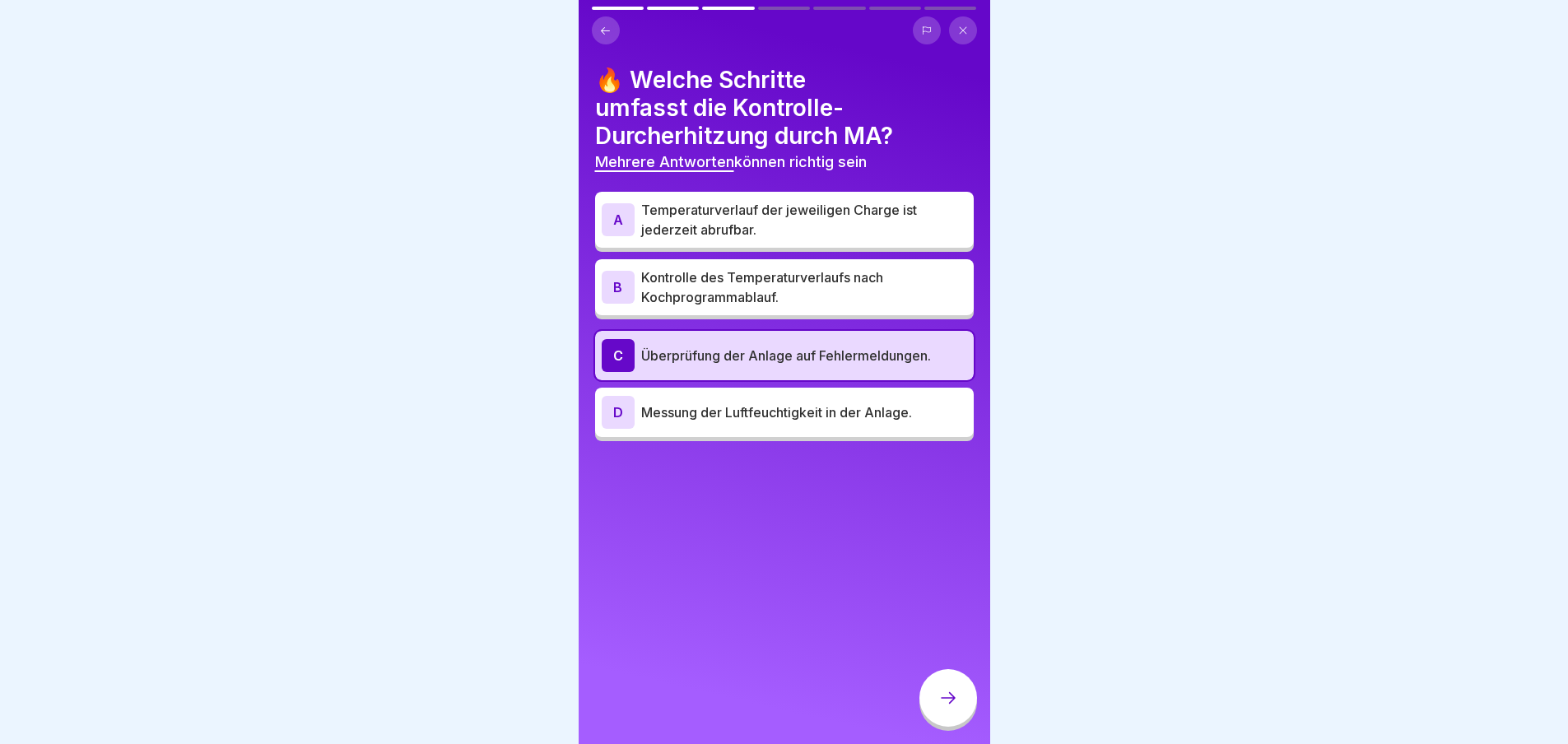
click at [747, 225] on p "Temperaturverlauf der jeweiligen Charge ist jederzeit abrufbar." at bounding box center [804, 220] width 326 height 39
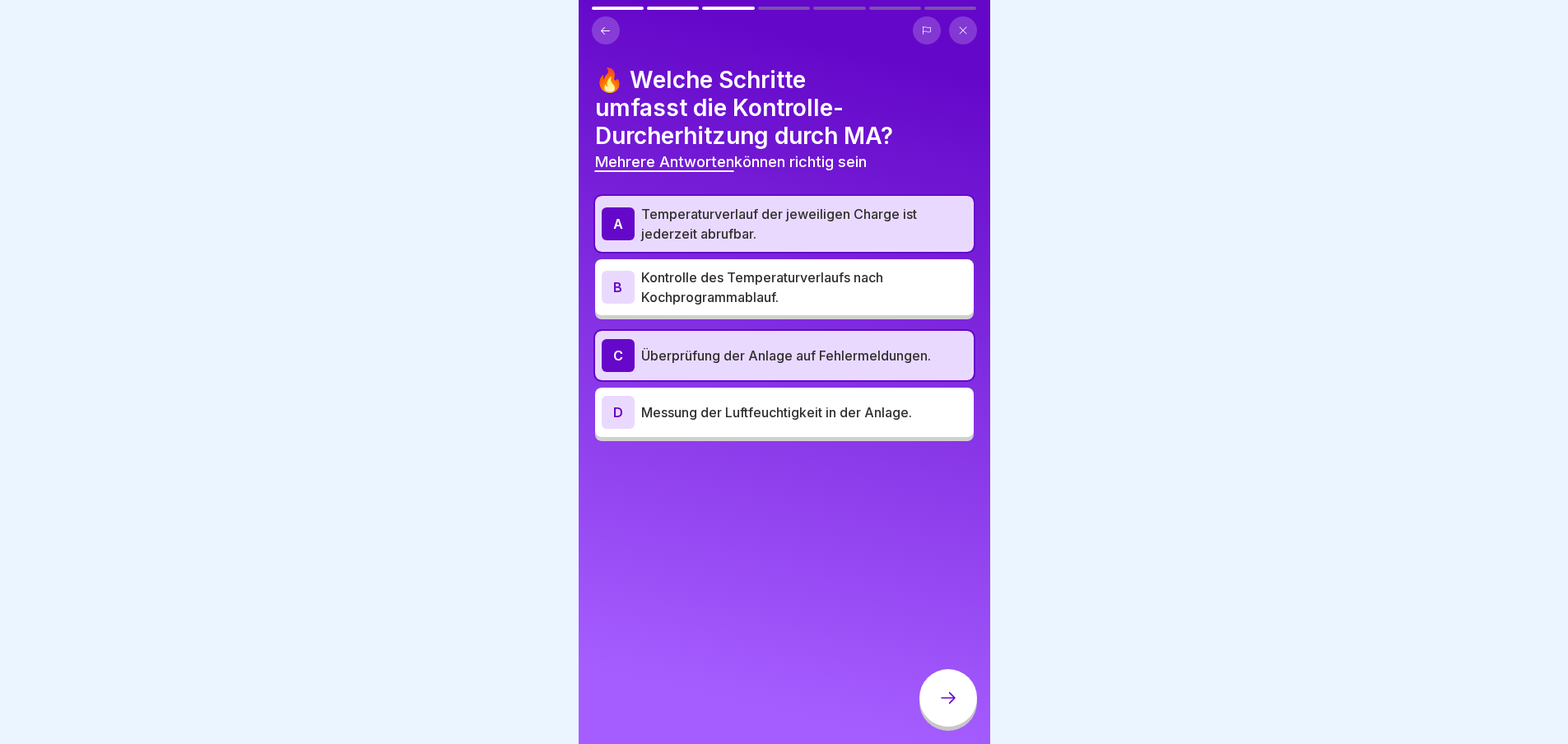
click at [938, 700] on icon at bounding box center [948, 698] width 20 height 20
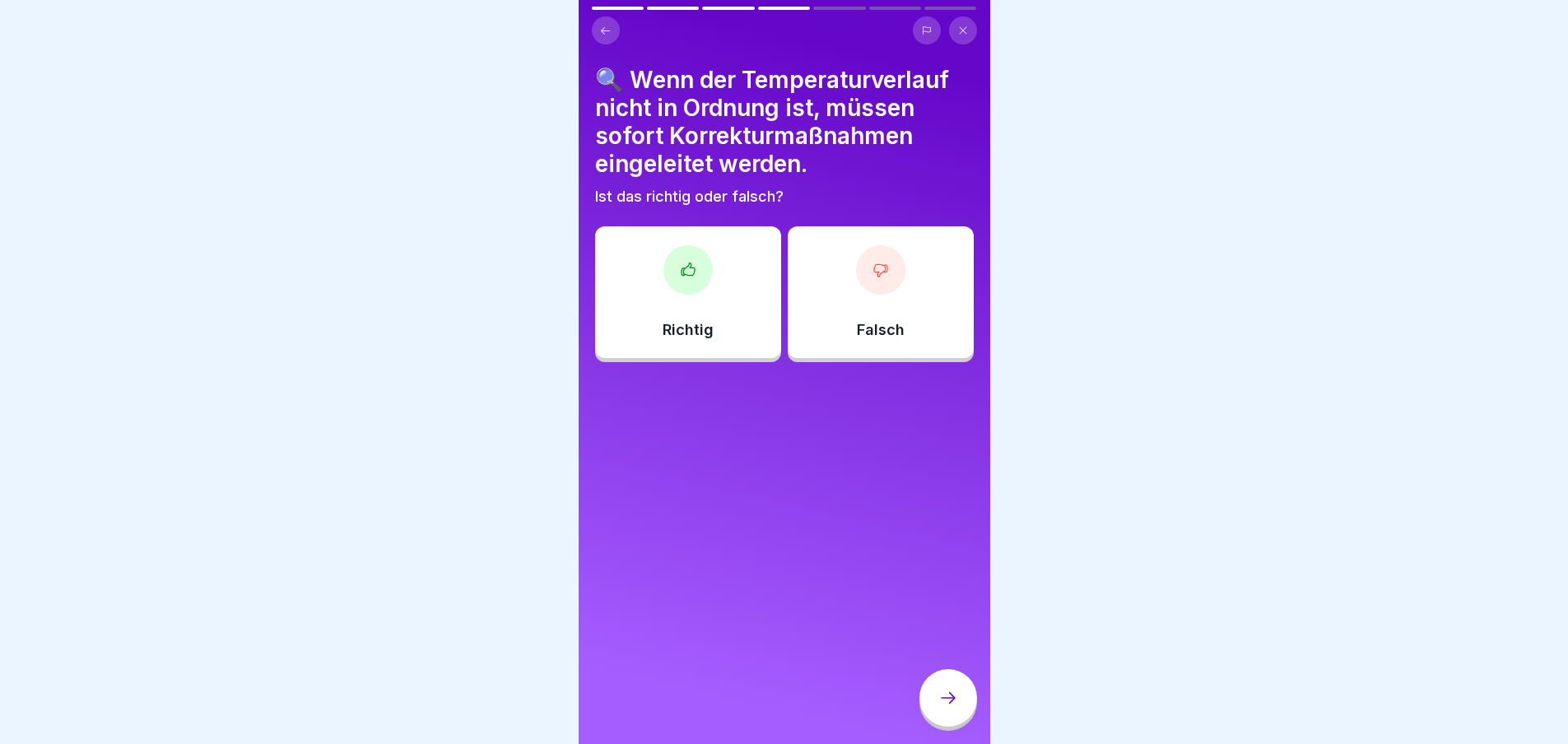
click at [686, 275] on icon at bounding box center [687, 268] width 13 height 12
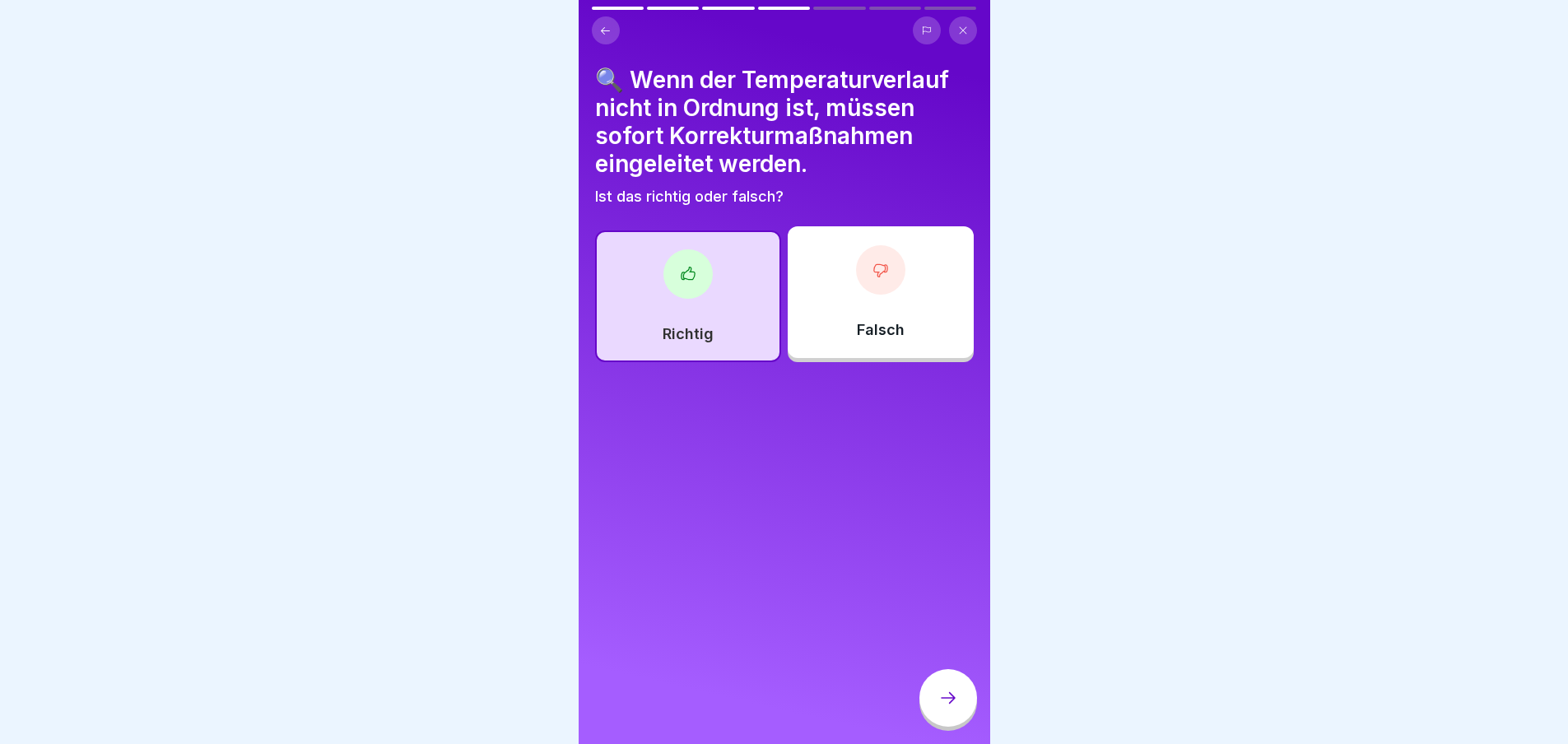
click at [946, 706] on icon at bounding box center [948, 698] width 20 height 20
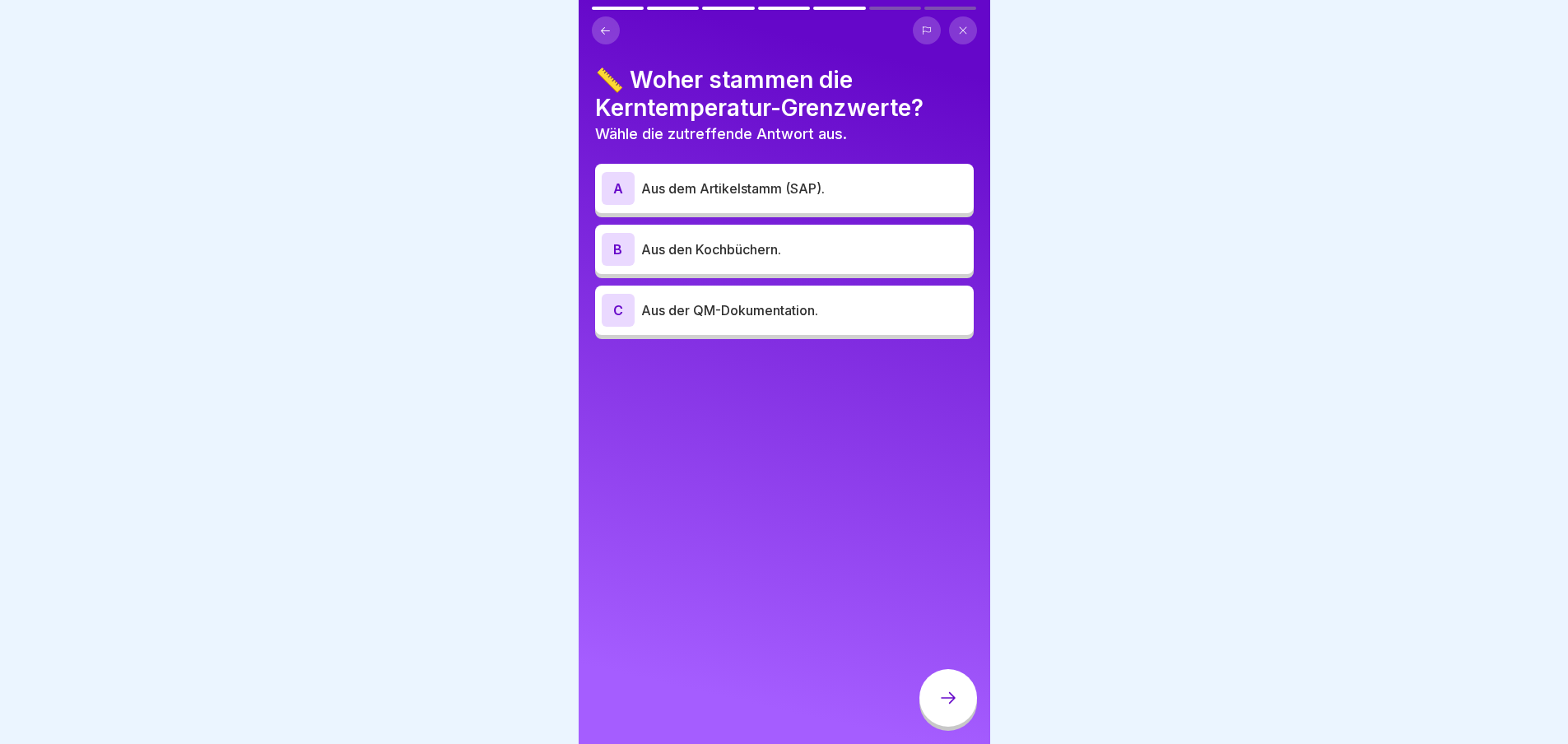
click at [780, 186] on p "Aus dem Artikelstamm (SAP)." at bounding box center [804, 188] width 326 height 20
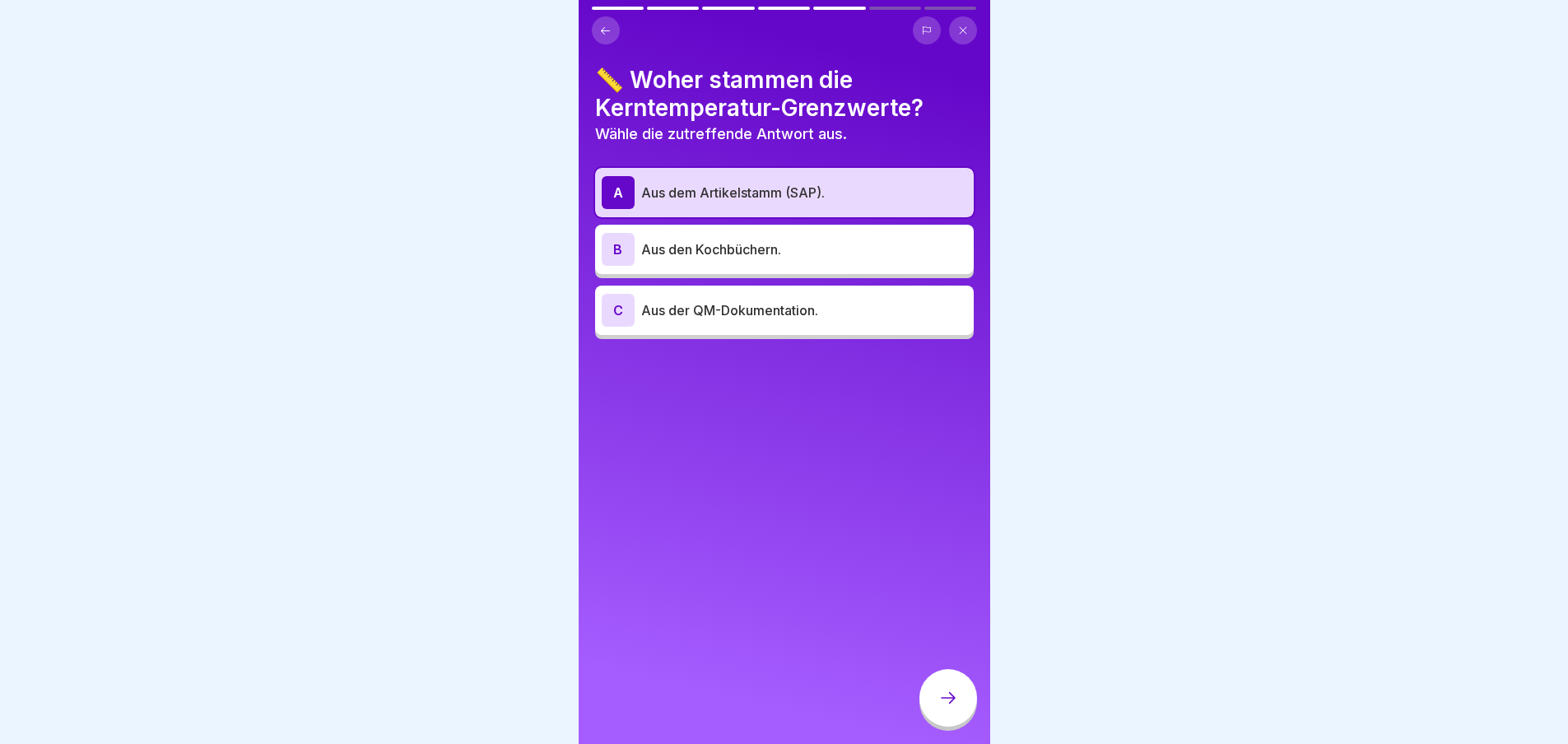
click at [959, 702] on div at bounding box center [949, 698] width 57 height 57
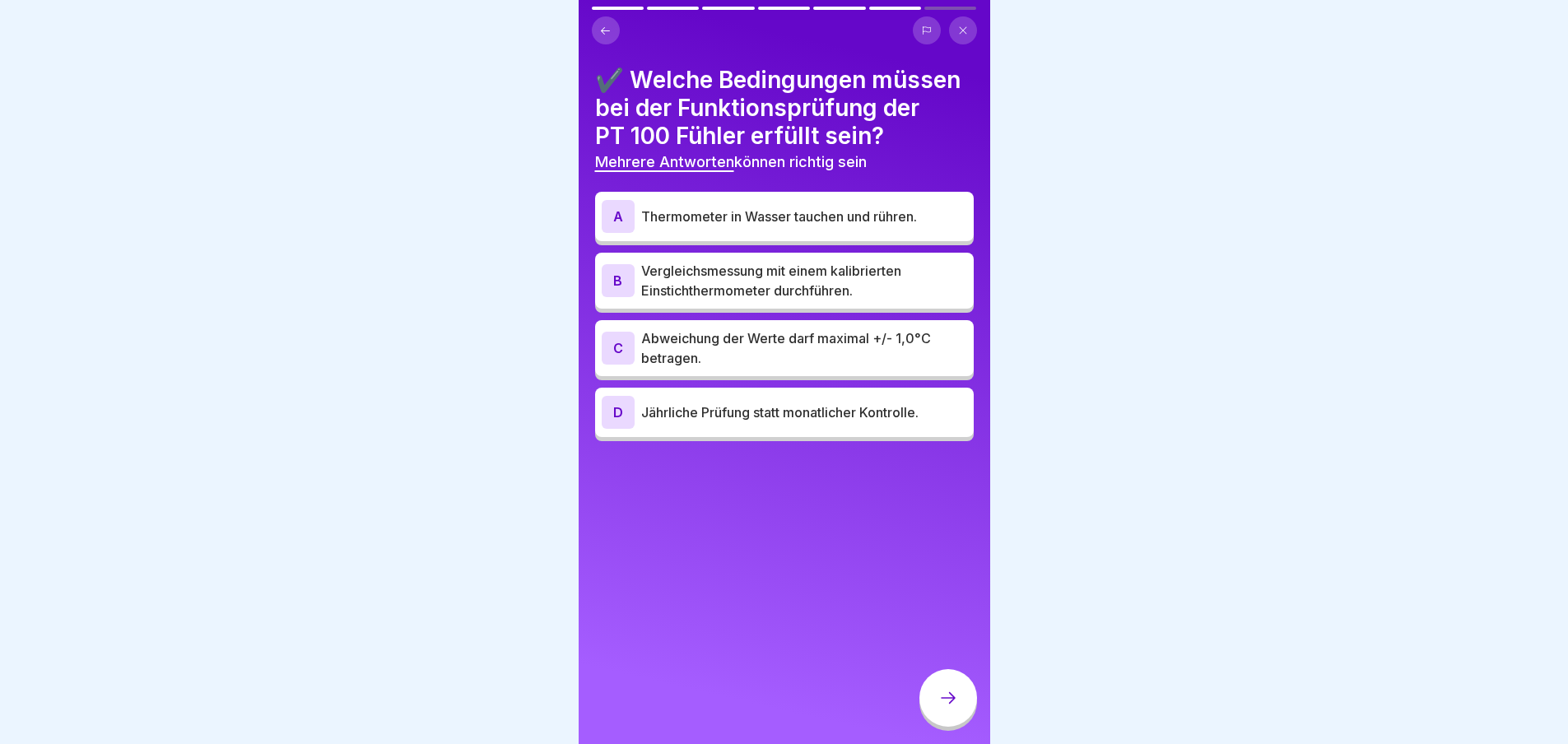
click at [793, 301] on p "Vergleichsmessung mit einem kalibrierten Einstichthermometer durchführen." at bounding box center [804, 281] width 326 height 39
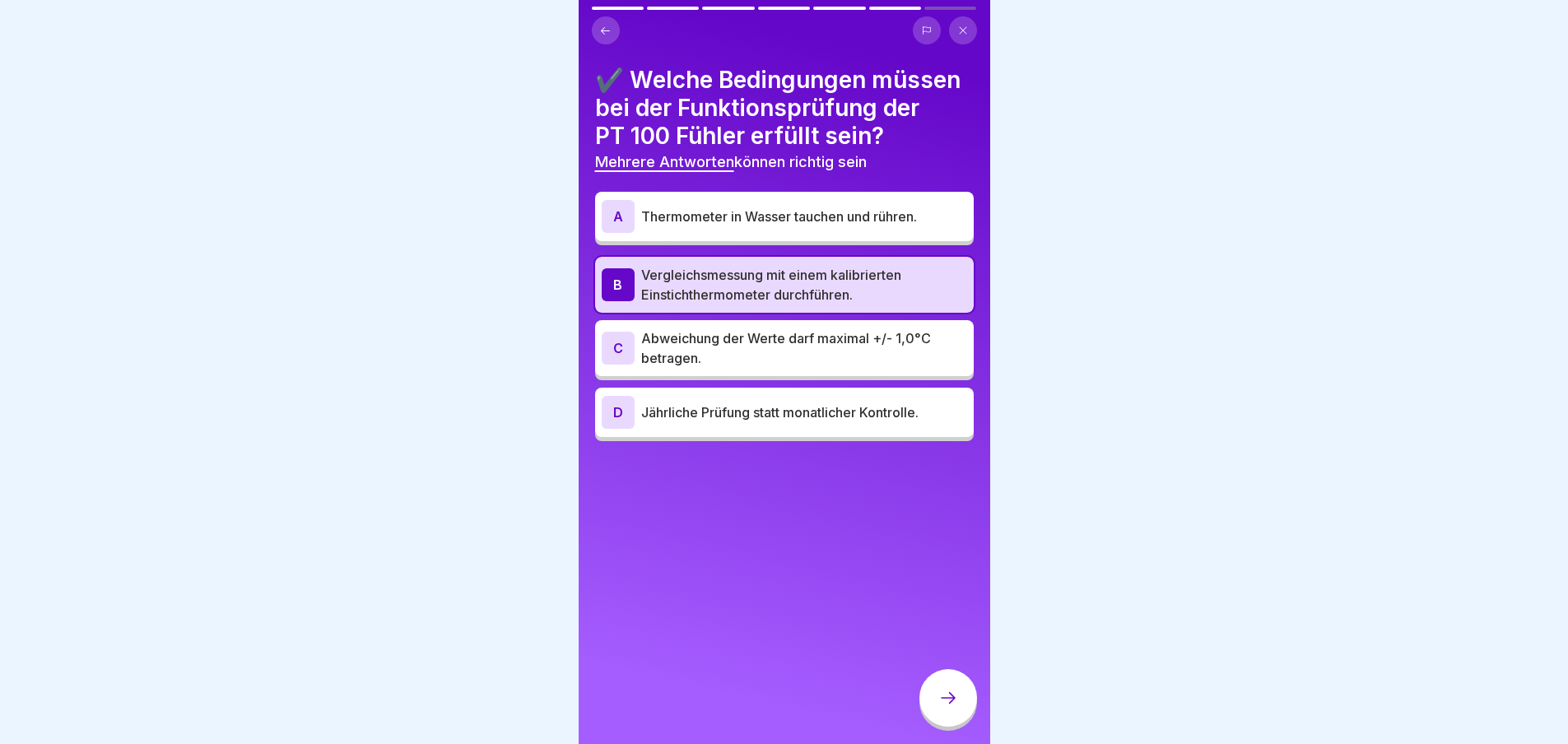
click at [784, 368] on p "Abweichung der Werte darf maximal +/- 1,0°C betragen." at bounding box center [804, 348] width 326 height 39
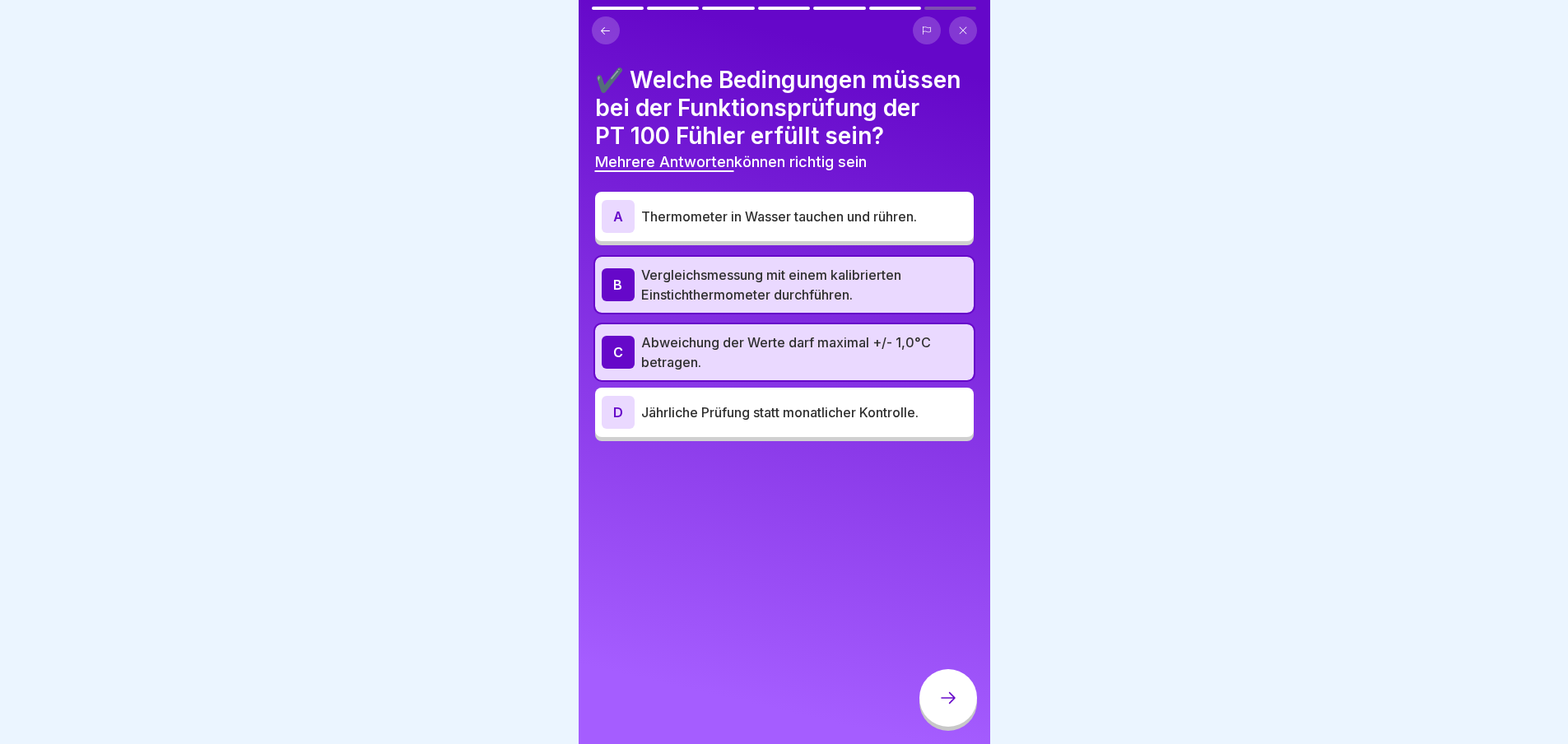
click at [950, 708] on icon at bounding box center [948, 698] width 20 height 20
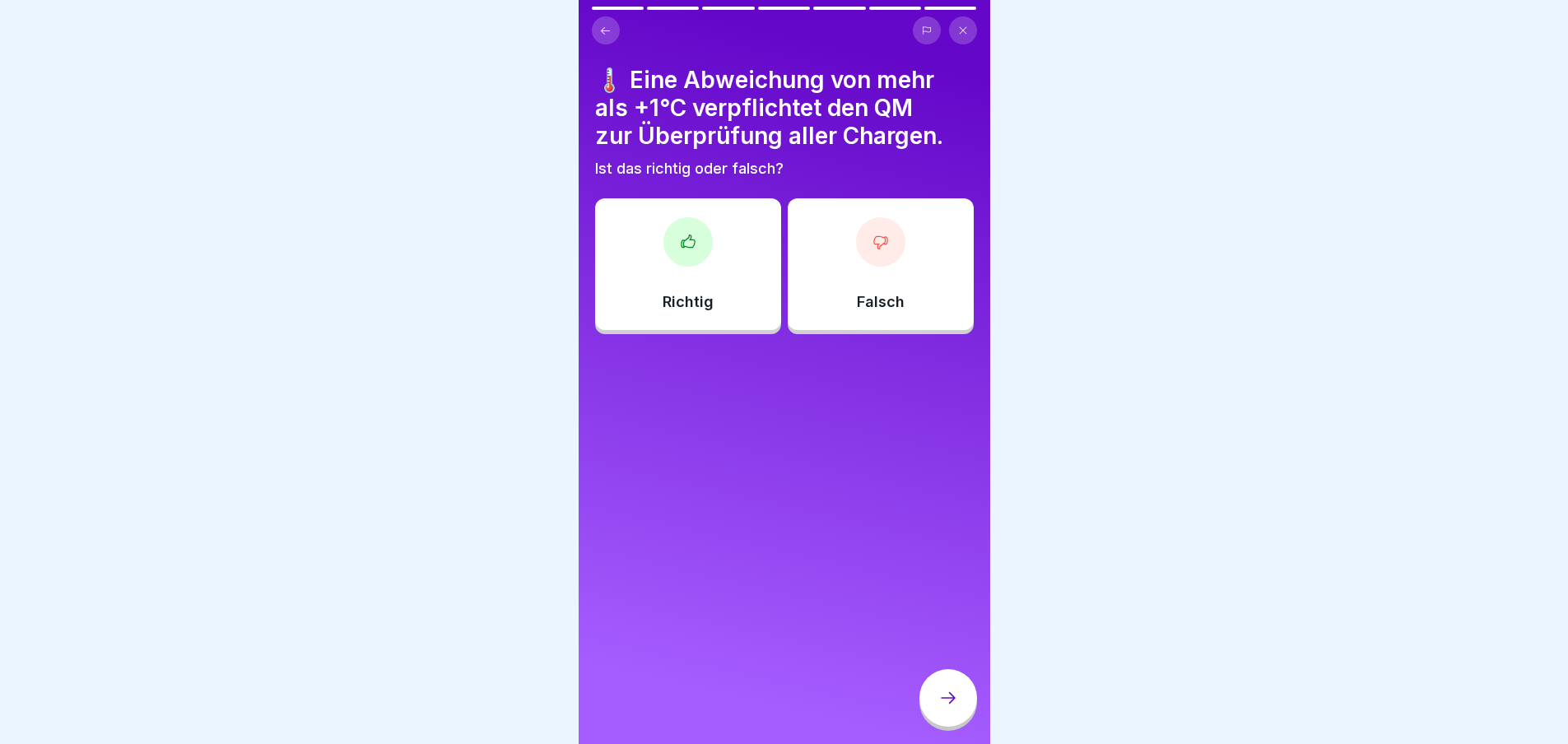
click at [681, 247] on icon at bounding box center [687, 240] width 13 height 12
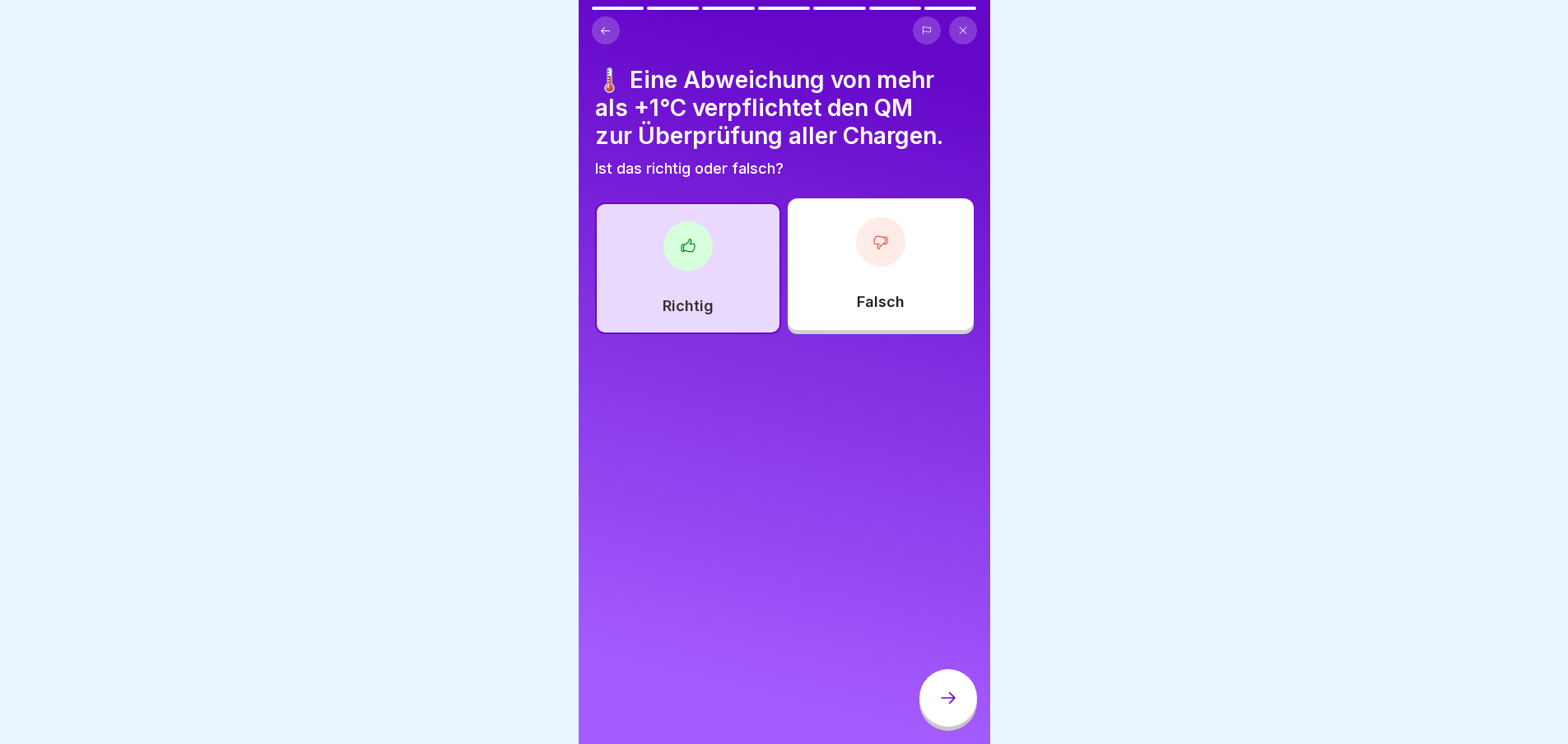
click at [953, 708] on icon at bounding box center [948, 698] width 20 height 20
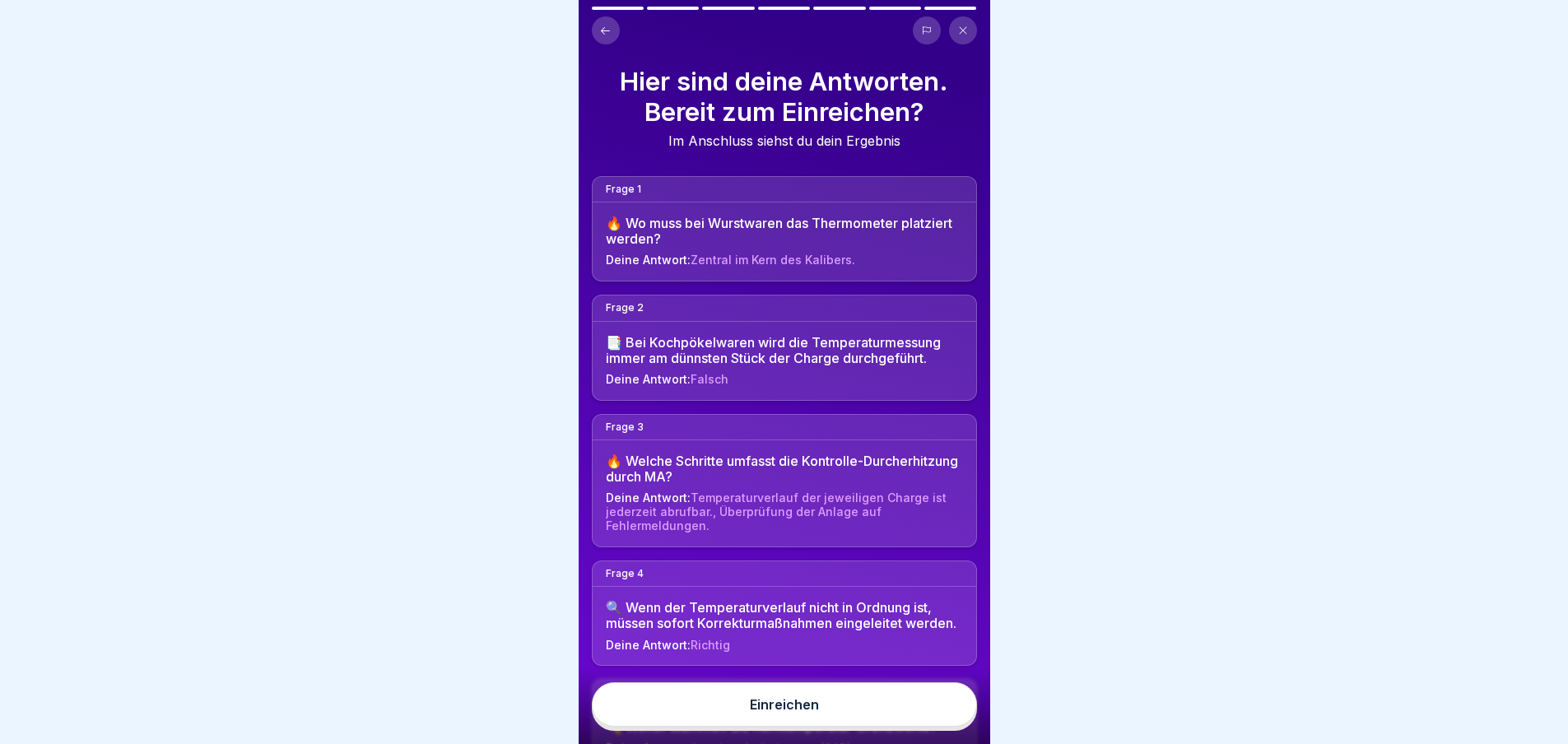
click at [811, 713] on div "Einreichen" at bounding box center [784, 705] width 69 height 15
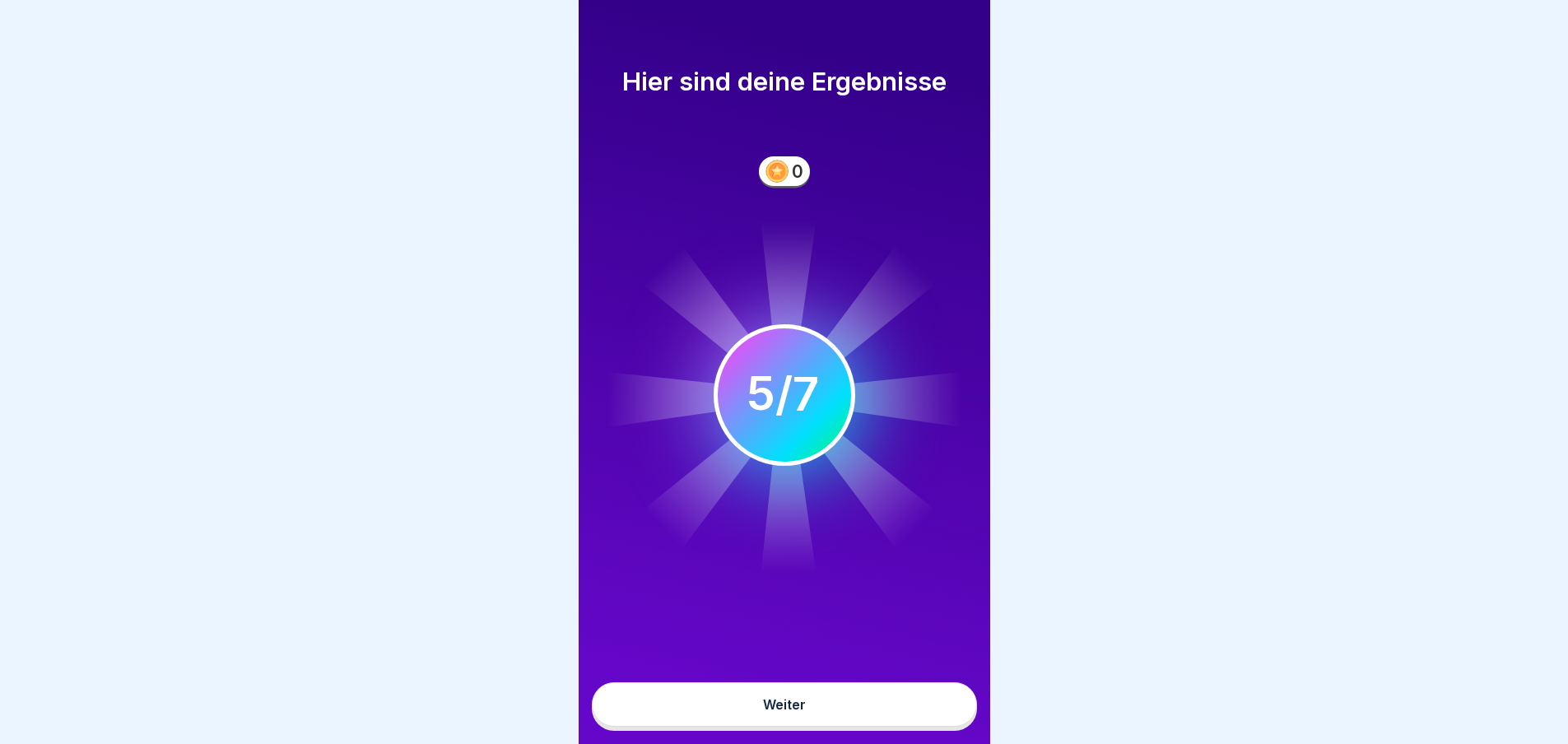
click at [800, 713] on div "Weiter" at bounding box center [784, 705] width 43 height 15
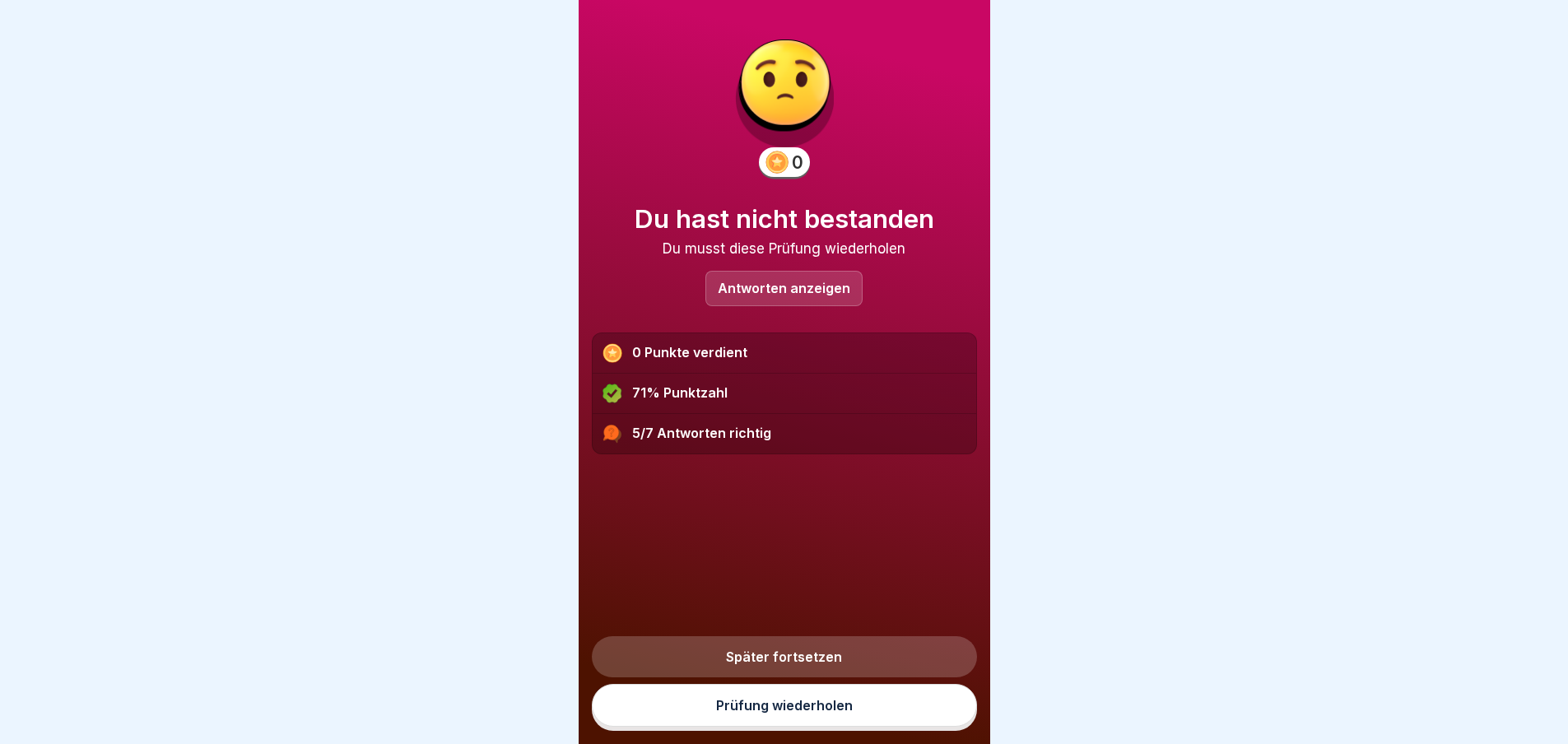
click at [818, 285] on p "Antworten anzeigen" at bounding box center [784, 288] width 132 height 14
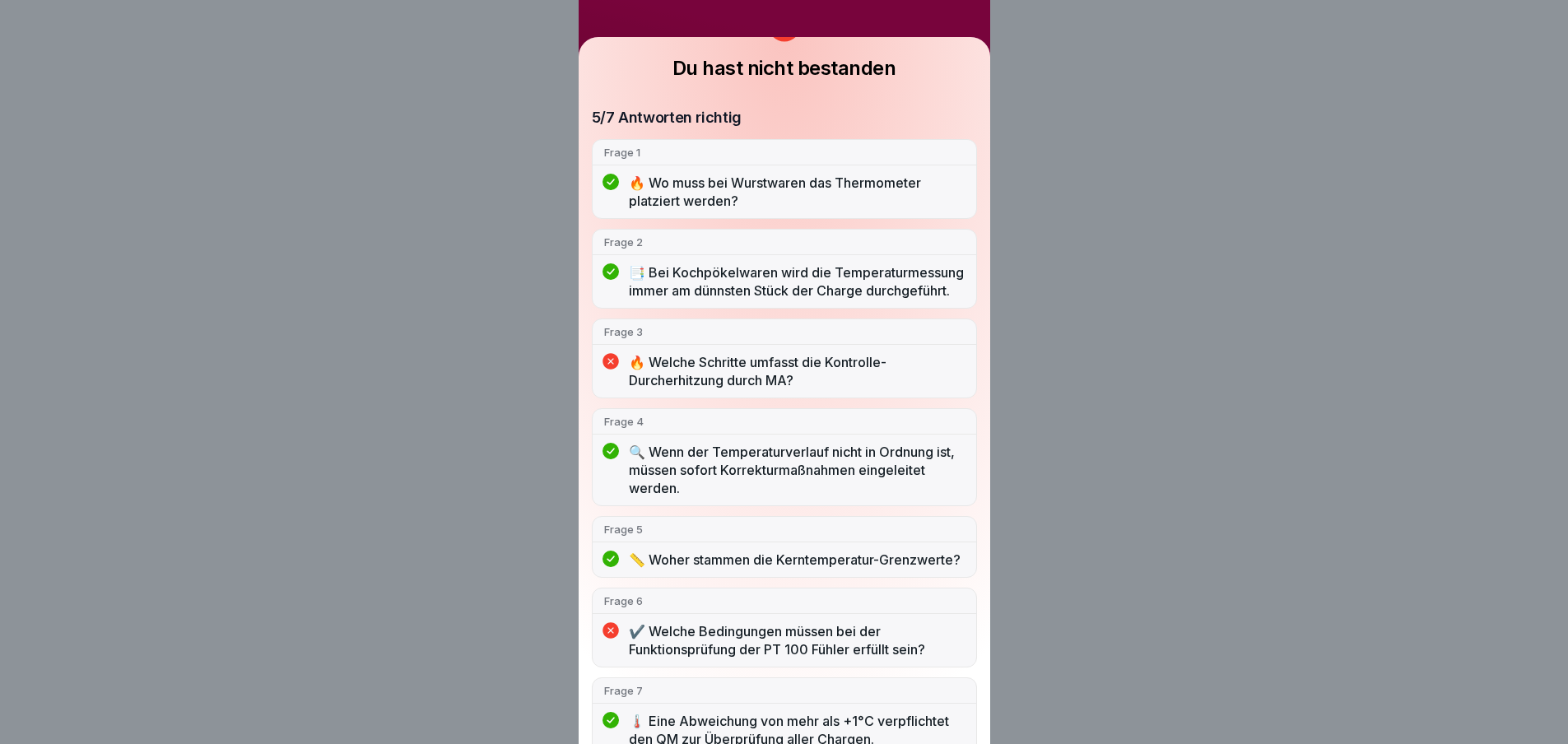
scroll to position [133, 0]
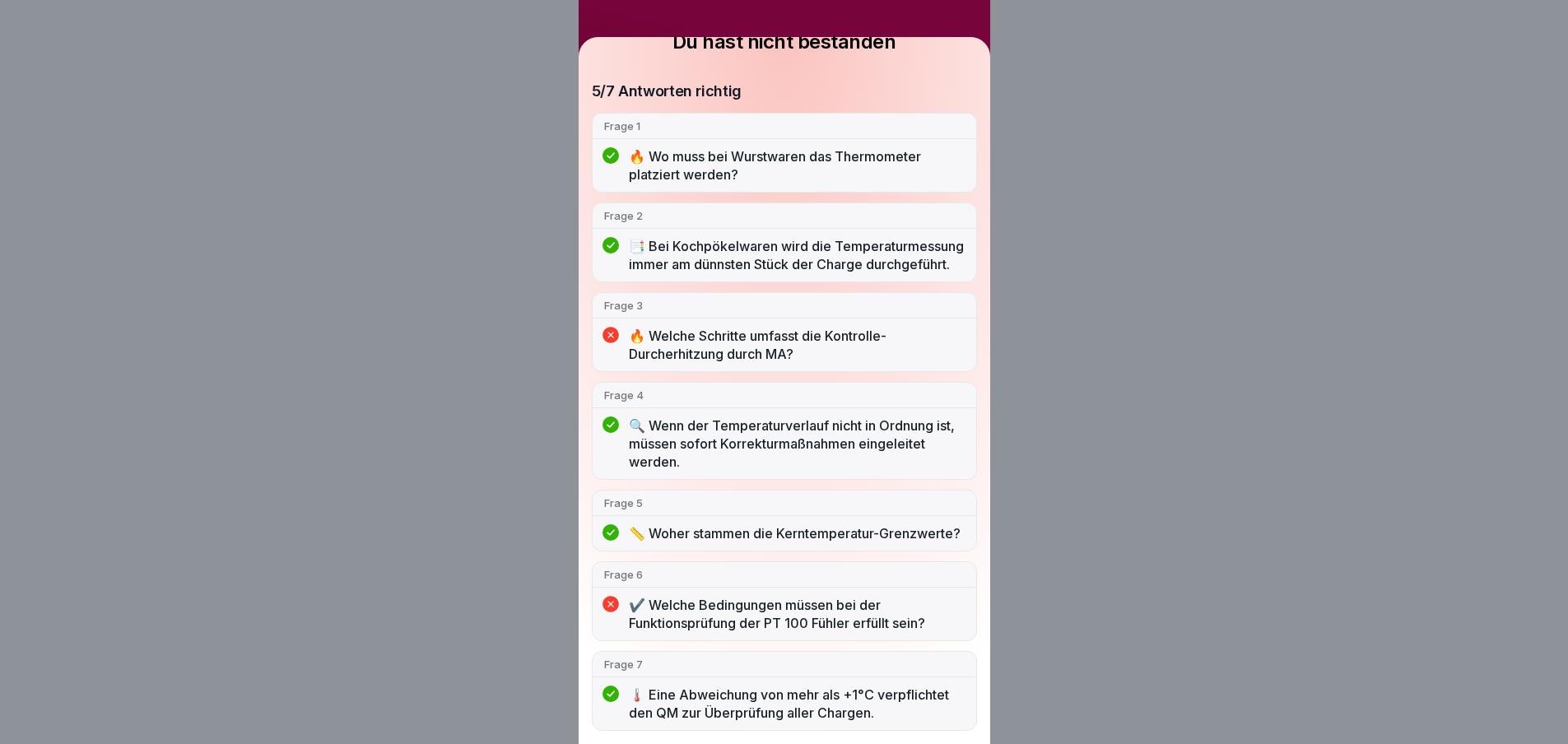
click at [738, 342] on p "🔥 Welche Schritte umfasst die Kontrolle-Durcherhitzung durch MA?" at bounding box center [797, 345] width 336 height 37
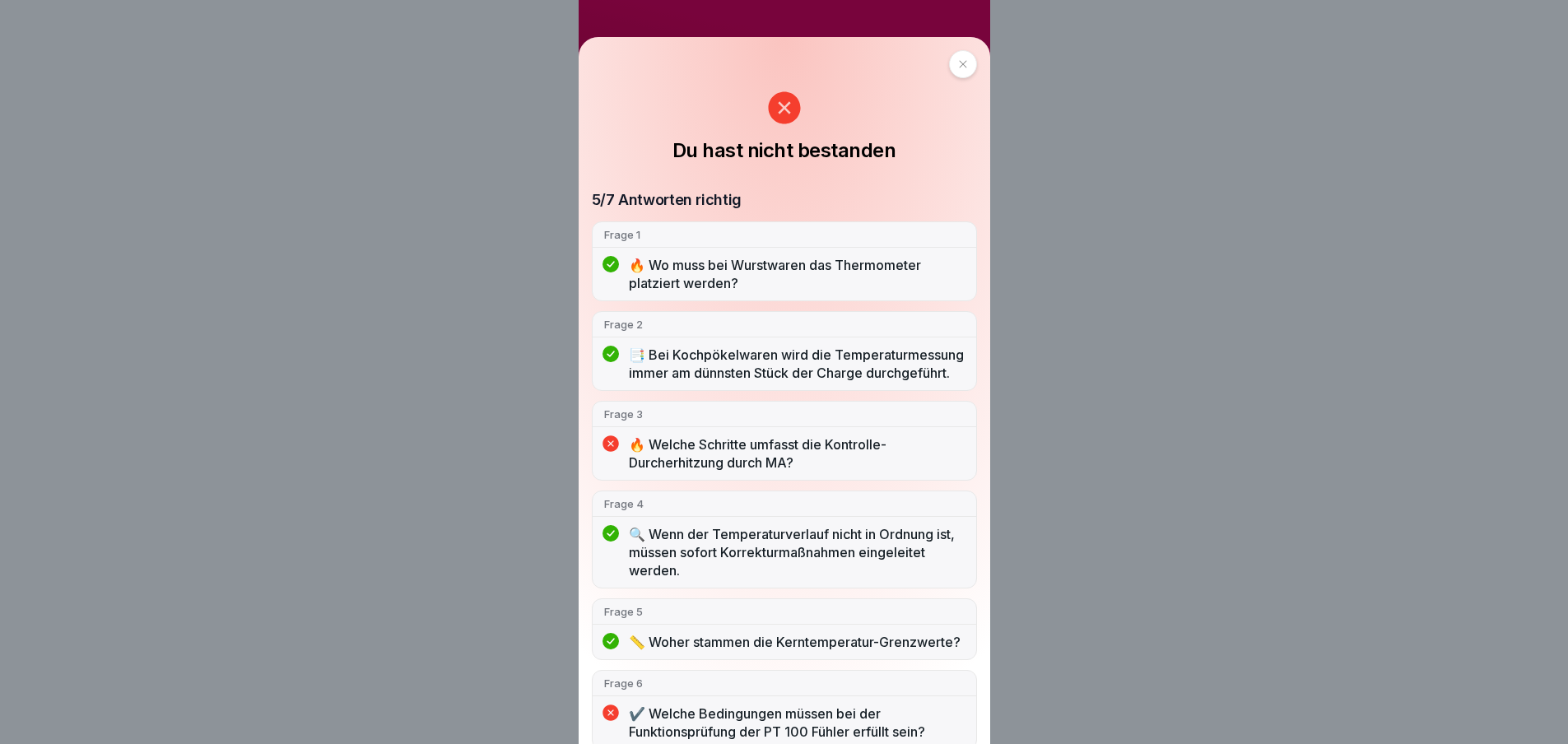
scroll to position [0, 0]
click at [782, 108] on icon at bounding box center [785, 108] width 33 height 33
click at [963, 63] on div at bounding box center [963, 64] width 28 height 28
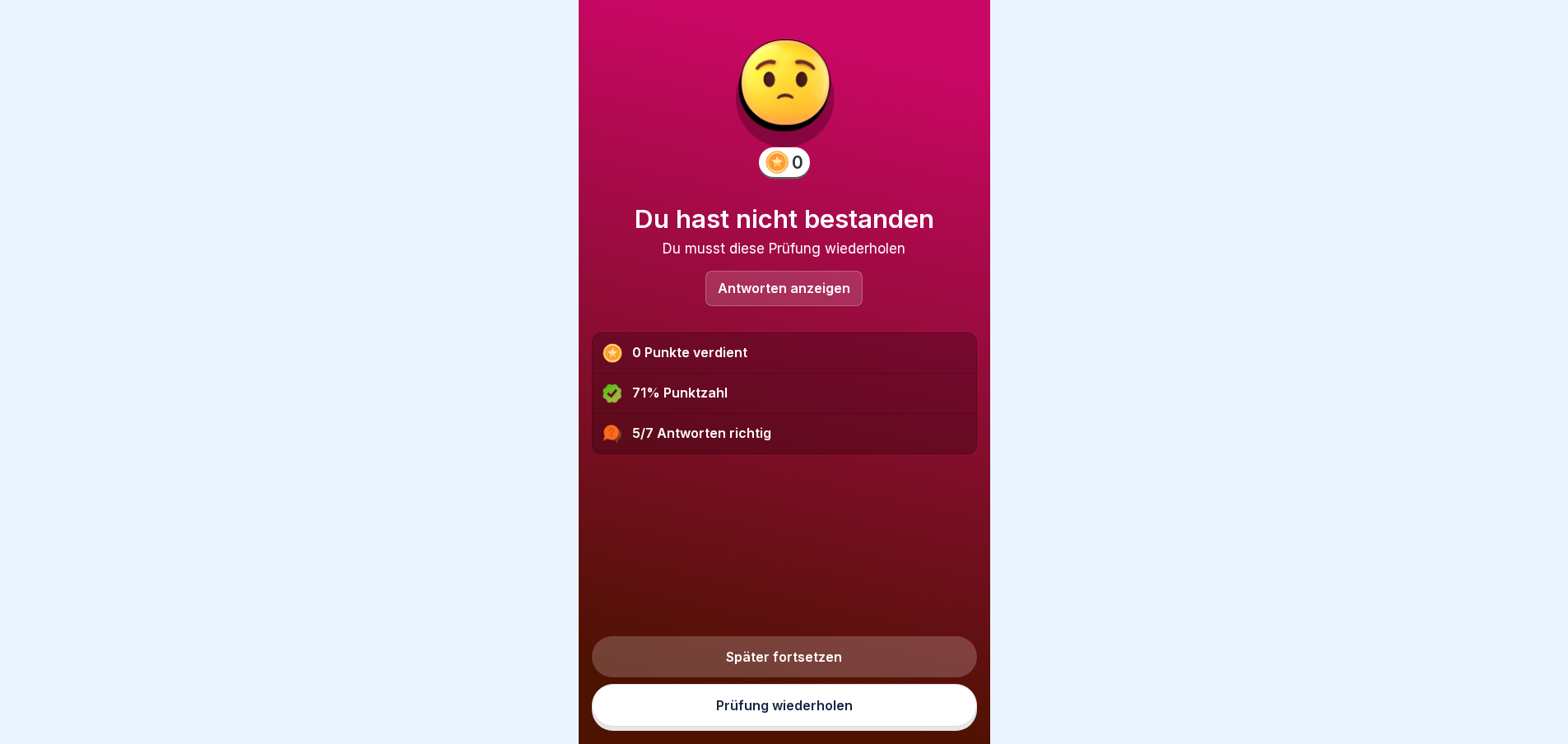
click at [803, 722] on link "Prüfung wiederholen" at bounding box center [785, 705] width 385 height 43
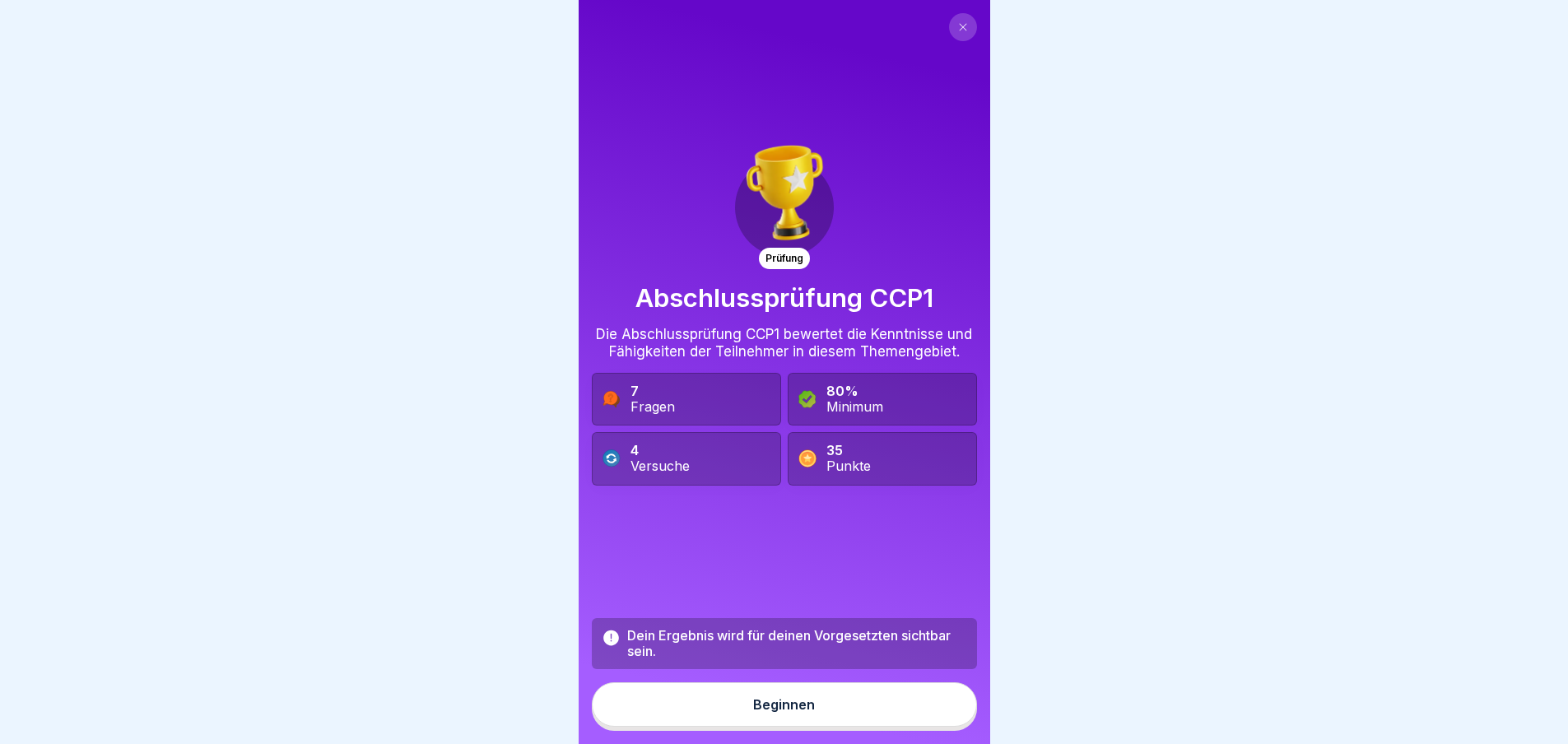
click at [760, 713] on div "Beginnen" at bounding box center [784, 705] width 62 height 15
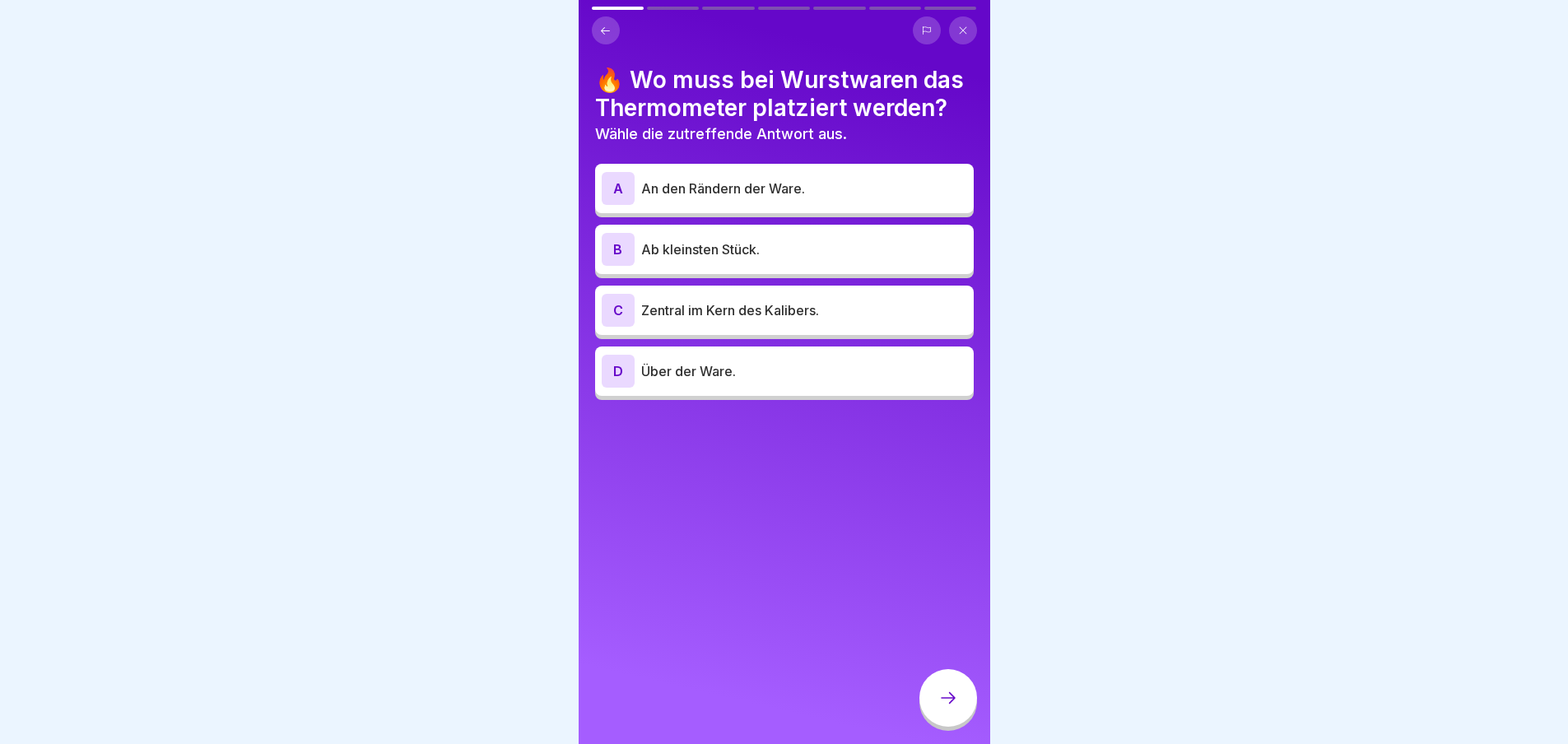
click at [811, 303] on p "Zentral im Kern des Kalibers." at bounding box center [804, 310] width 326 height 20
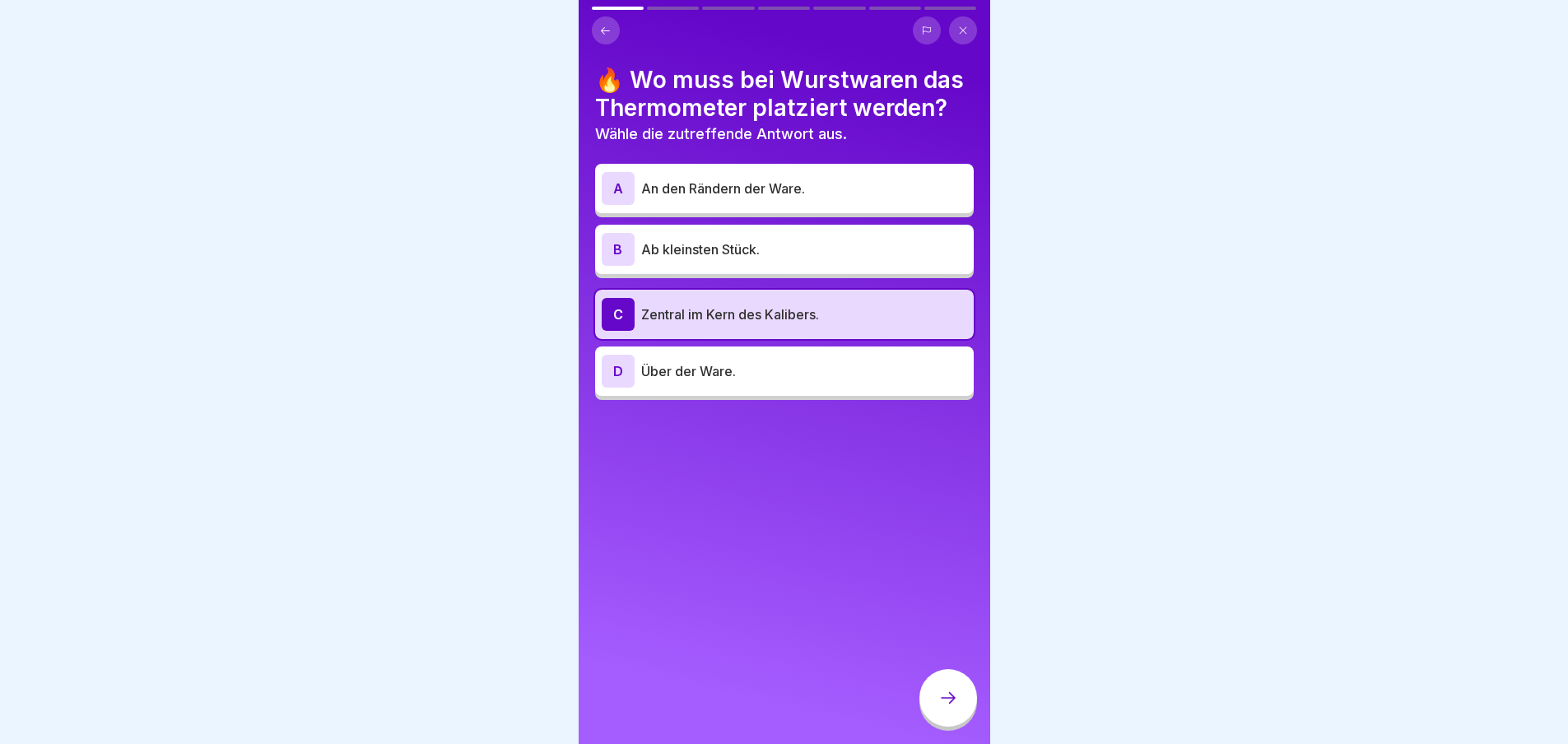
click at [949, 703] on icon at bounding box center [948, 698] width 20 height 20
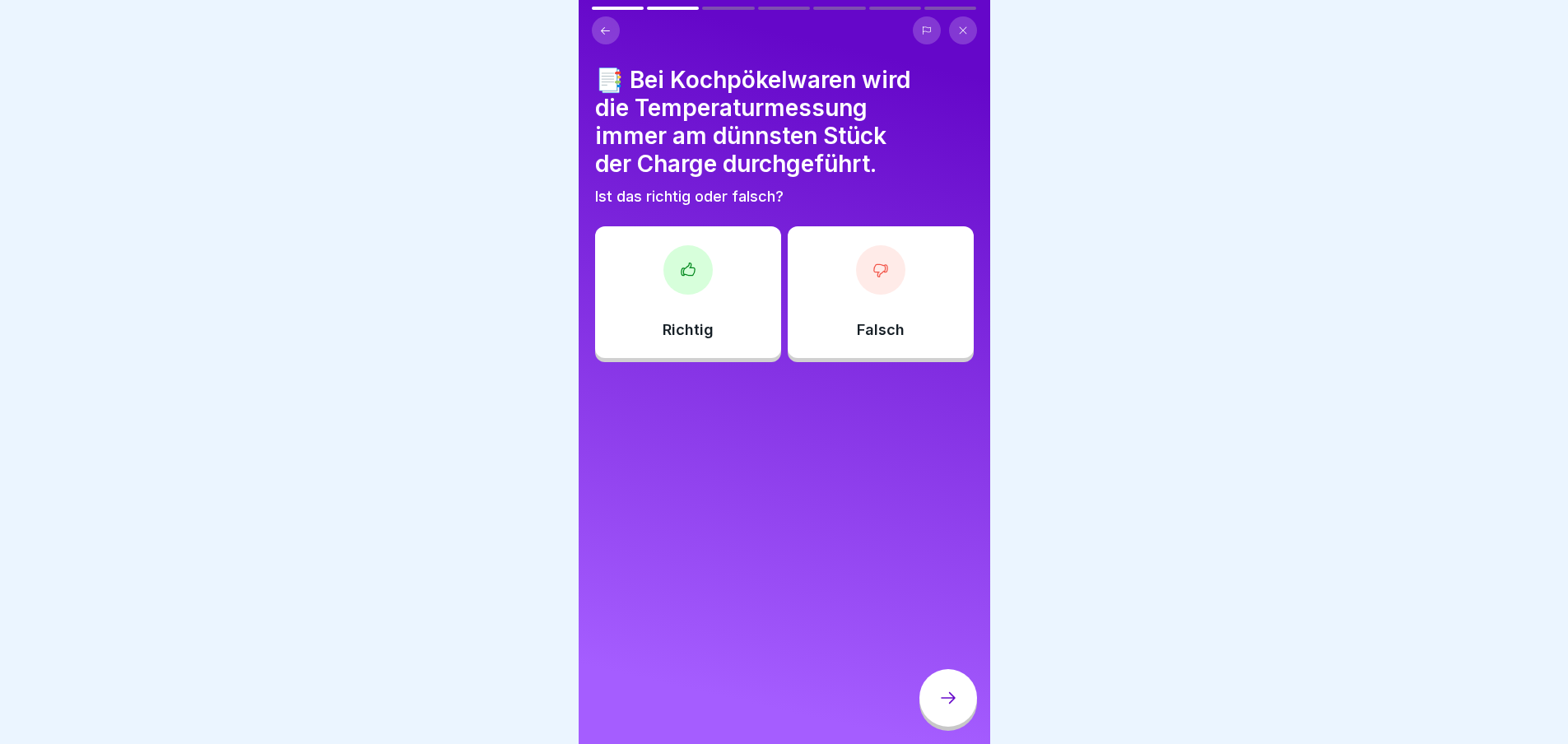
click at [870, 284] on div at bounding box center [881, 270] width 50 height 50
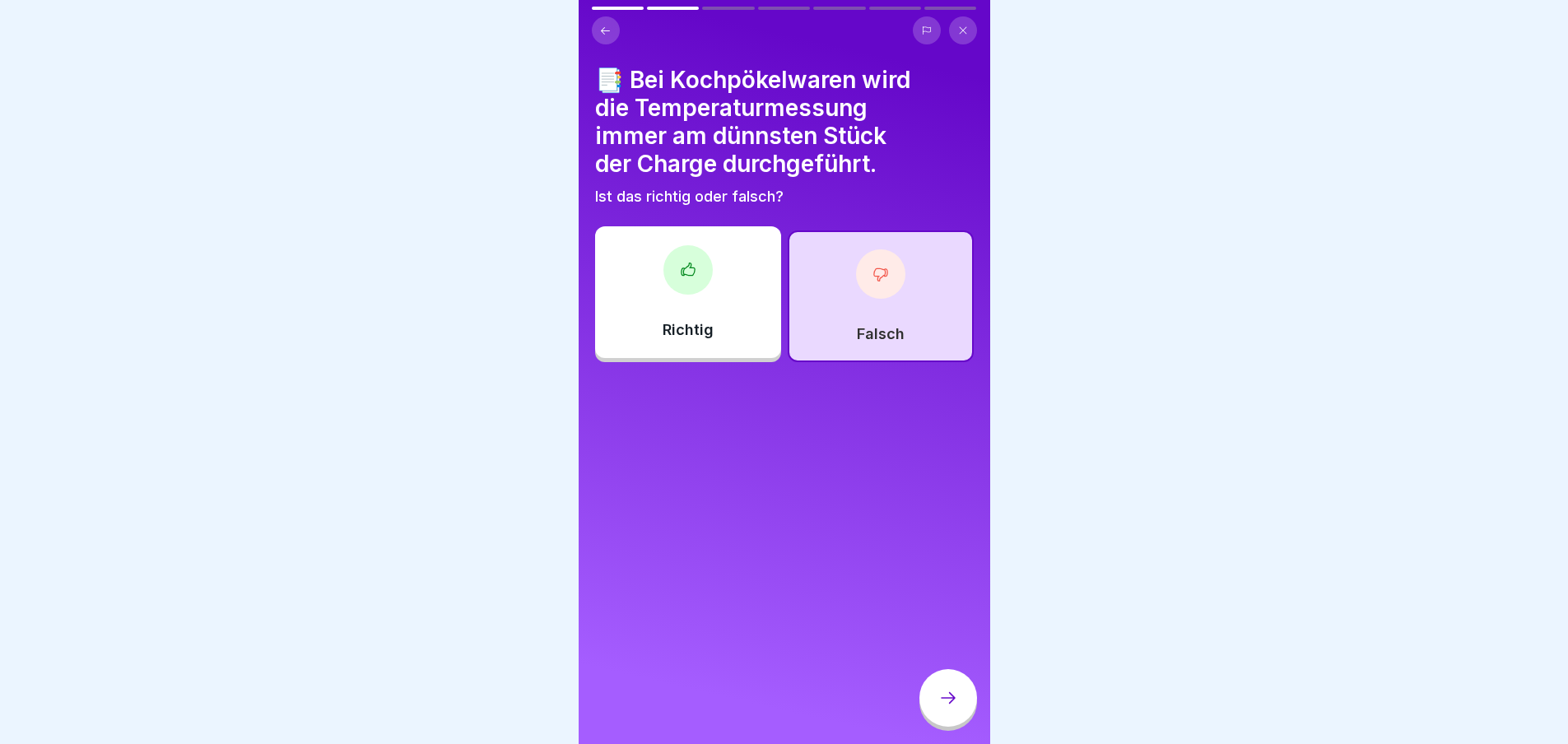
click at [945, 703] on icon at bounding box center [948, 698] width 20 height 20
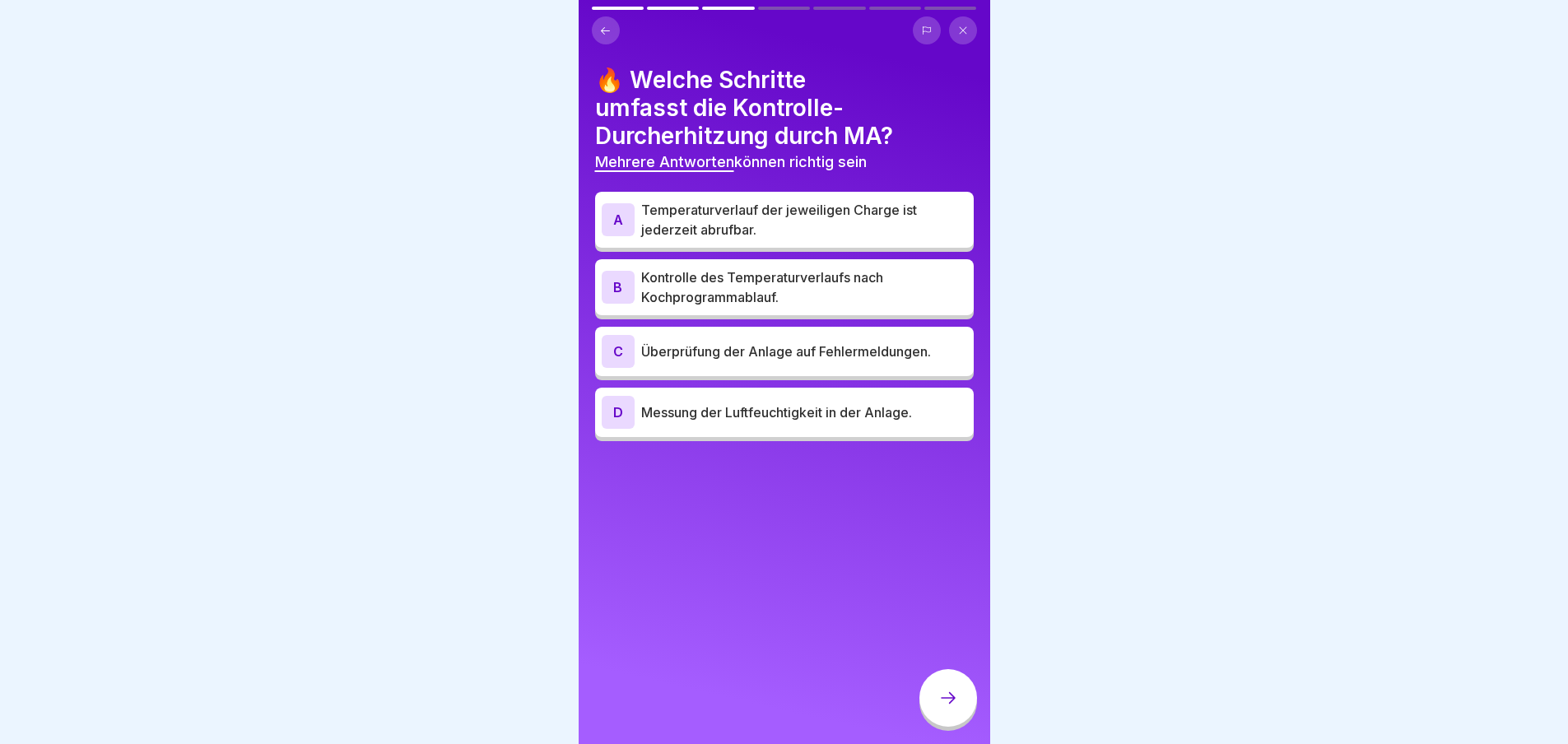
click at [783, 350] on p "Überprüfung der Anlage auf Fehlermeldungen." at bounding box center [804, 351] width 326 height 20
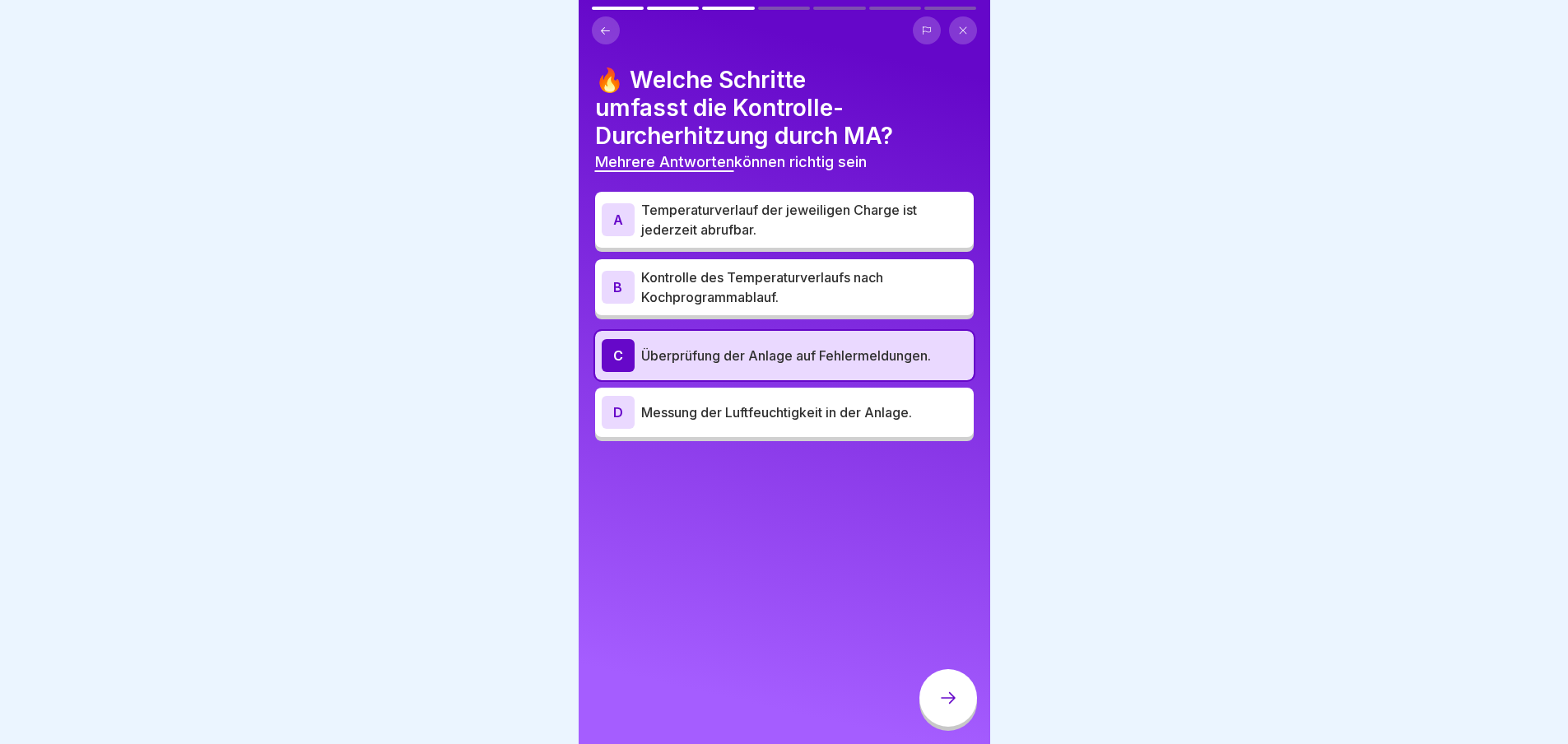
click at [787, 235] on p "Temperaturverlauf der jeweiligen Charge ist jederzeit abrufbar." at bounding box center [804, 220] width 326 height 39
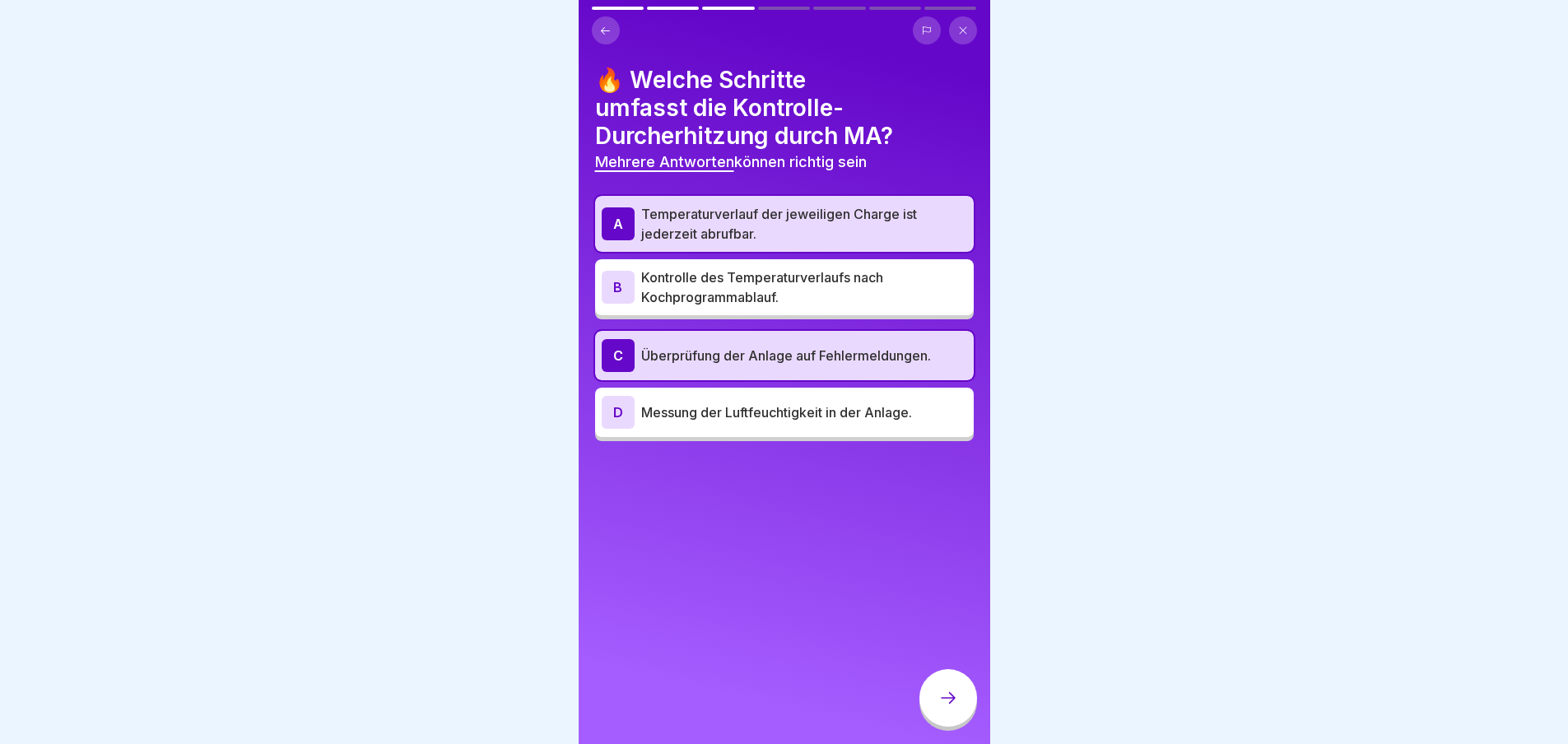
click at [939, 707] on icon at bounding box center [948, 698] width 20 height 20
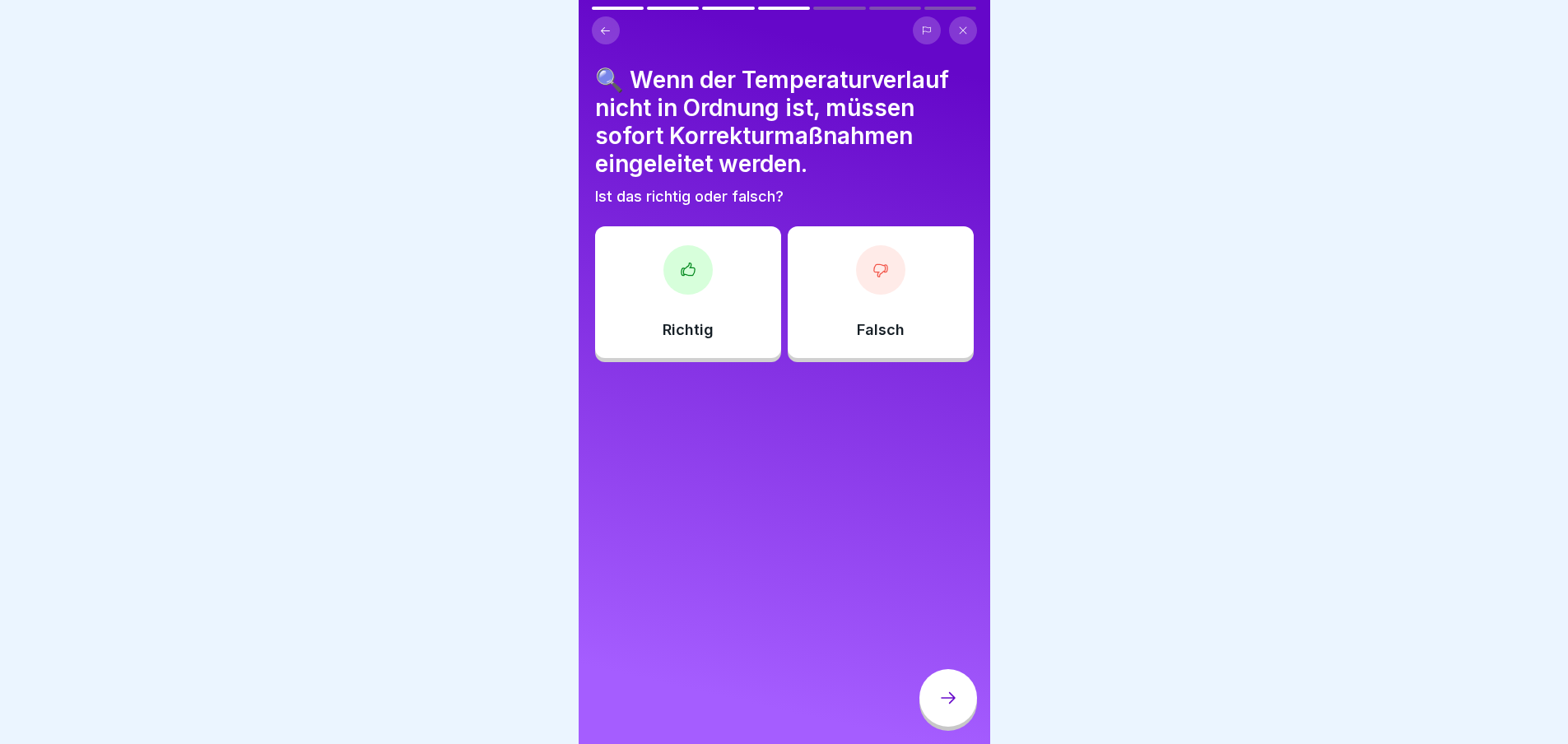
click at [704, 264] on div at bounding box center [688, 270] width 50 height 50
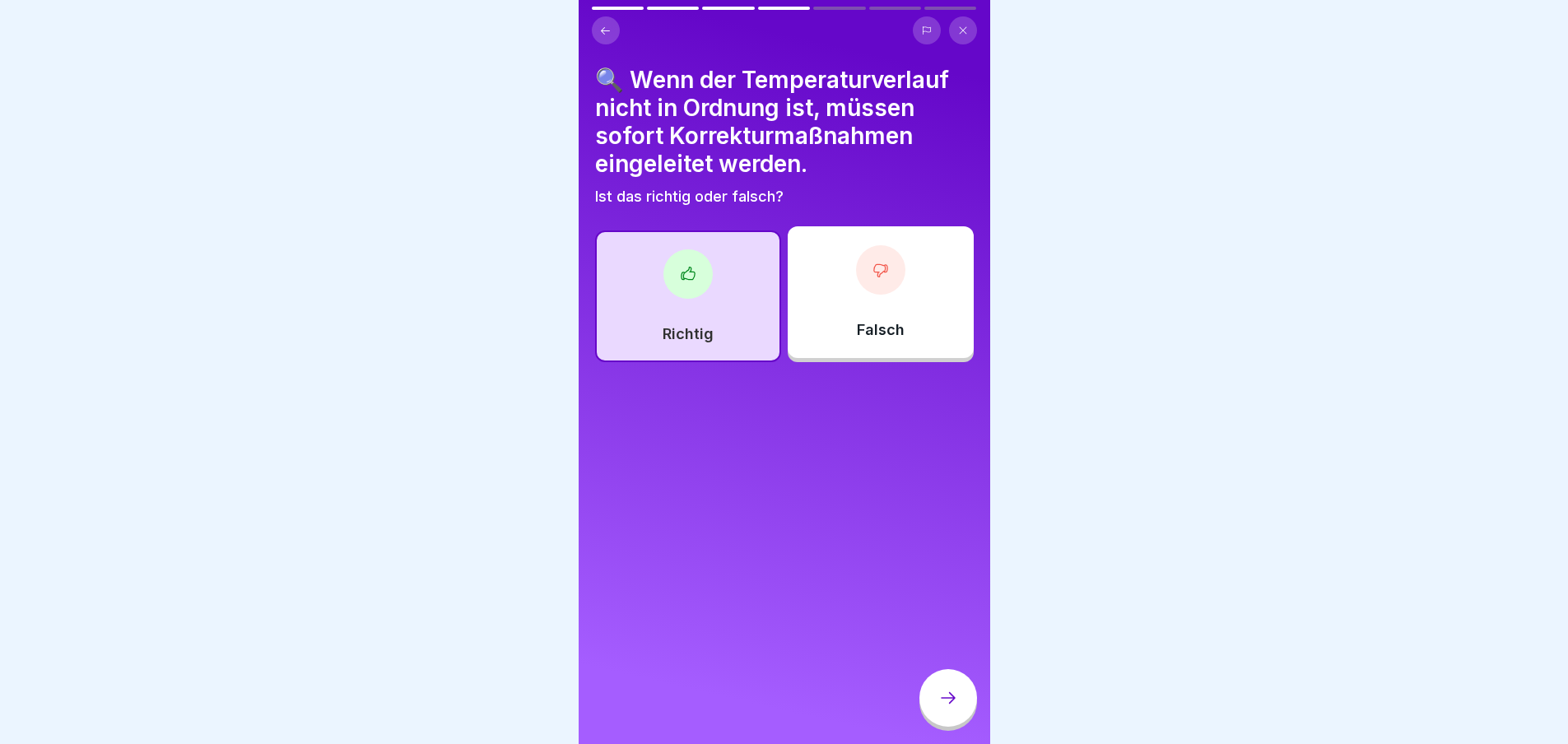
click at [942, 708] on icon at bounding box center [948, 698] width 20 height 20
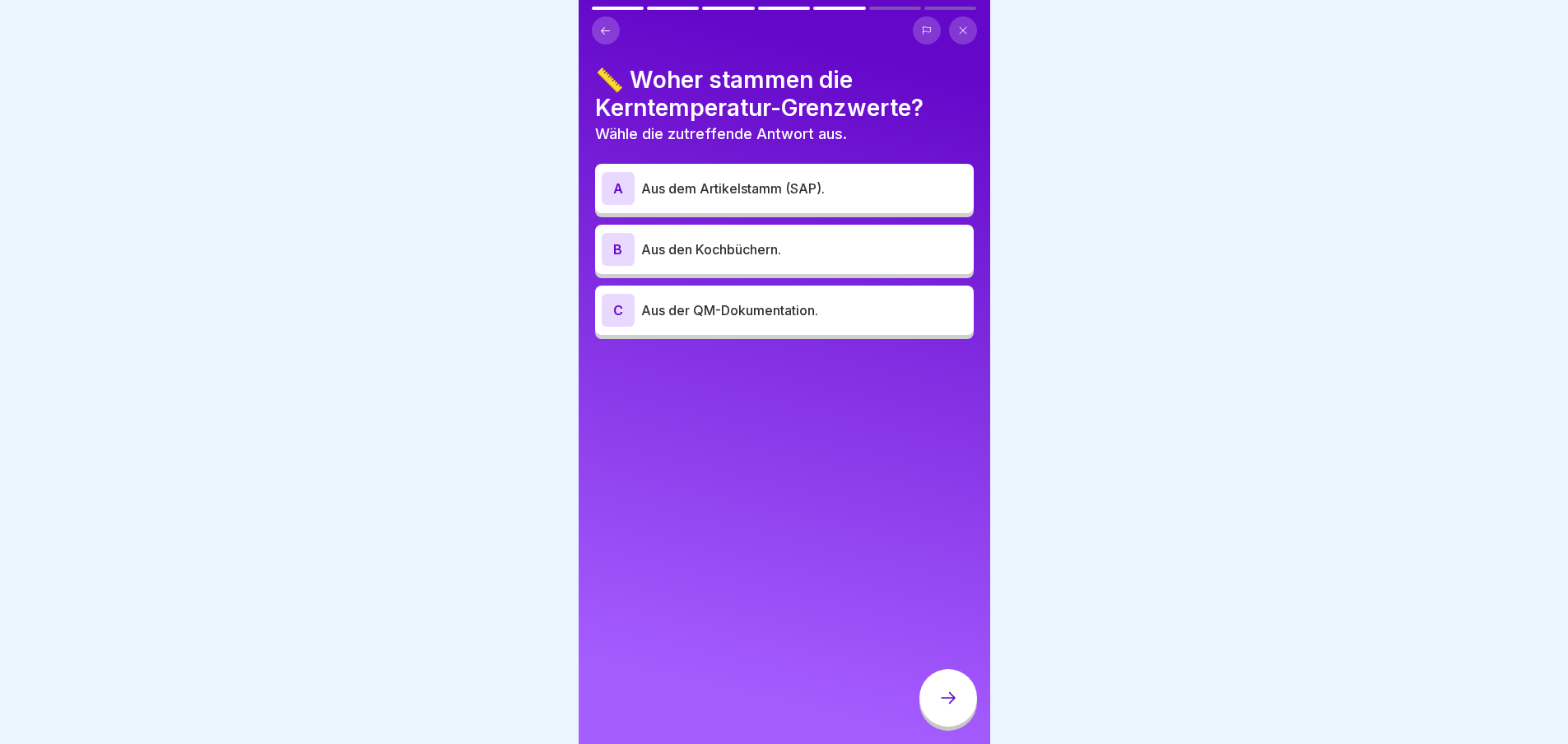
click at [838, 182] on p "Aus dem Artikelstamm (SAP)." at bounding box center [804, 188] width 326 height 20
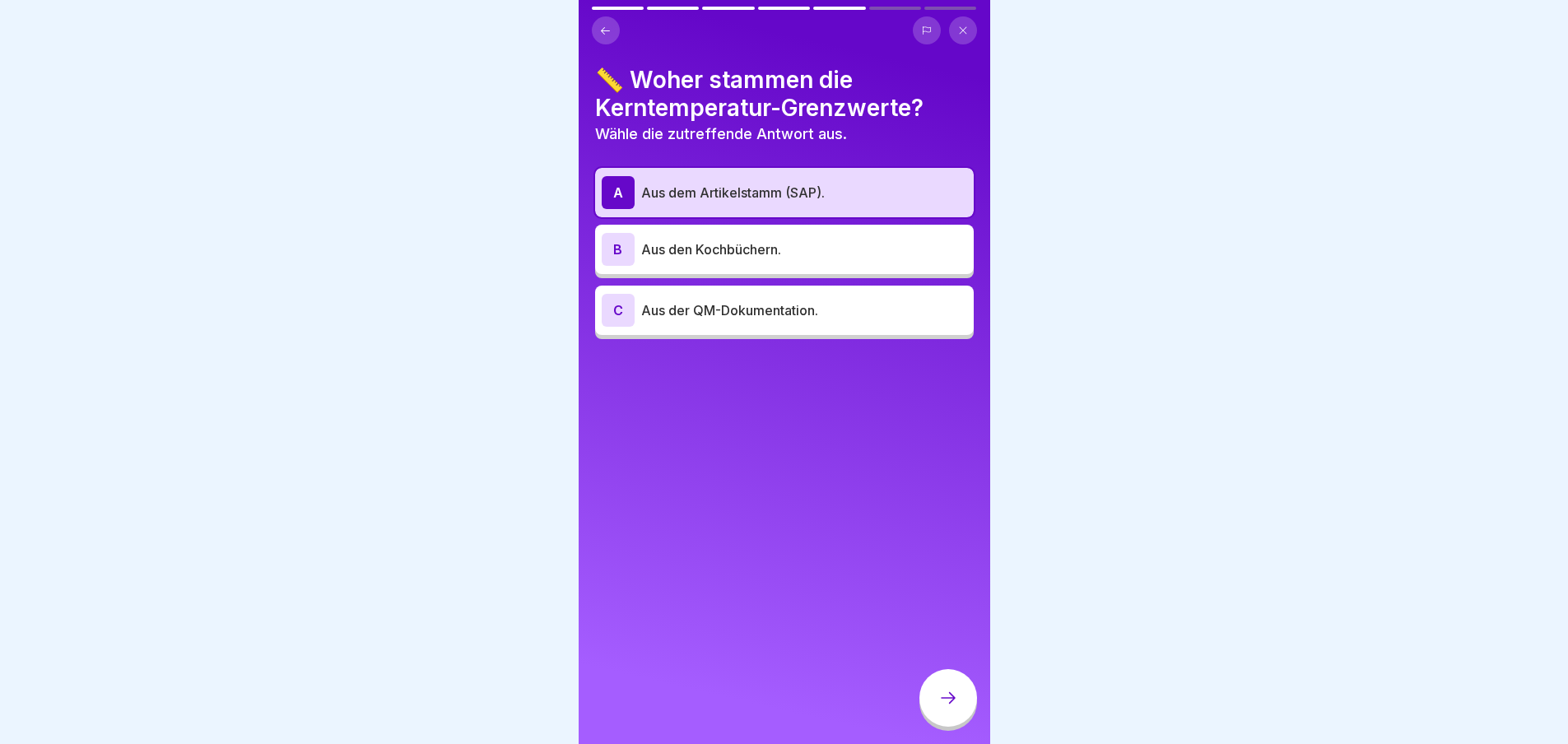
click at [953, 701] on div at bounding box center [949, 698] width 57 height 57
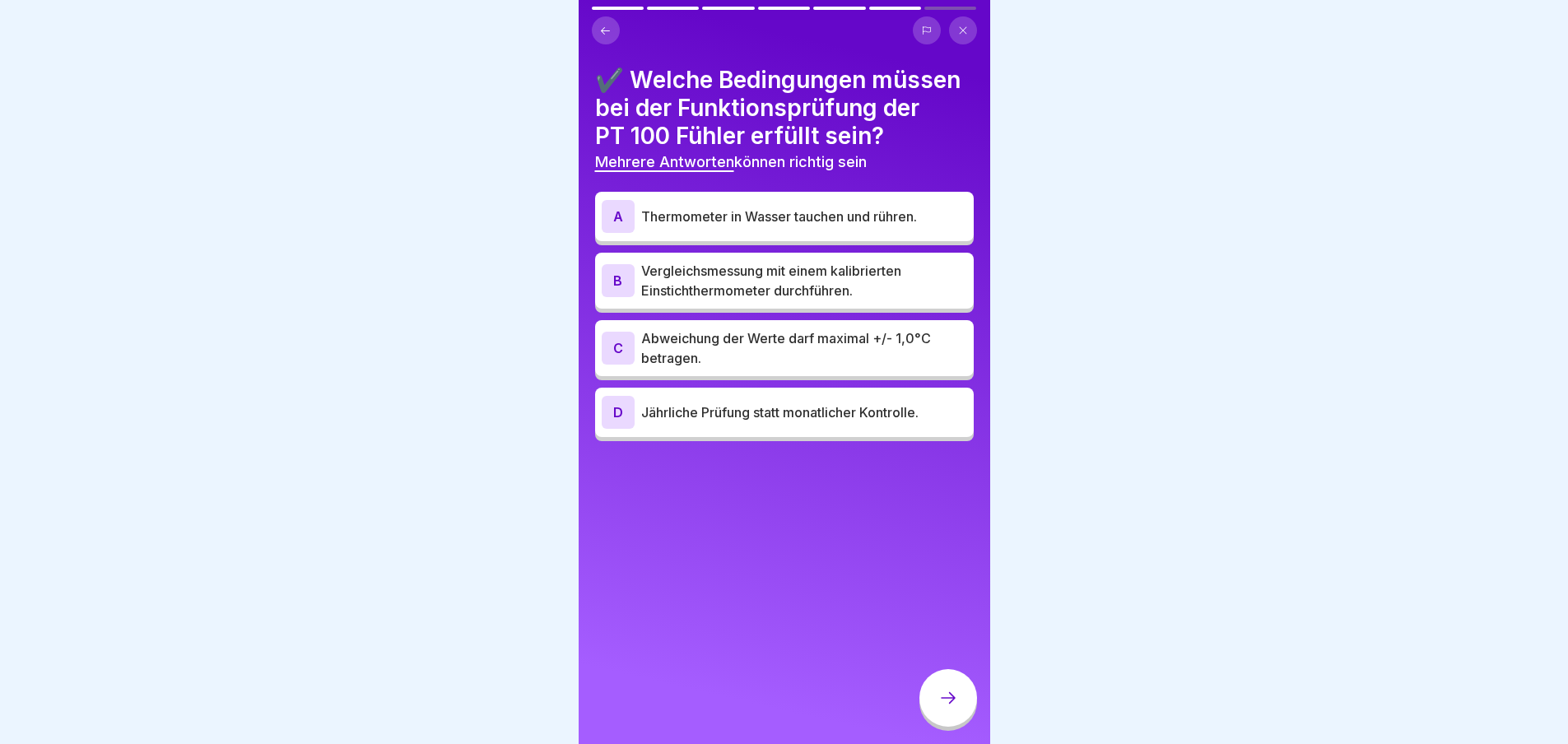
click at [827, 301] on p "Vergleichsmessung mit einem kalibrierten Einstichthermometer durchführen." at bounding box center [804, 281] width 326 height 39
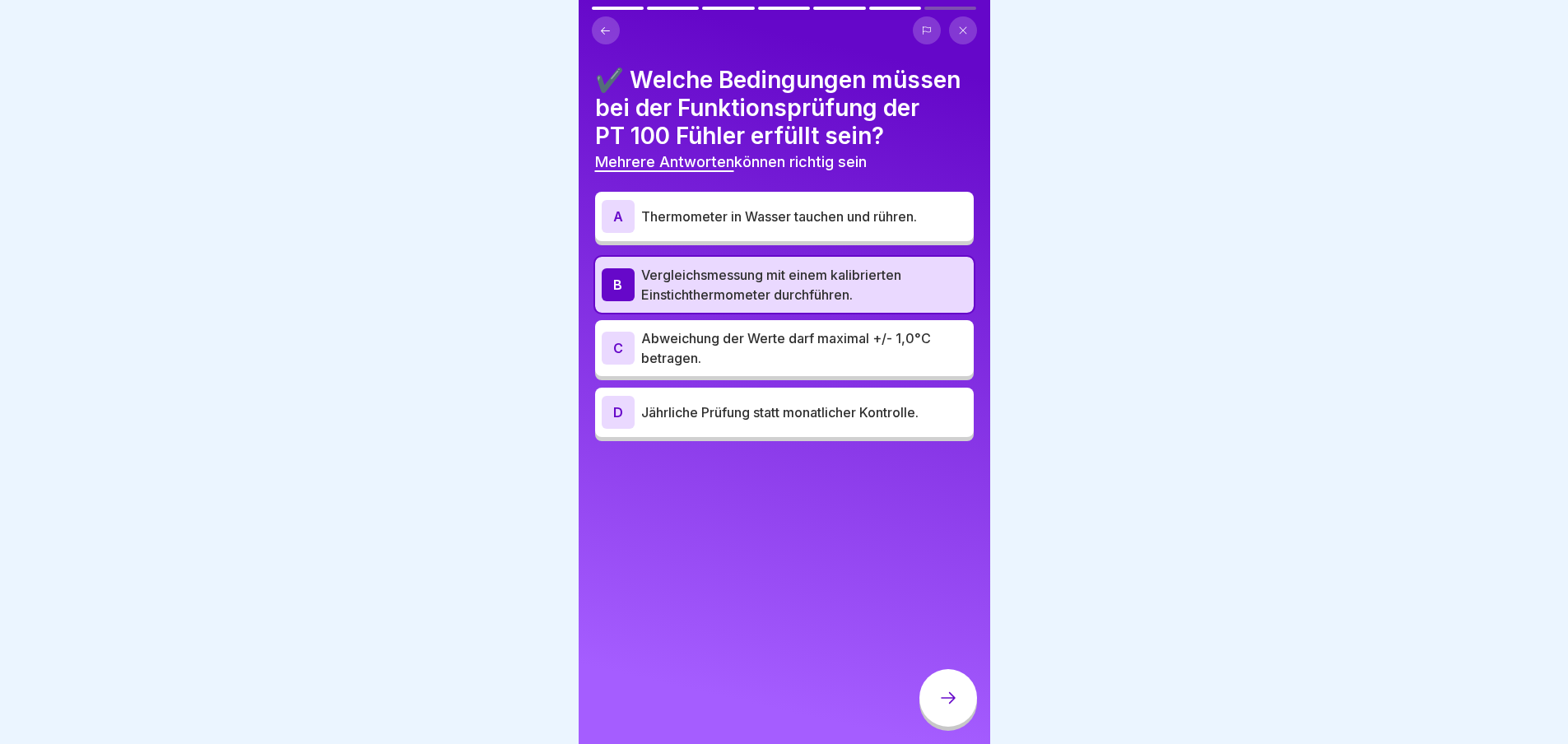
click at [803, 368] on p "Abweichung der Werte darf maximal +/- 1,0°C betragen." at bounding box center [804, 348] width 326 height 39
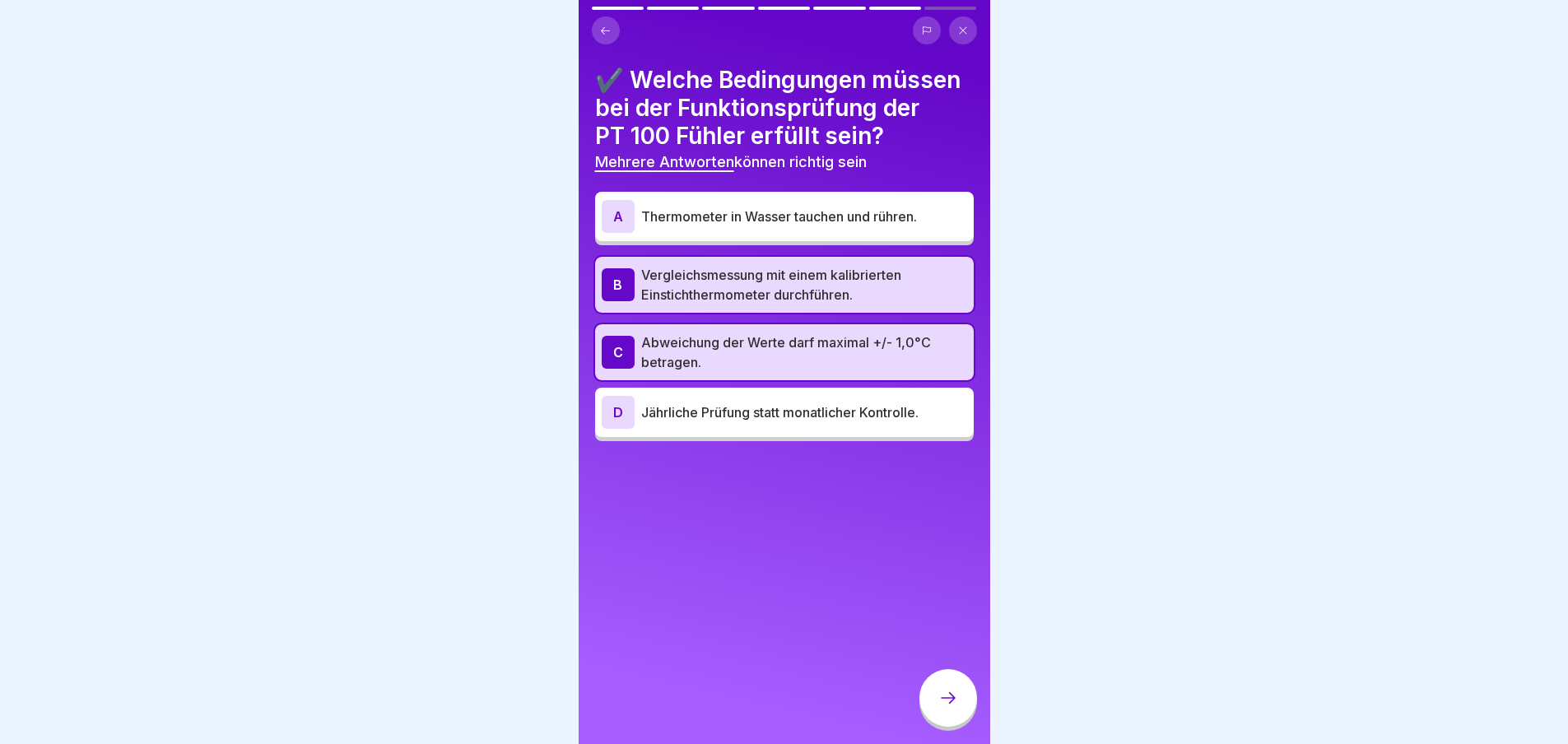
click at [953, 703] on icon at bounding box center [948, 698] width 20 height 20
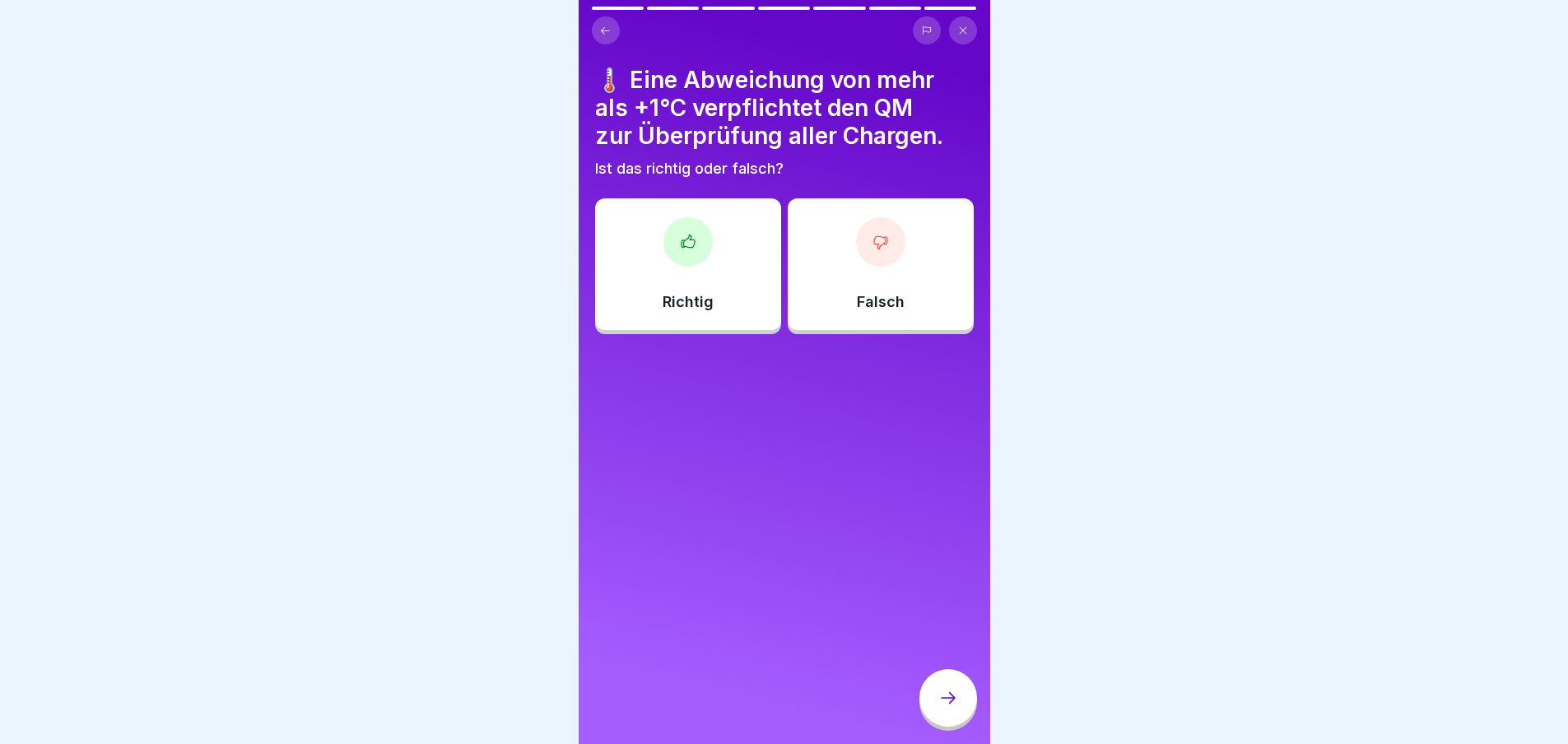
click at [693, 244] on div at bounding box center [688, 242] width 50 height 50
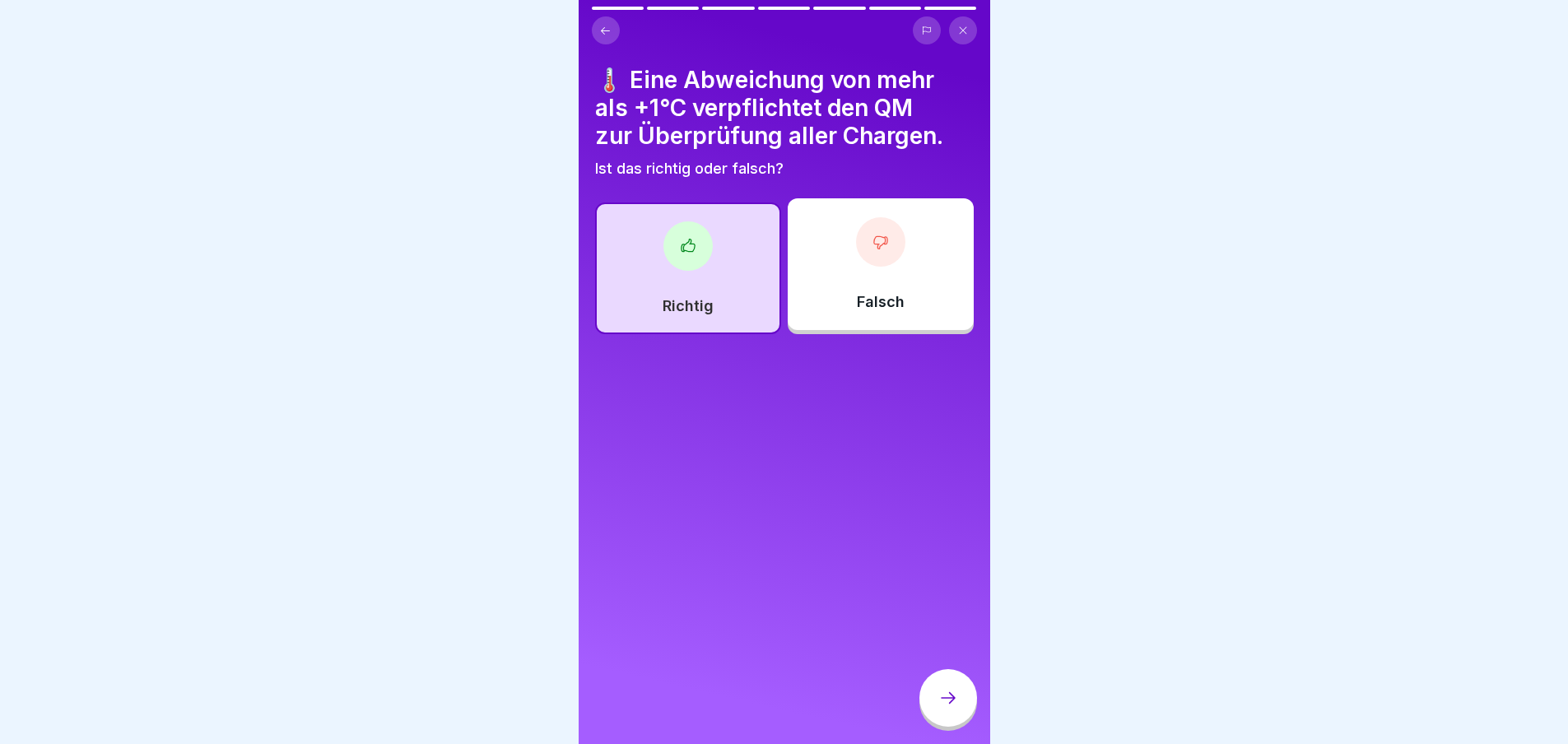
click at [626, 6] on div "🌡️ Eine Abweichung von mehr als +1°C verpflichtet den QM zur Überprüfung aller …" at bounding box center [784, 372] width 412 height 744
click at [611, 30] on icon at bounding box center [605, 30] width 12 height 12
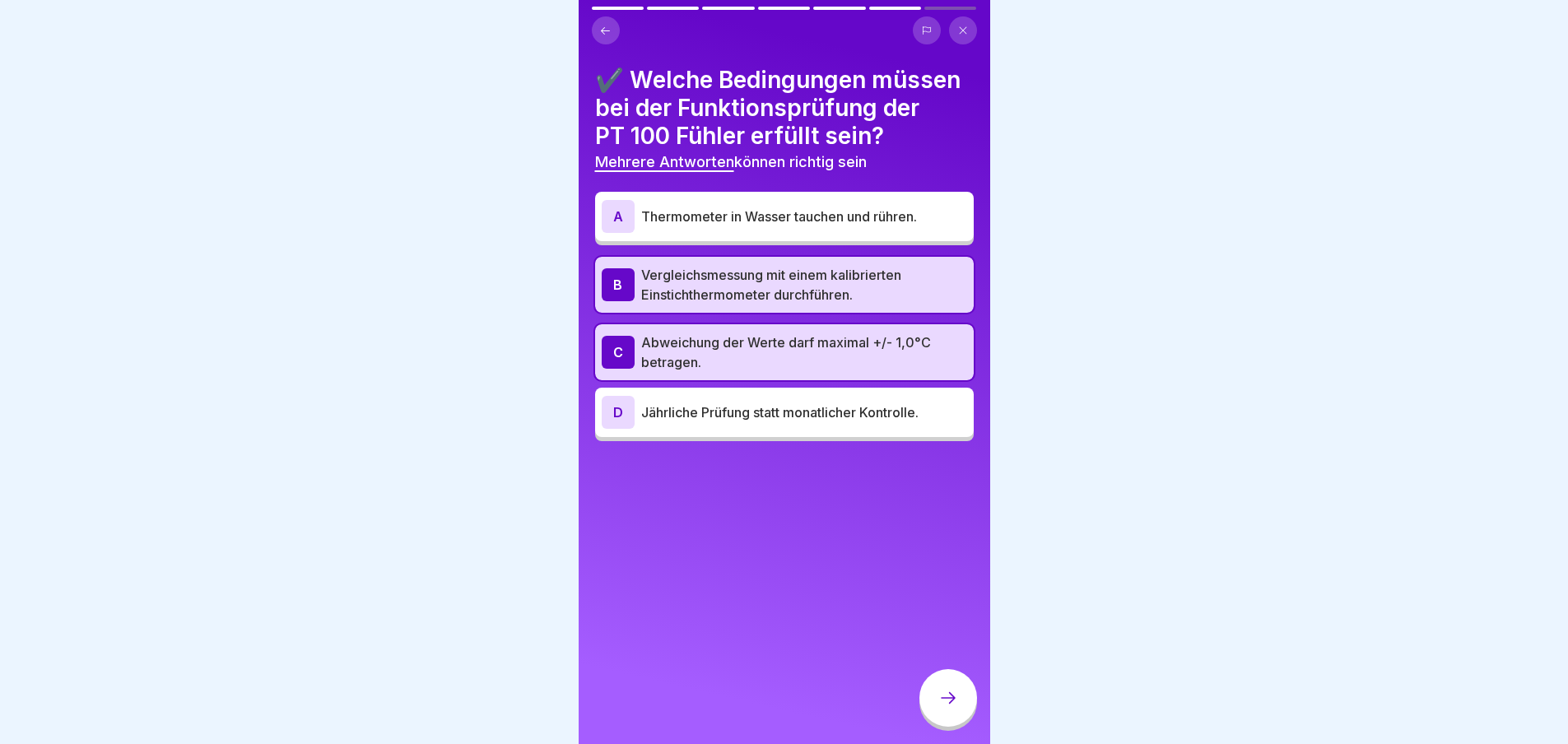
click at [611, 30] on icon at bounding box center [605, 30] width 12 height 12
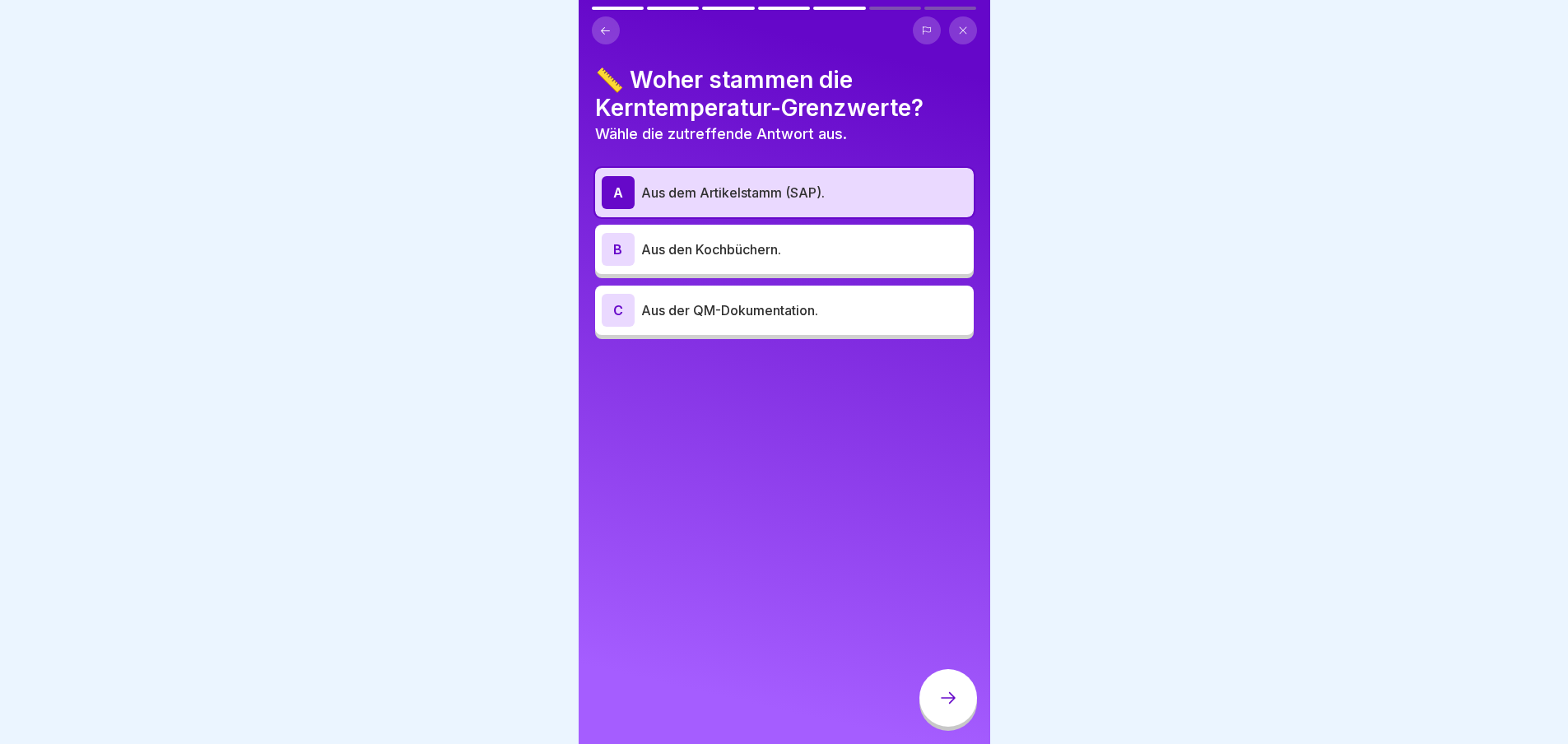
click at [611, 30] on icon at bounding box center [605, 30] width 12 height 12
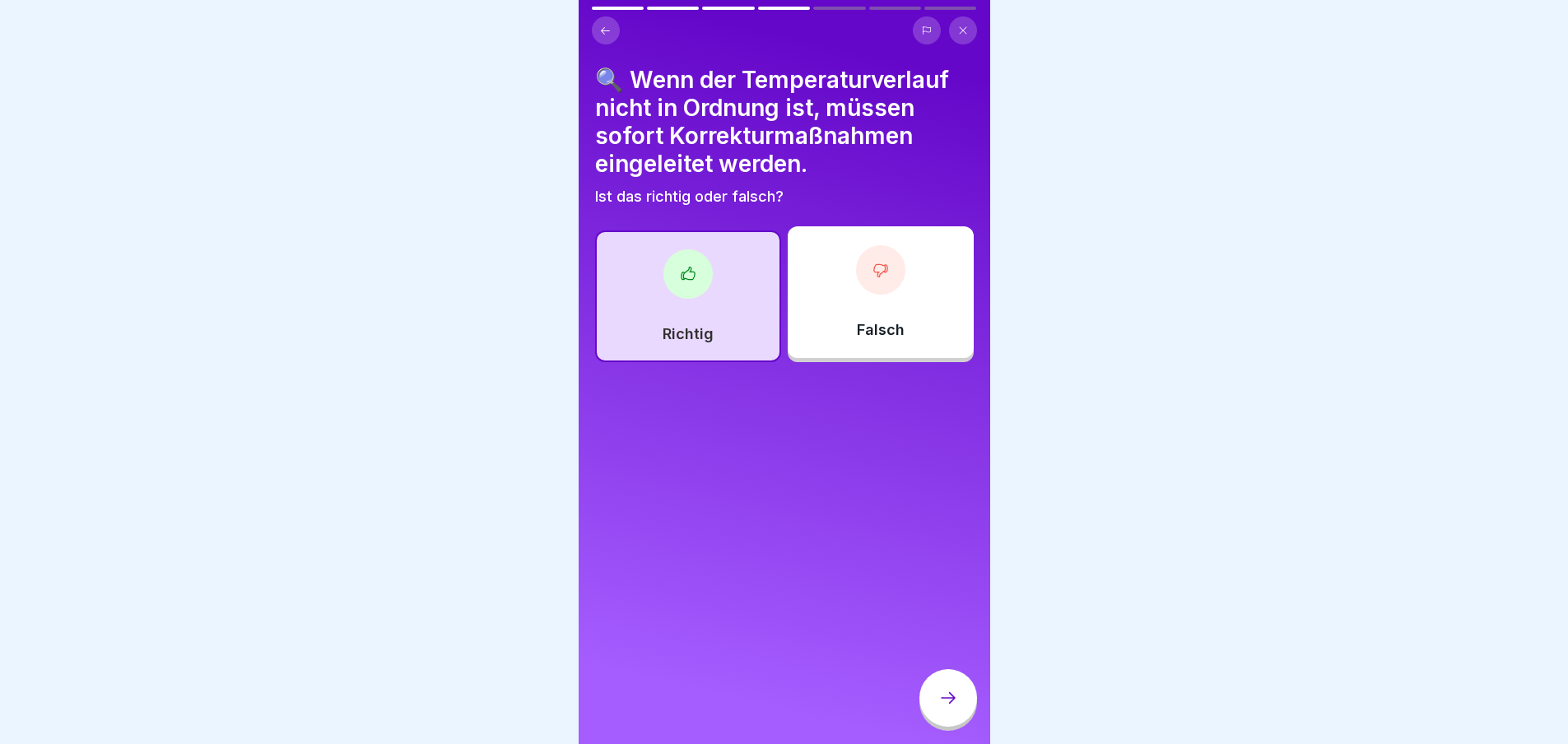
click at [611, 30] on icon at bounding box center [605, 30] width 12 height 12
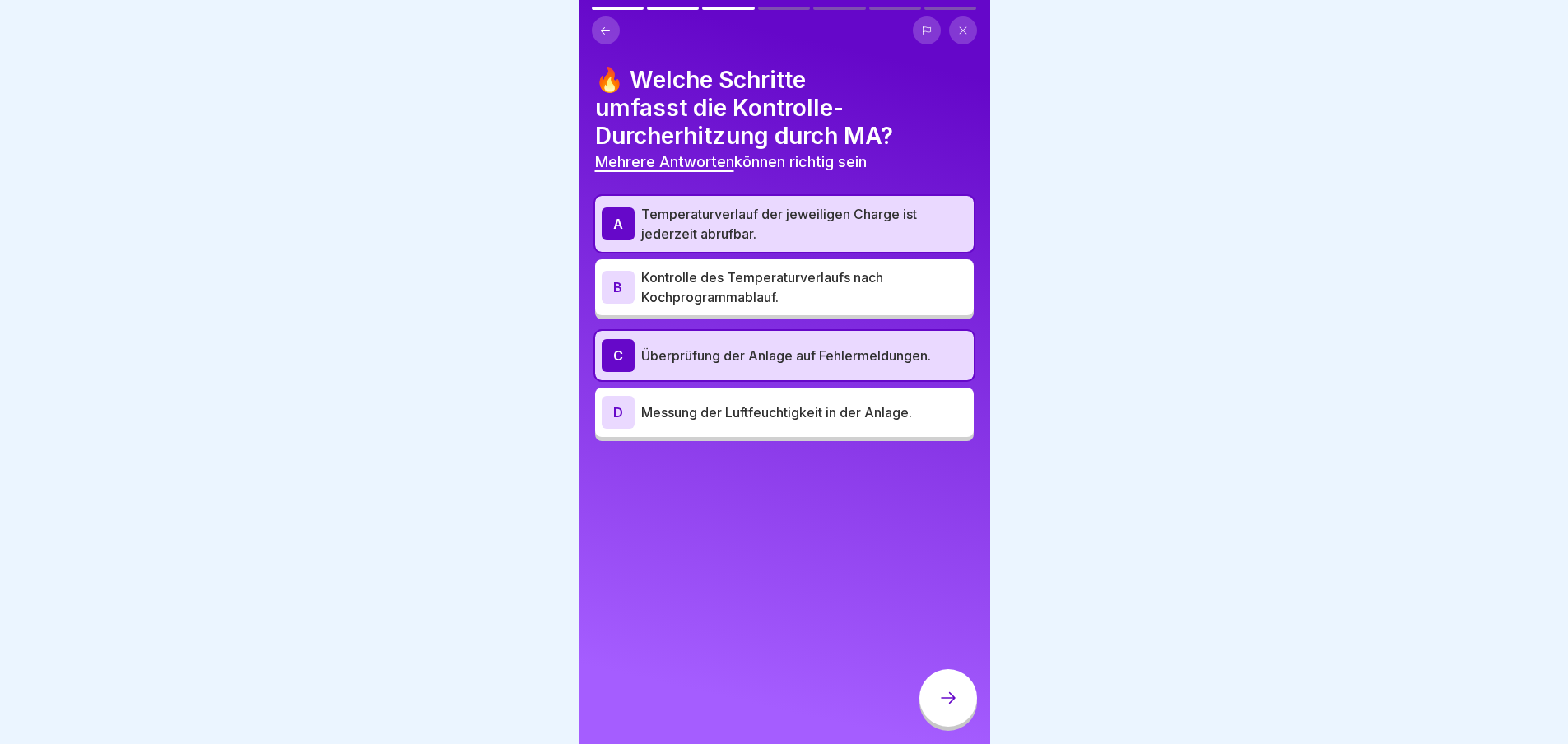
click at [611, 30] on icon at bounding box center [605, 30] width 12 height 12
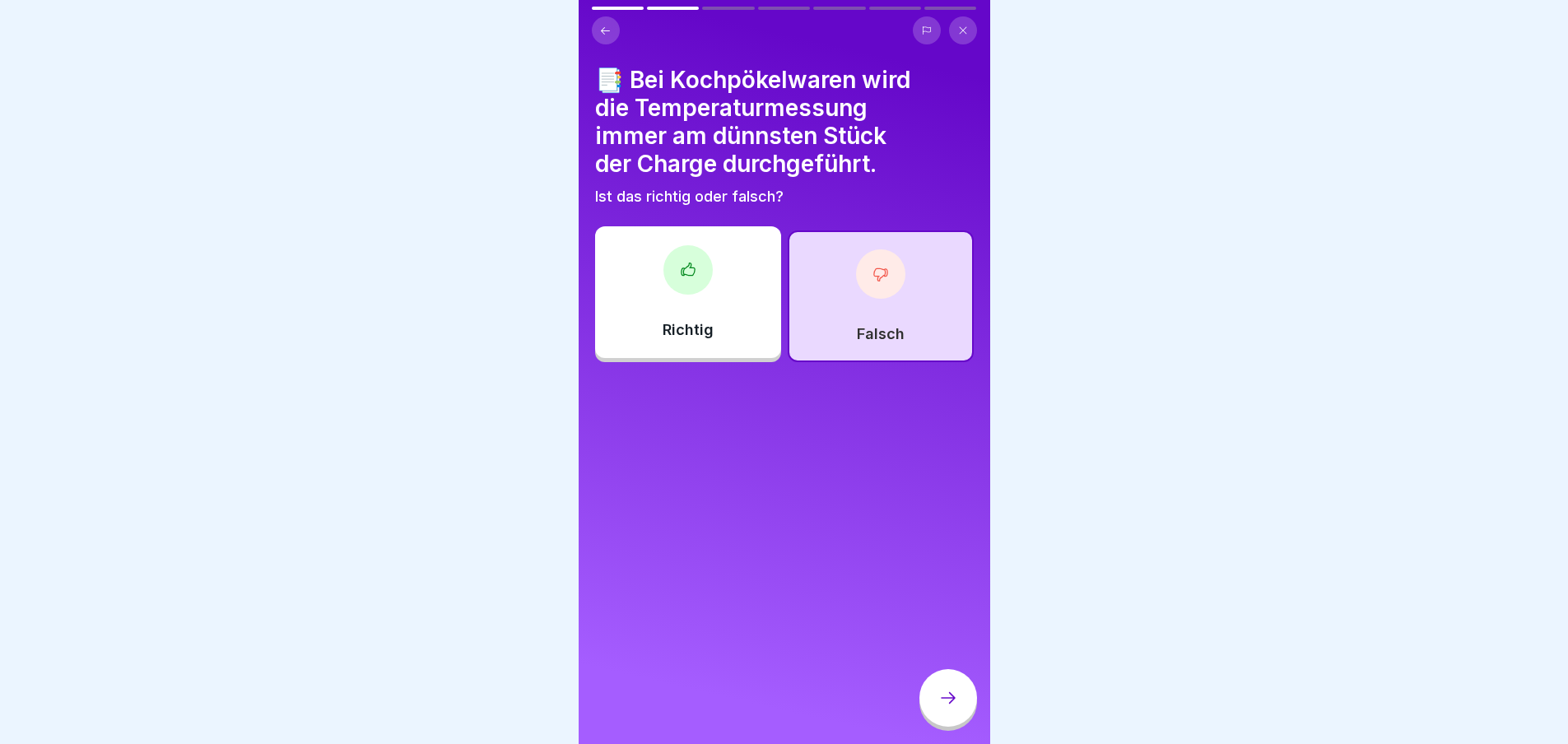
click at [611, 30] on icon at bounding box center [605, 30] width 12 height 12
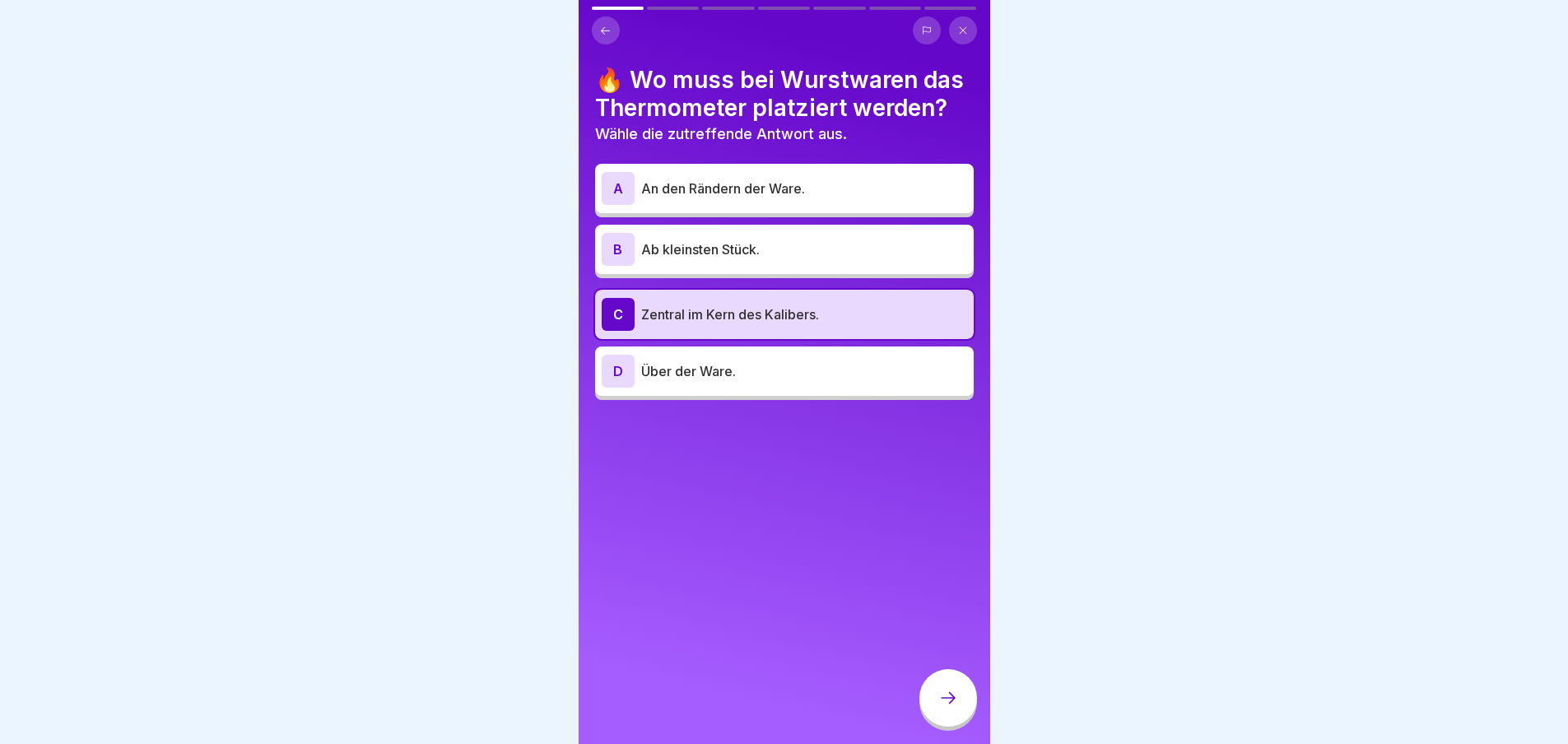
click at [611, 30] on icon at bounding box center [605, 30] width 12 height 12
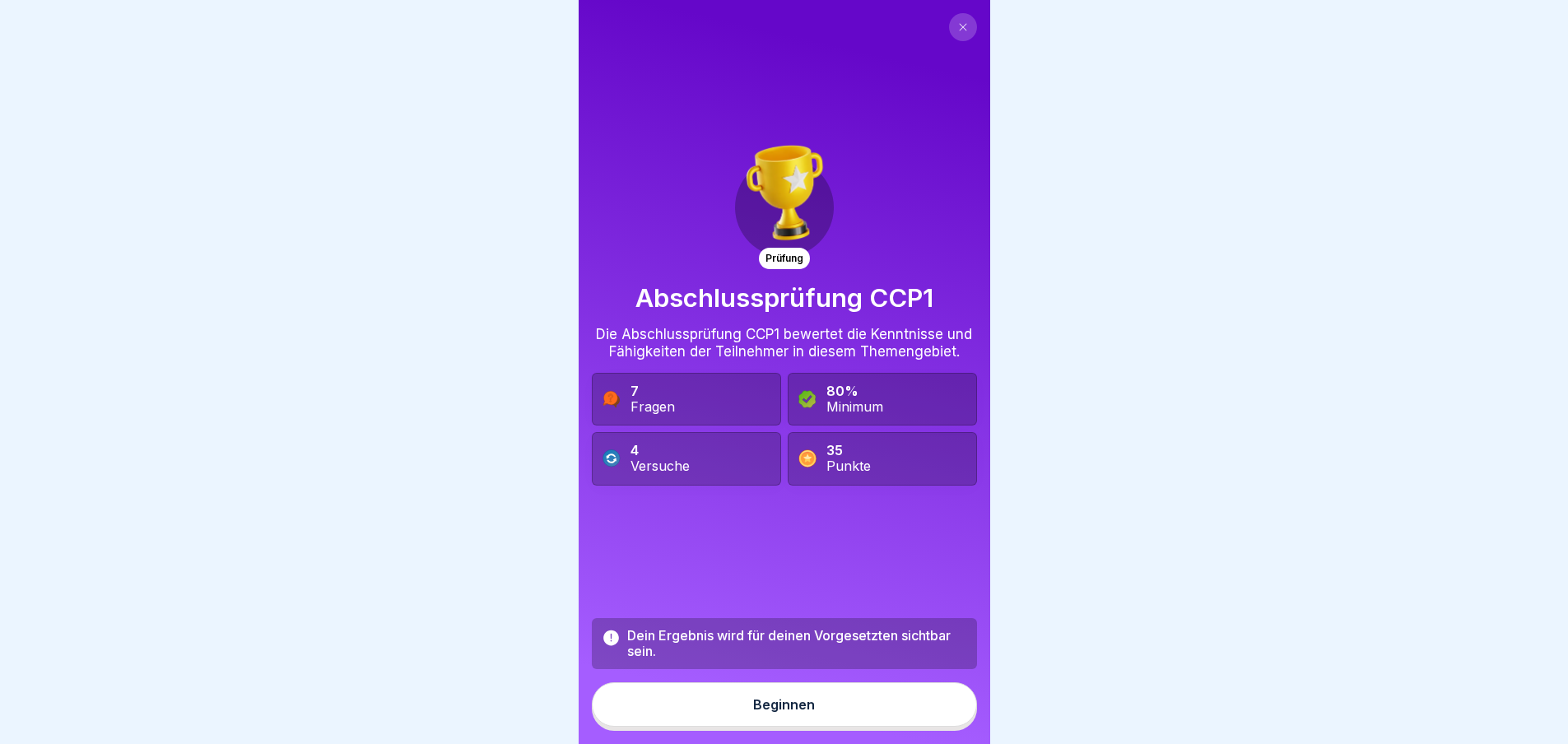
click at [802, 713] on div "Beginnen" at bounding box center [784, 705] width 62 height 15
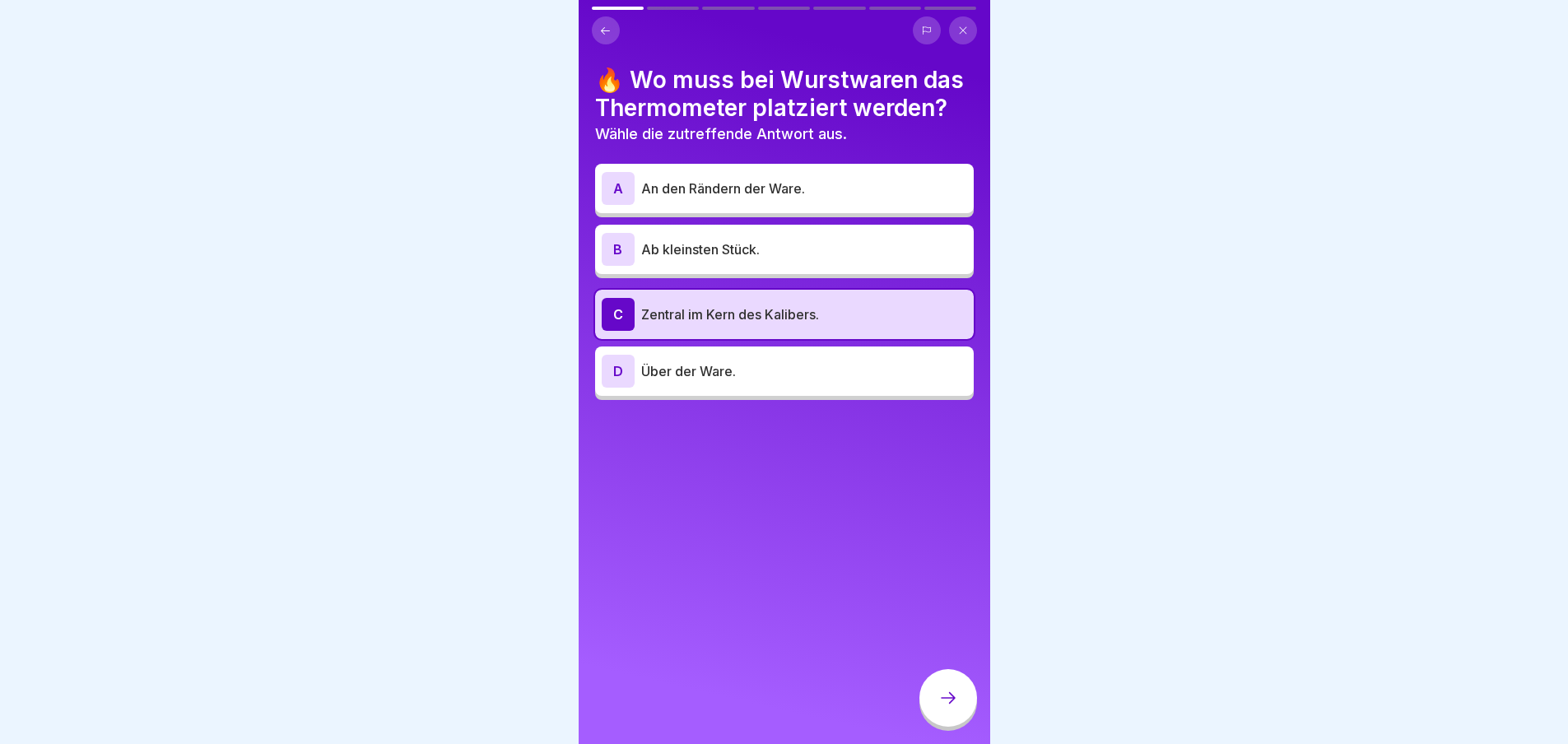
click at [962, 714] on div at bounding box center [949, 698] width 57 height 57
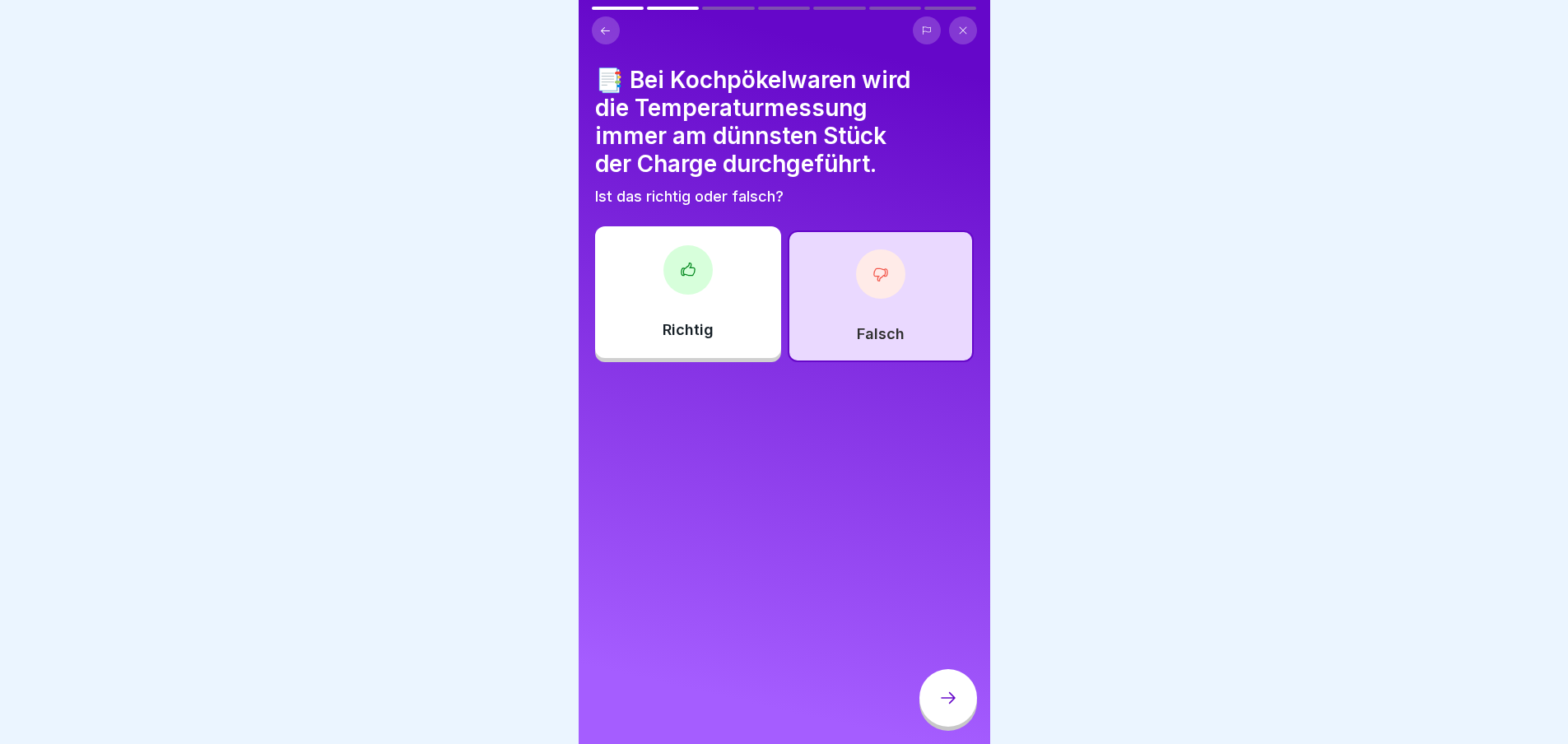
click at [962, 714] on div at bounding box center [949, 698] width 57 height 57
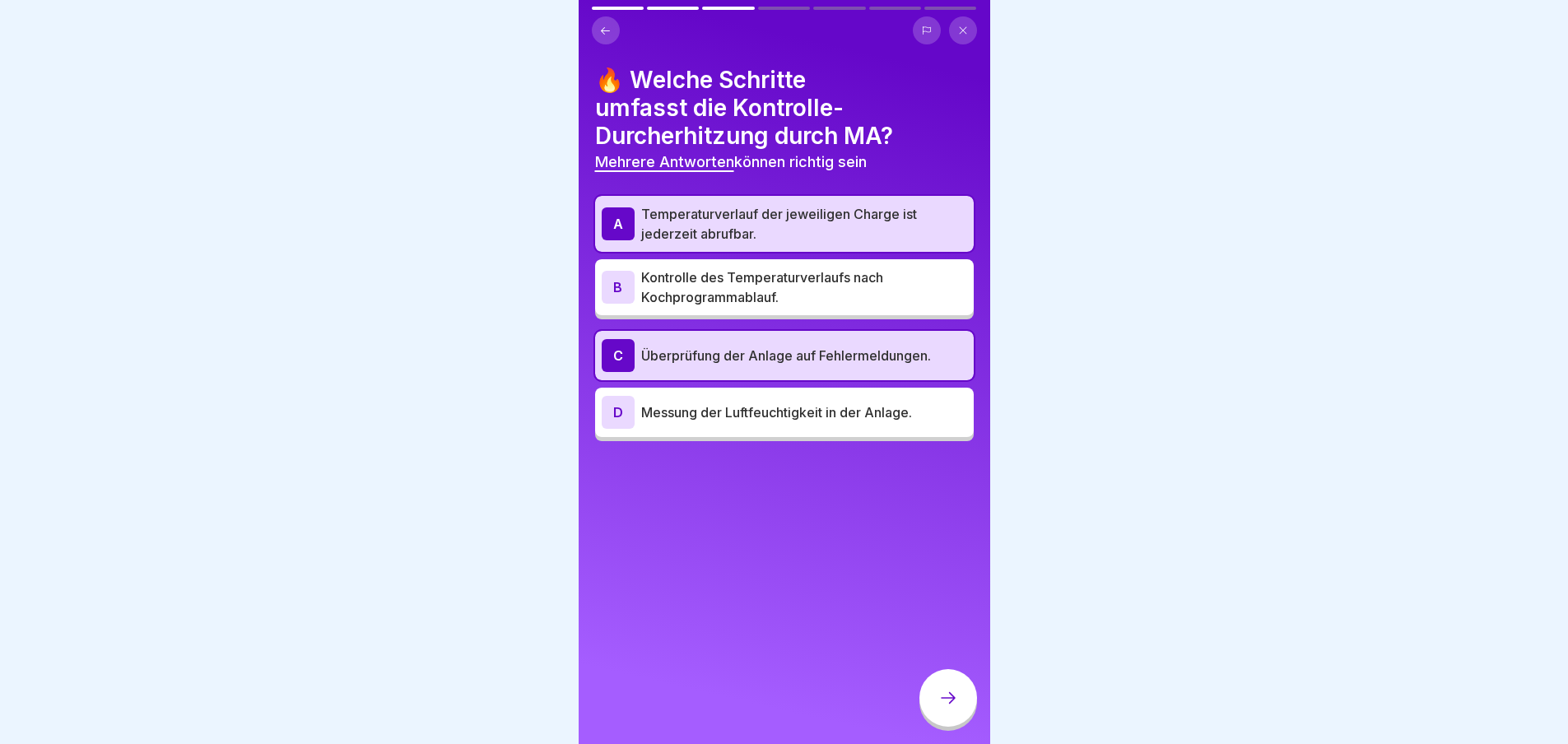
click at [953, 704] on icon at bounding box center [948, 698] width 20 height 20
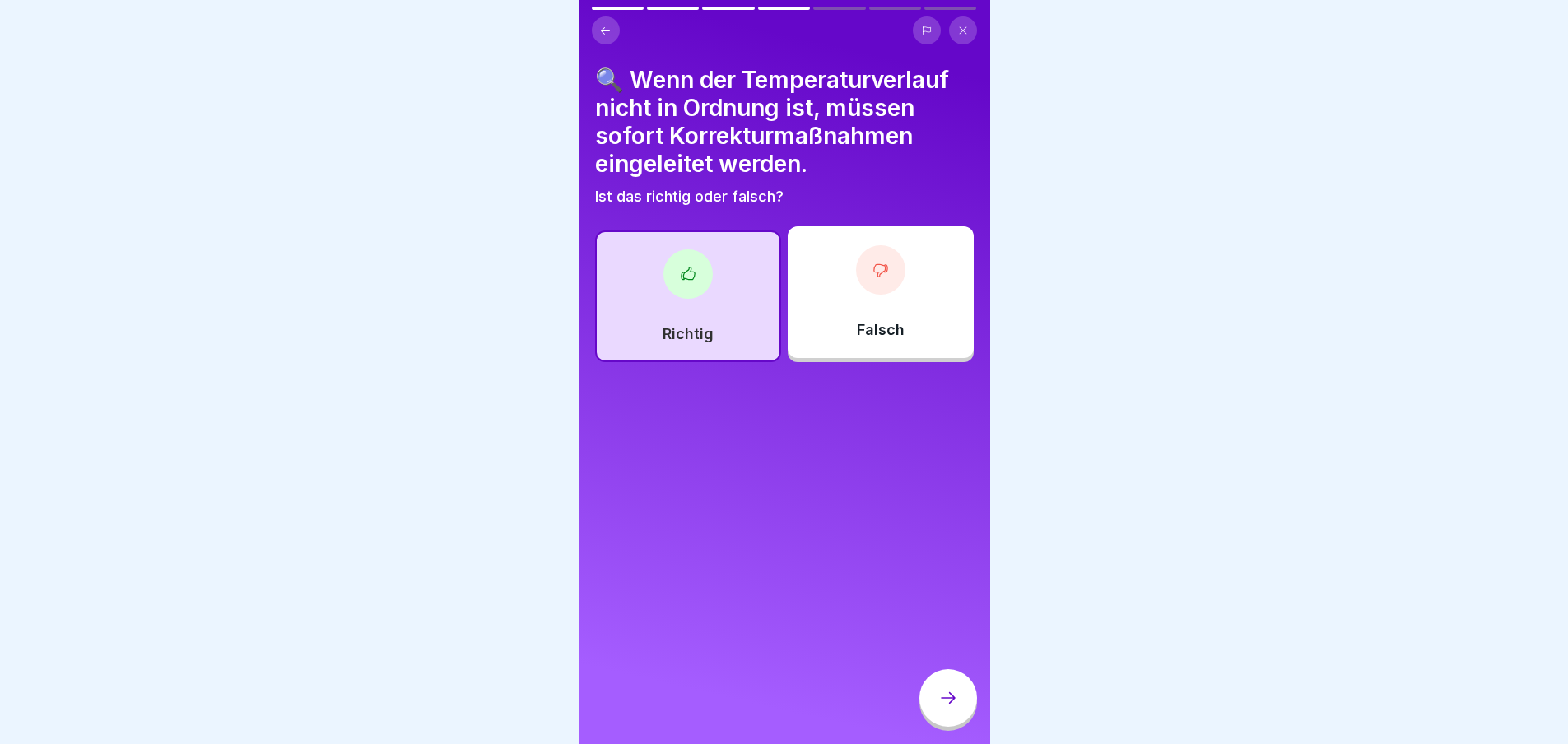
click at [953, 704] on icon at bounding box center [948, 698] width 20 height 20
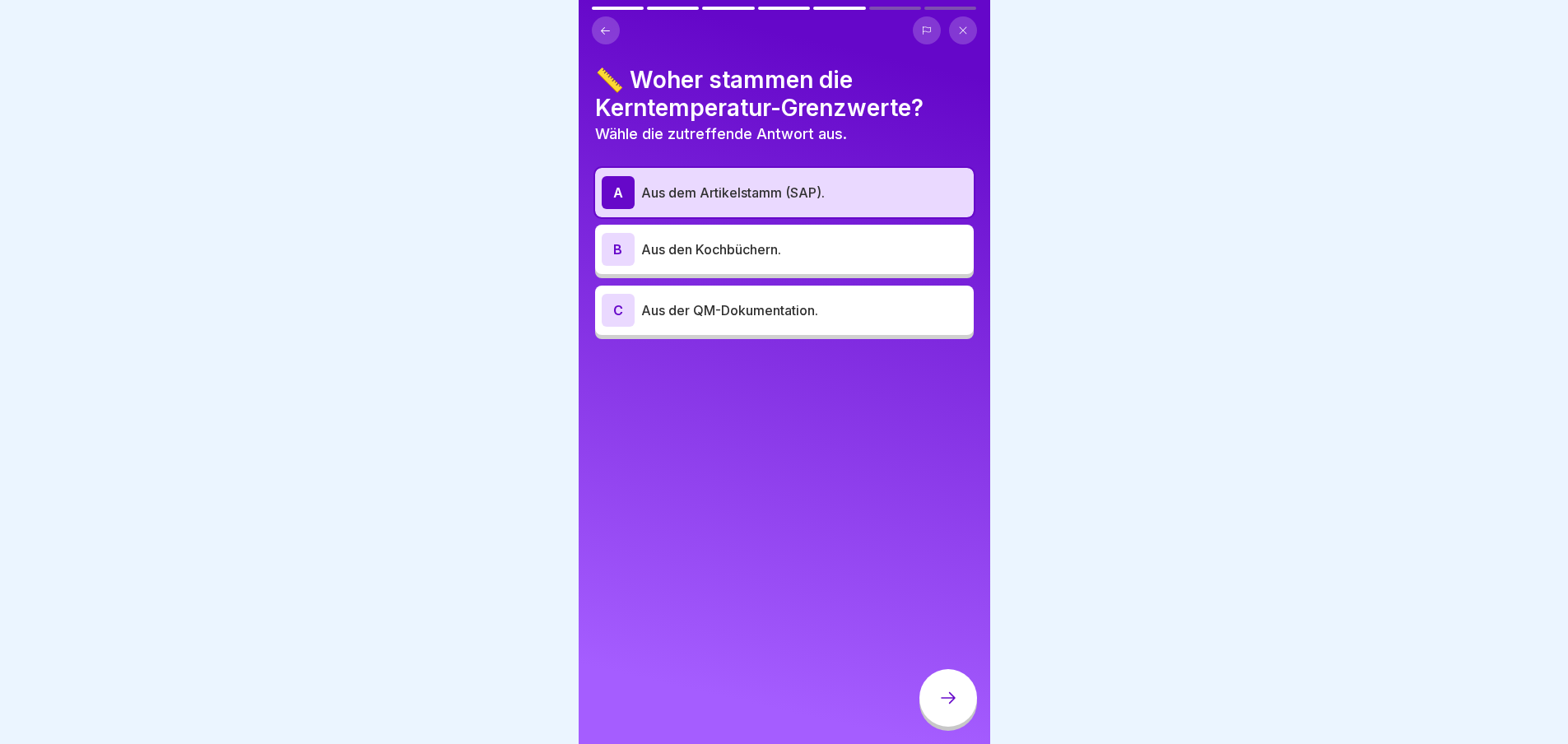
click at [953, 704] on icon at bounding box center [948, 698] width 20 height 20
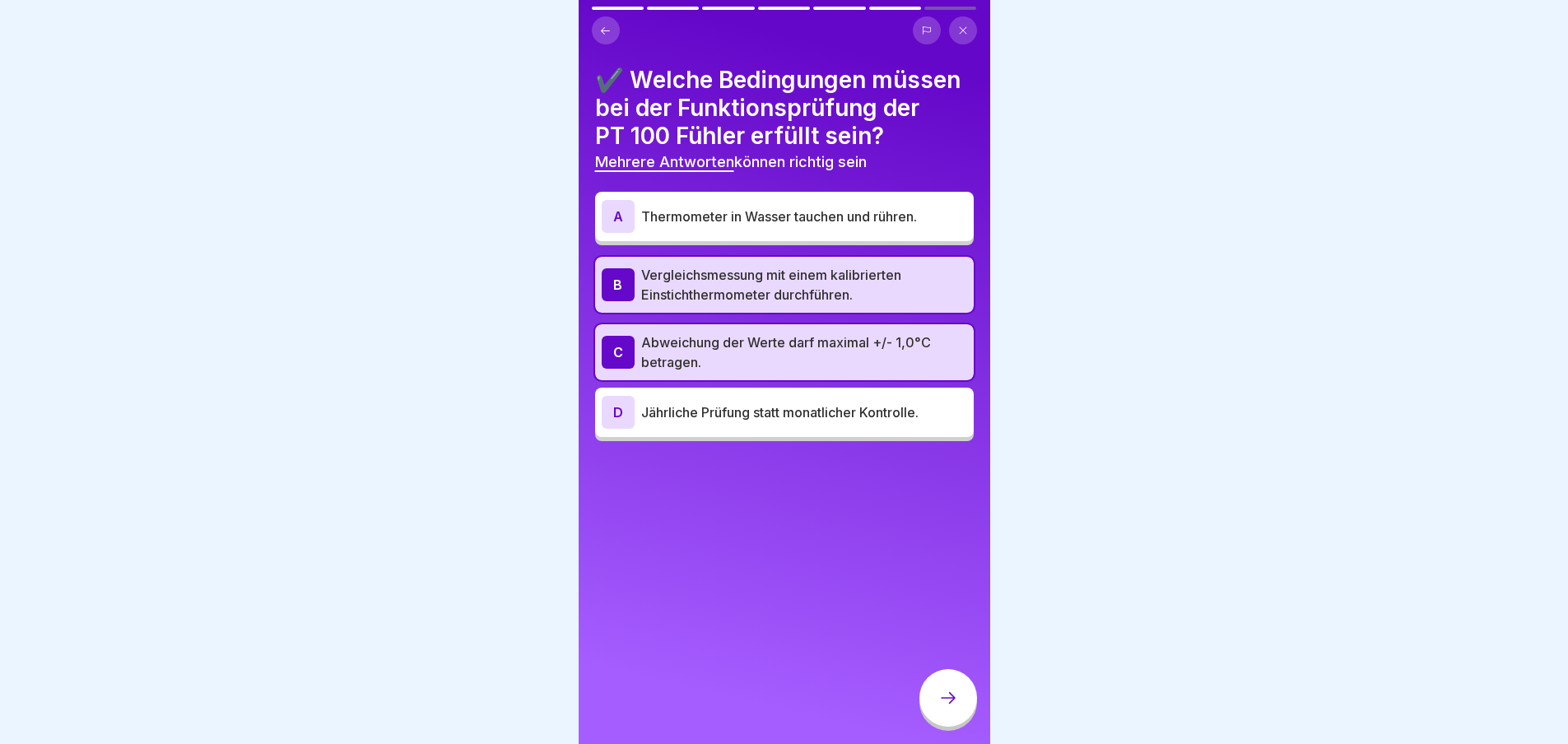
click at [970, 703] on div at bounding box center [949, 698] width 57 height 57
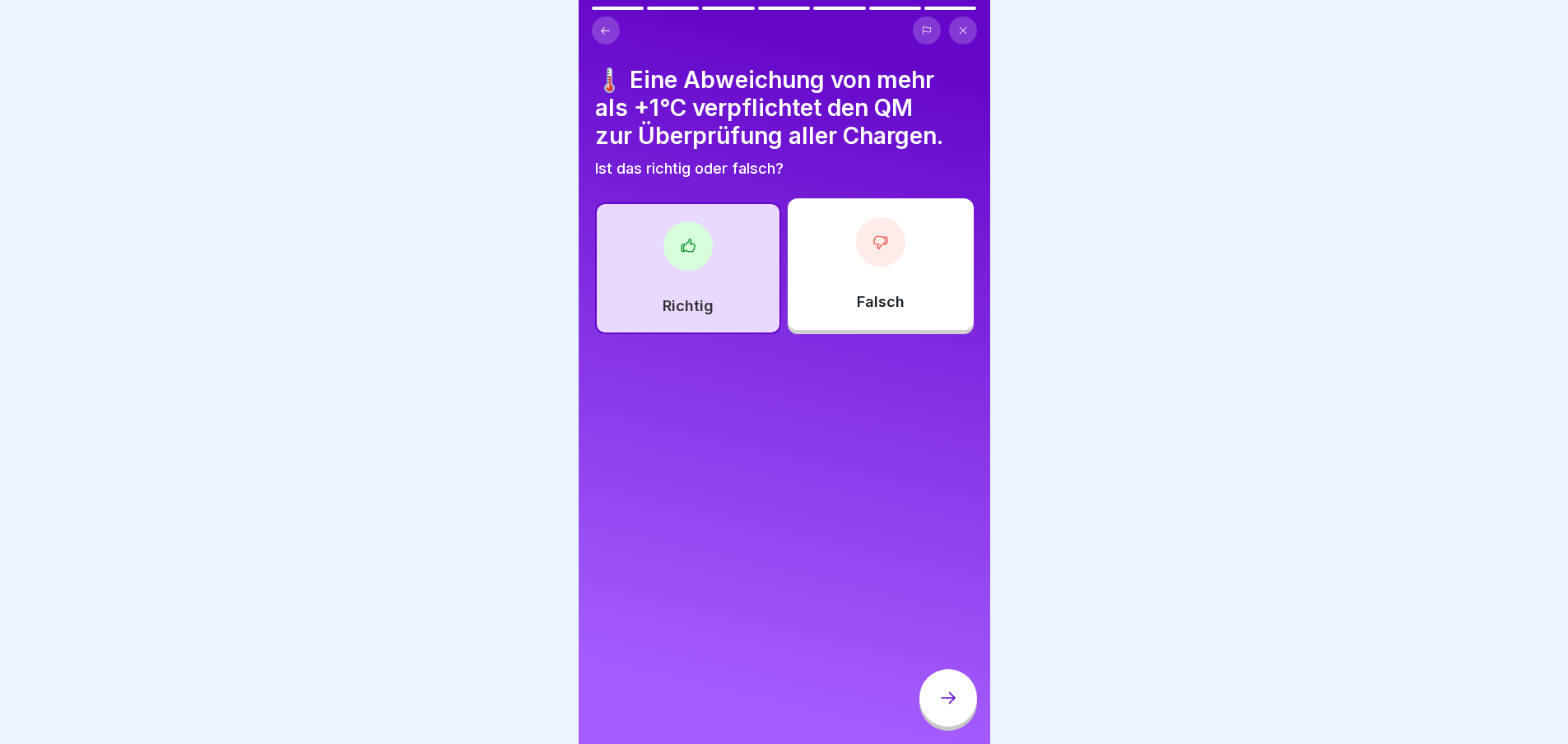
click at [968, 700] on div at bounding box center [949, 698] width 57 height 57
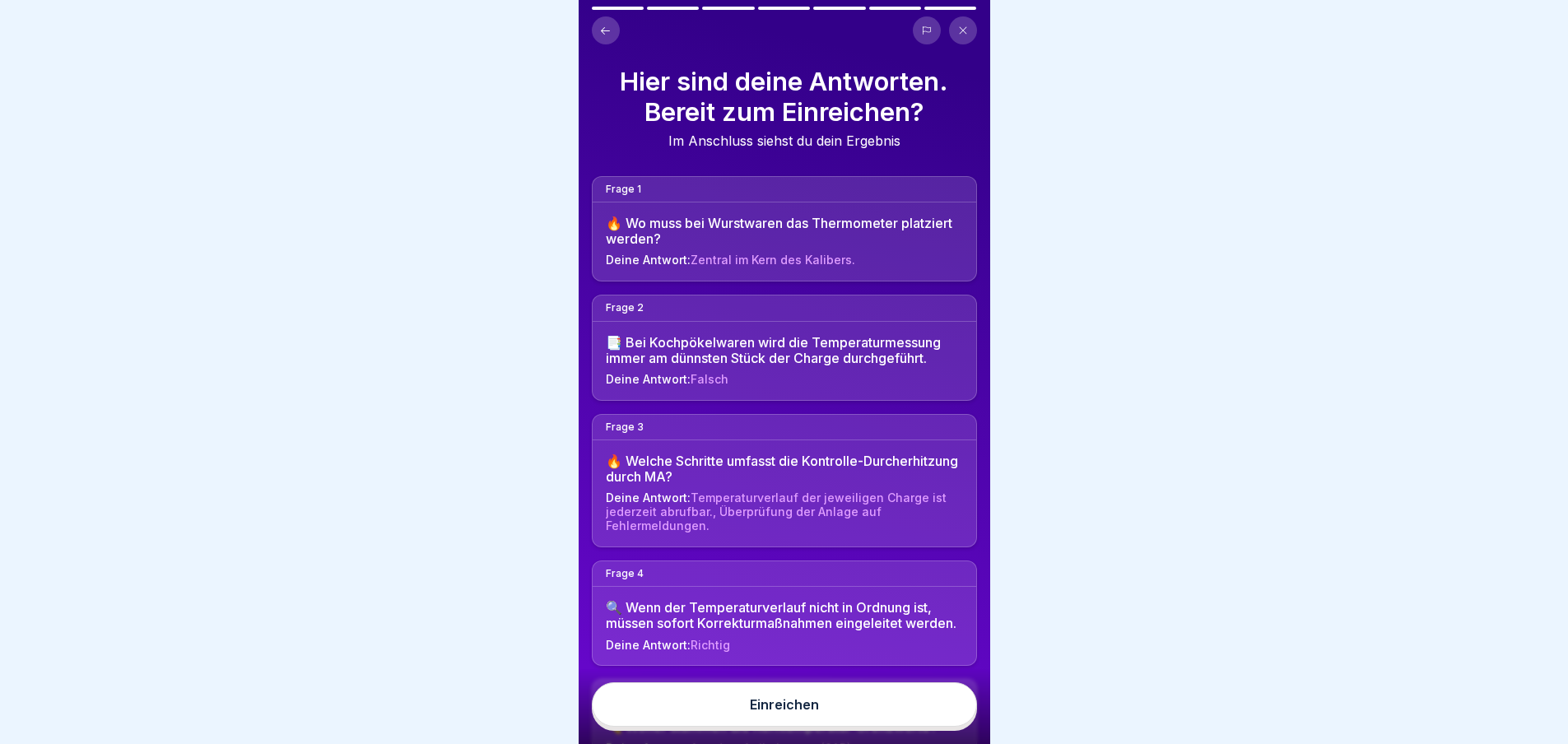
click at [812, 713] on div "Einreichen" at bounding box center [784, 705] width 69 height 15
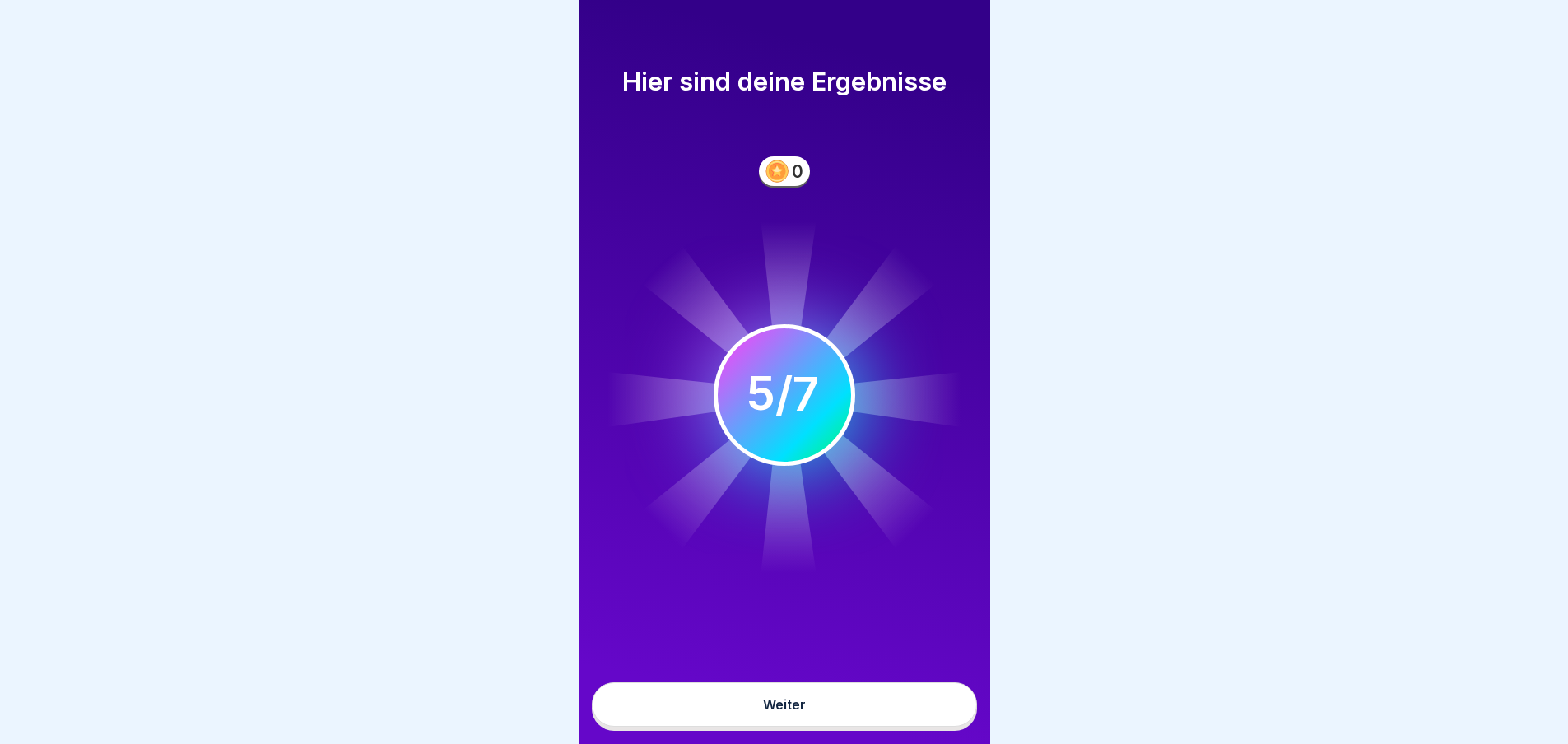
scroll to position [12, 0]
click at [802, 699] on div "Weiter" at bounding box center [784, 705] width 43 height 15
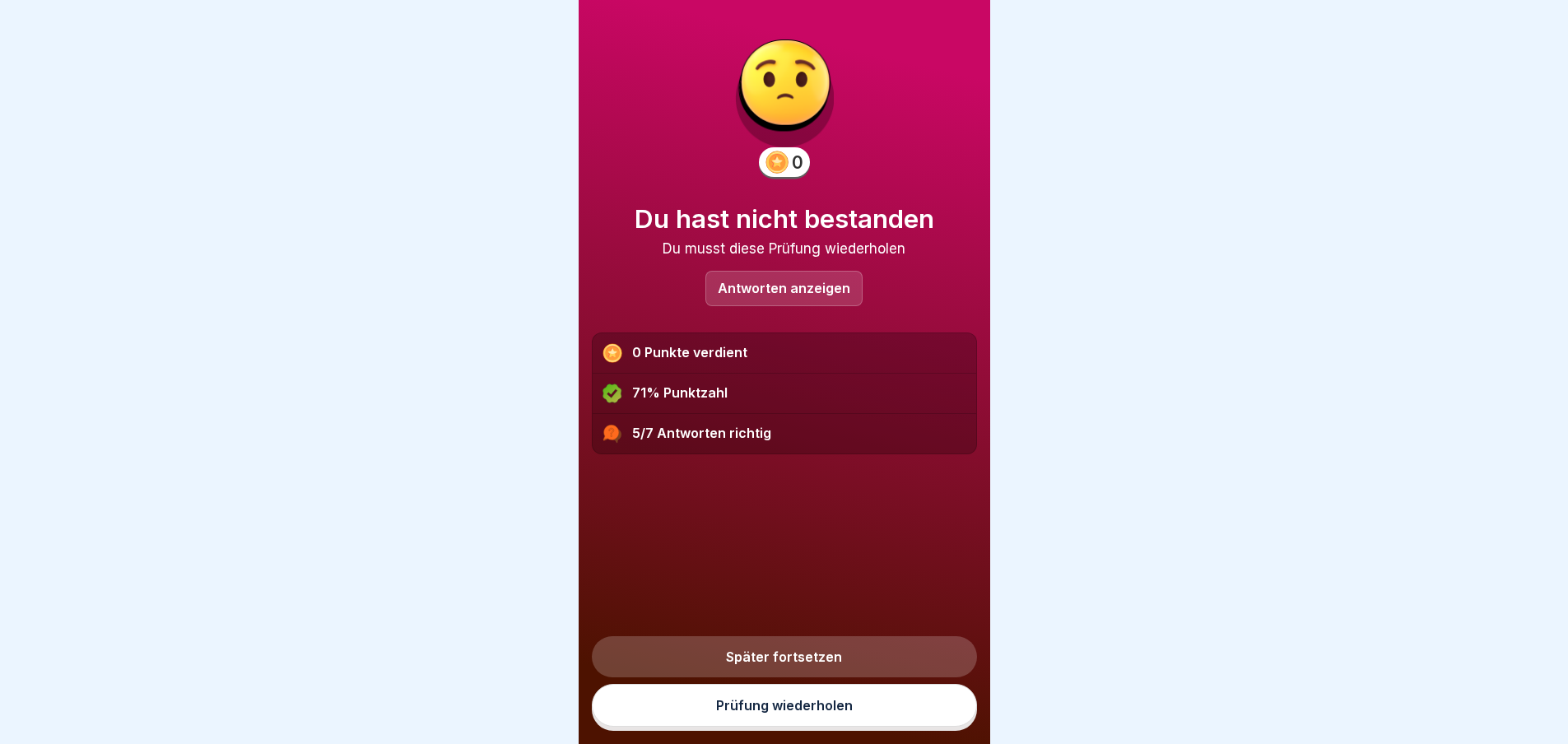
click at [796, 281] on p "Antworten anzeigen" at bounding box center [784, 288] width 132 height 14
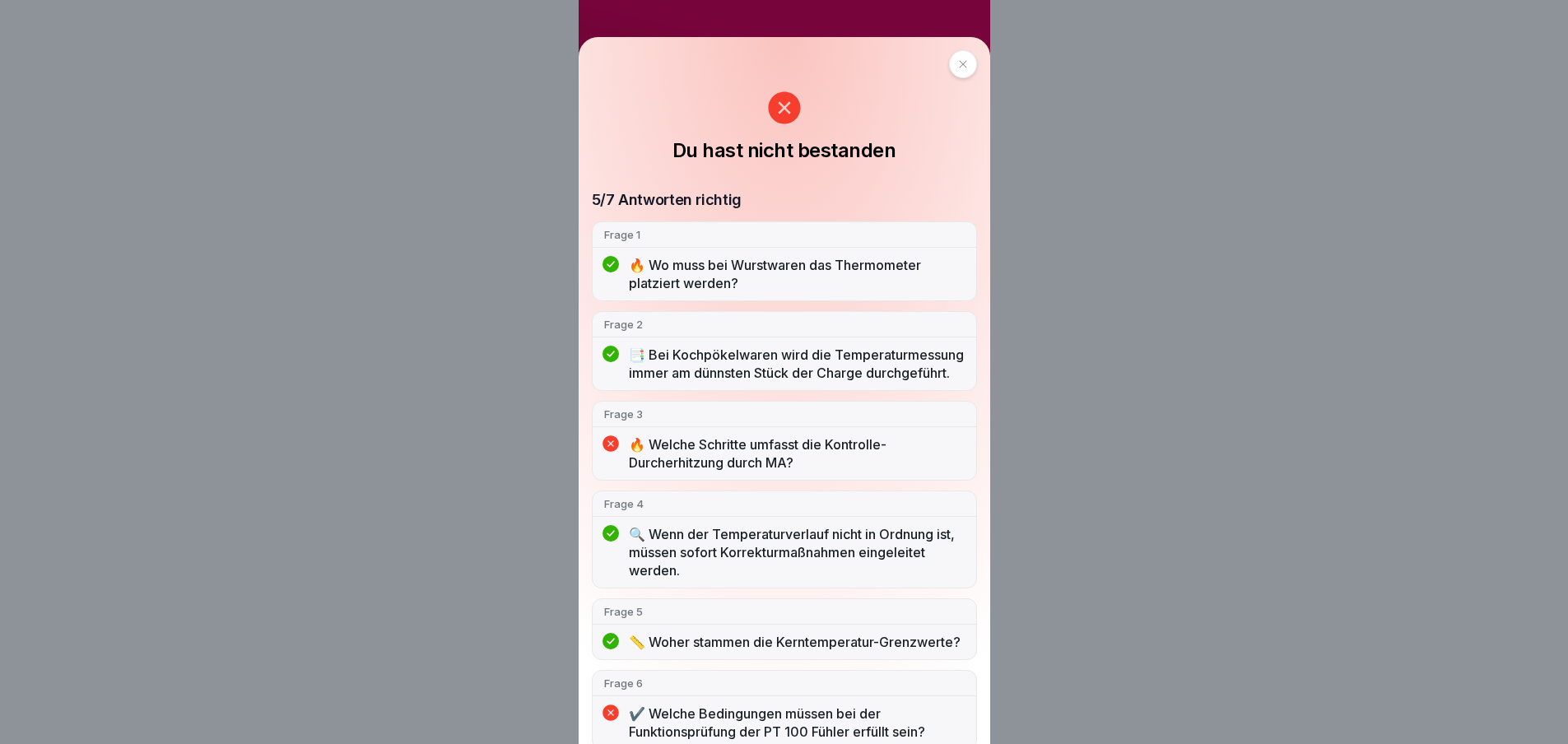
scroll to position [133, 0]
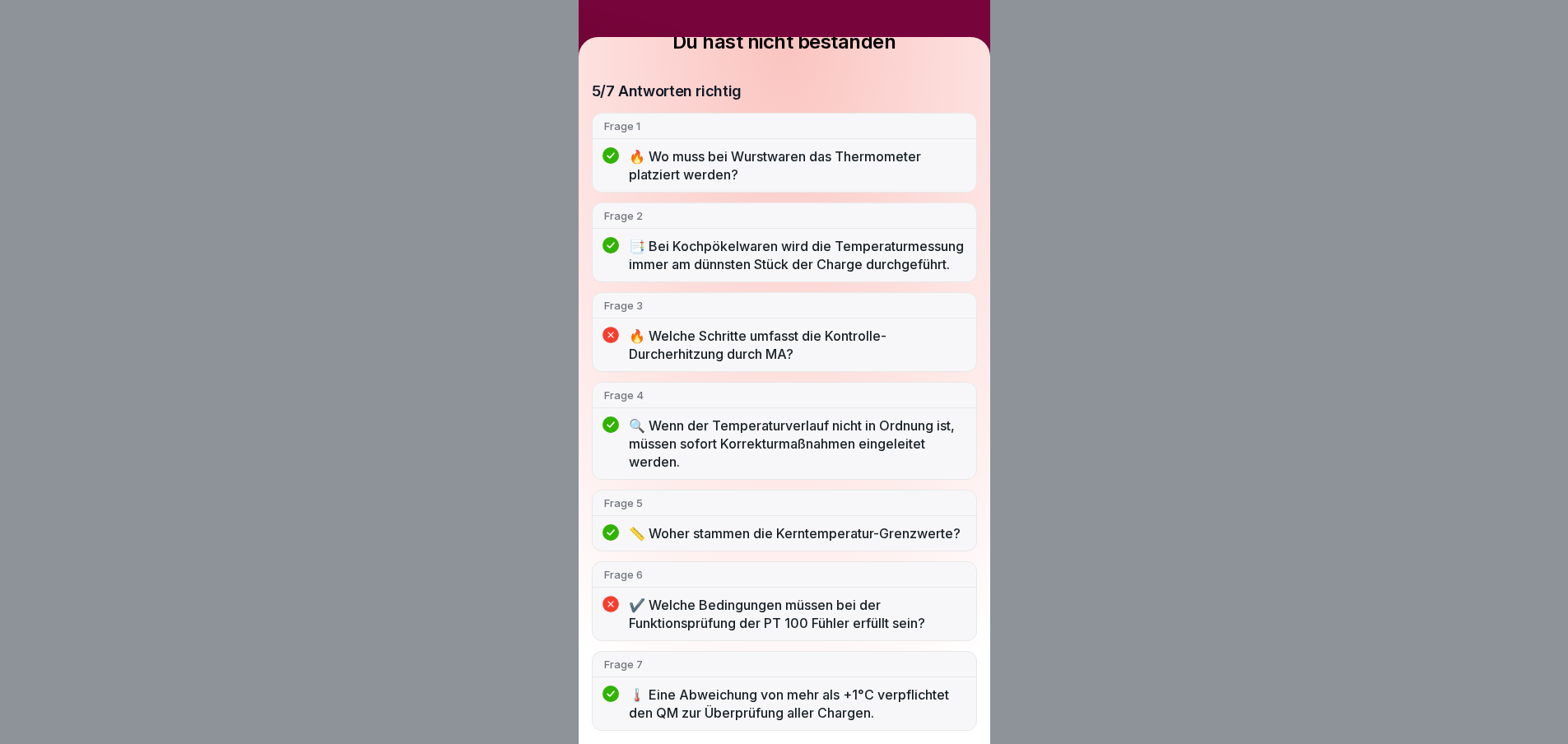
click at [915, 172] on div "5/7 Antworten richtig Frage 1 🔥 Wo muss bei Wurstwaren das Thermometer platzier…" at bounding box center [785, 407] width 385 height 650
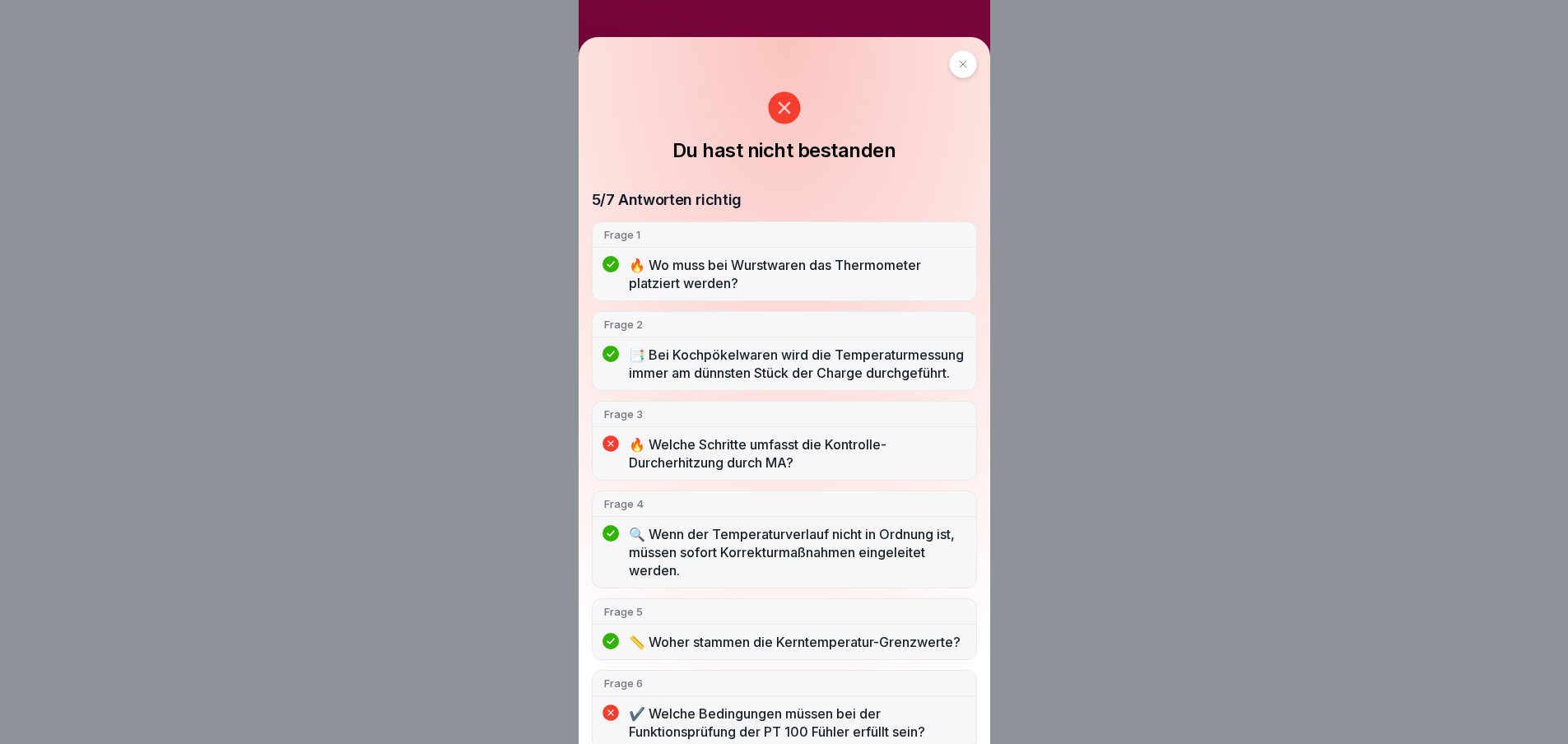
click at [963, 63] on div at bounding box center [963, 64] width 28 height 28
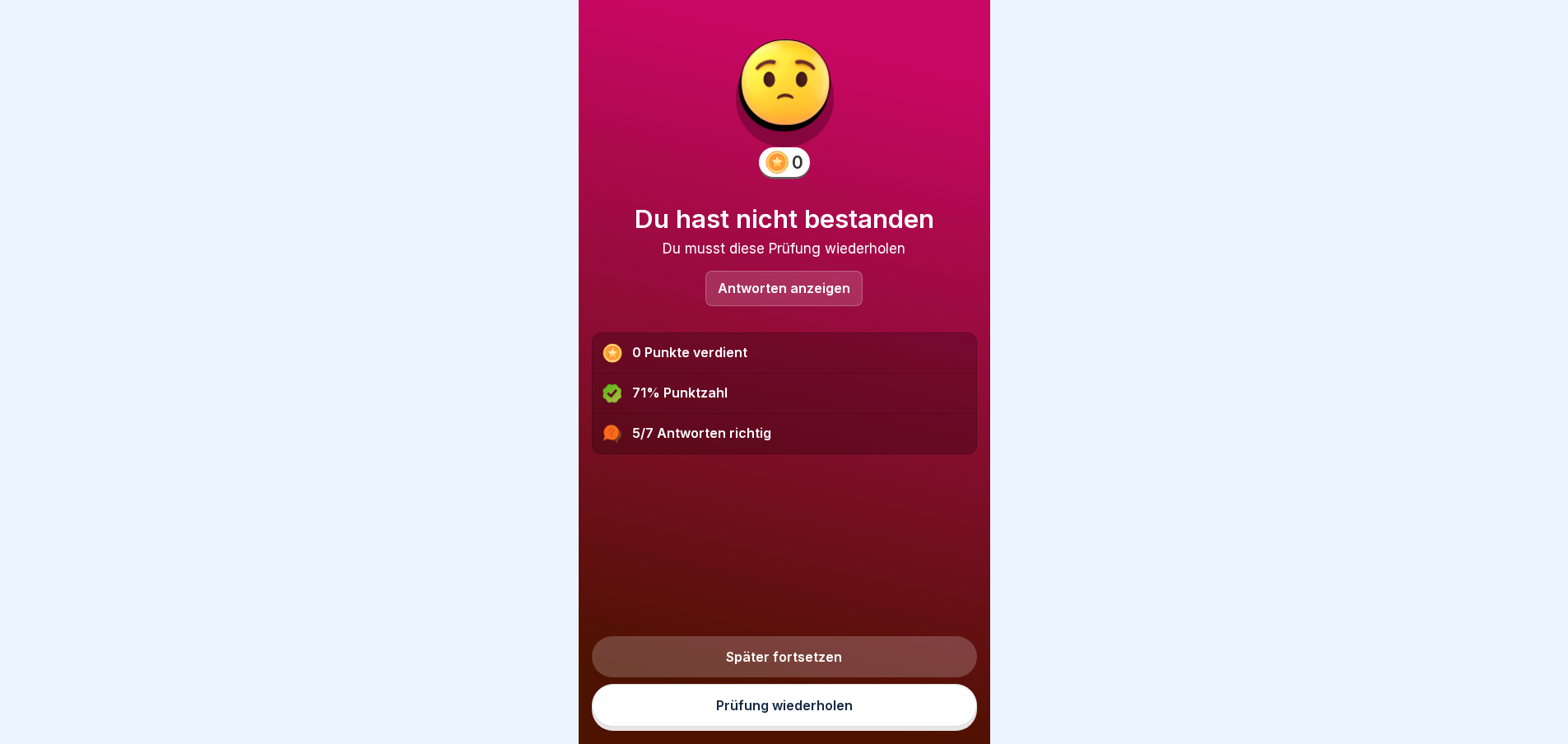
scroll to position [12, 0]
click at [791, 707] on link "Prüfung wiederholen" at bounding box center [785, 705] width 385 height 43
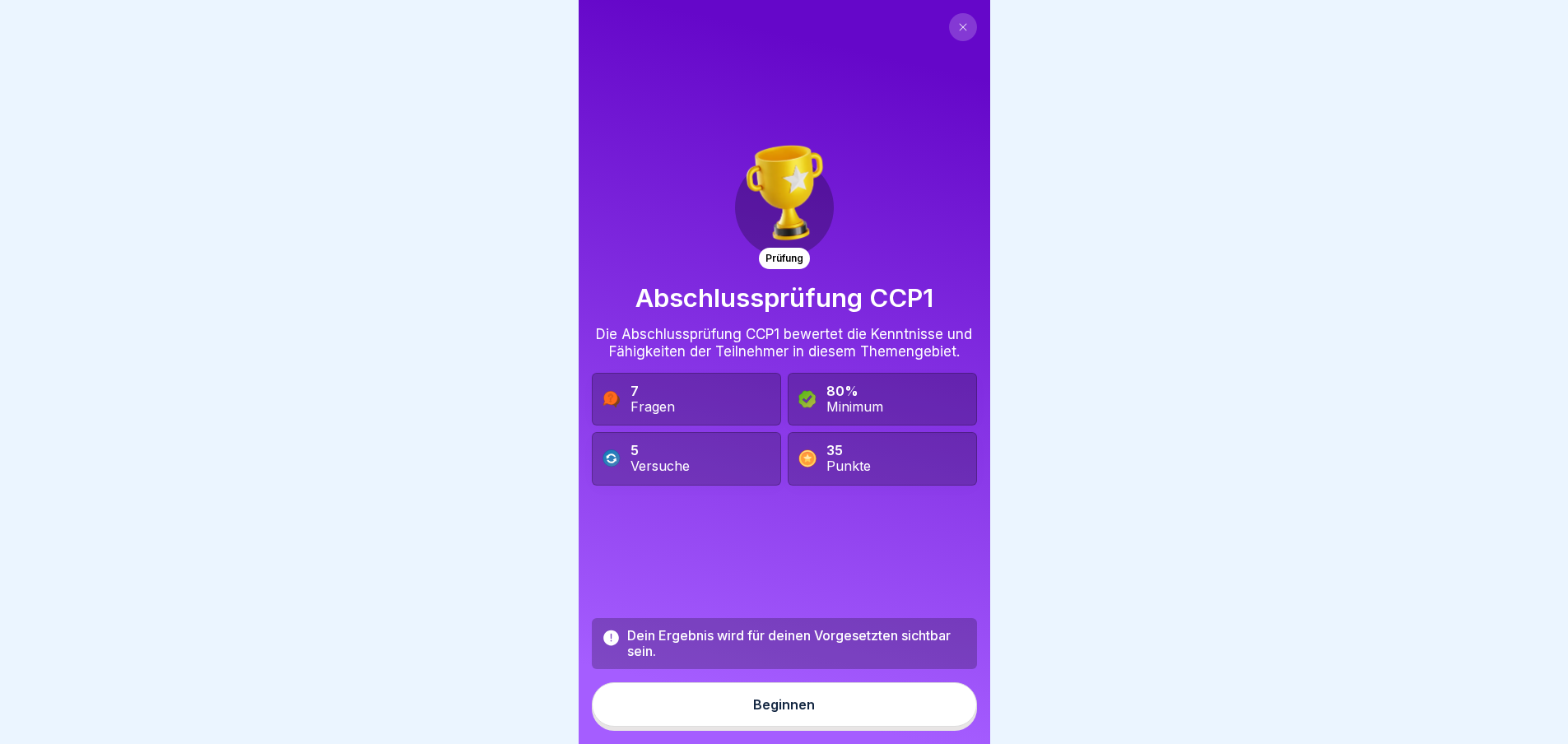
click at [787, 713] on div "Beginnen" at bounding box center [784, 705] width 62 height 15
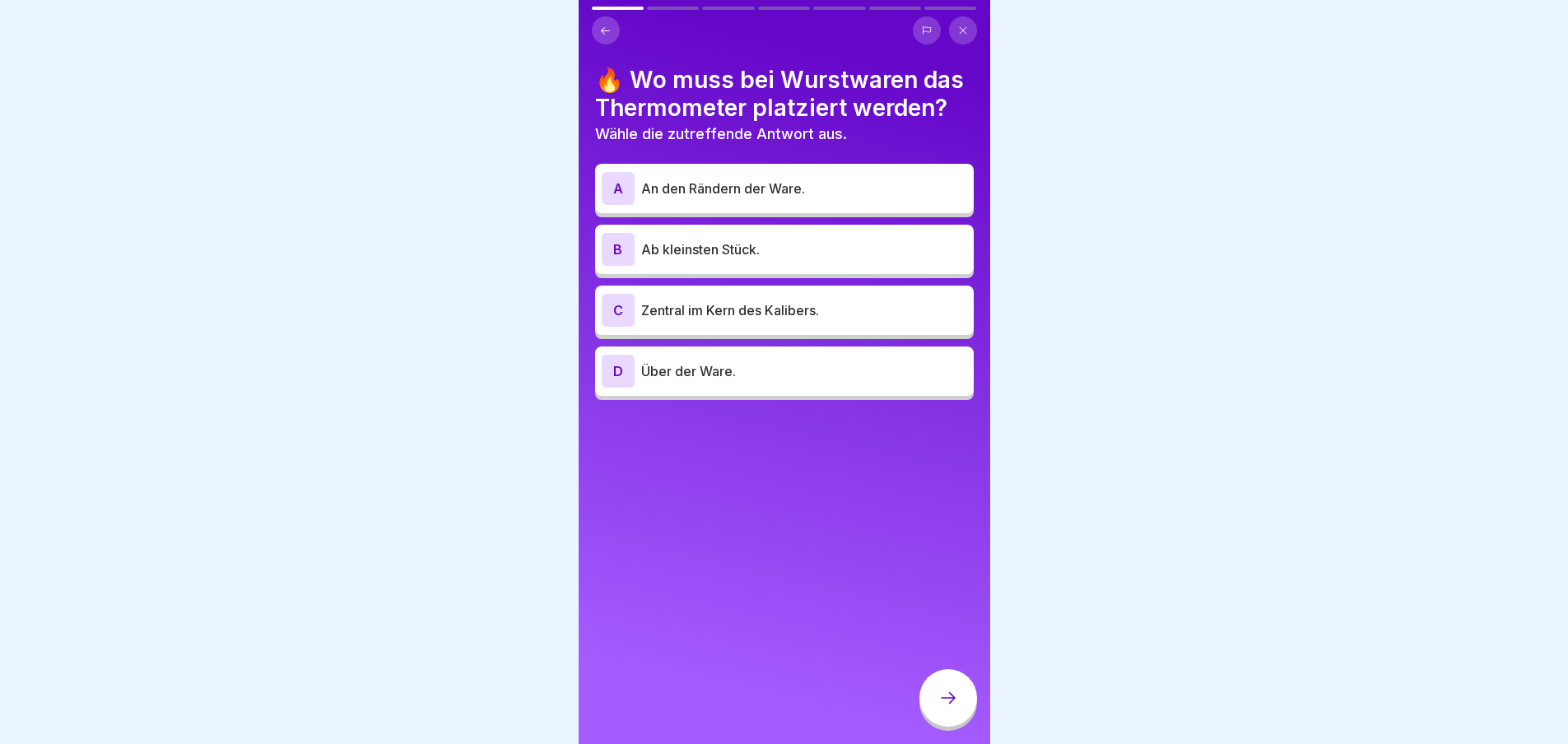
click at [824, 319] on p "Zentral im Kern des Kalibers." at bounding box center [804, 310] width 326 height 20
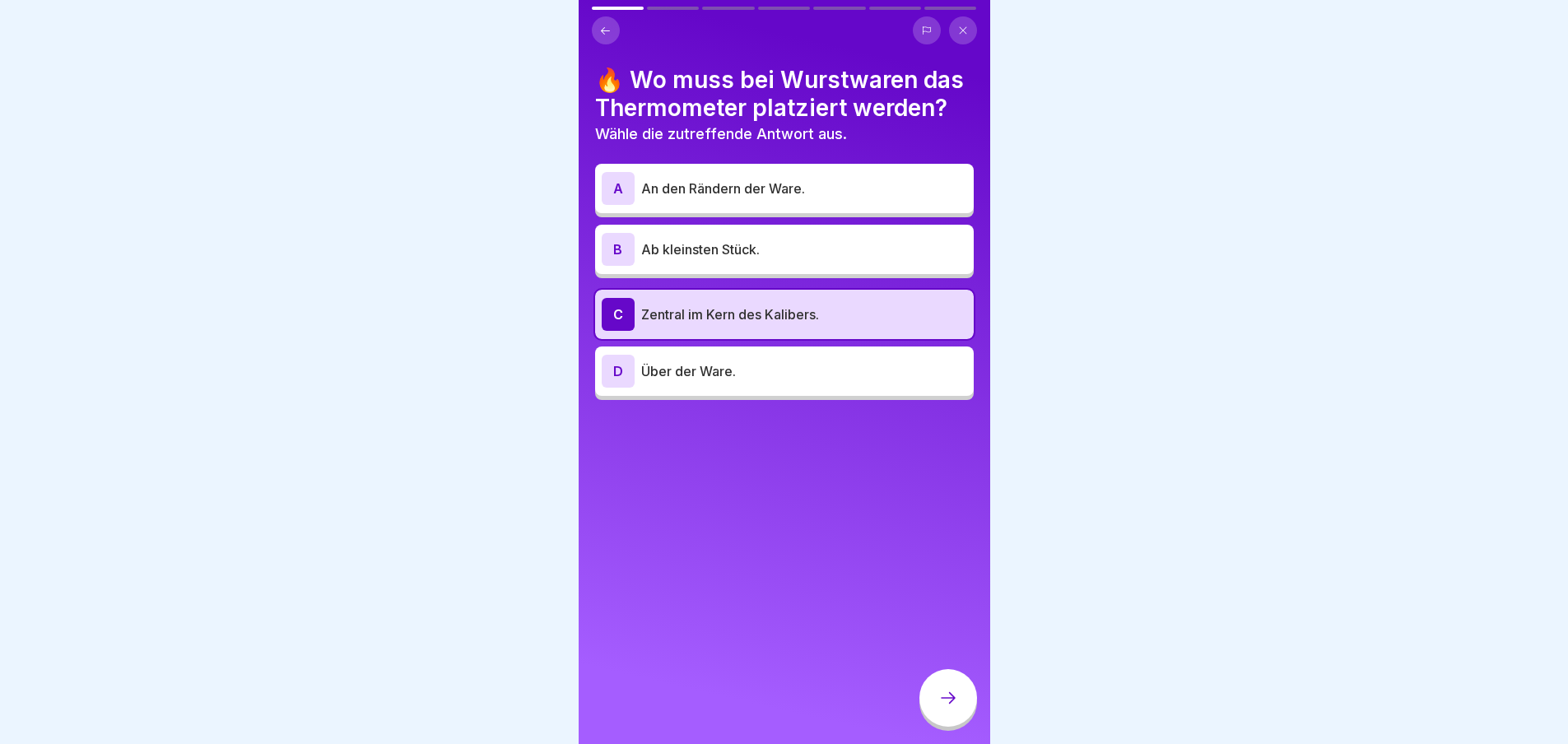
click at [952, 704] on icon at bounding box center [948, 698] width 15 height 11
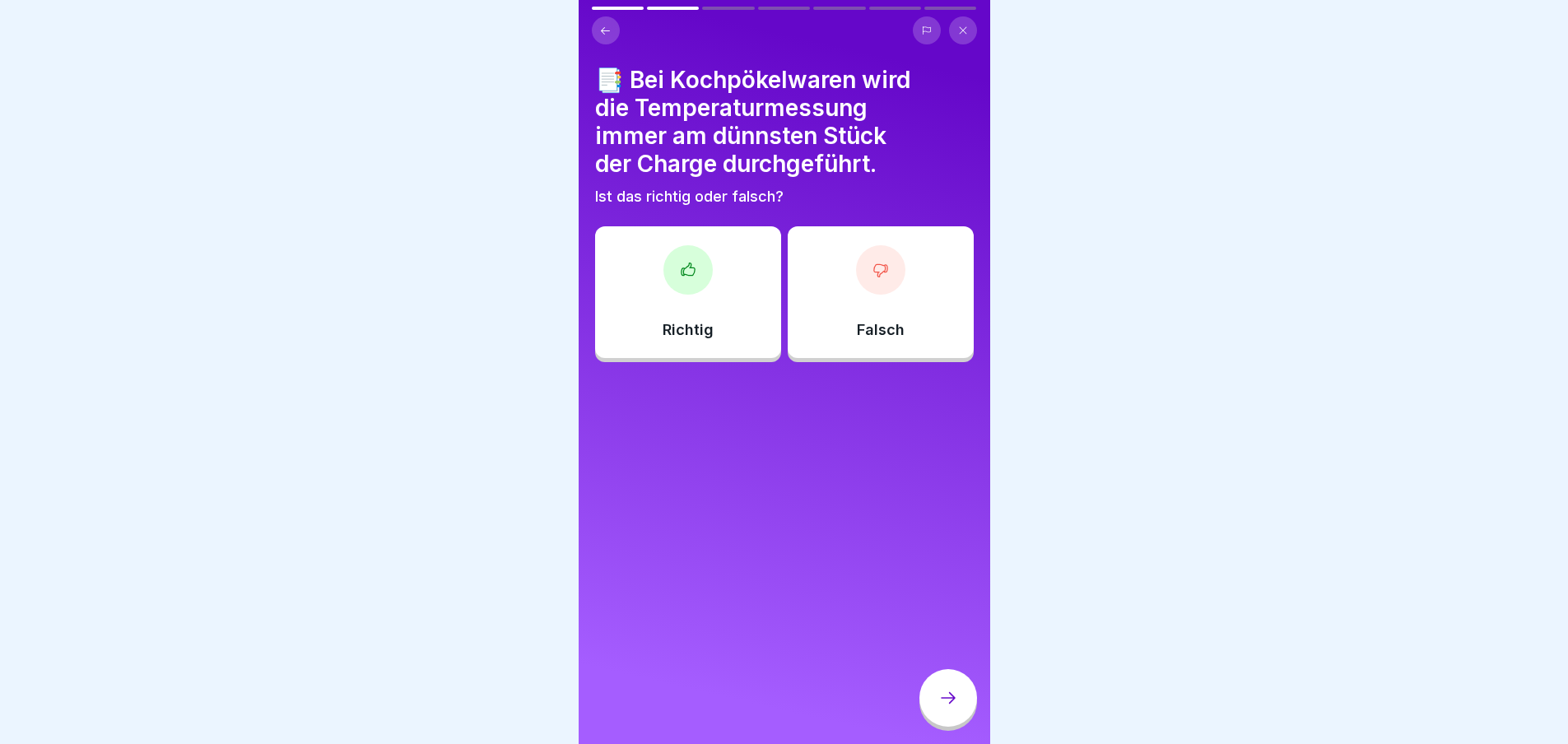
click at [873, 262] on icon at bounding box center [881, 270] width 17 height 17
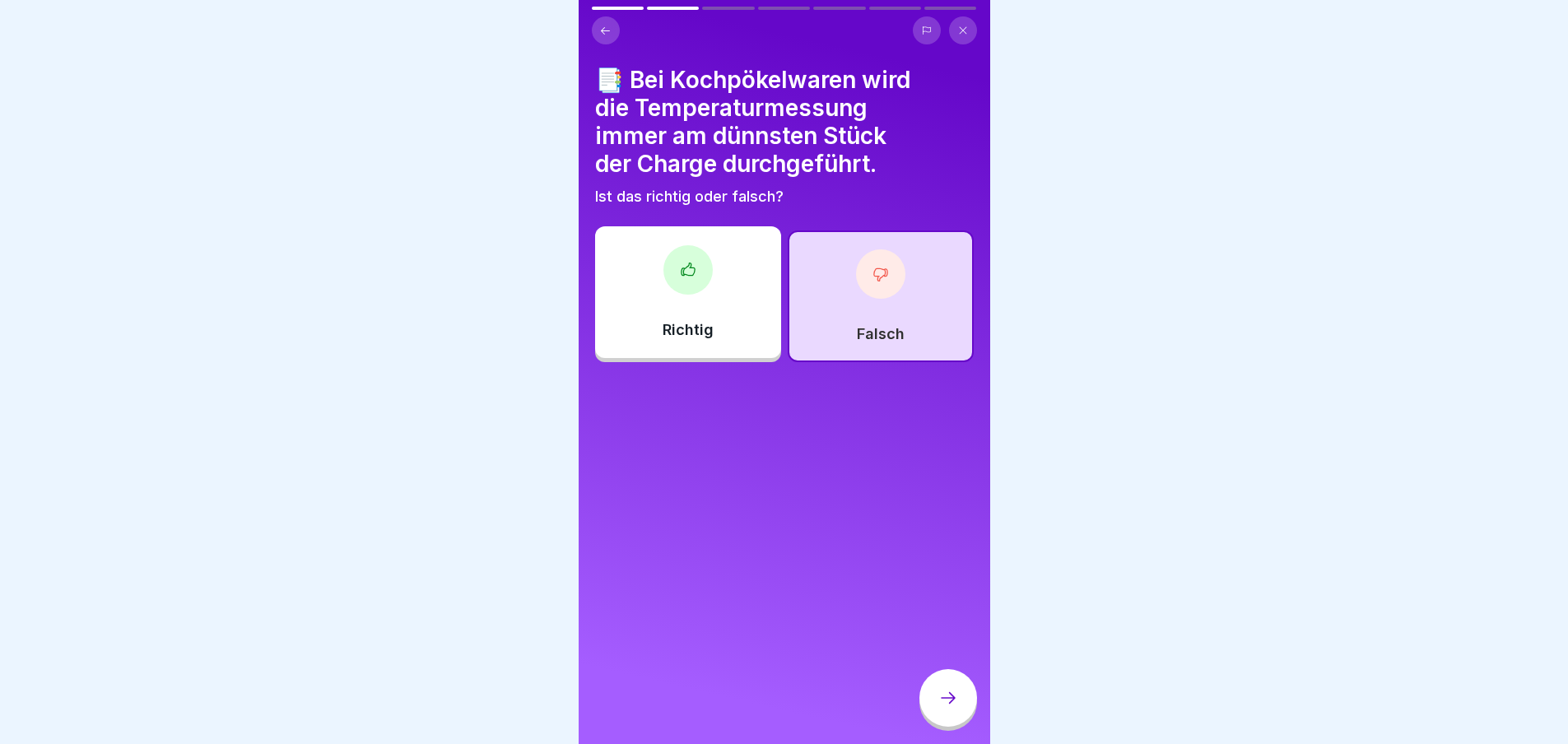
click at [950, 707] on icon at bounding box center [948, 698] width 20 height 20
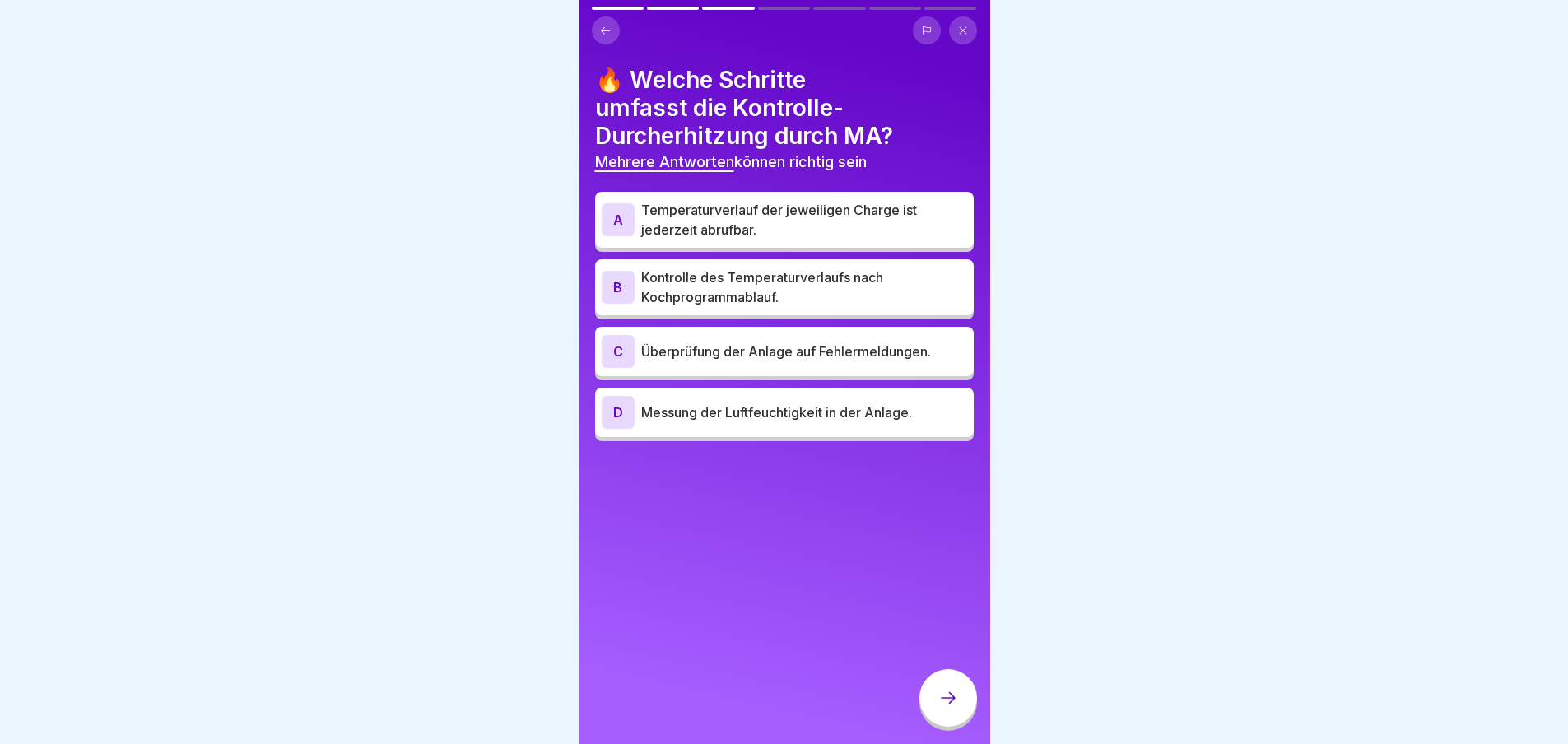
click at [740, 292] on p "Kontrolle des Temperaturverlaufs nach Kochprogrammablauf." at bounding box center [804, 287] width 326 height 39
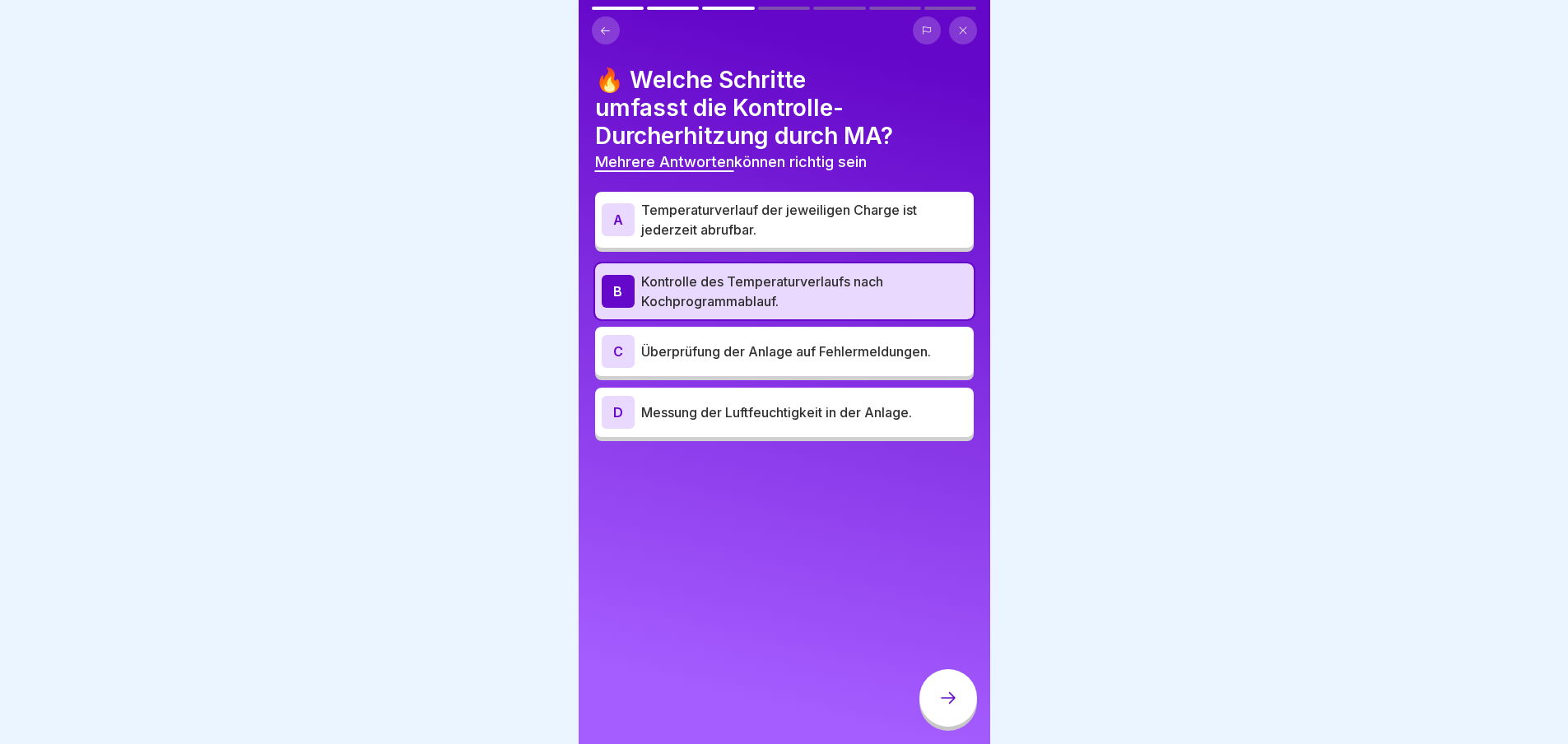
click at [882, 298] on p "Kontrolle des Temperaturverlaufs nach Kochprogrammablauf." at bounding box center [804, 291] width 326 height 39
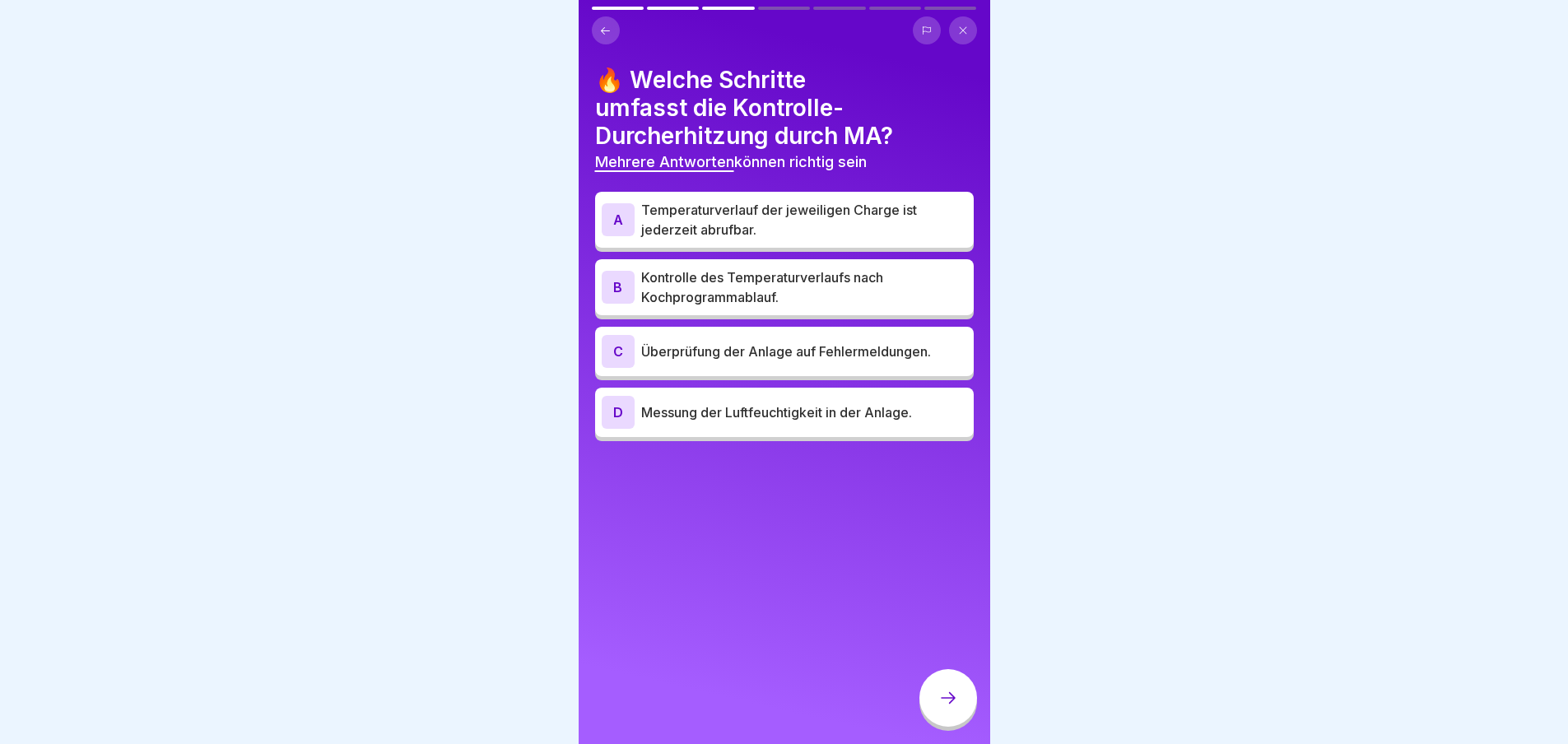
click at [848, 224] on p "Temperaturverlauf der jeweiligen Charge ist jederzeit abrufbar." at bounding box center [804, 220] width 326 height 39
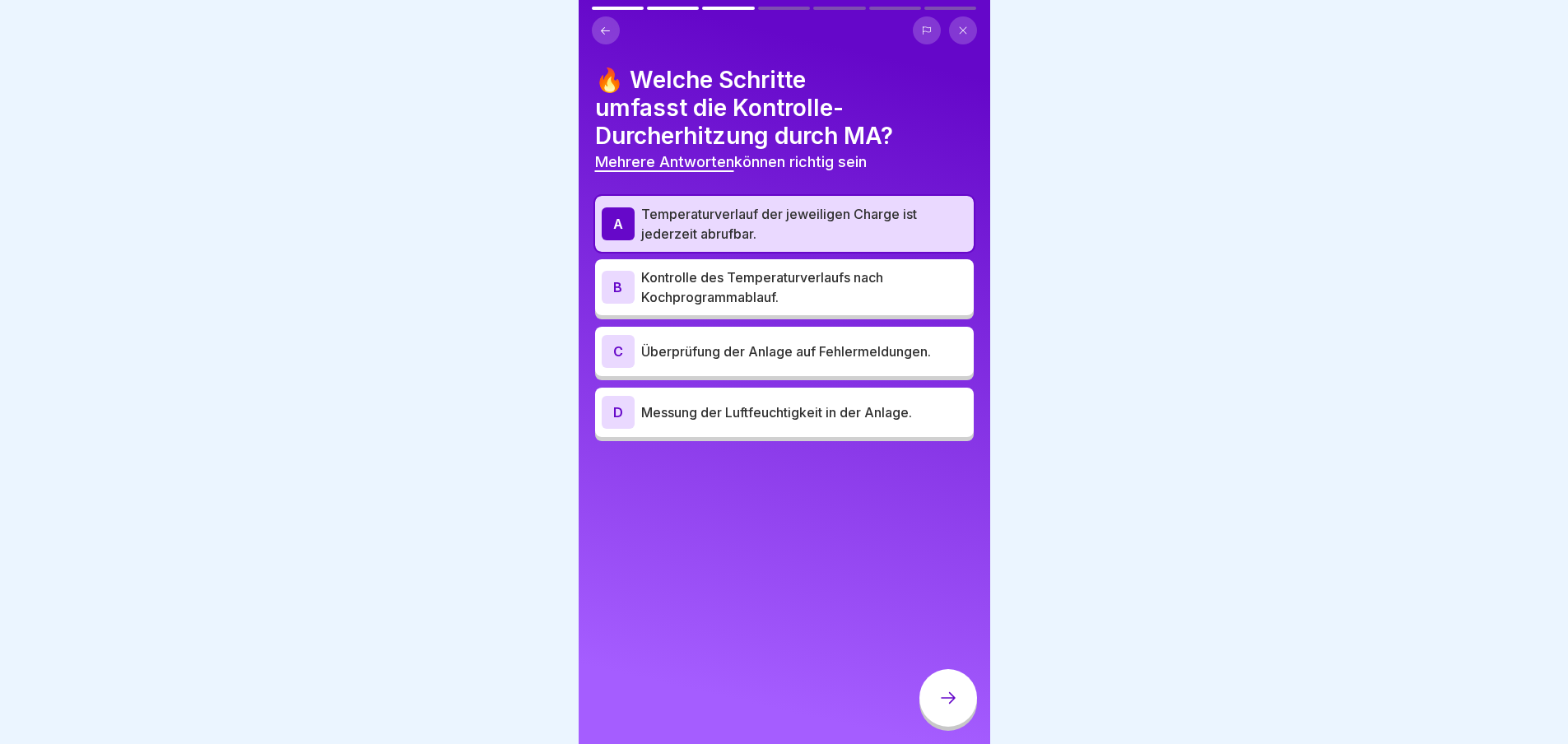
click at [952, 704] on icon at bounding box center [948, 698] width 15 height 11
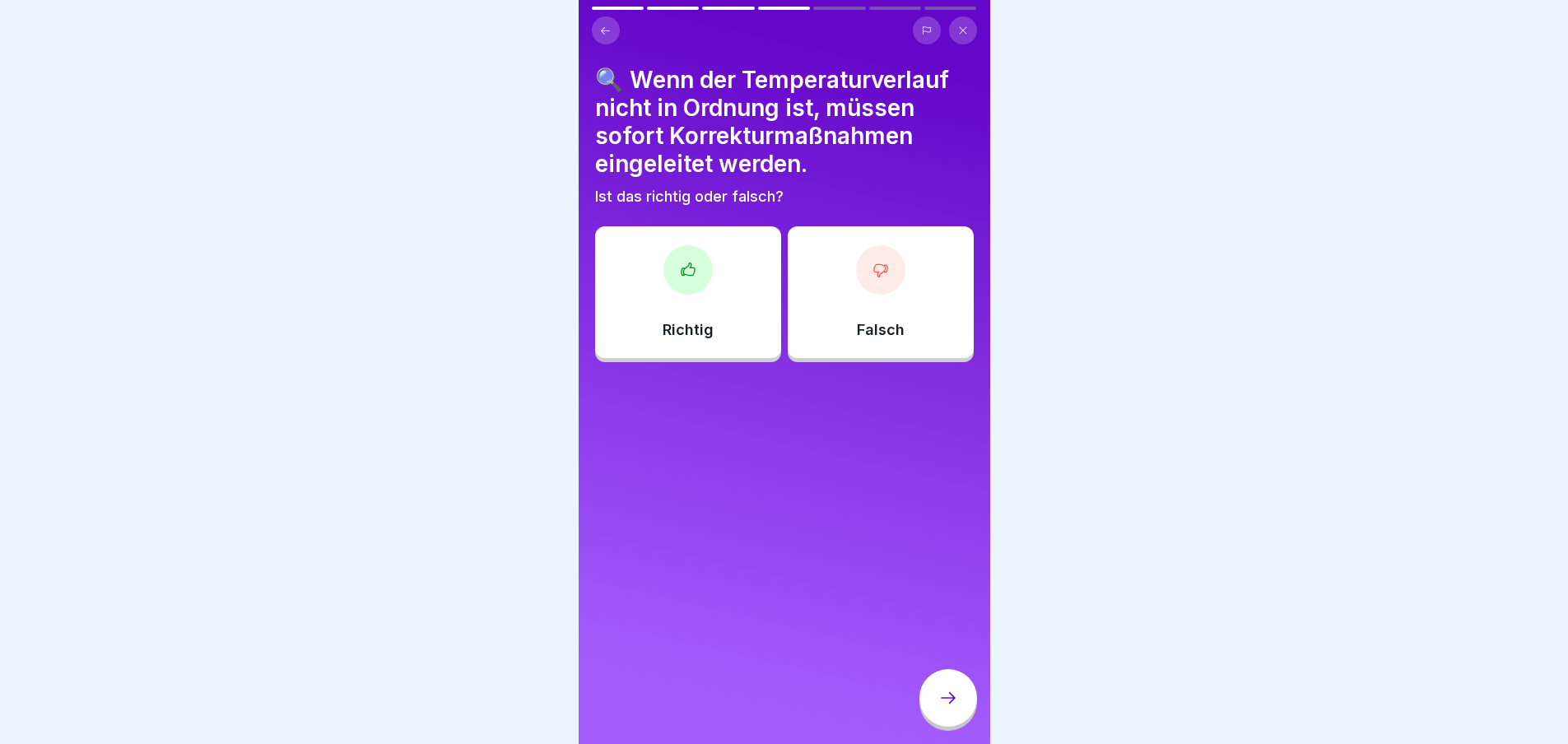
click at [676, 292] on div at bounding box center [688, 270] width 50 height 50
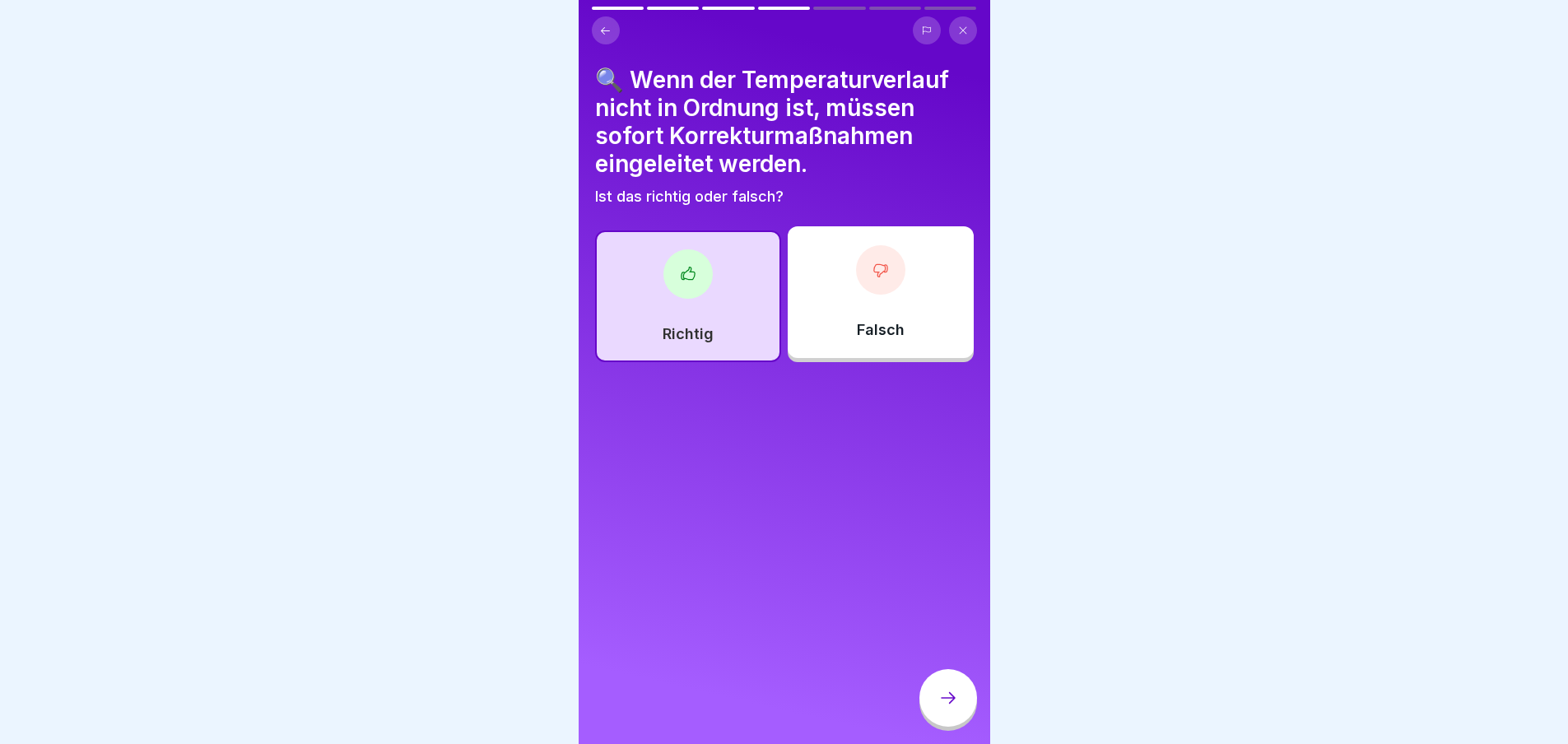
click at [951, 698] on div at bounding box center [949, 698] width 57 height 57
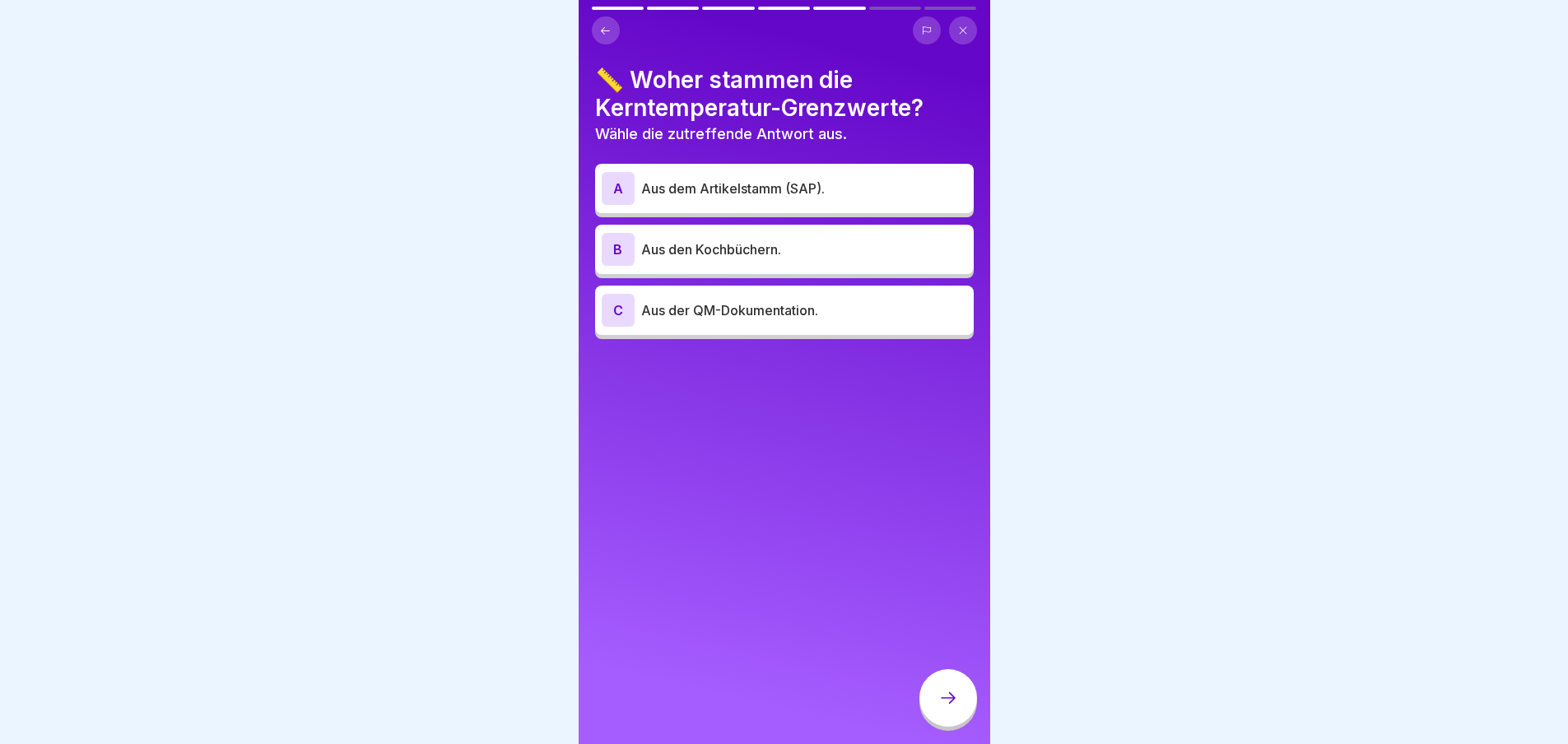
click at [789, 181] on p "Aus dem Artikelstamm (SAP)." at bounding box center [804, 188] width 326 height 20
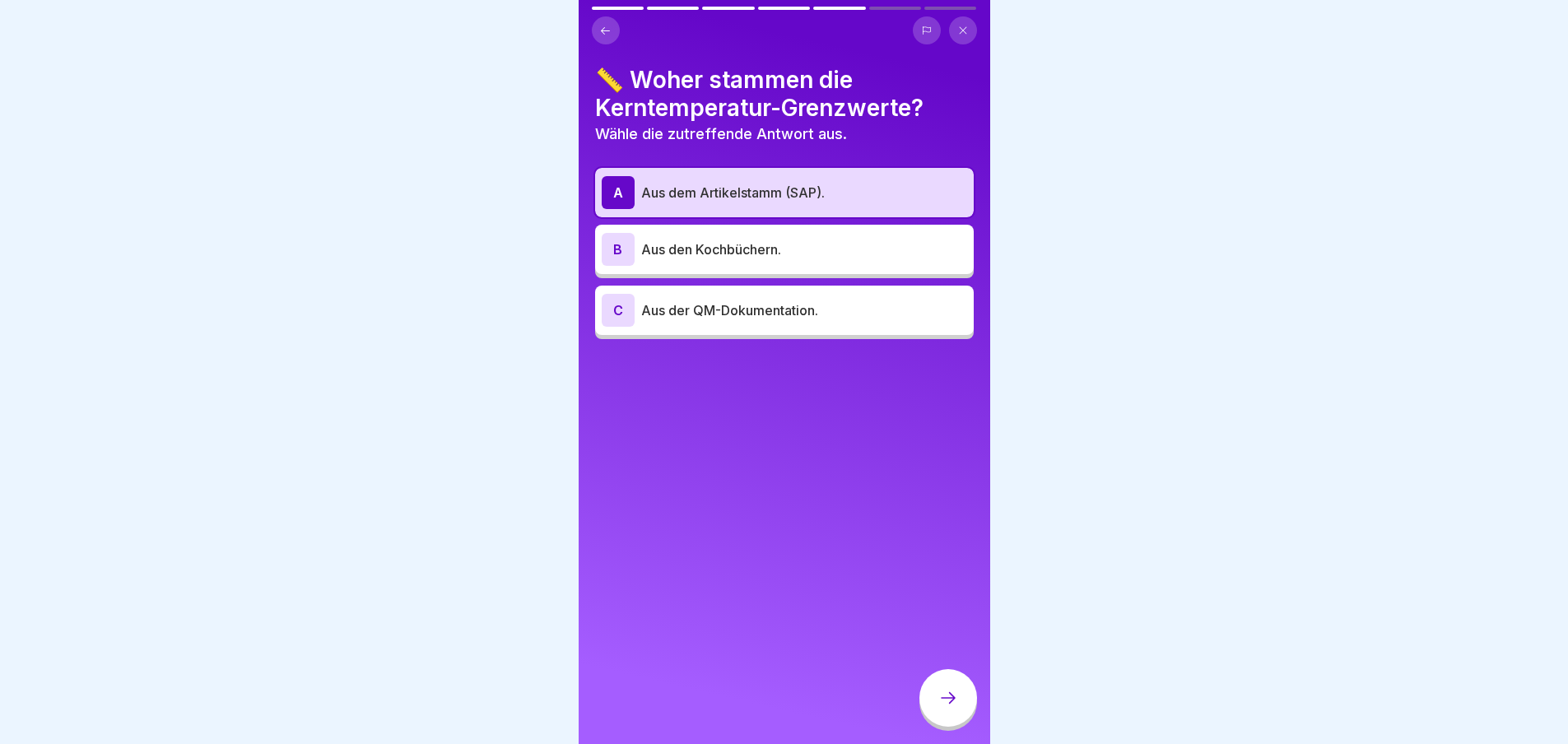
click at [950, 707] on icon at bounding box center [948, 698] width 20 height 20
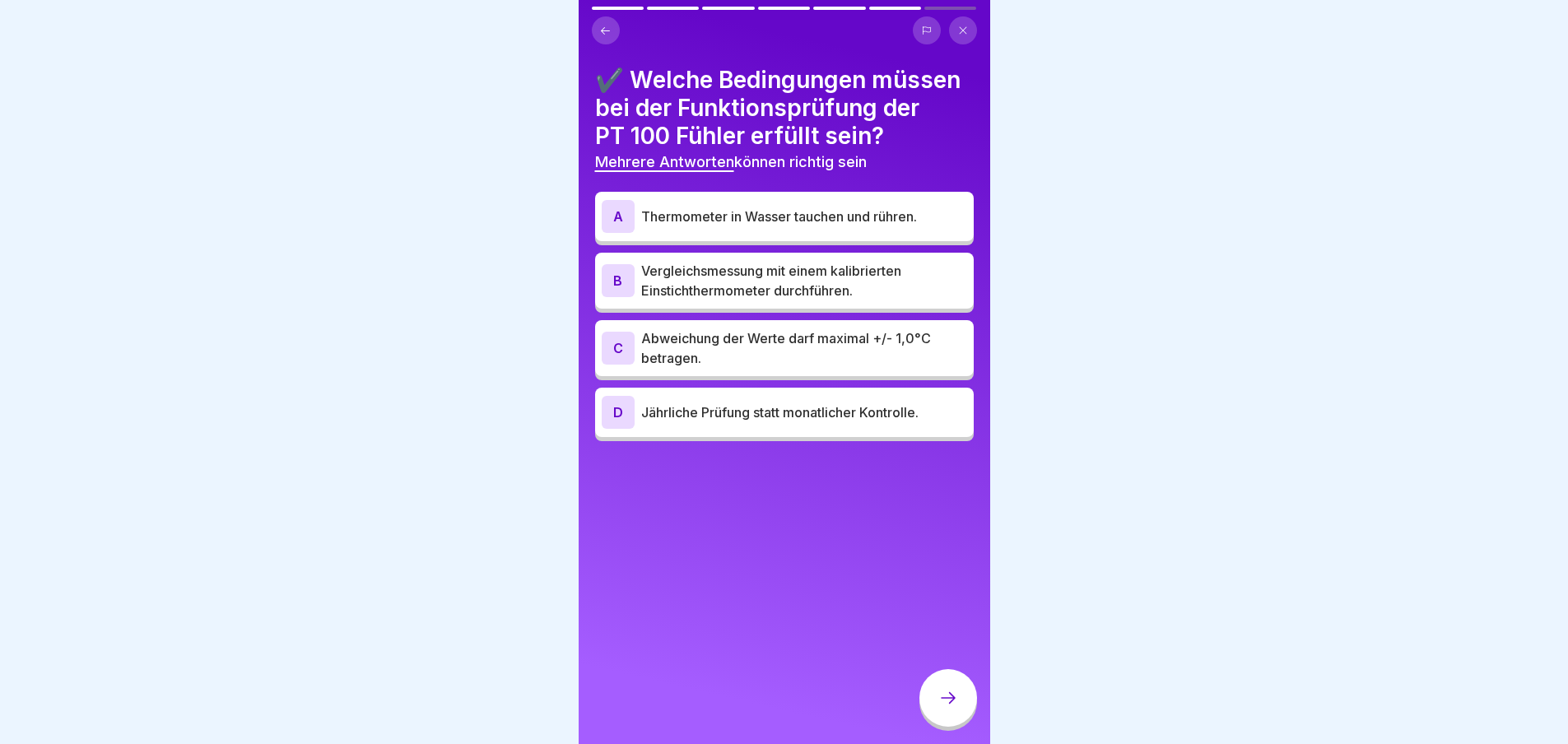
click at [792, 301] on p "Vergleichsmessung mit einem kalibrierten Einstichthermometer durchführen." at bounding box center [804, 281] width 326 height 39
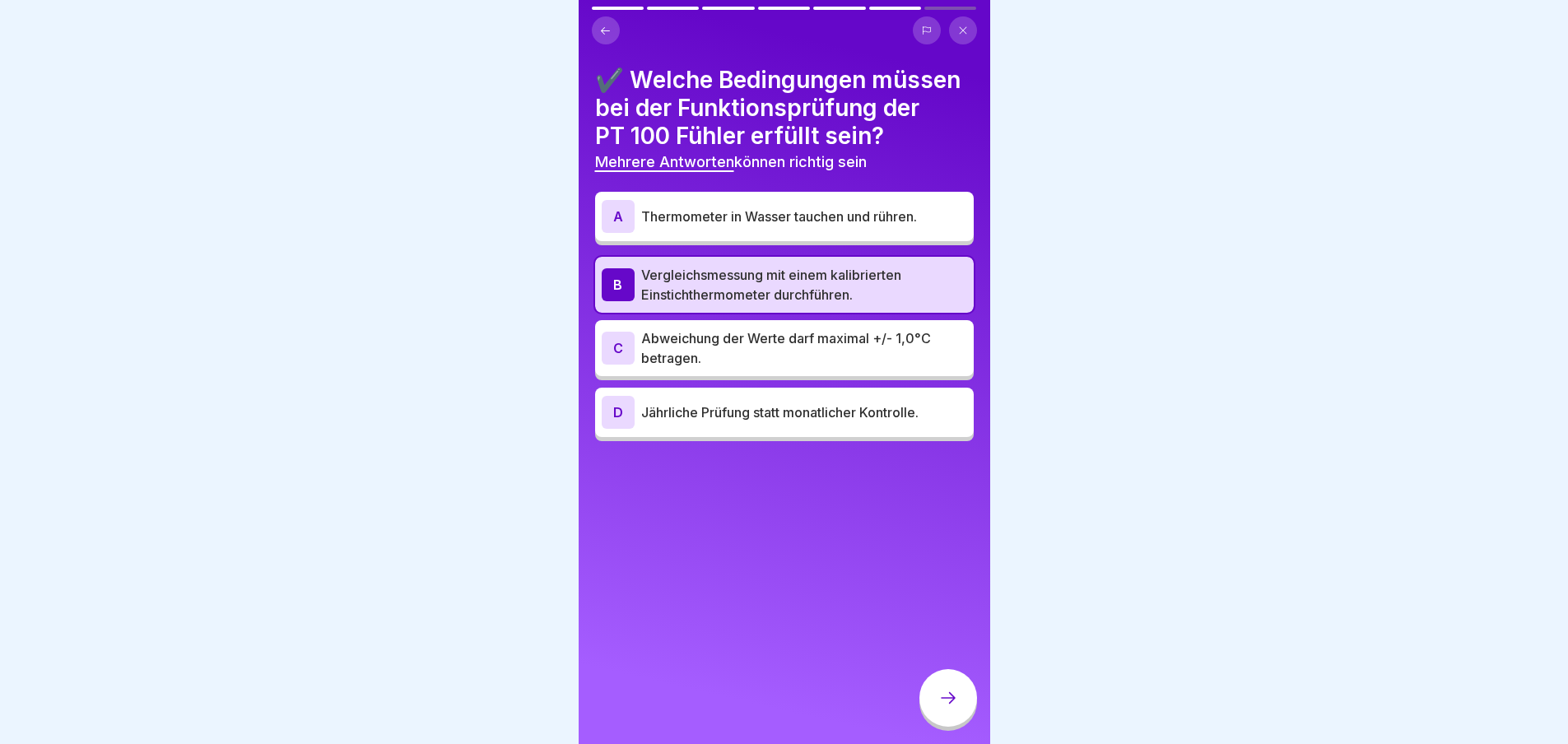
click at [955, 703] on icon at bounding box center [948, 698] width 20 height 20
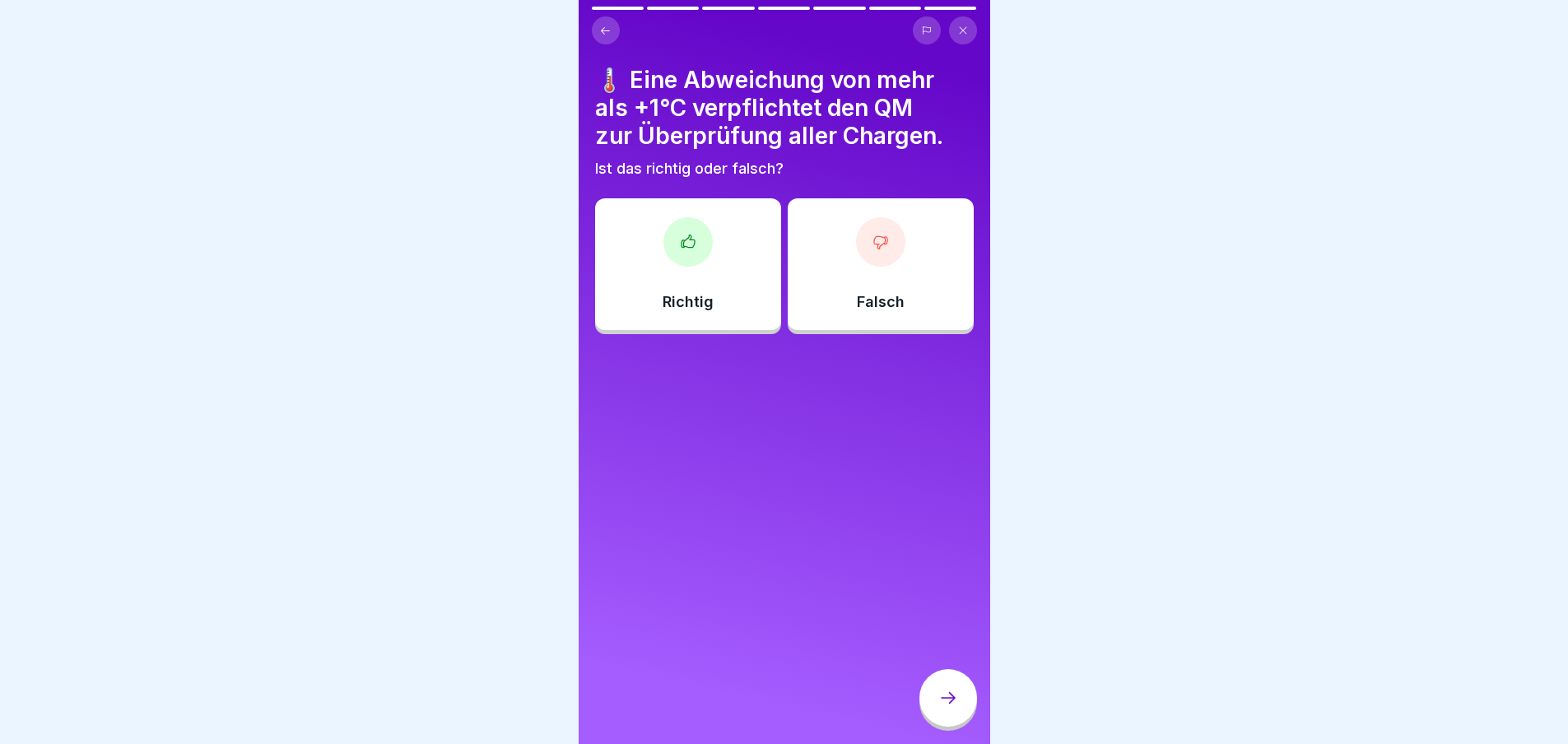
click at [680, 249] on icon at bounding box center [688, 241] width 17 height 17
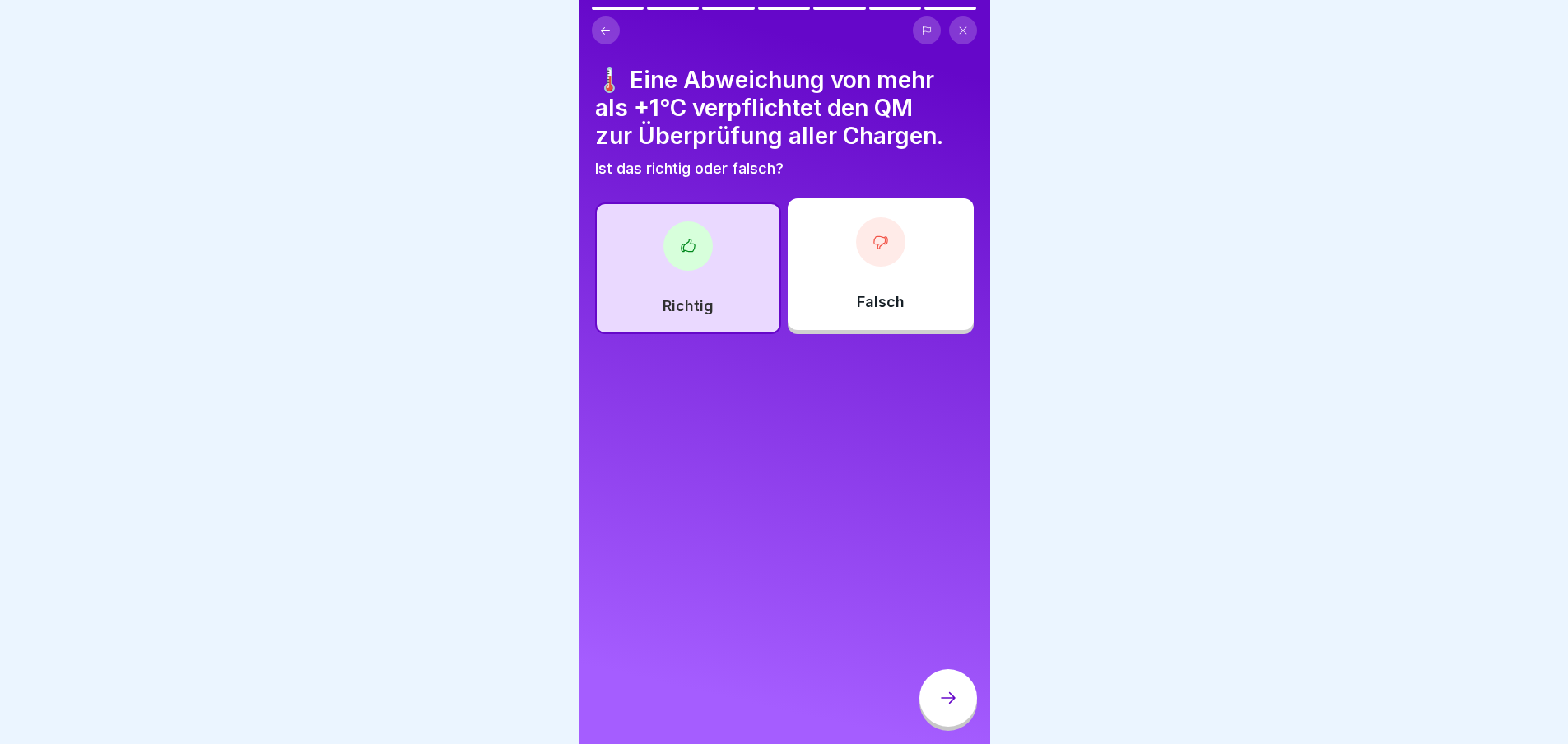
click at [950, 707] on icon at bounding box center [948, 698] width 20 height 20
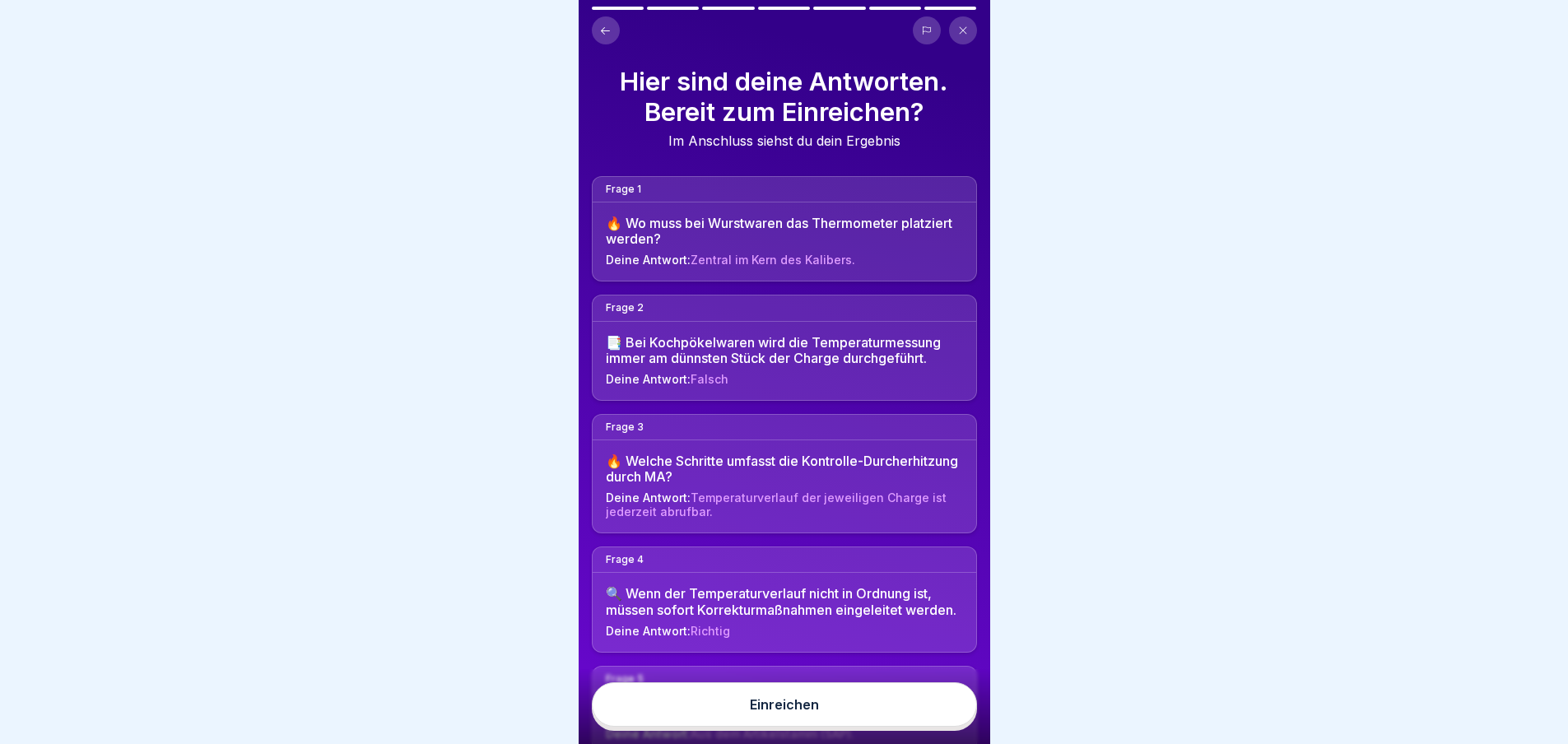
click at [805, 713] on div "Einreichen" at bounding box center [784, 705] width 69 height 15
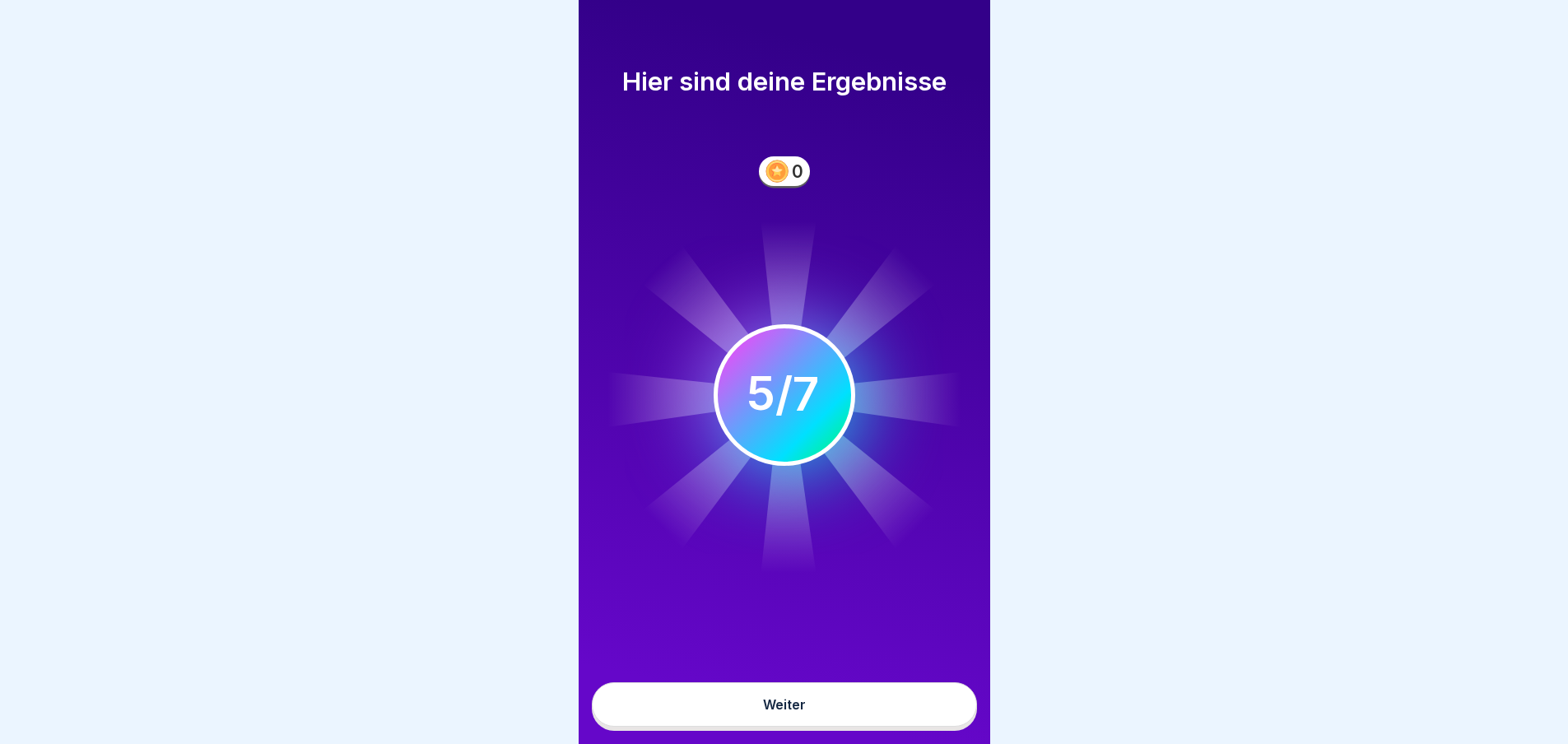
scroll to position [12, 0]
click at [791, 715] on button "Weiter" at bounding box center [785, 705] width 385 height 44
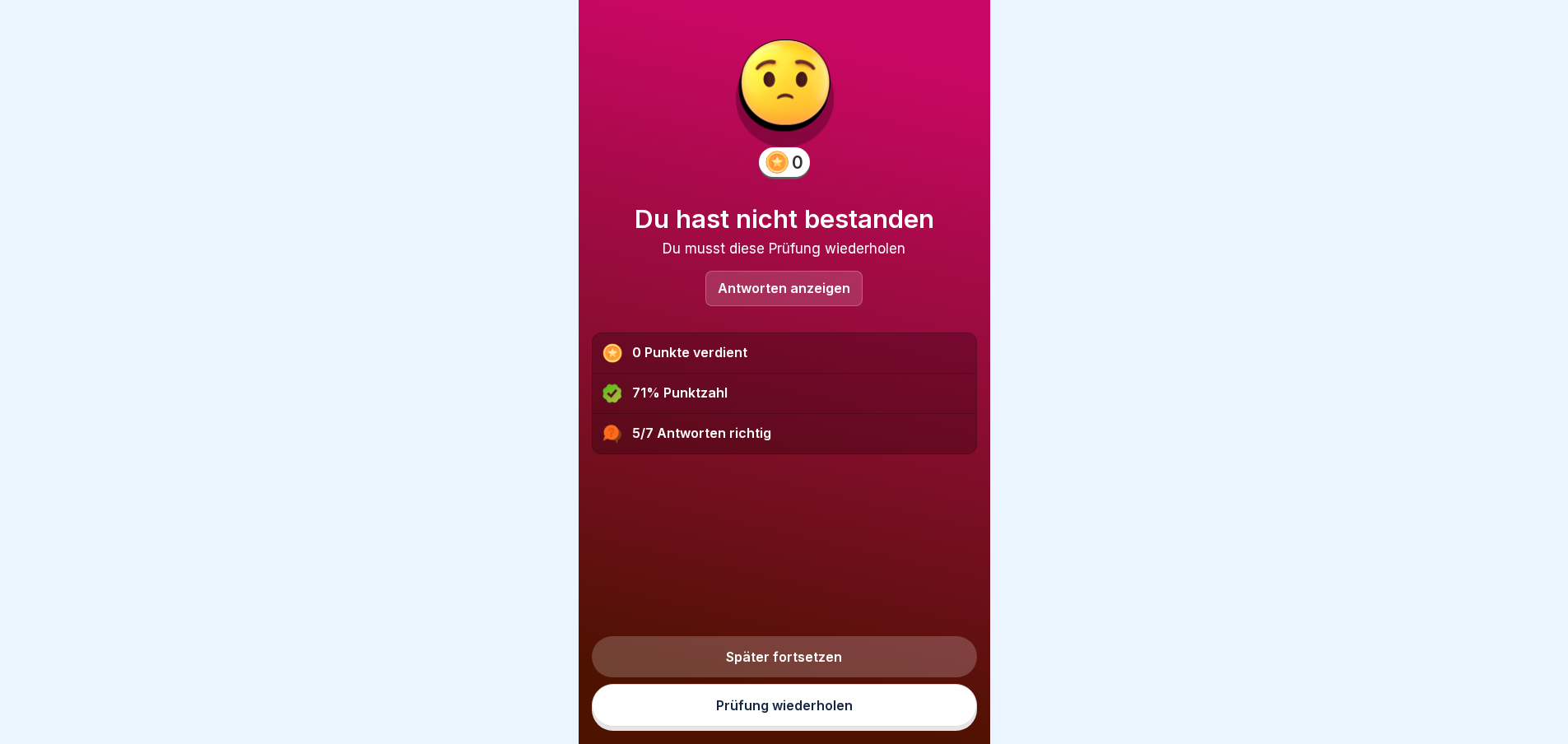
click at [793, 271] on div "Antworten anzeigen" at bounding box center [784, 288] width 158 height 36
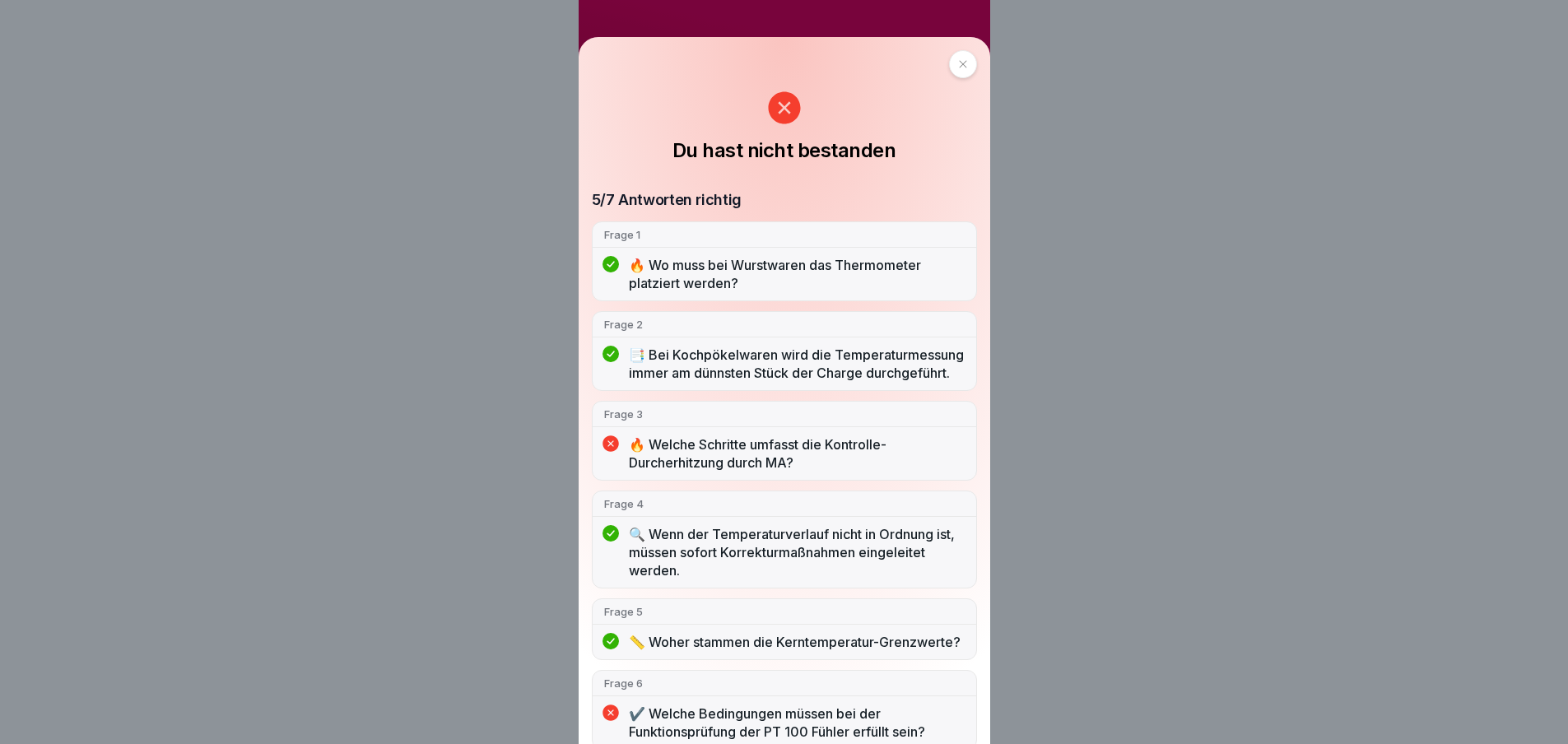
scroll to position [0, 0]
click at [964, 67] on div at bounding box center [963, 64] width 28 height 28
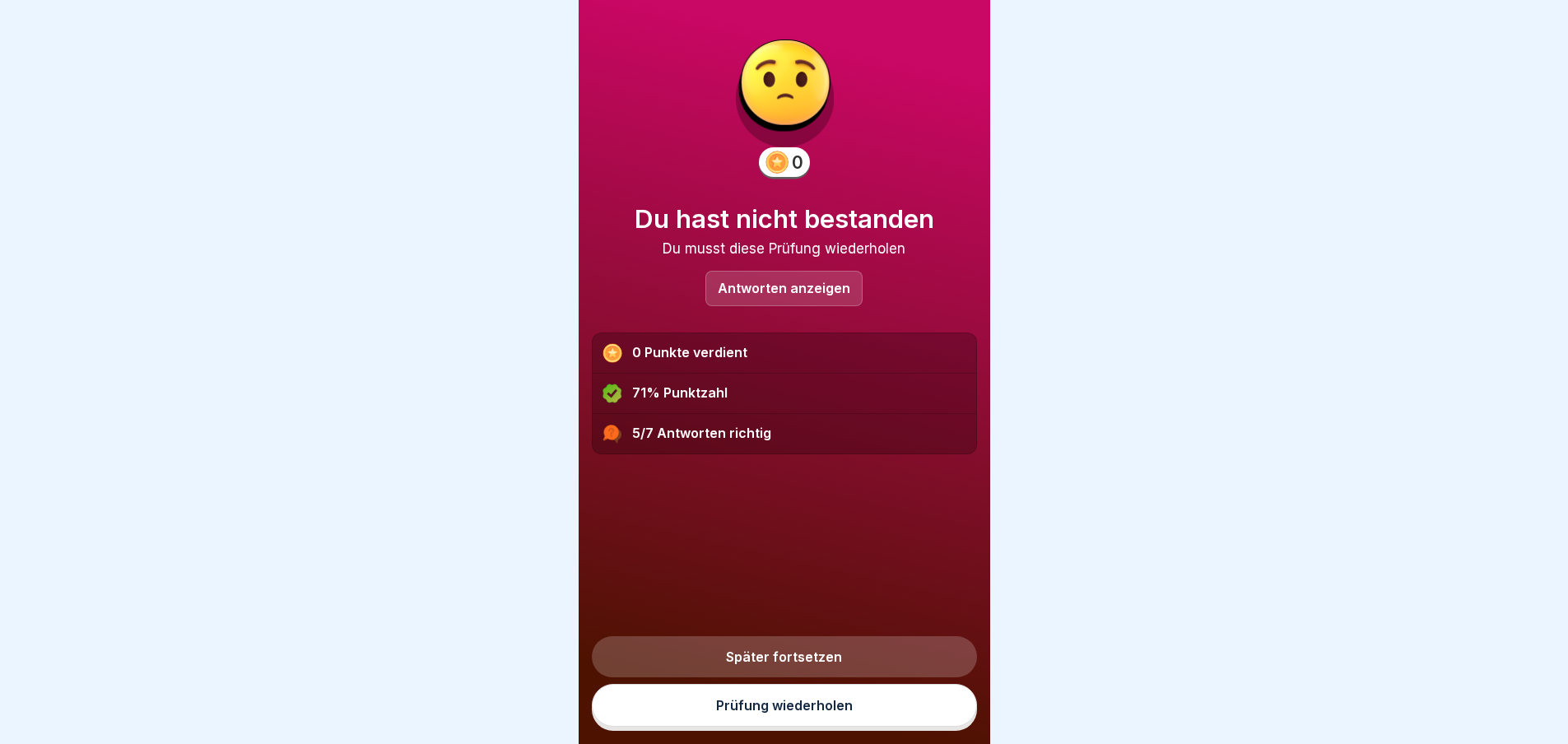
click at [785, 720] on link "Prüfung wiederholen" at bounding box center [785, 705] width 385 height 43
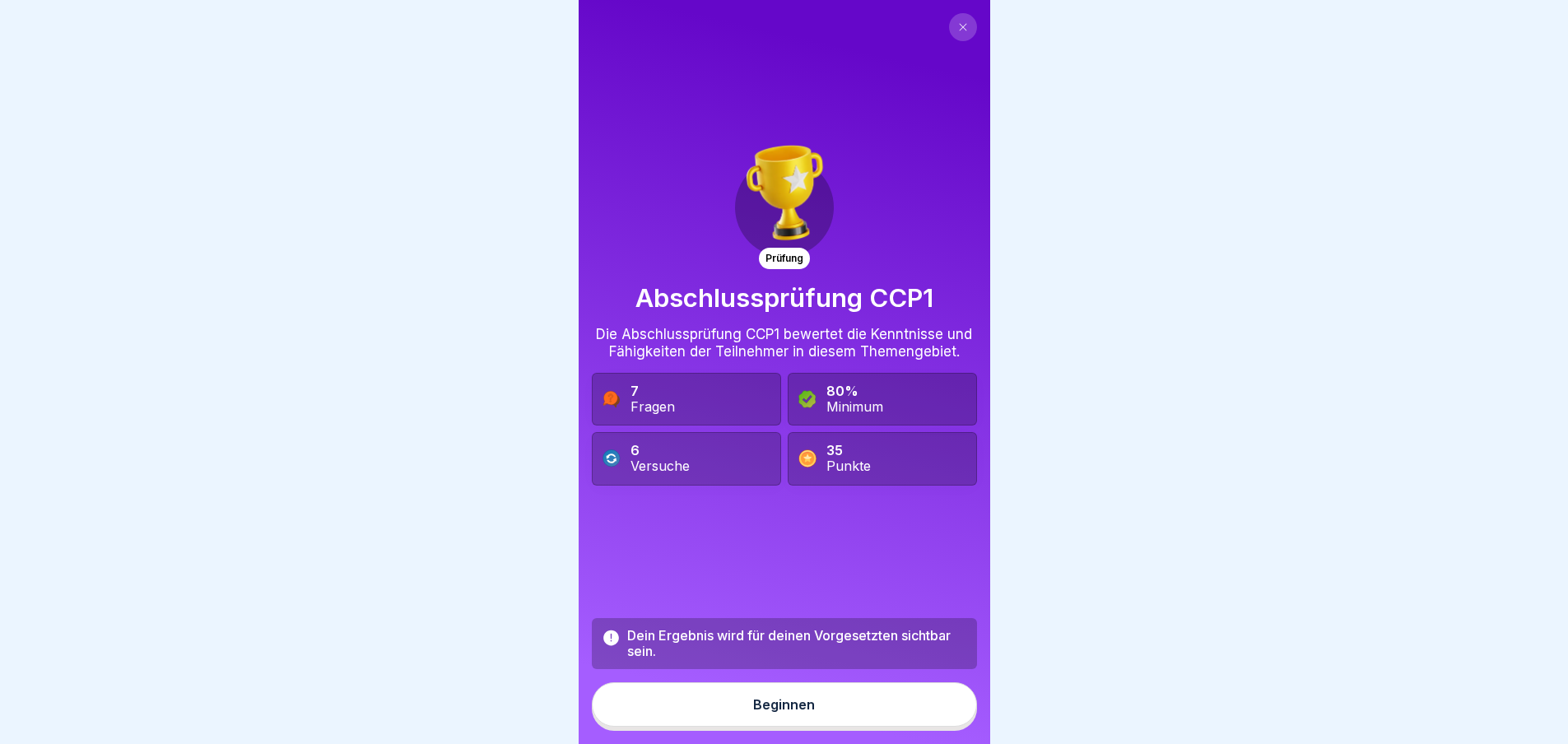
click at [775, 713] on div "Beginnen" at bounding box center [784, 705] width 62 height 15
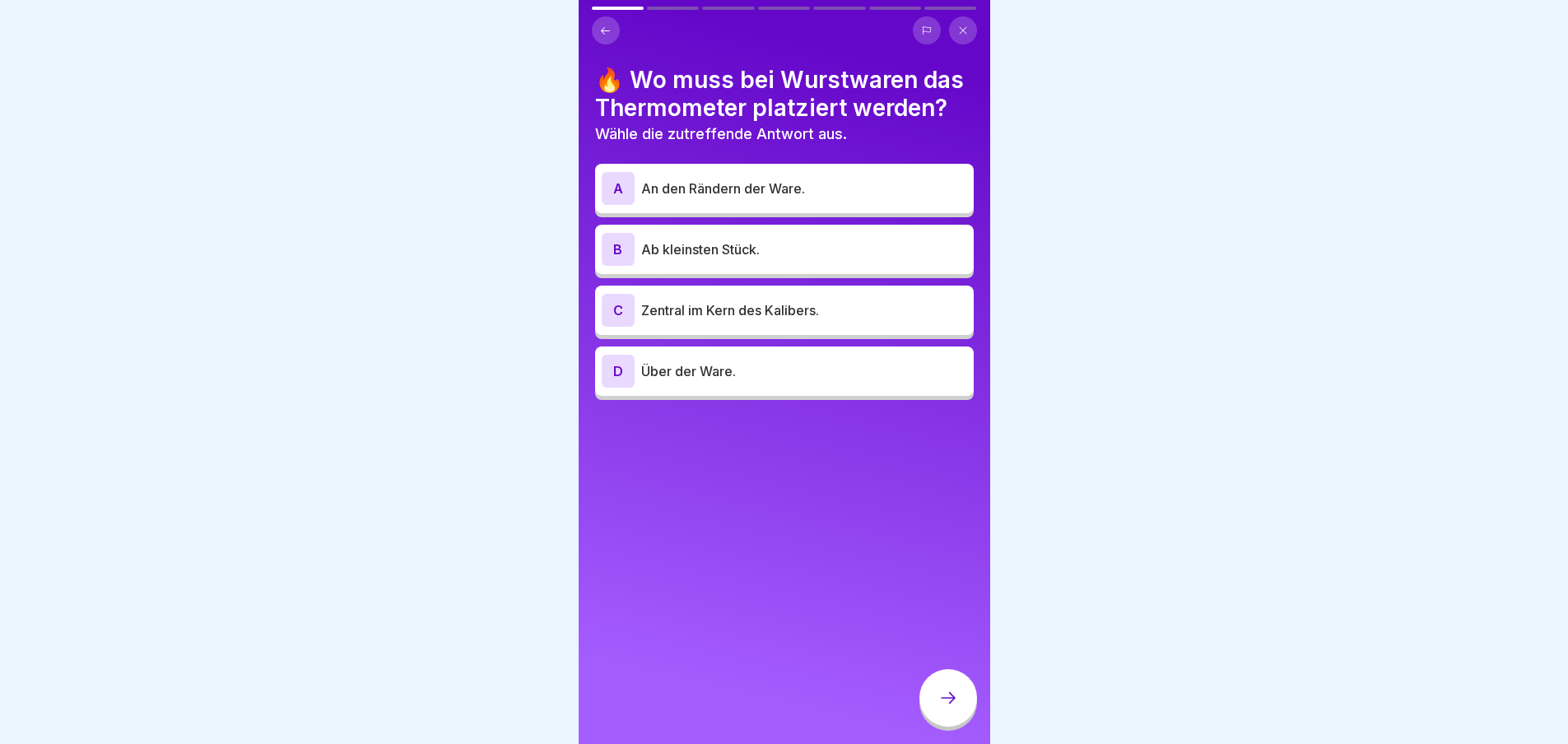
click at [813, 308] on p "Zentral im Kern des Kalibers." at bounding box center [804, 310] width 326 height 20
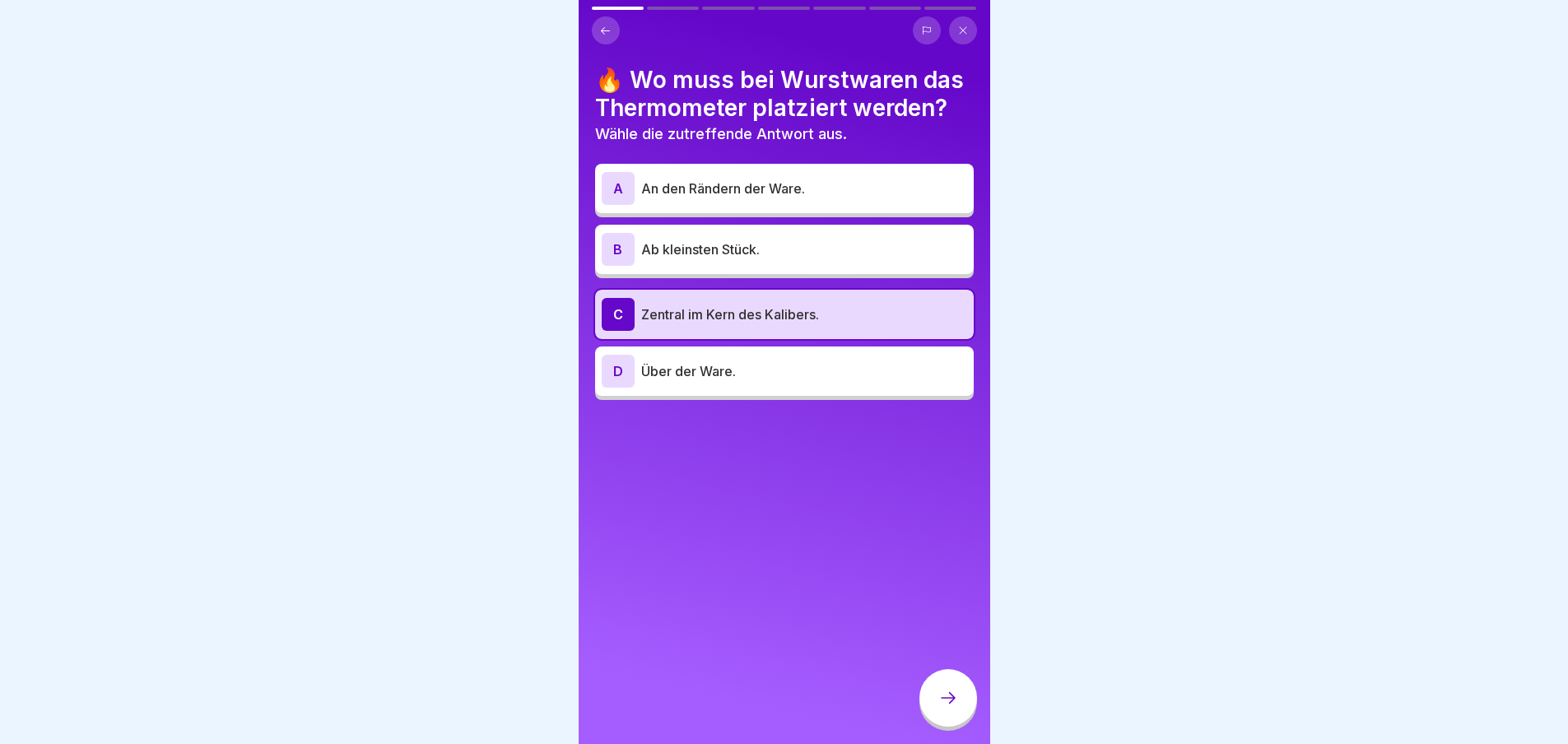
click at [949, 708] on icon at bounding box center [948, 698] width 20 height 20
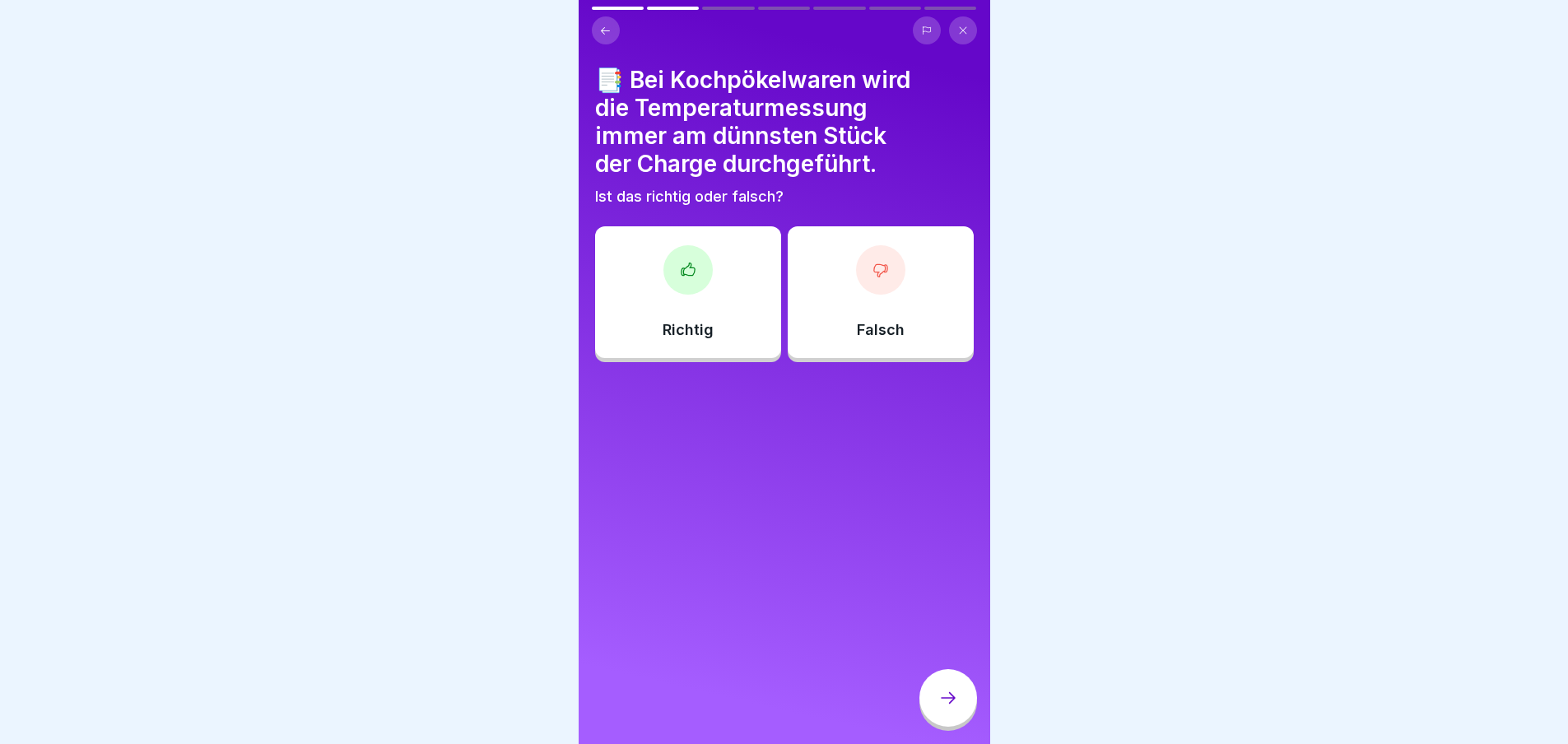
click at [861, 272] on div at bounding box center [881, 270] width 50 height 50
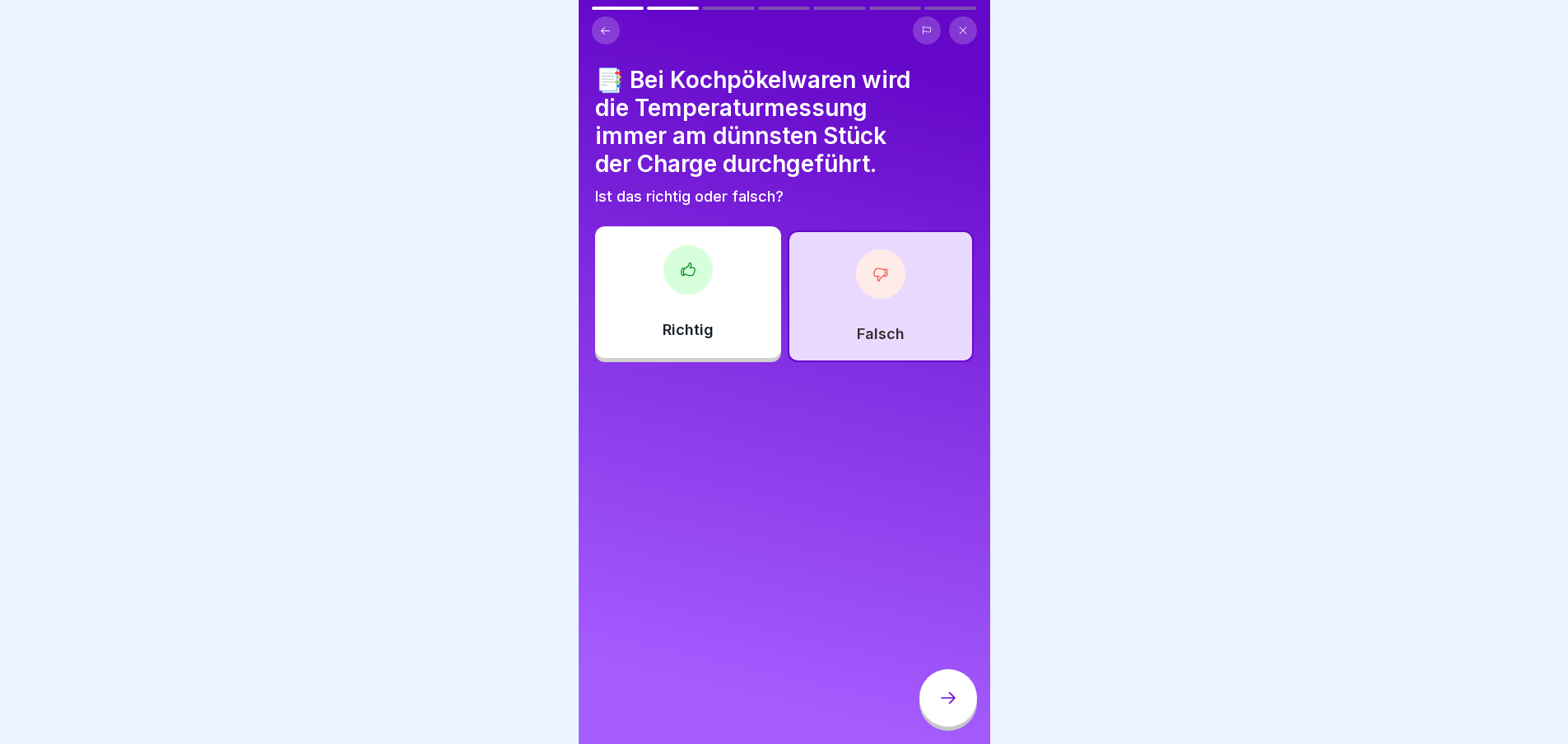
click at [940, 708] on icon at bounding box center [948, 698] width 20 height 20
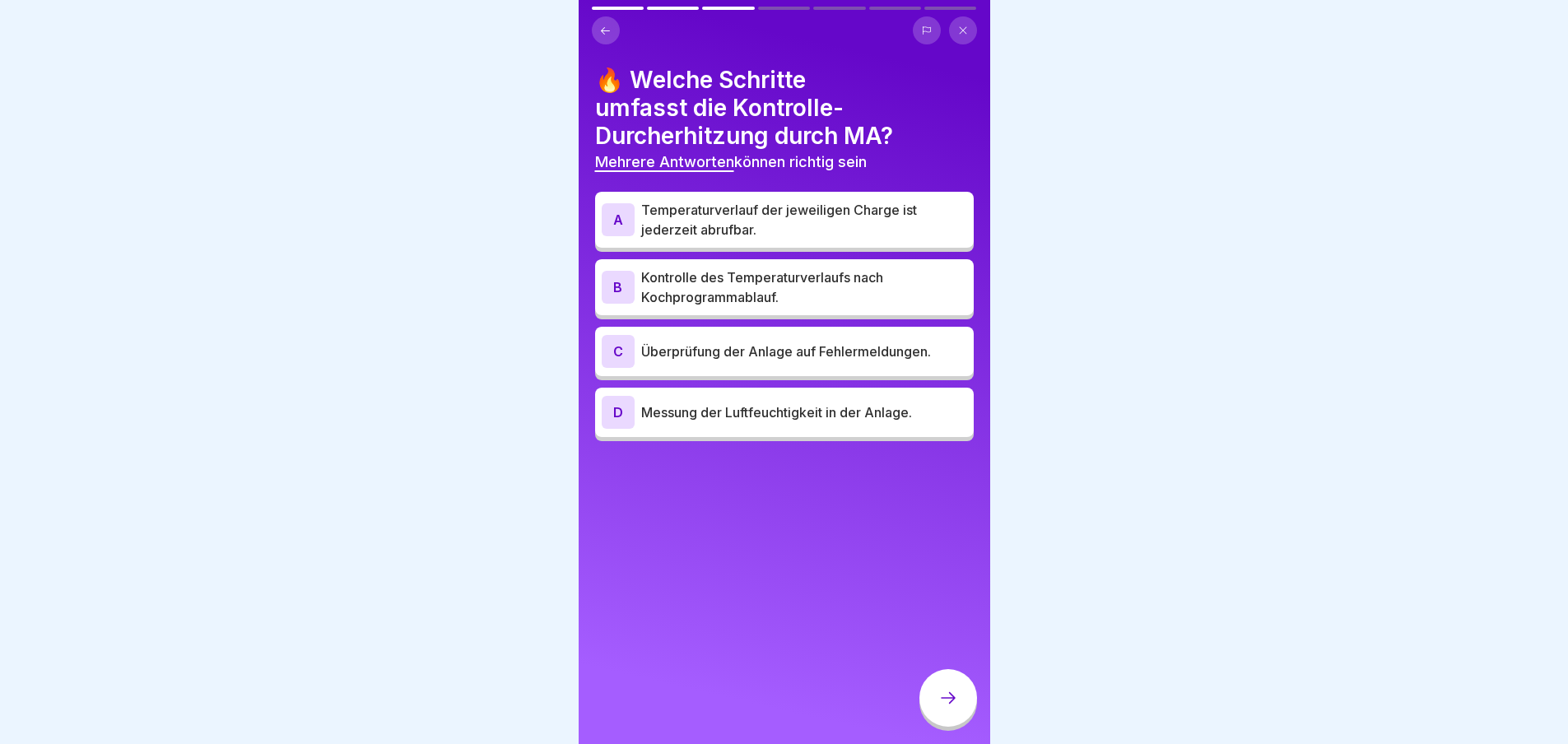
click at [798, 284] on p "Kontrolle des Temperaturverlaufs nach Kochprogrammablauf." at bounding box center [804, 287] width 326 height 39
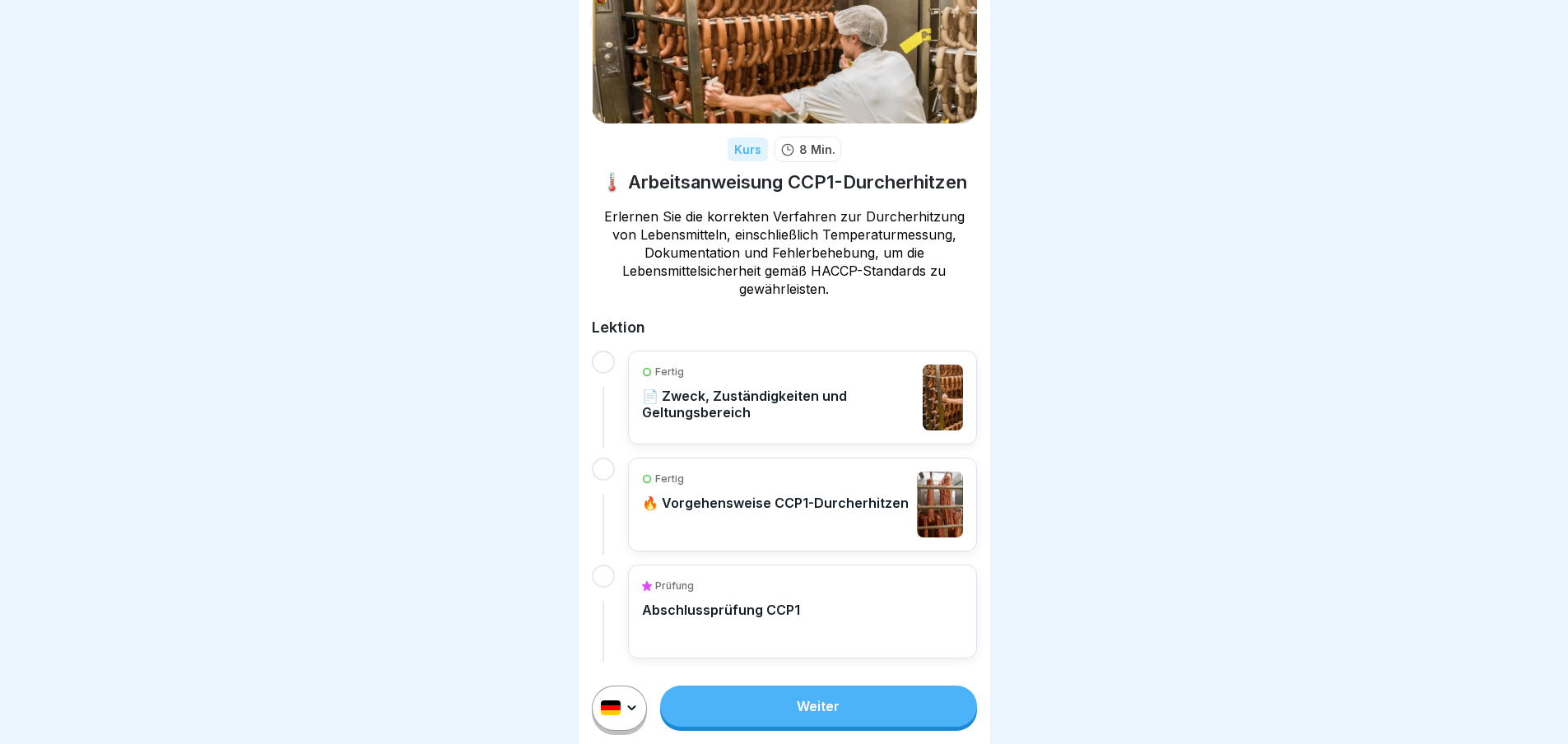
scroll to position [12, 0]
click at [802, 707] on link "Weiter" at bounding box center [818, 706] width 316 height 41
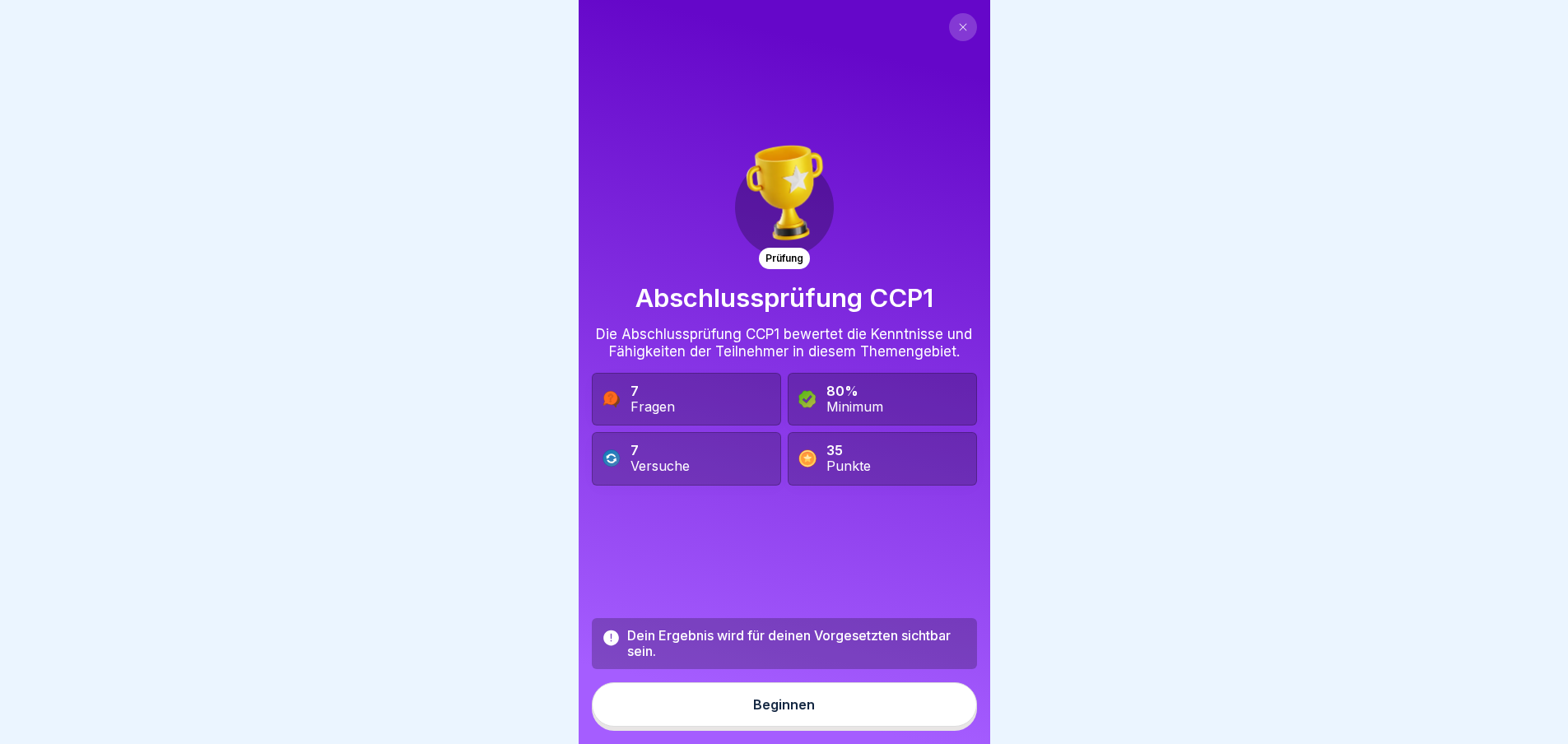
scroll to position [12, 0]
click at [781, 705] on div "Beginnen" at bounding box center [784, 705] width 62 height 15
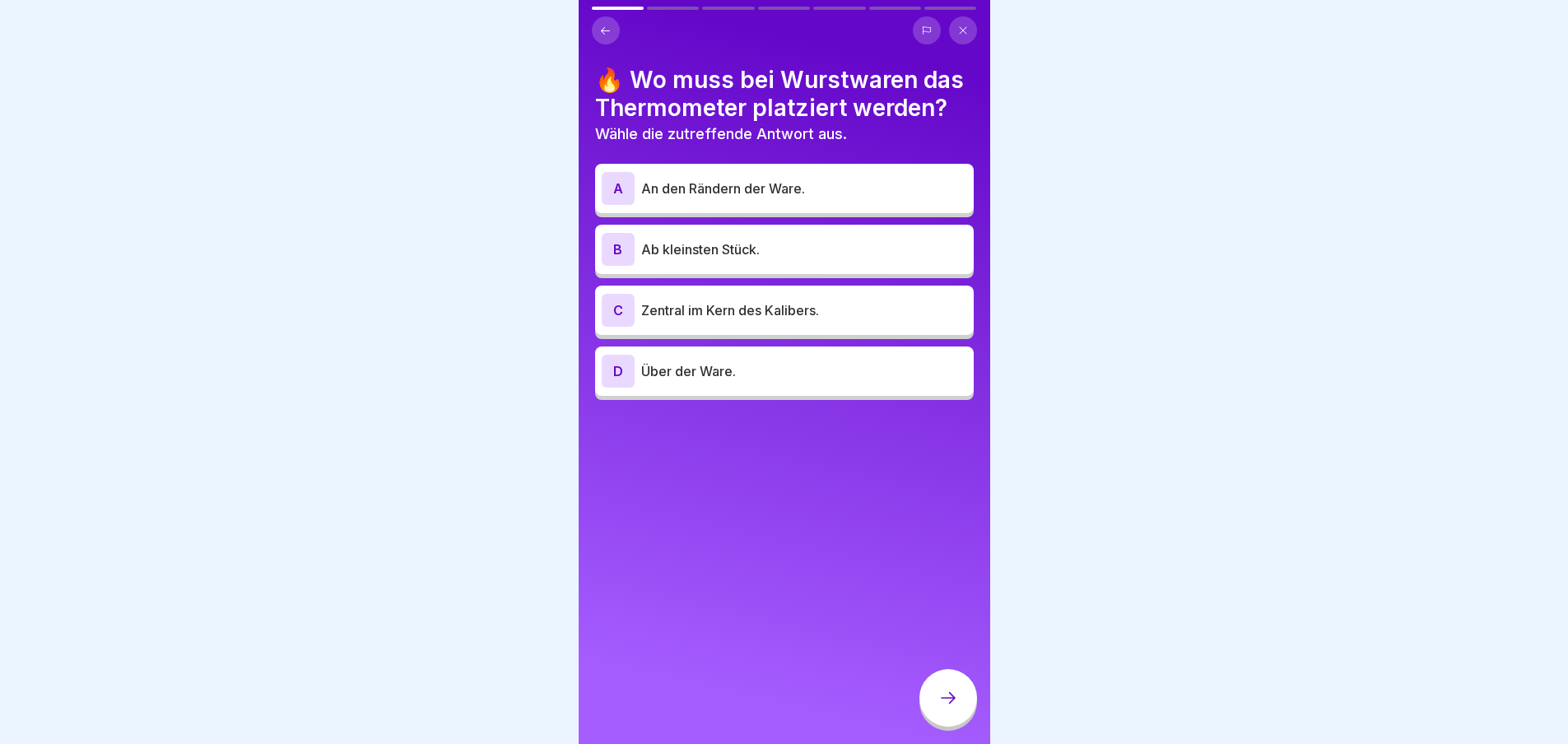
click at [833, 301] on p "Zentral im Kern des Kalibers." at bounding box center [804, 310] width 326 height 20
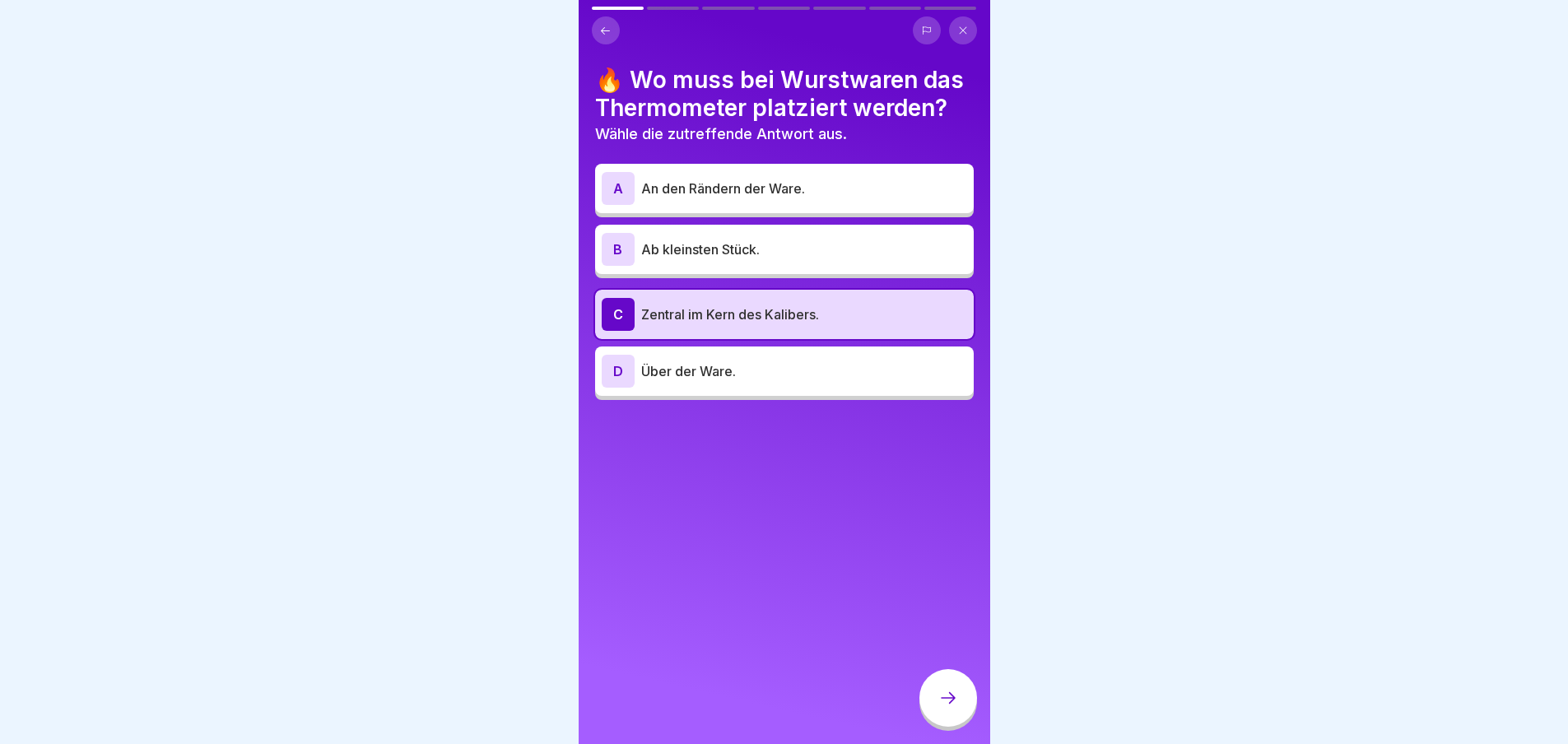
click at [949, 691] on icon at bounding box center [948, 698] width 20 height 20
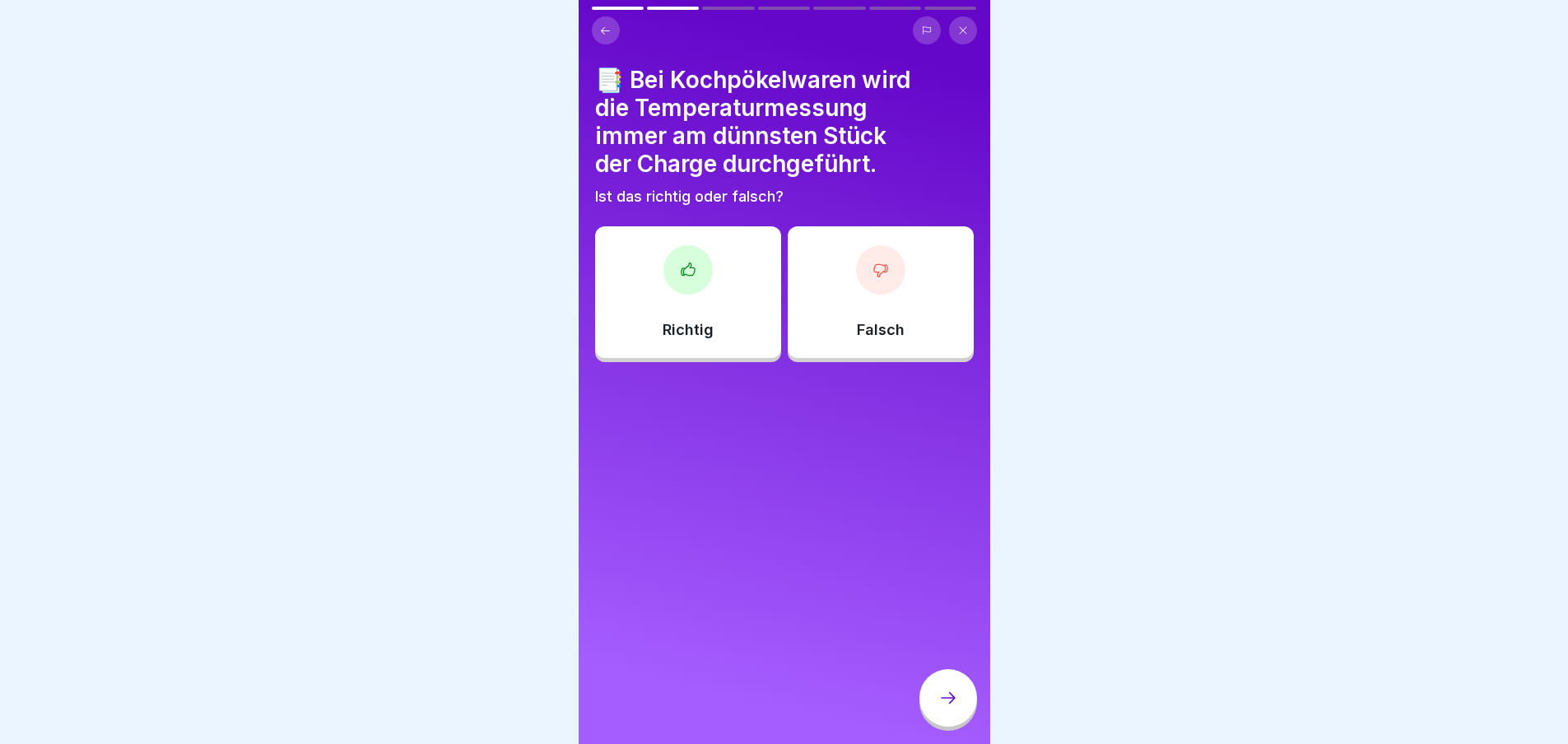
click at [874, 264] on icon at bounding box center [880, 270] width 13 height 12
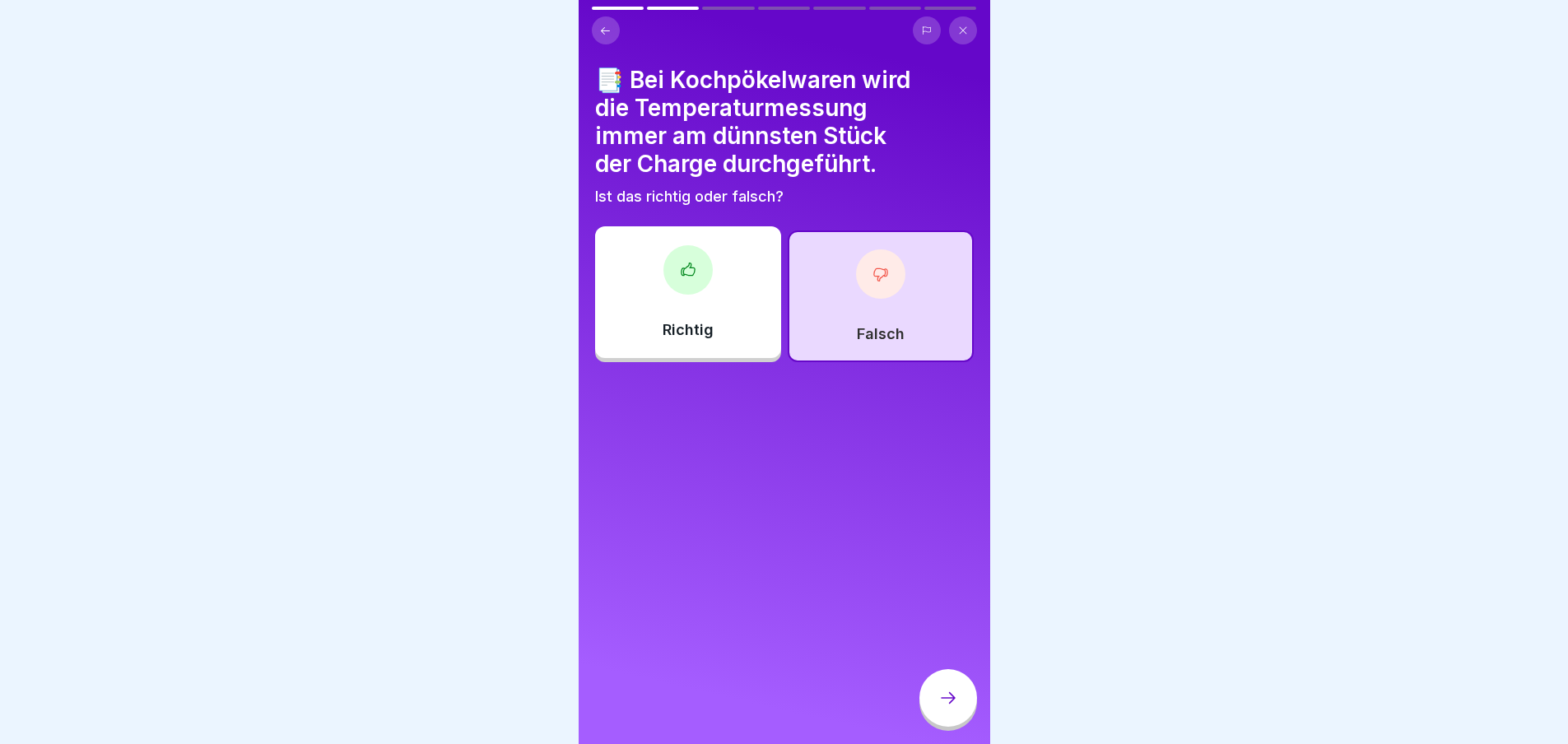
click at [956, 701] on icon at bounding box center [948, 698] width 20 height 20
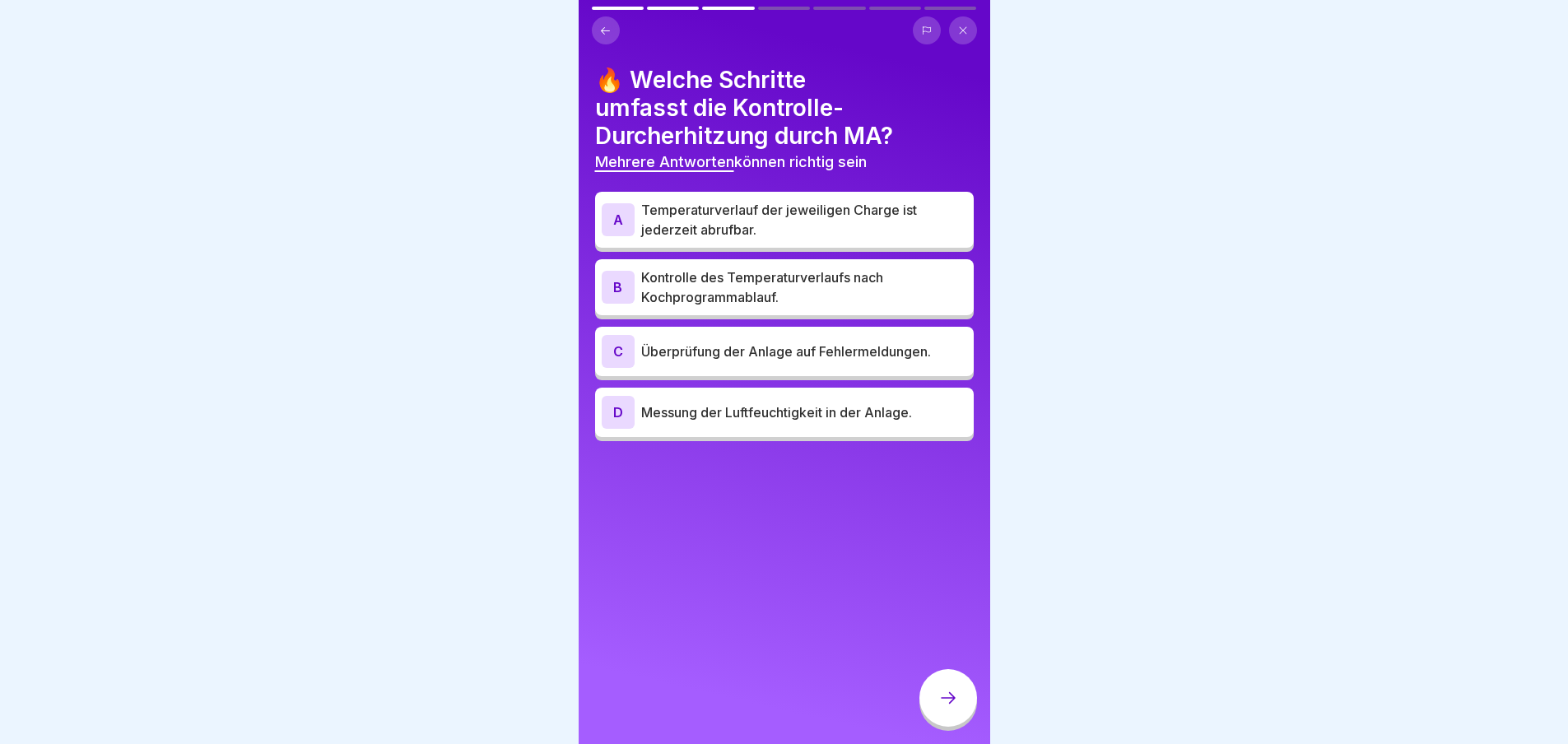
click at [751, 348] on p "Überprüfung der Anlage auf Fehlermeldungen." at bounding box center [804, 351] width 326 height 20
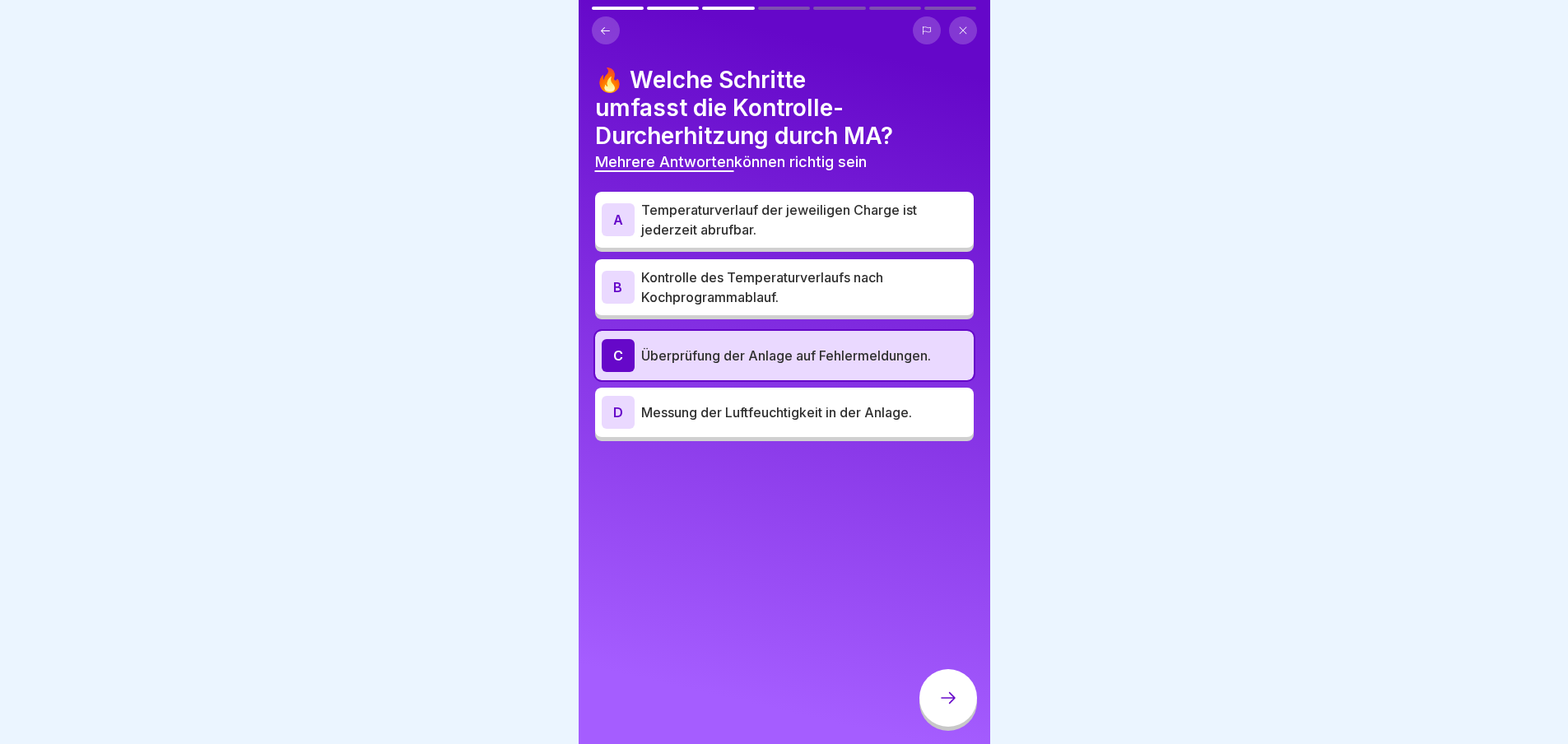
click at [944, 698] on icon at bounding box center [948, 698] width 20 height 20
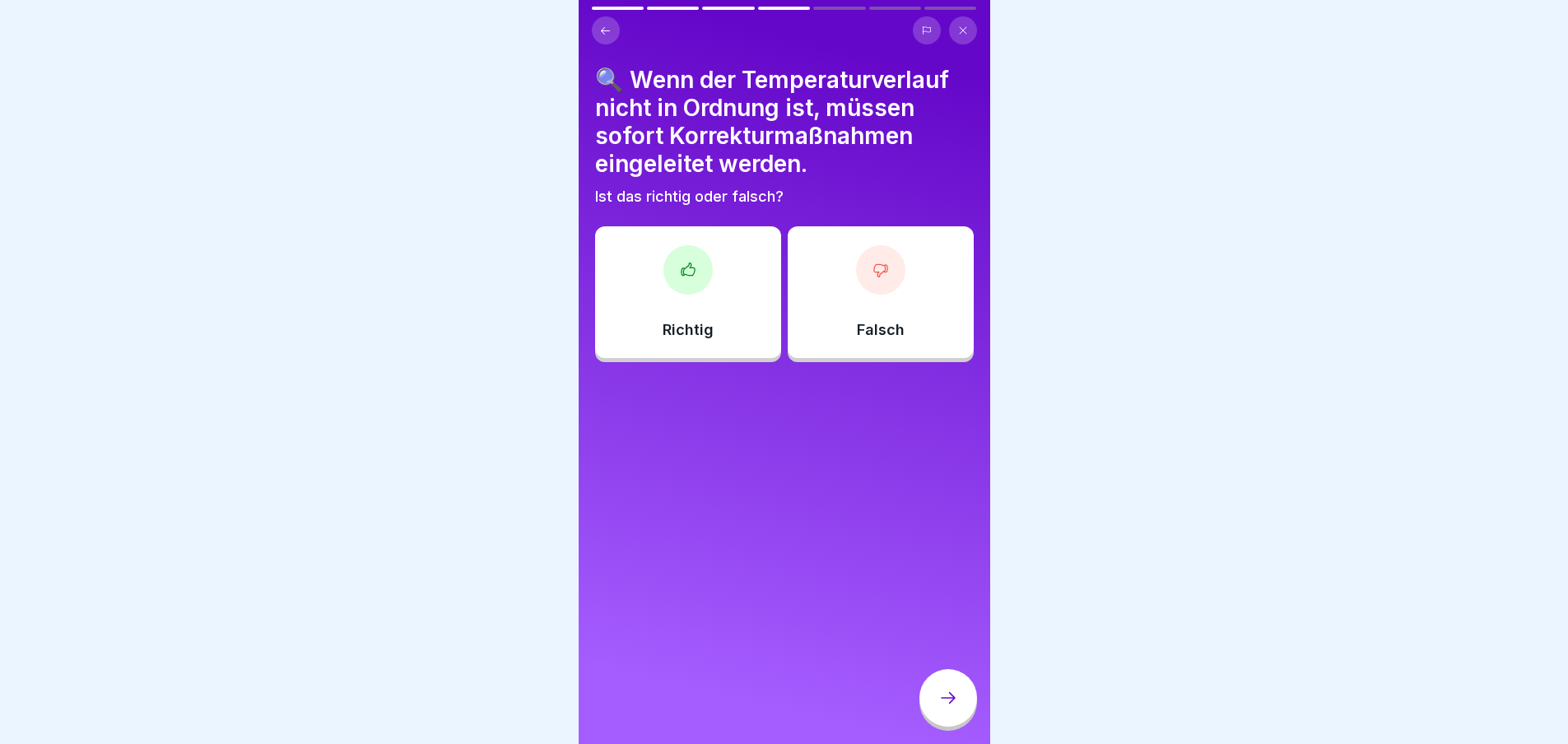
click at [681, 273] on div at bounding box center [688, 270] width 50 height 50
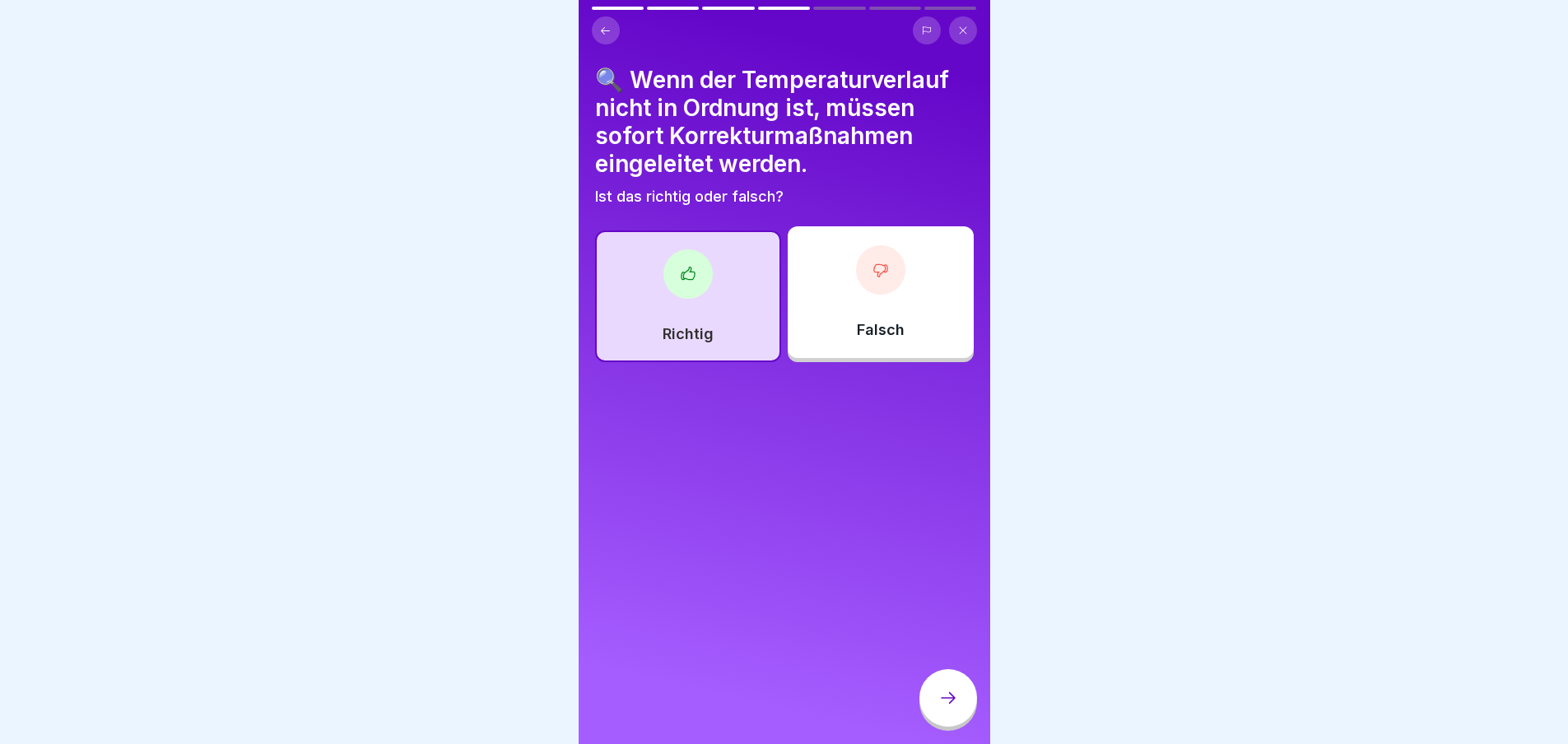
click at [934, 704] on div at bounding box center [949, 698] width 57 height 57
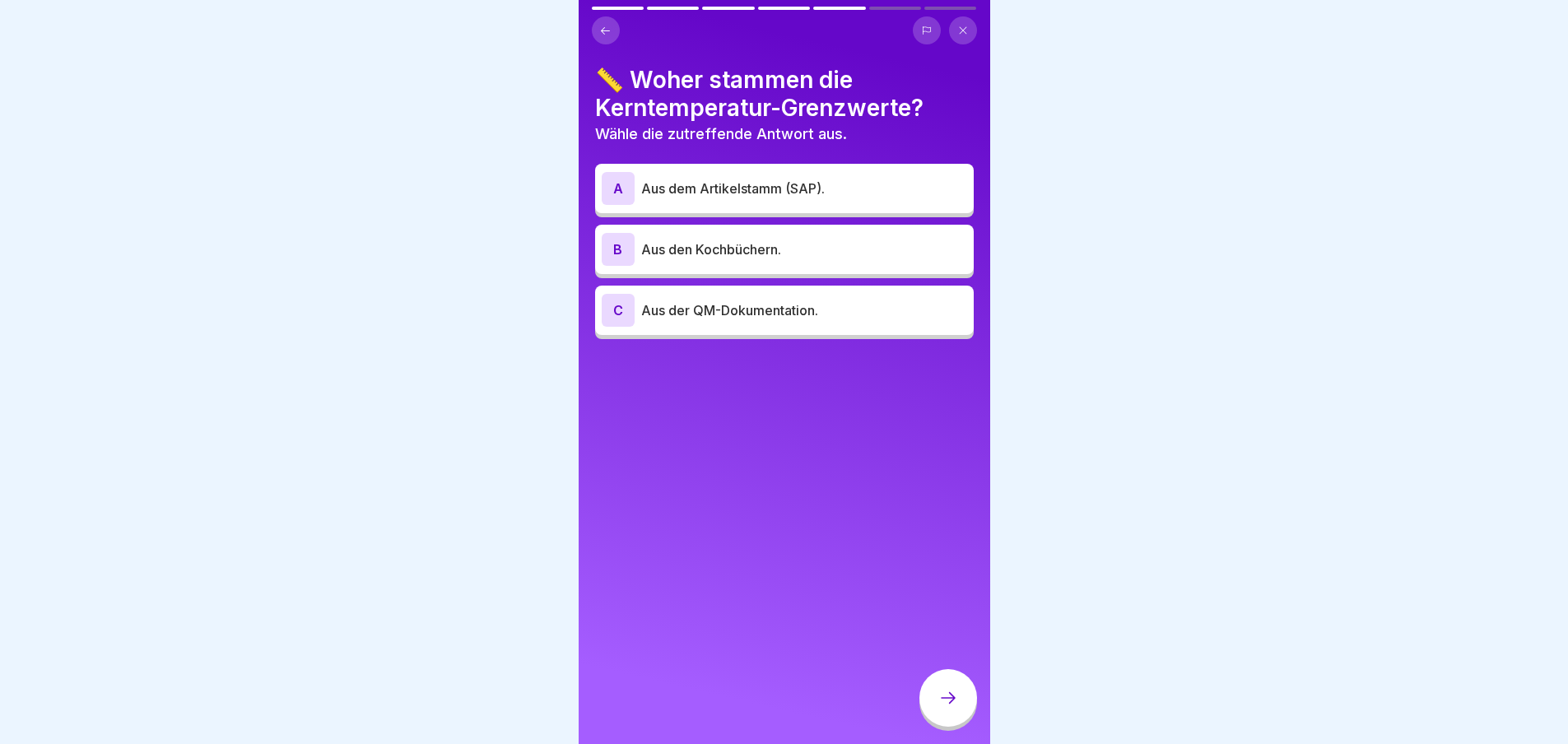
click at [686, 193] on div "A Aus dem Artikelstamm (SAP)." at bounding box center [784, 188] width 379 height 50
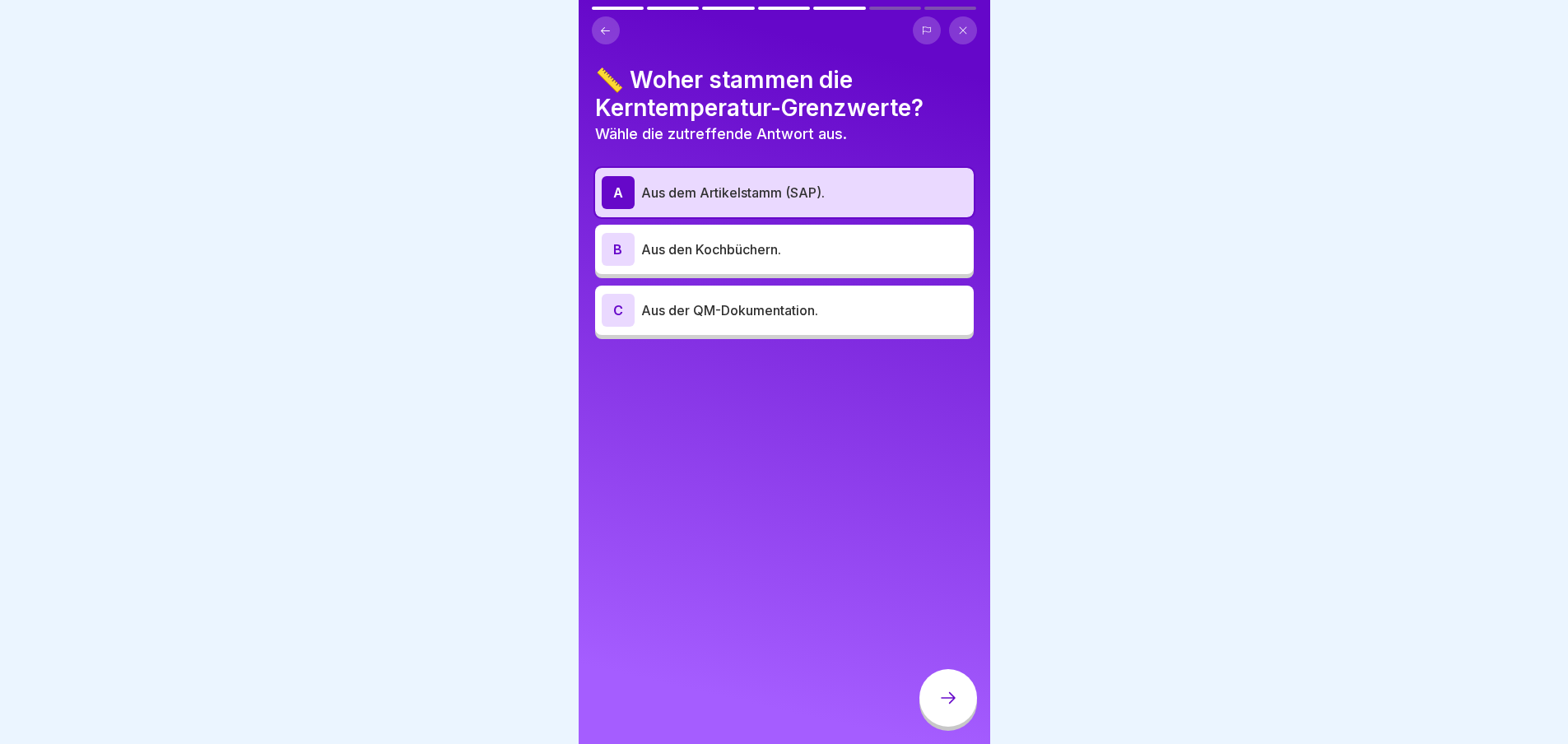
click at [957, 694] on icon at bounding box center [948, 698] width 20 height 20
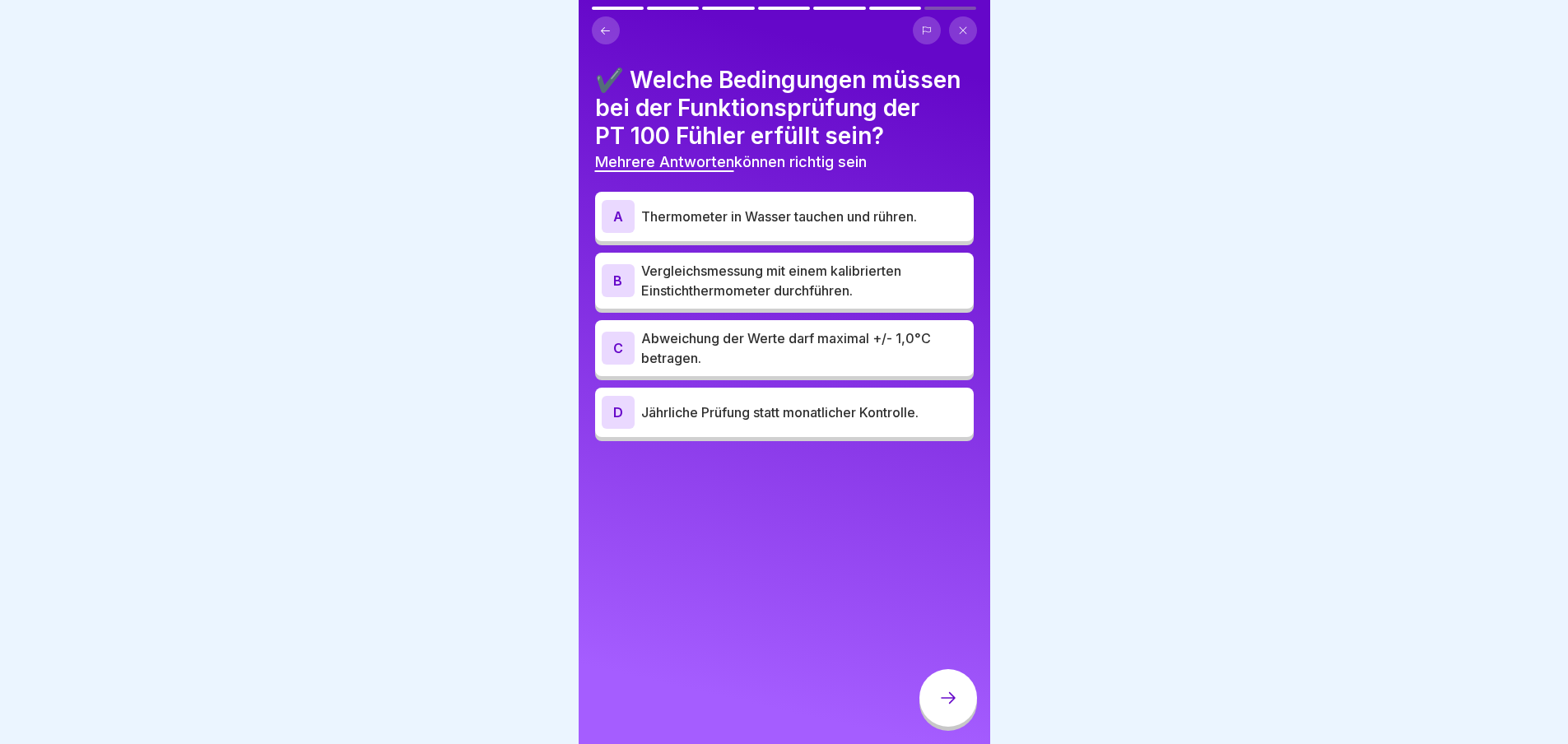
click at [818, 290] on p "Vergleichsmessung mit einem kalibrierten Einstichthermometer durchführen." at bounding box center [804, 281] width 326 height 39
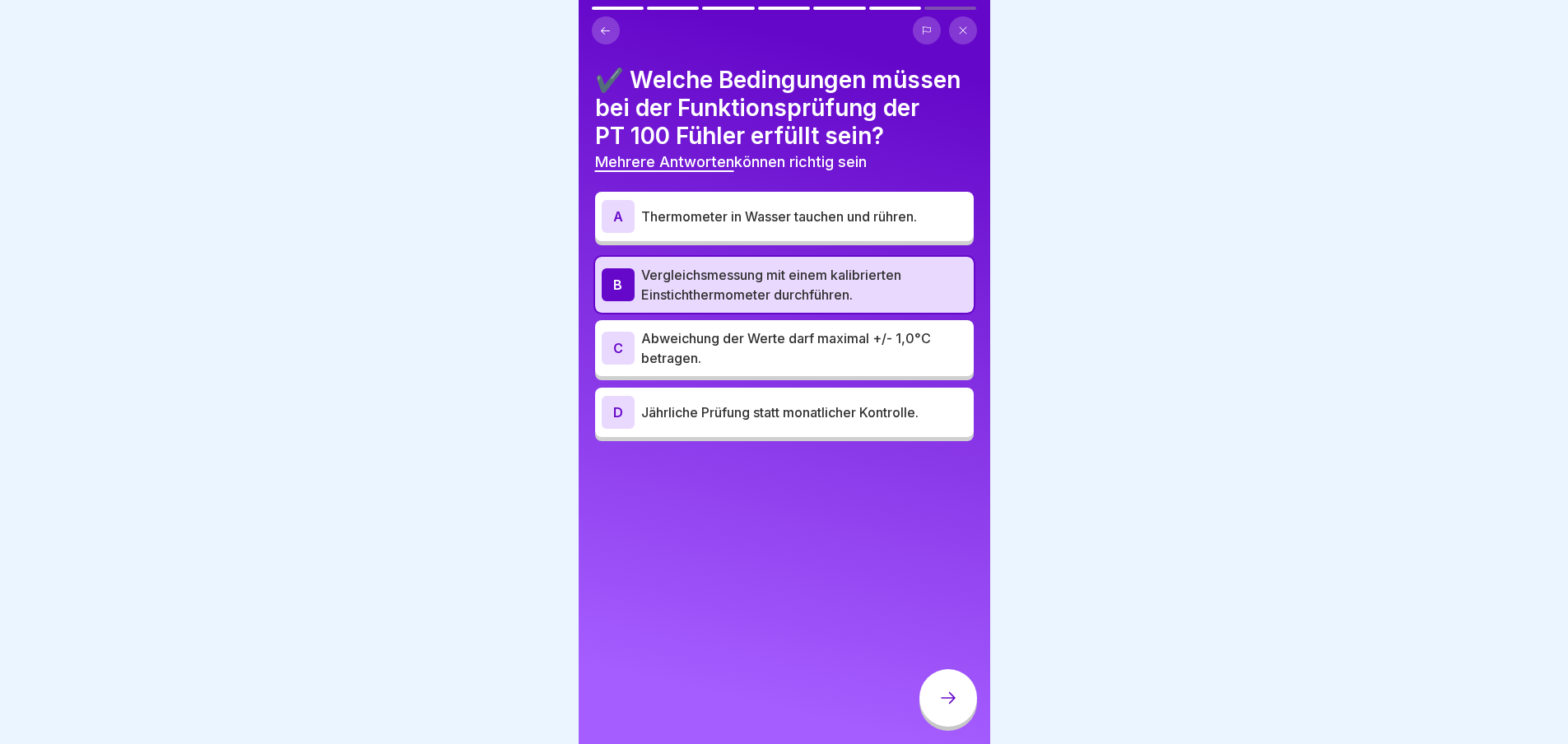
click at [824, 359] on p "Abweichung der Werte darf maximal +/- 1,0°C betragen." at bounding box center [804, 348] width 326 height 39
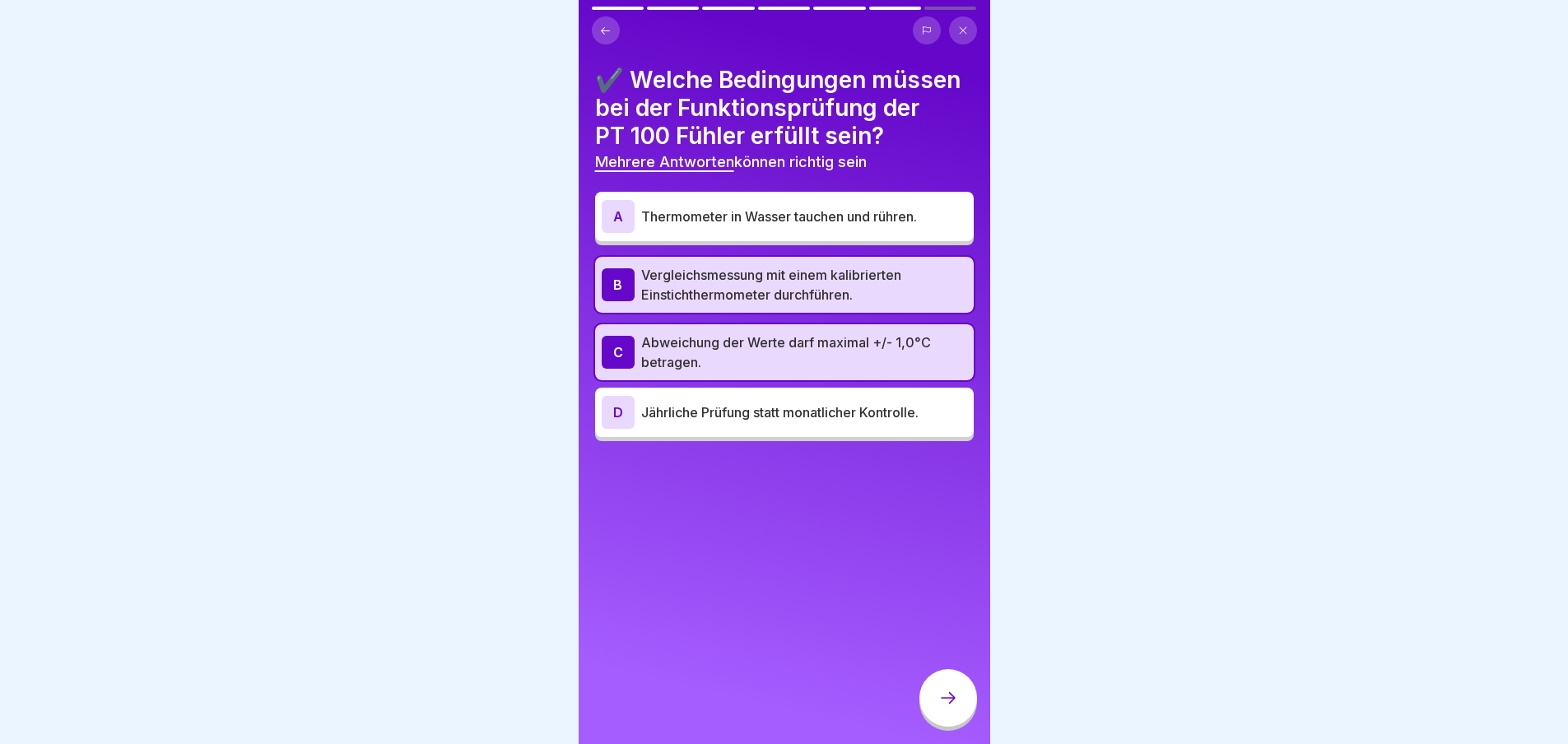
click at [819, 227] on p "Thermometer in Wasser tauchen und rühren." at bounding box center [804, 216] width 326 height 20
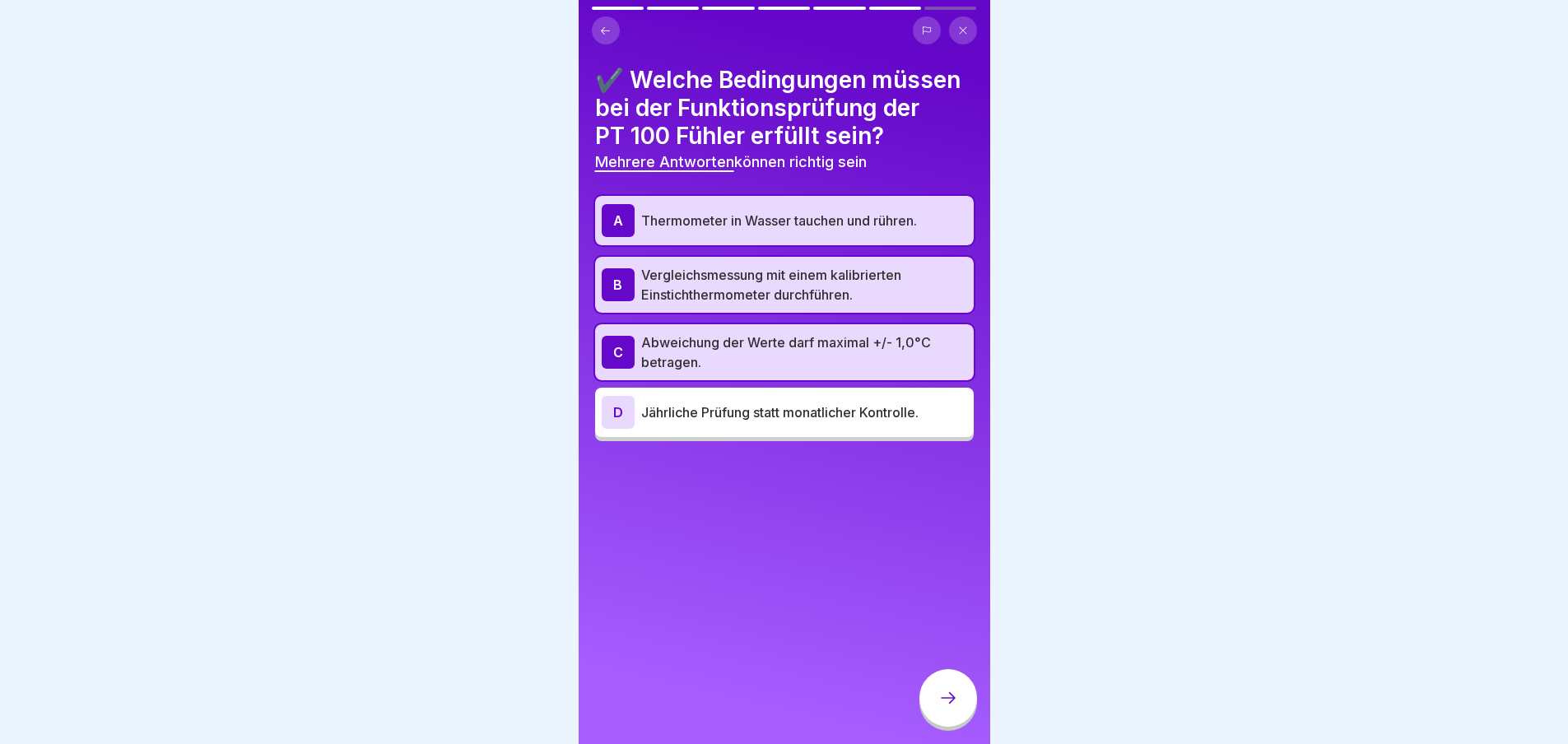
click at [945, 690] on icon at bounding box center [948, 698] width 20 height 20
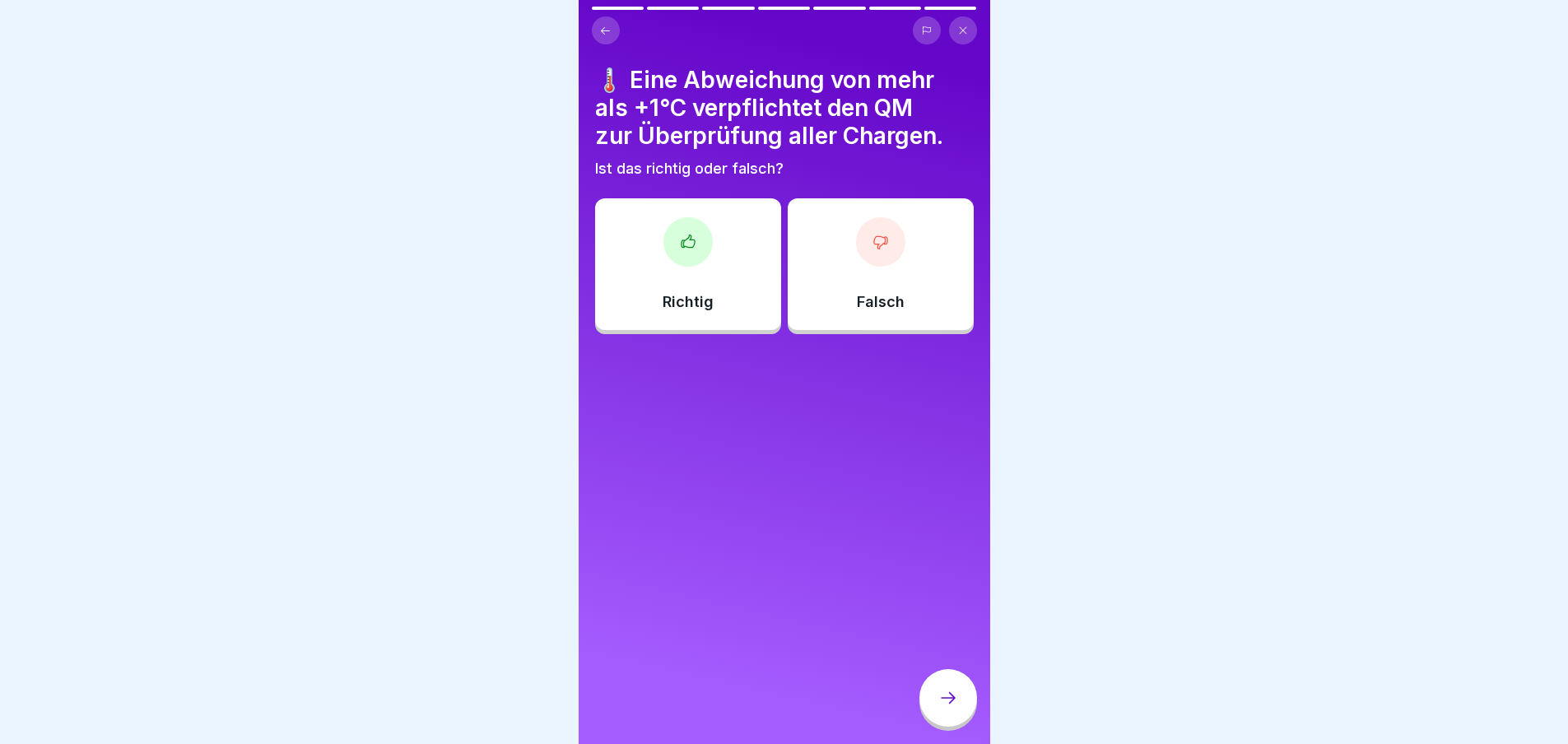
click at [682, 247] on div at bounding box center [688, 242] width 50 height 50
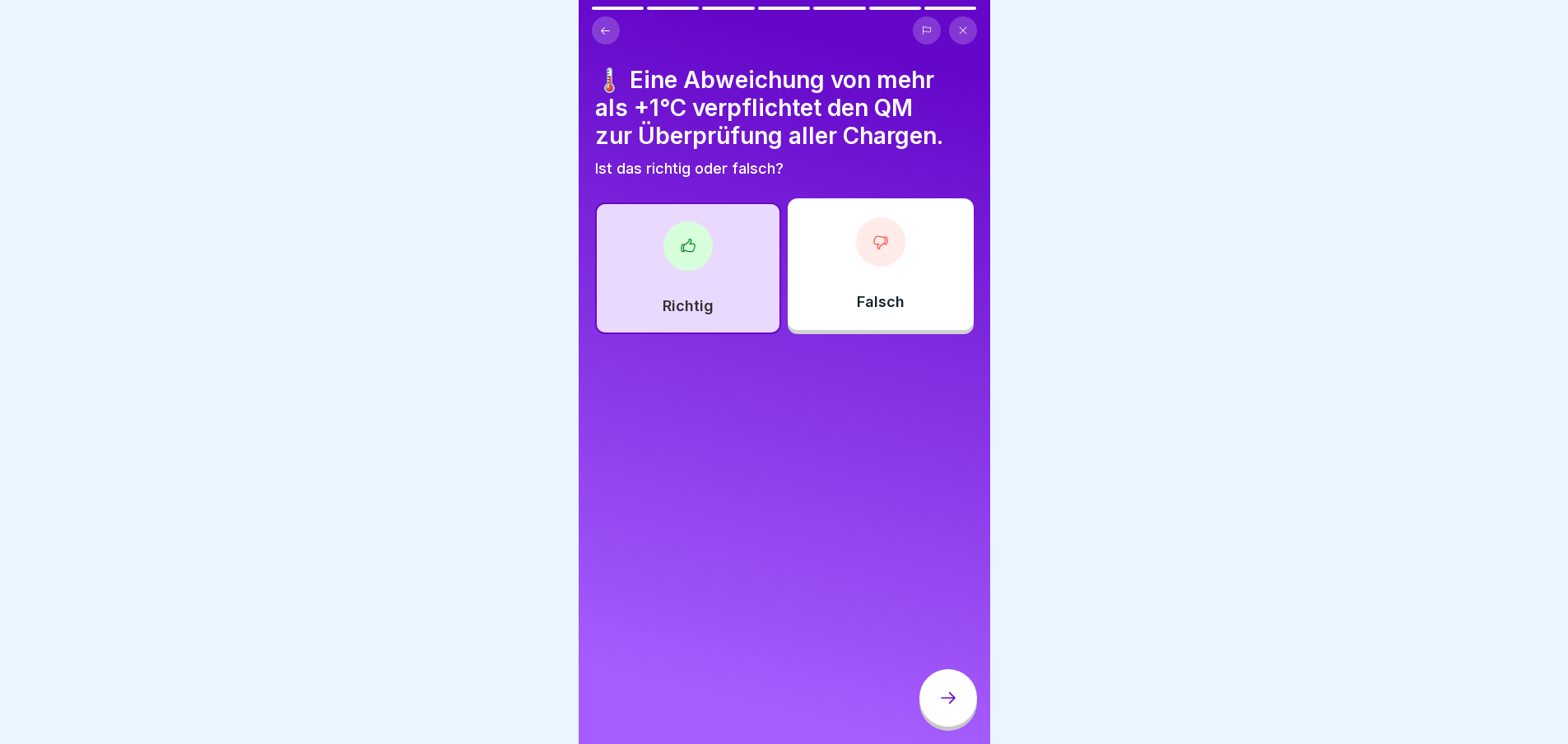
click at [955, 675] on div at bounding box center [949, 698] width 57 height 57
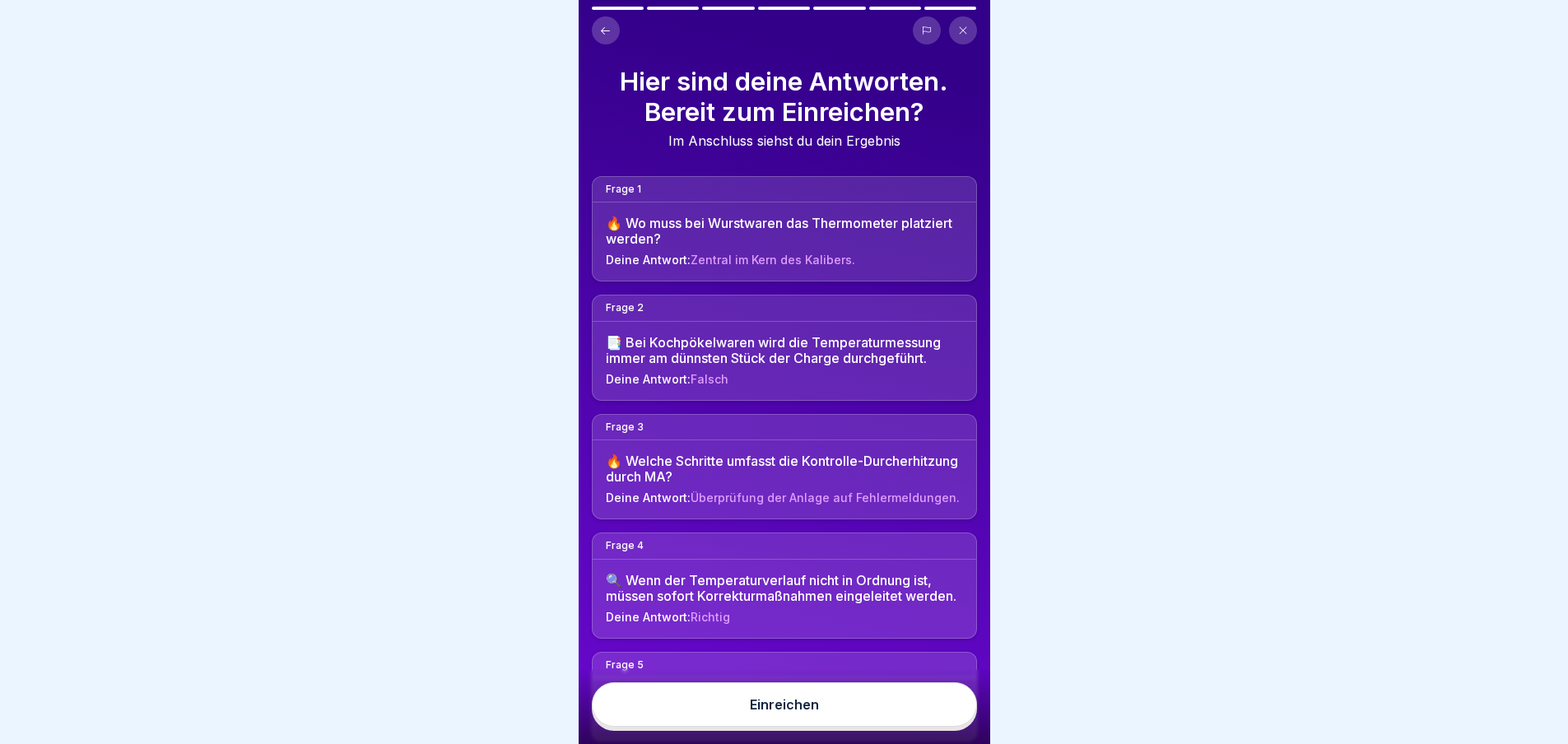
click at [807, 706] on div "Einreichen" at bounding box center [784, 705] width 69 height 15
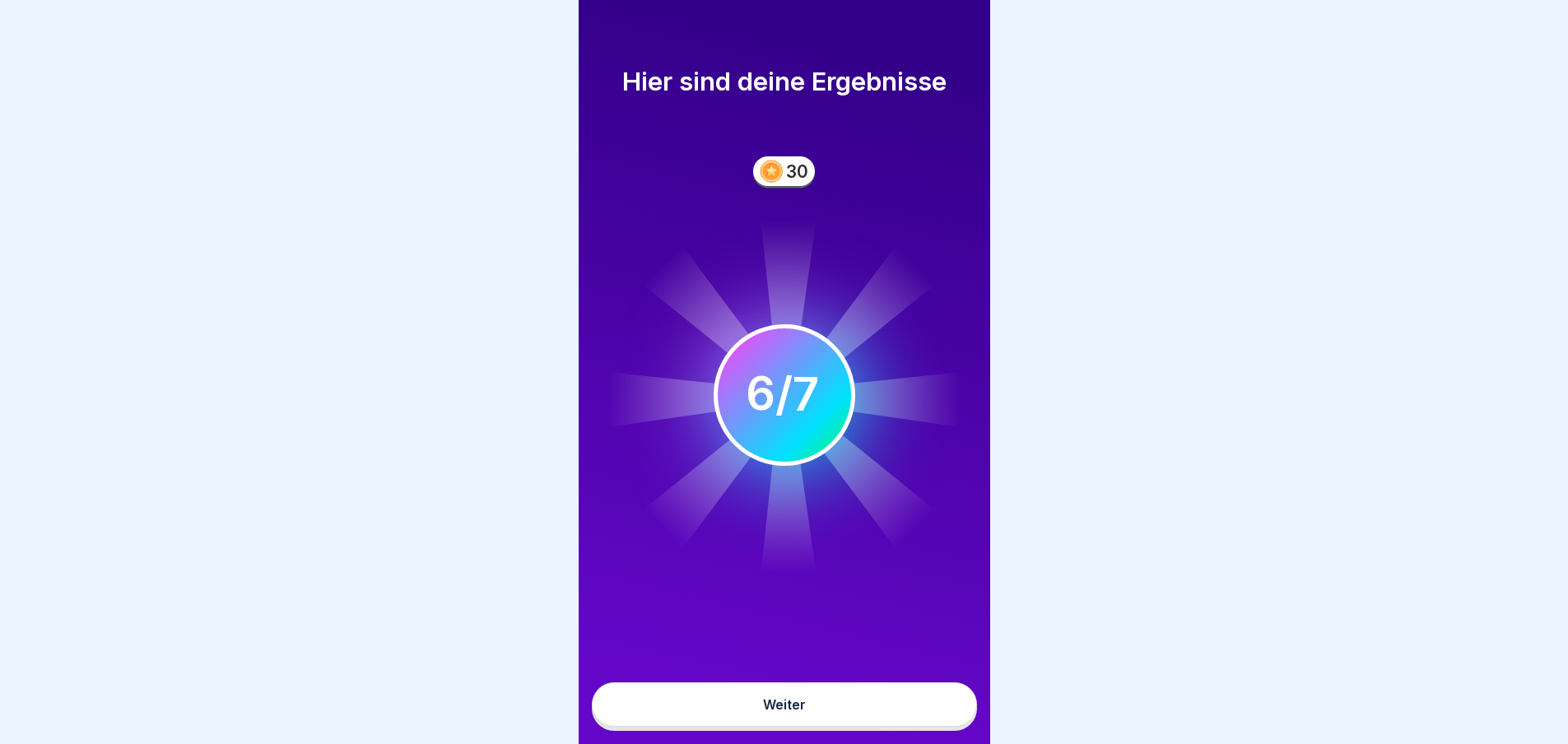
click at [794, 700] on div "Weiter" at bounding box center [784, 705] width 43 height 15
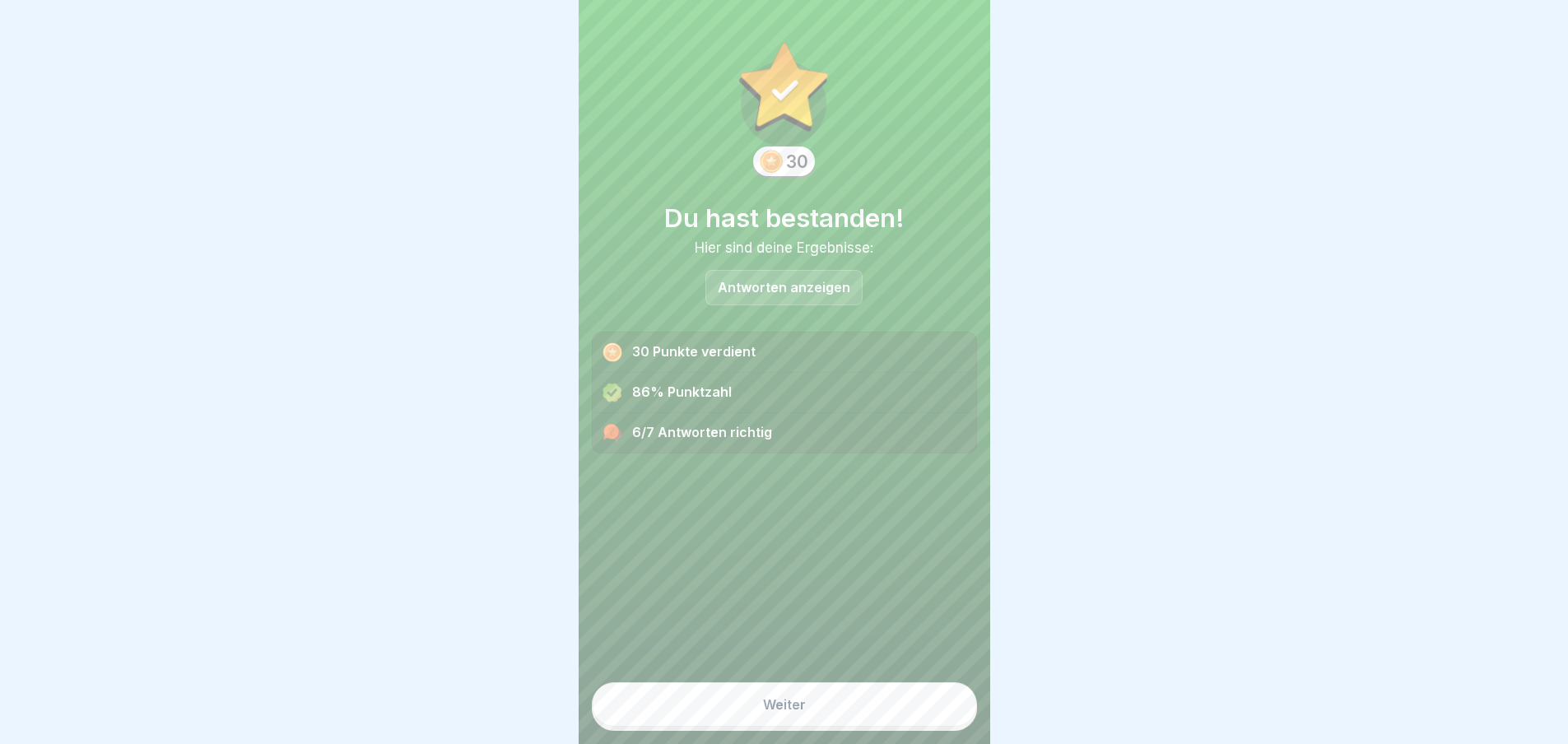
click at [773, 281] on p "Antworten anzeigen" at bounding box center [784, 287] width 132 height 14
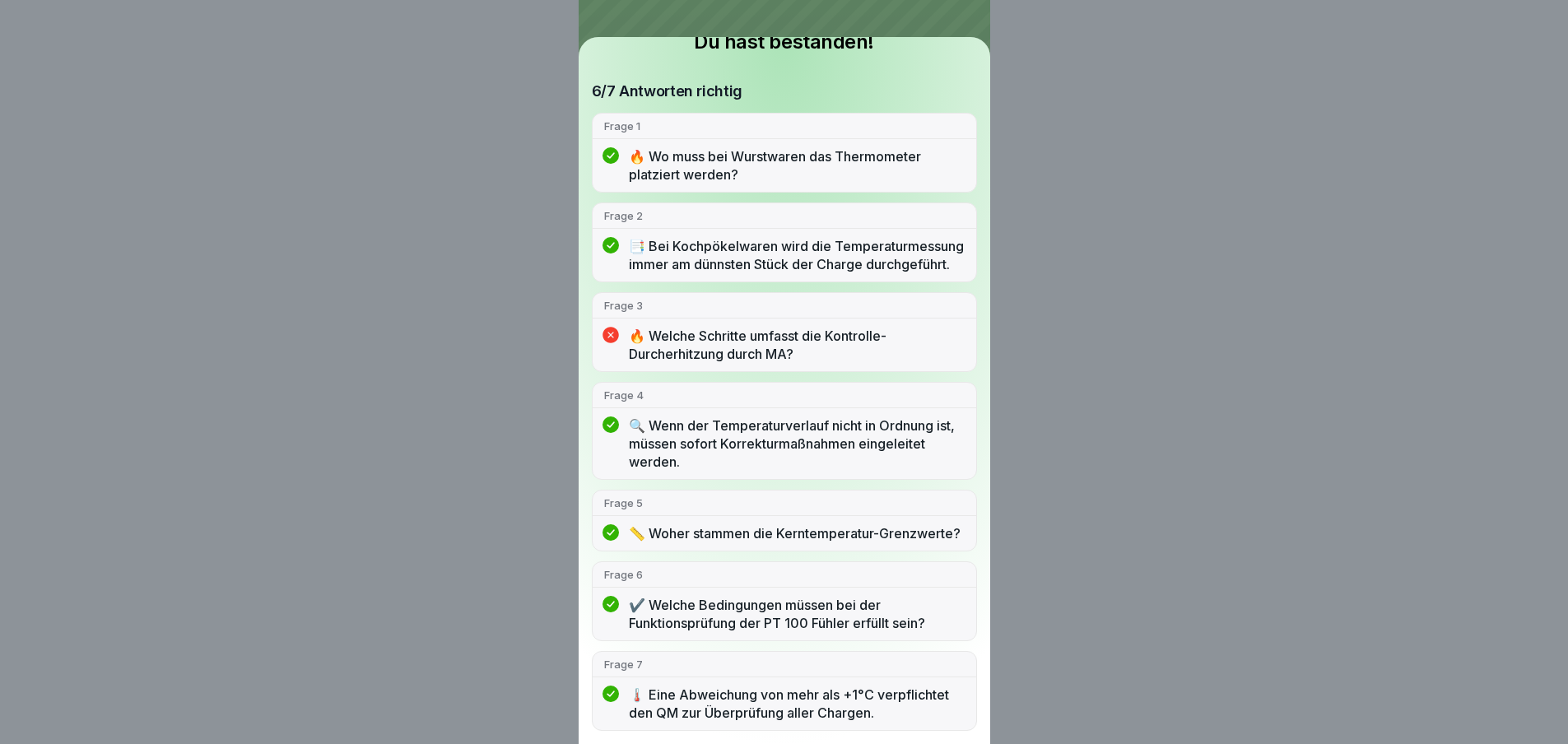
scroll to position [0, 0]
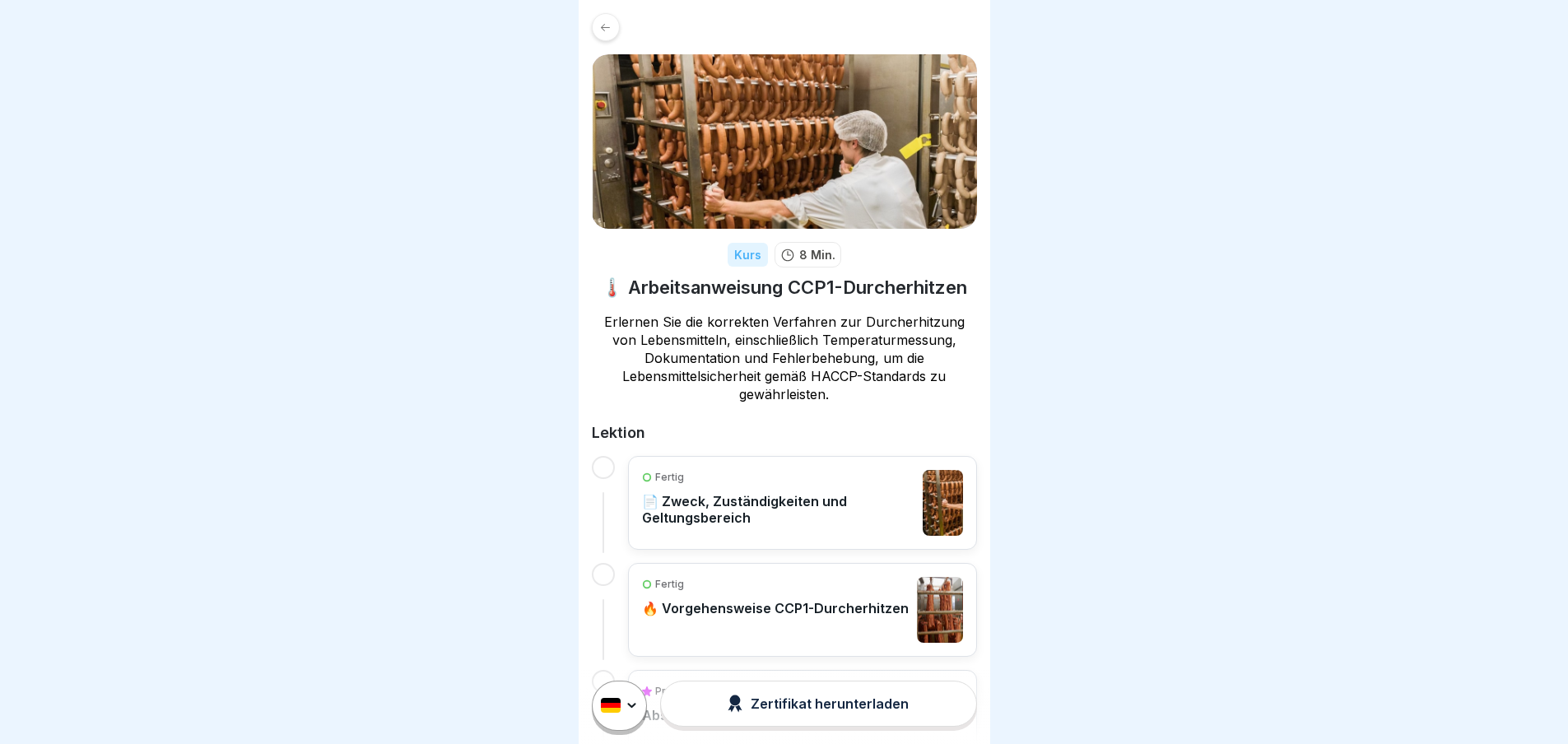
scroll to position [111, 0]
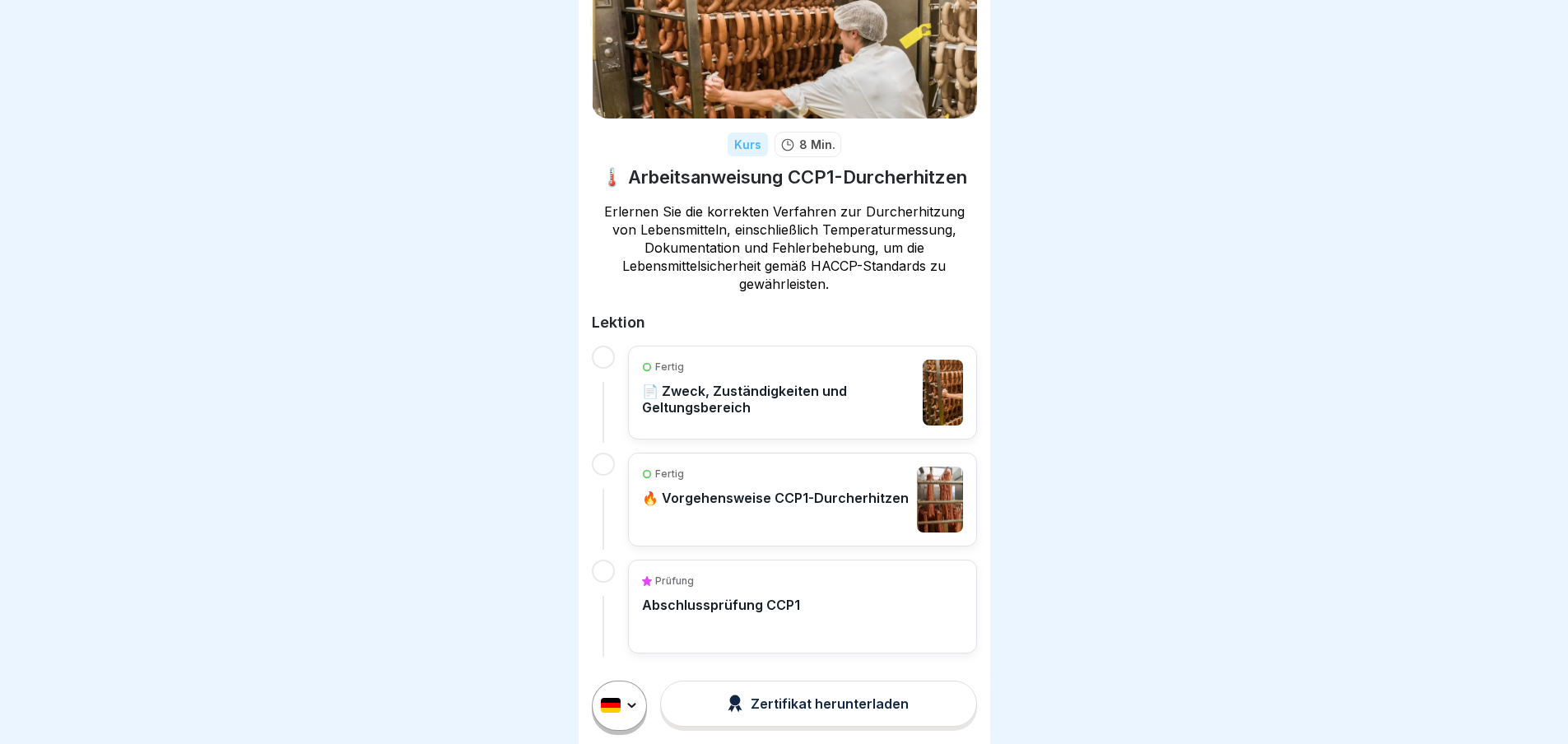
click at [796, 391] on p "📄 Zweck, Zuständigkeiten und Geltungsbereich" at bounding box center [779, 399] width 274 height 33
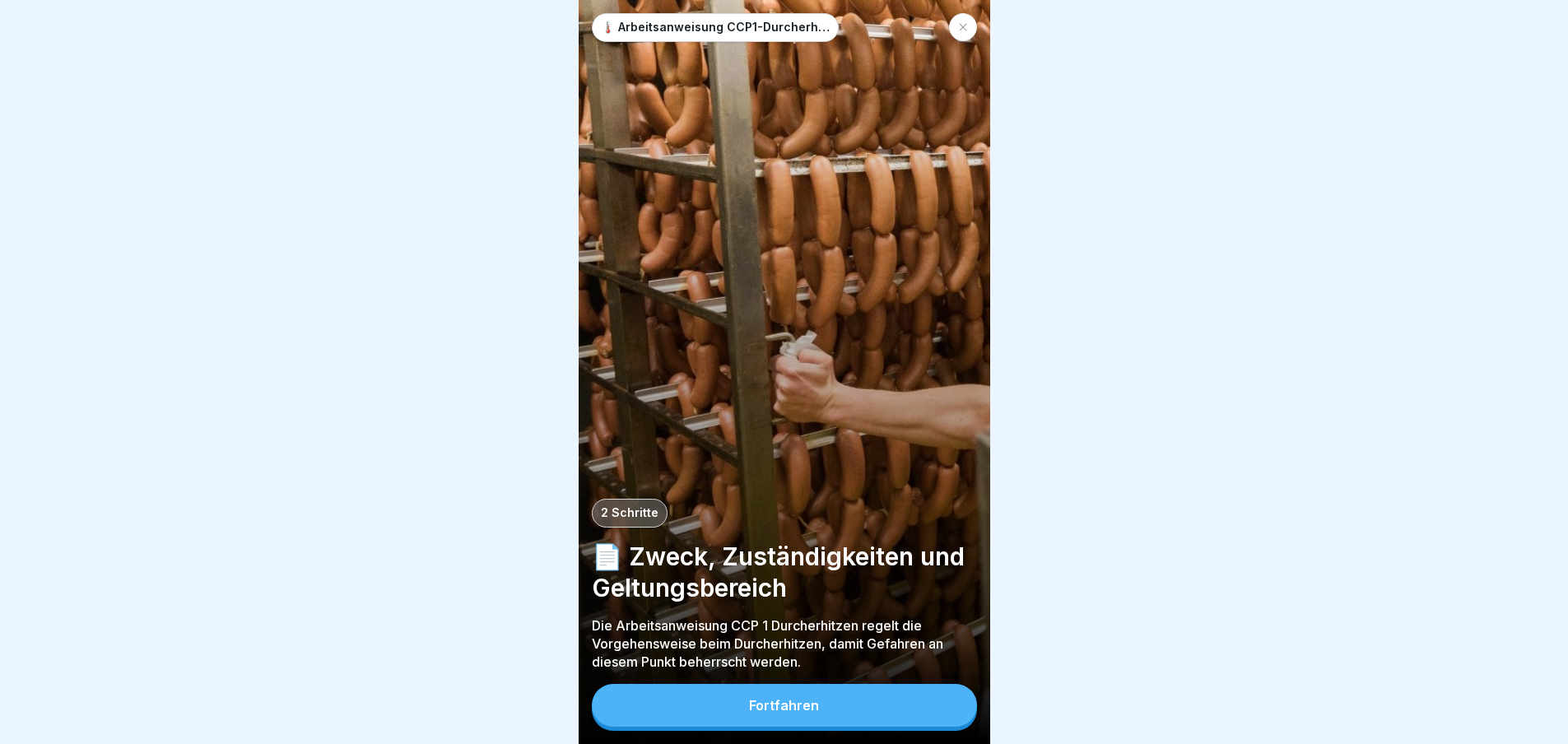
scroll to position [12, 0]
click at [784, 703] on div "Fortfahren" at bounding box center [784, 705] width 70 height 15
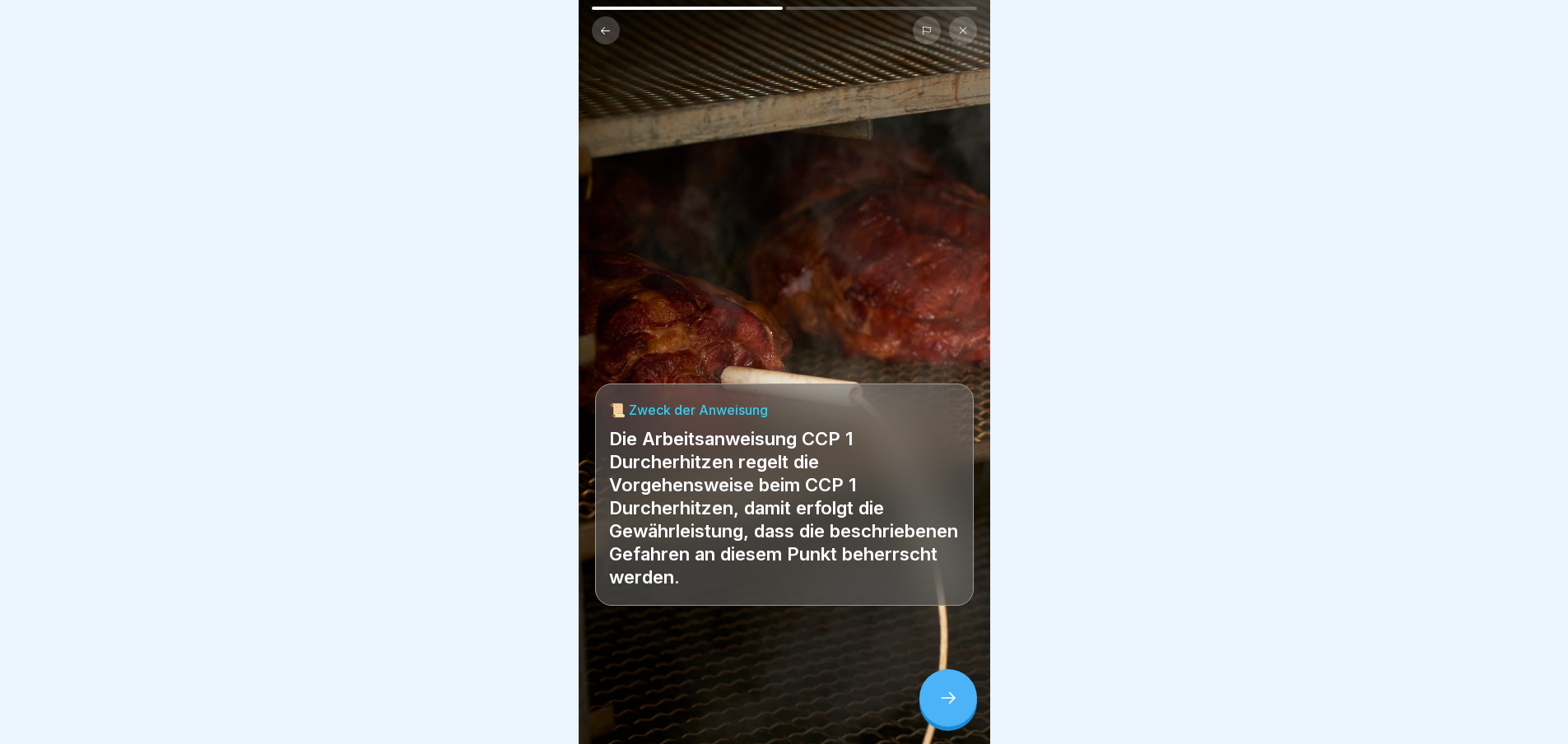
click at [955, 683] on div at bounding box center [949, 698] width 57 height 57
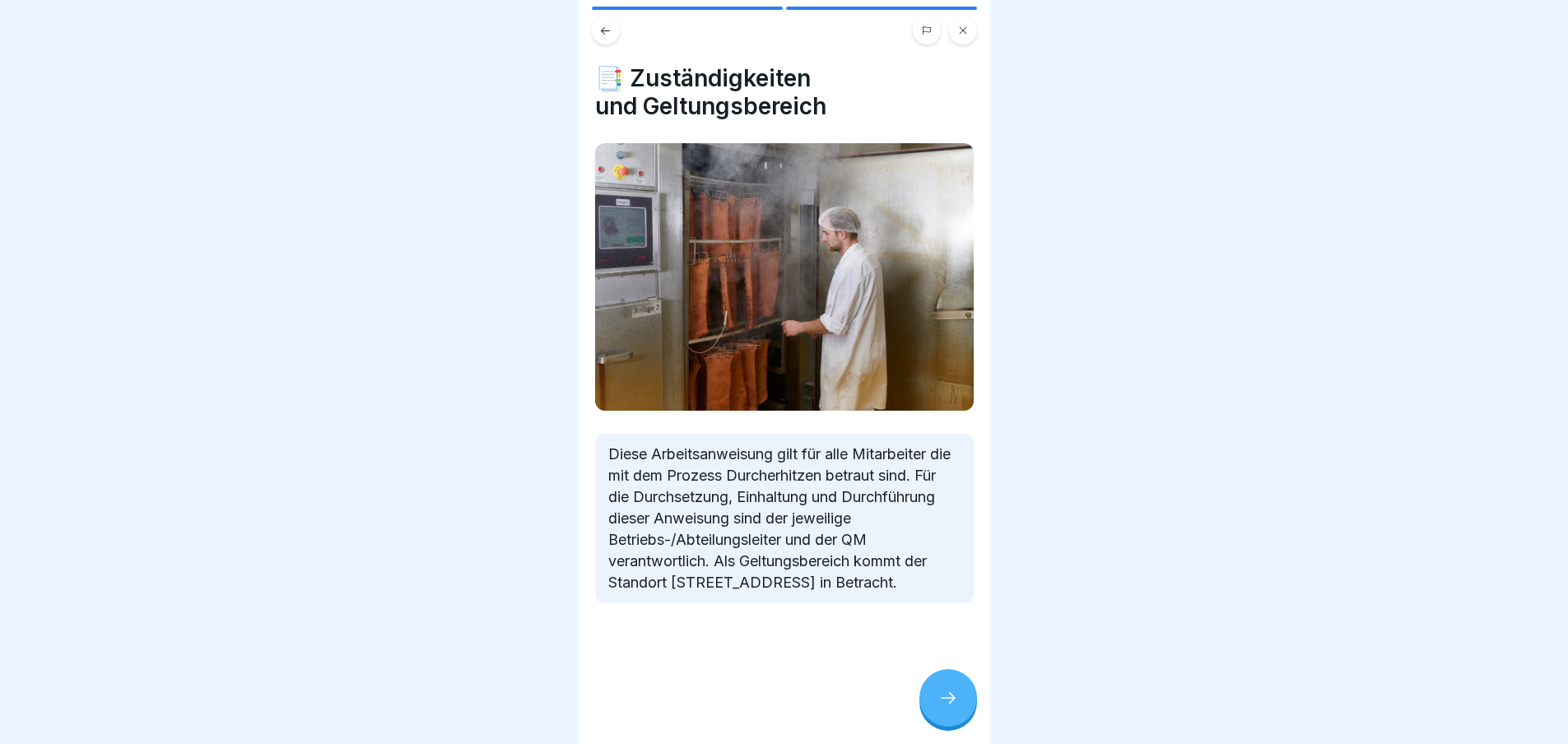
click at [963, 701] on div at bounding box center [949, 698] width 57 height 57
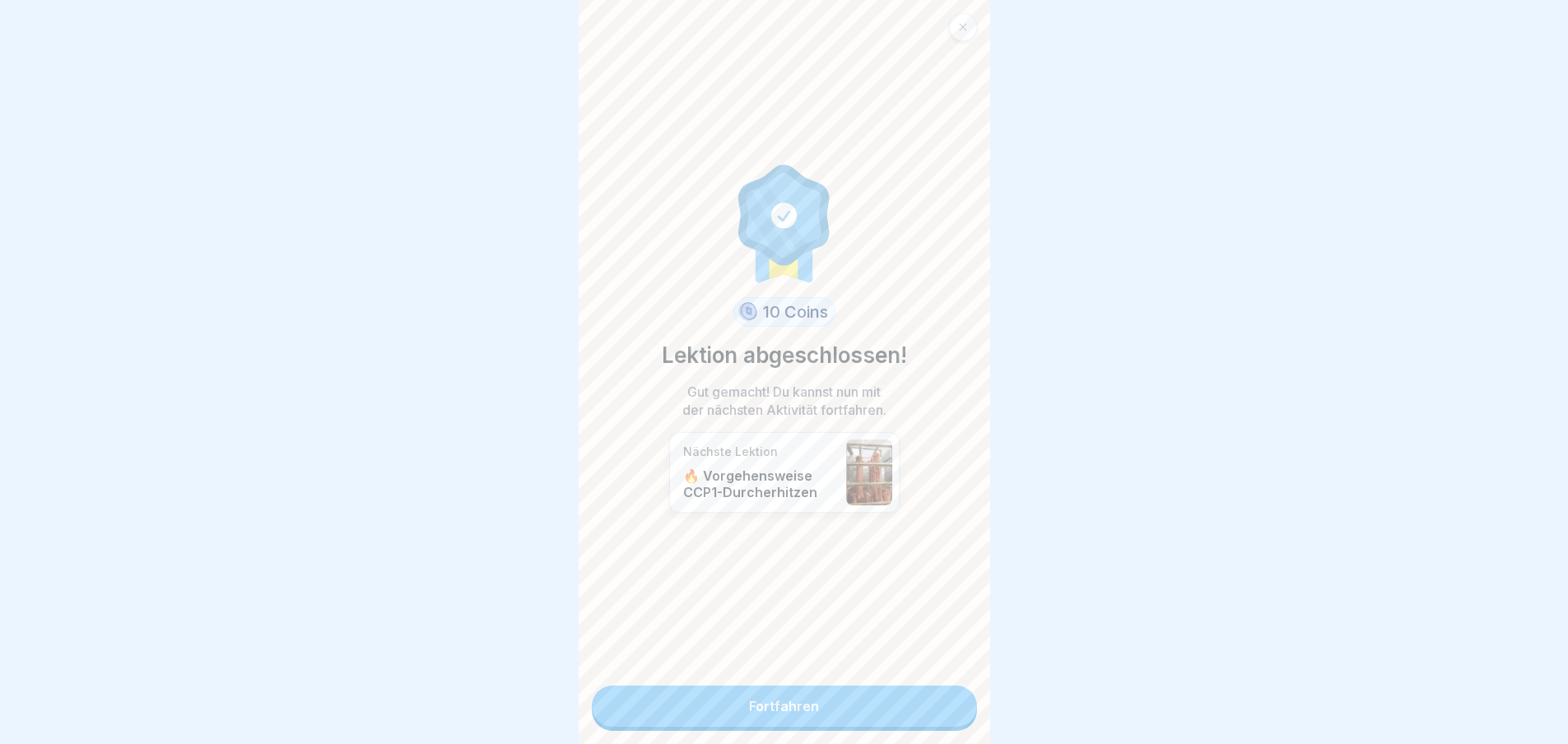
click at [781, 694] on link "Fortfahren" at bounding box center [785, 706] width 385 height 41
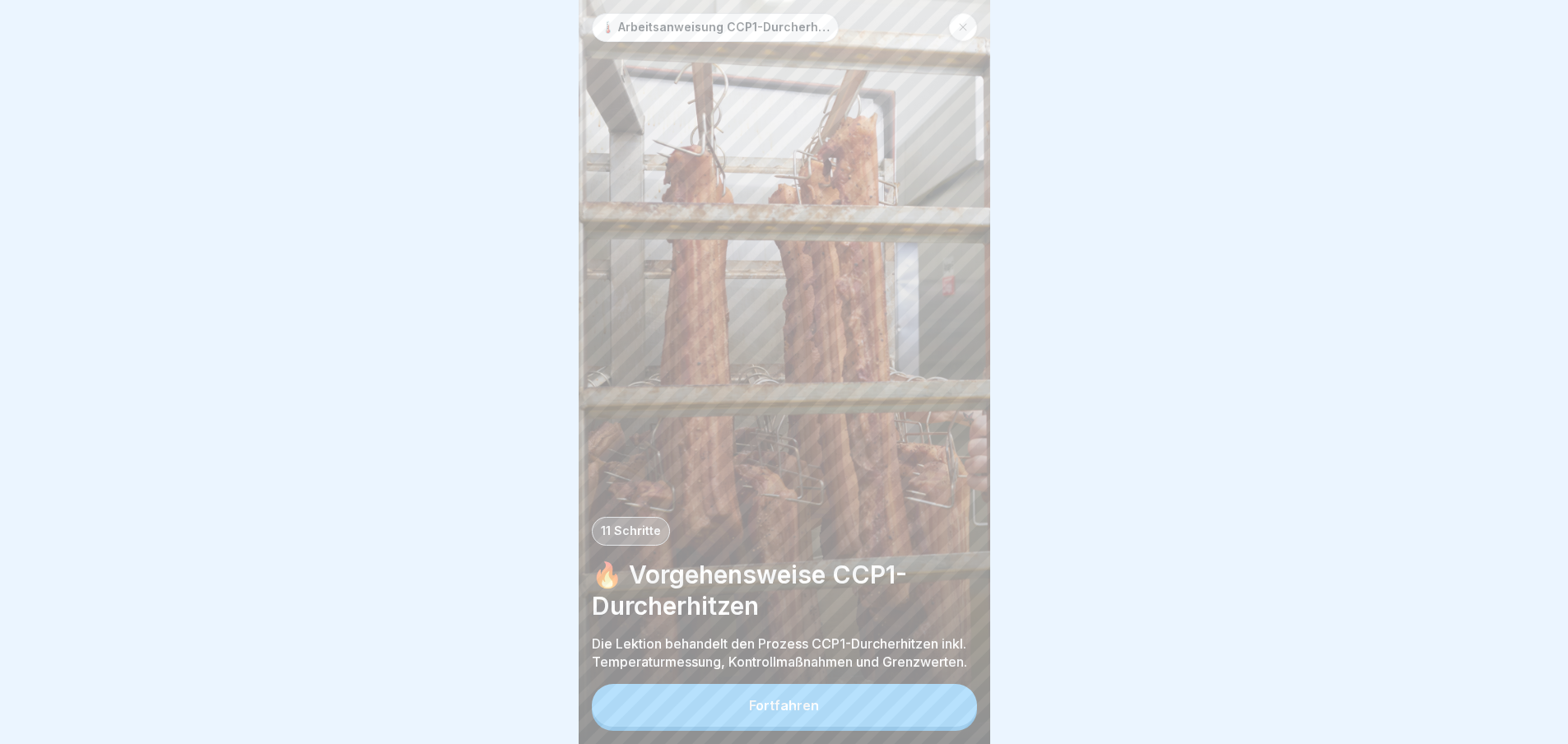
scroll to position [12, 0]
click at [795, 704] on div "Fortfahren" at bounding box center [784, 705] width 70 height 15
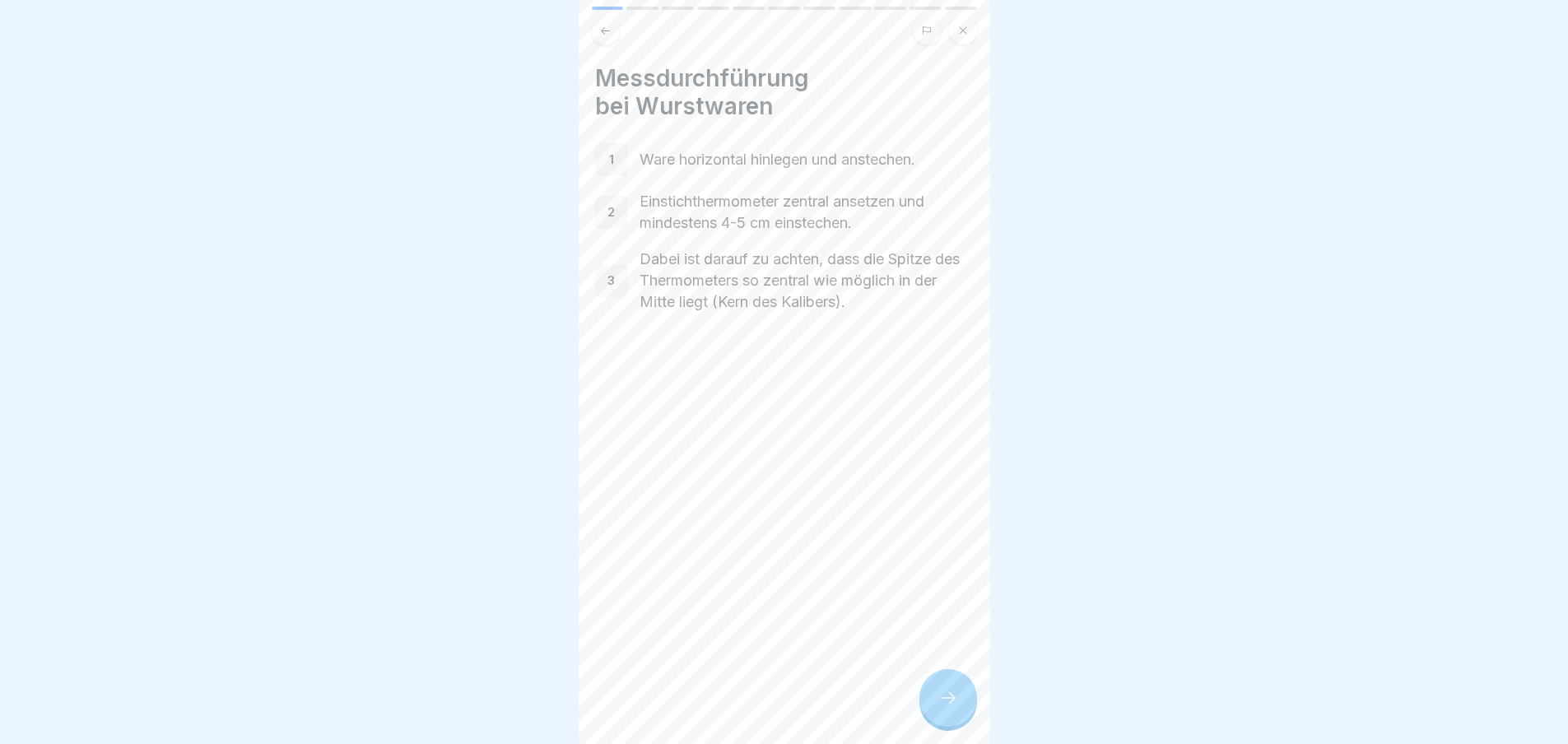
click at [956, 706] on icon at bounding box center [948, 698] width 20 height 20
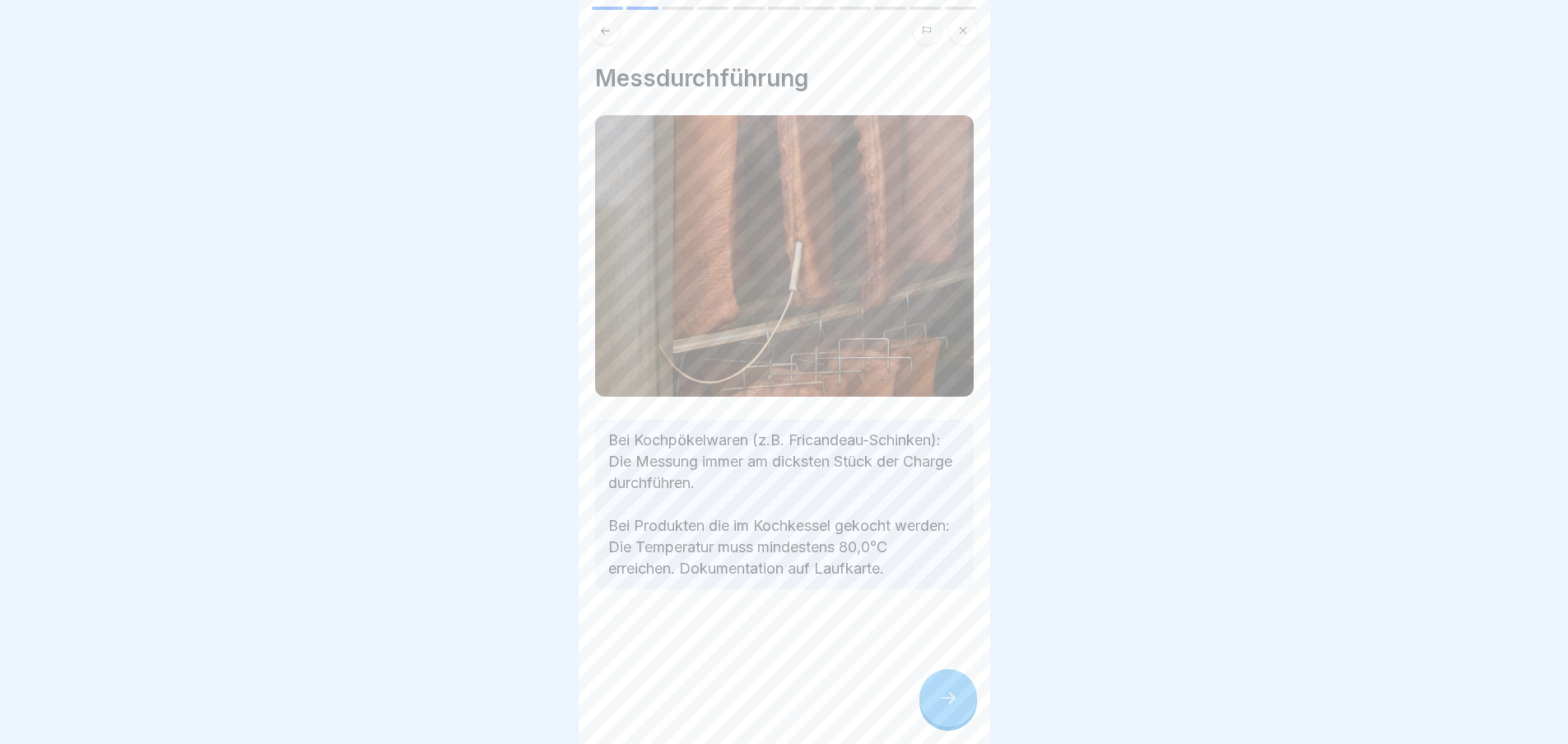
click at [953, 698] on icon at bounding box center [948, 698] width 15 height 11
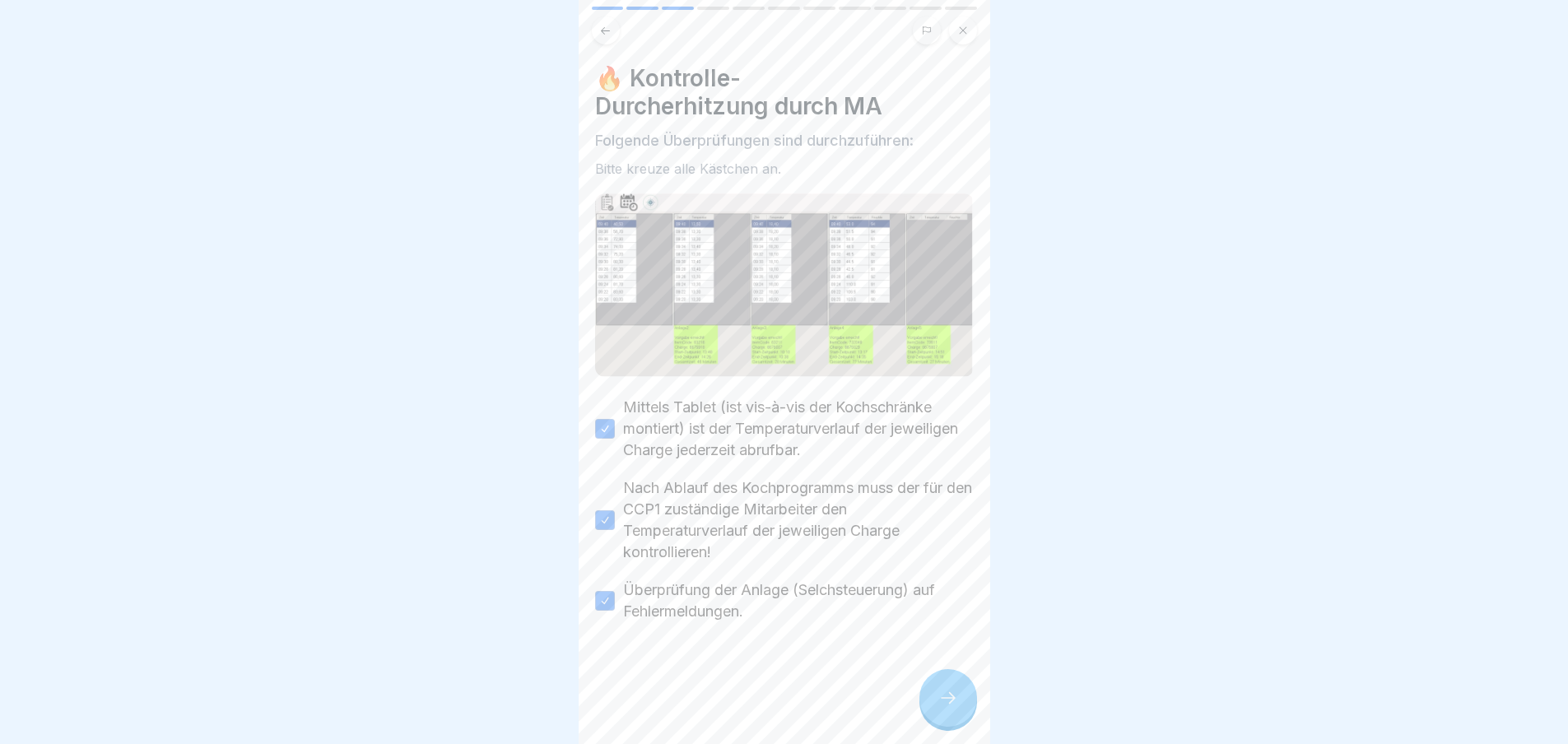
click at [950, 696] on icon at bounding box center [948, 698] width 20 height 20
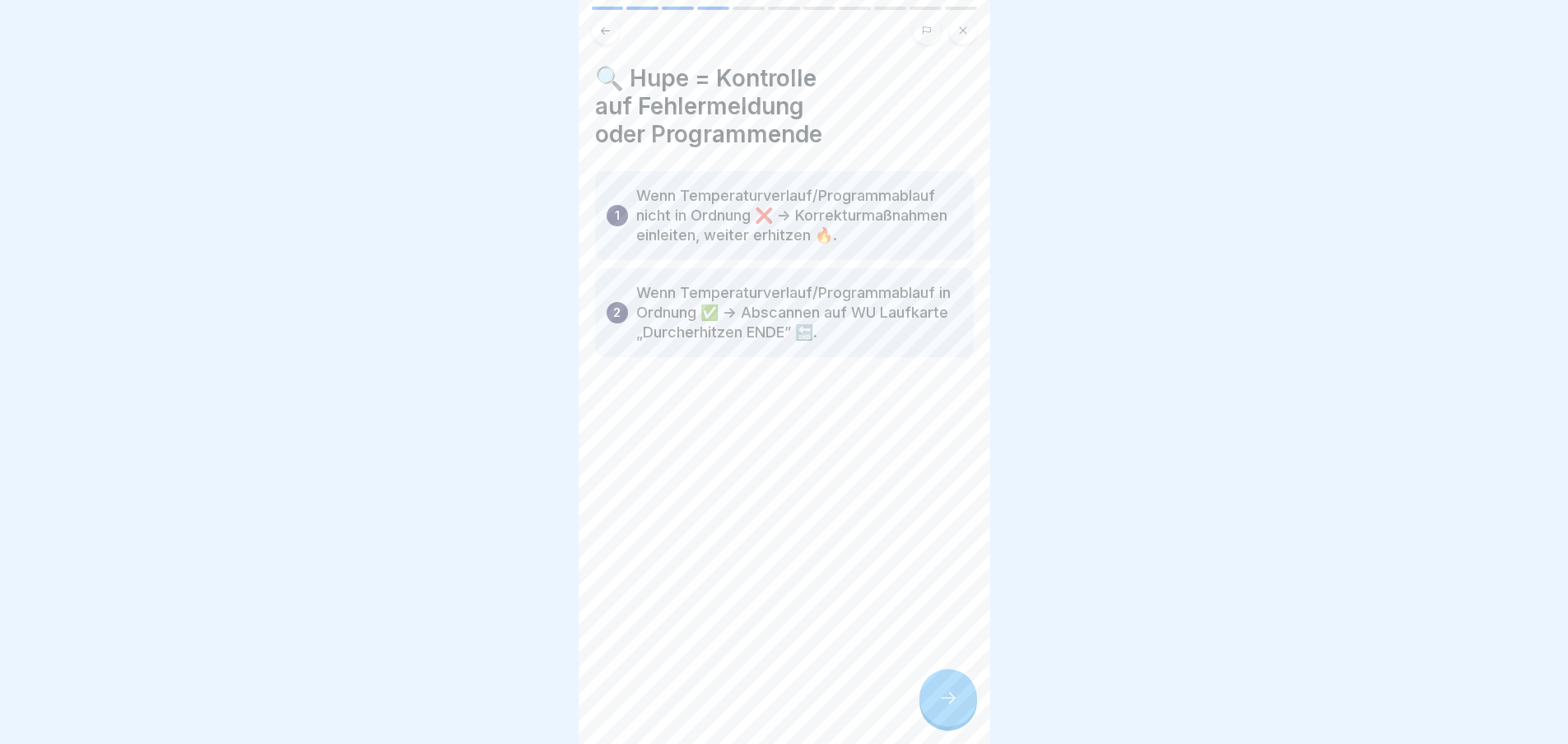
click at [954, 696] on icon at bounding box center [948, 698] width 20 height 20
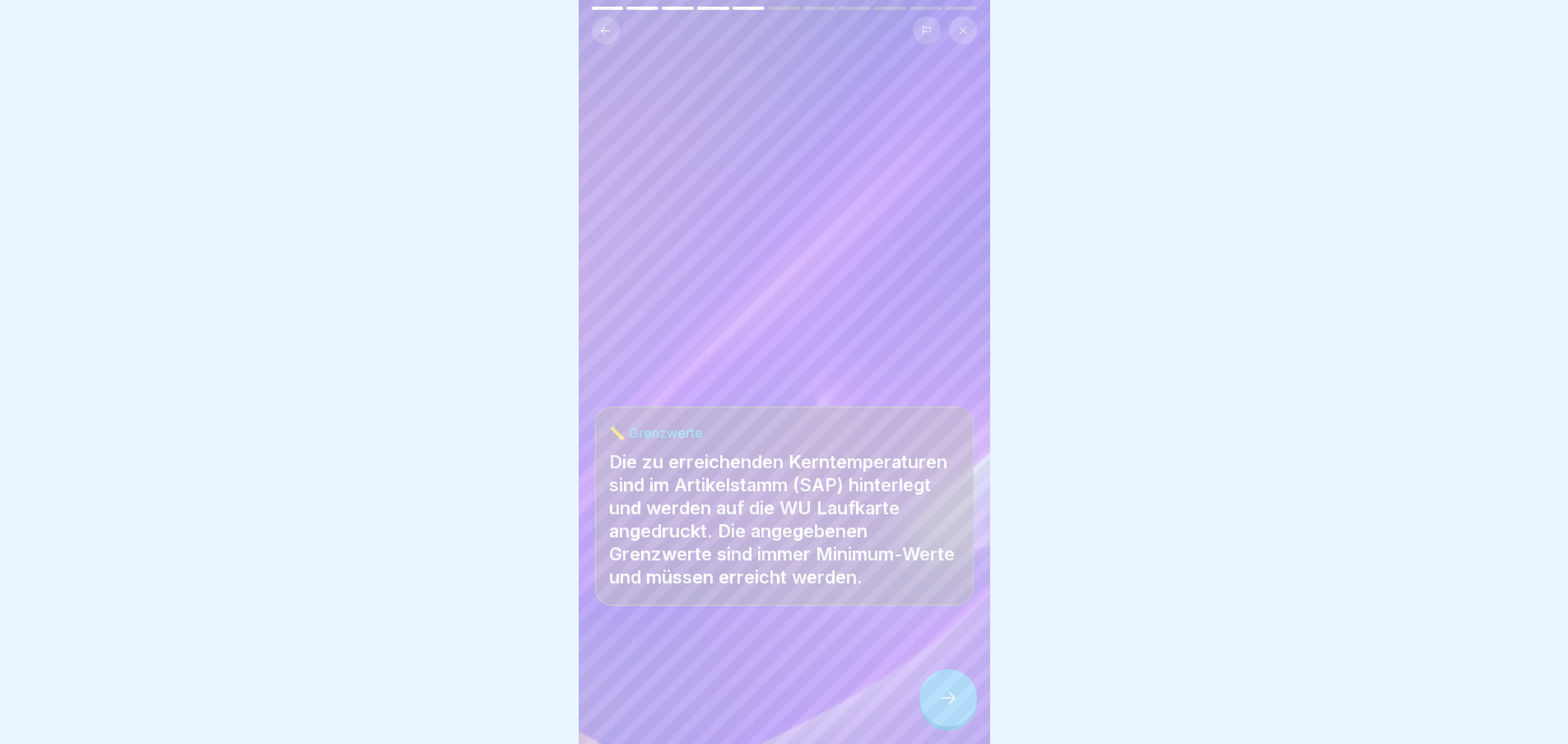
click at [949, 697] on icon at bounding box center [948, 698] width 20 height 20
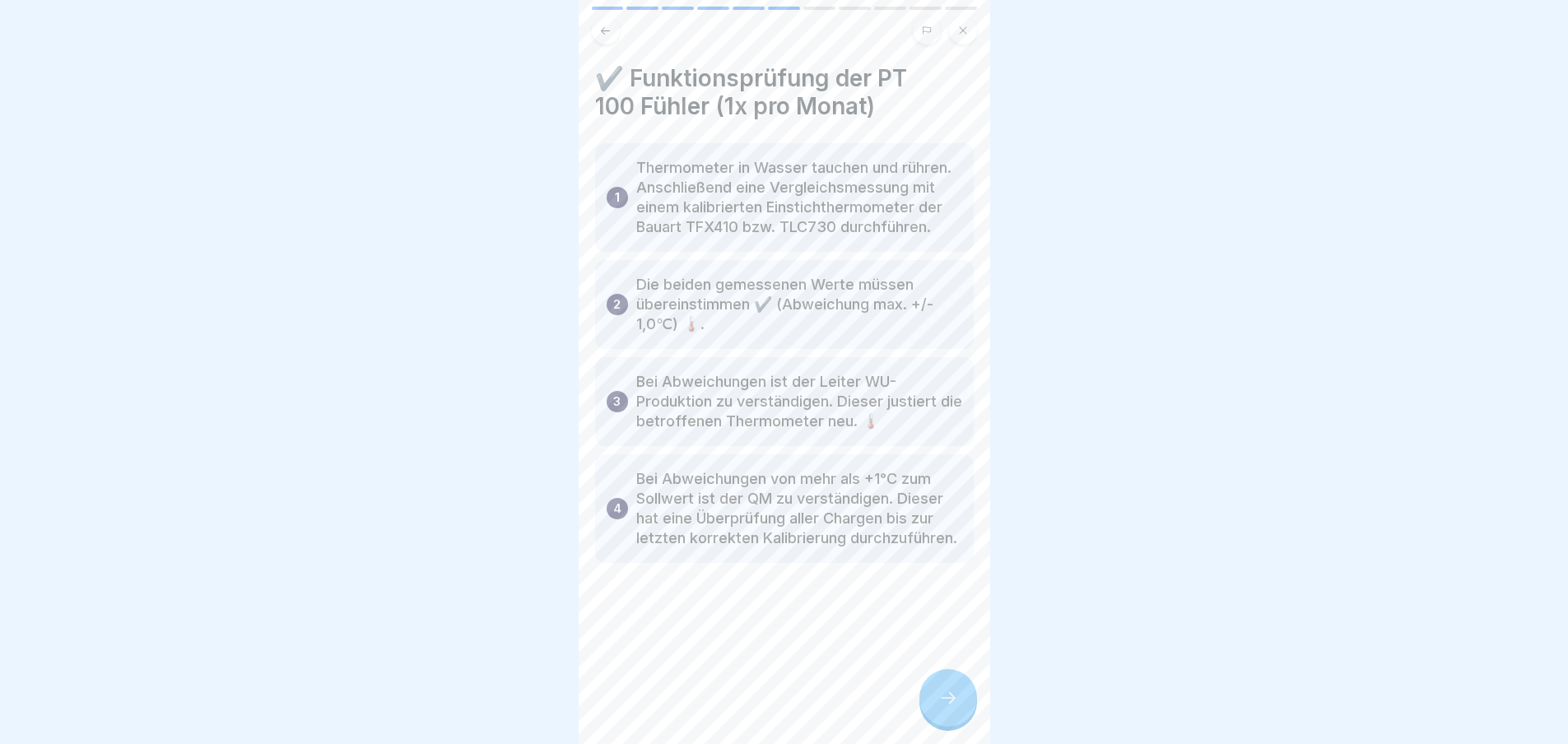
click at [955, 705] on icon at bounding box center [948, 698] width 20 height 20
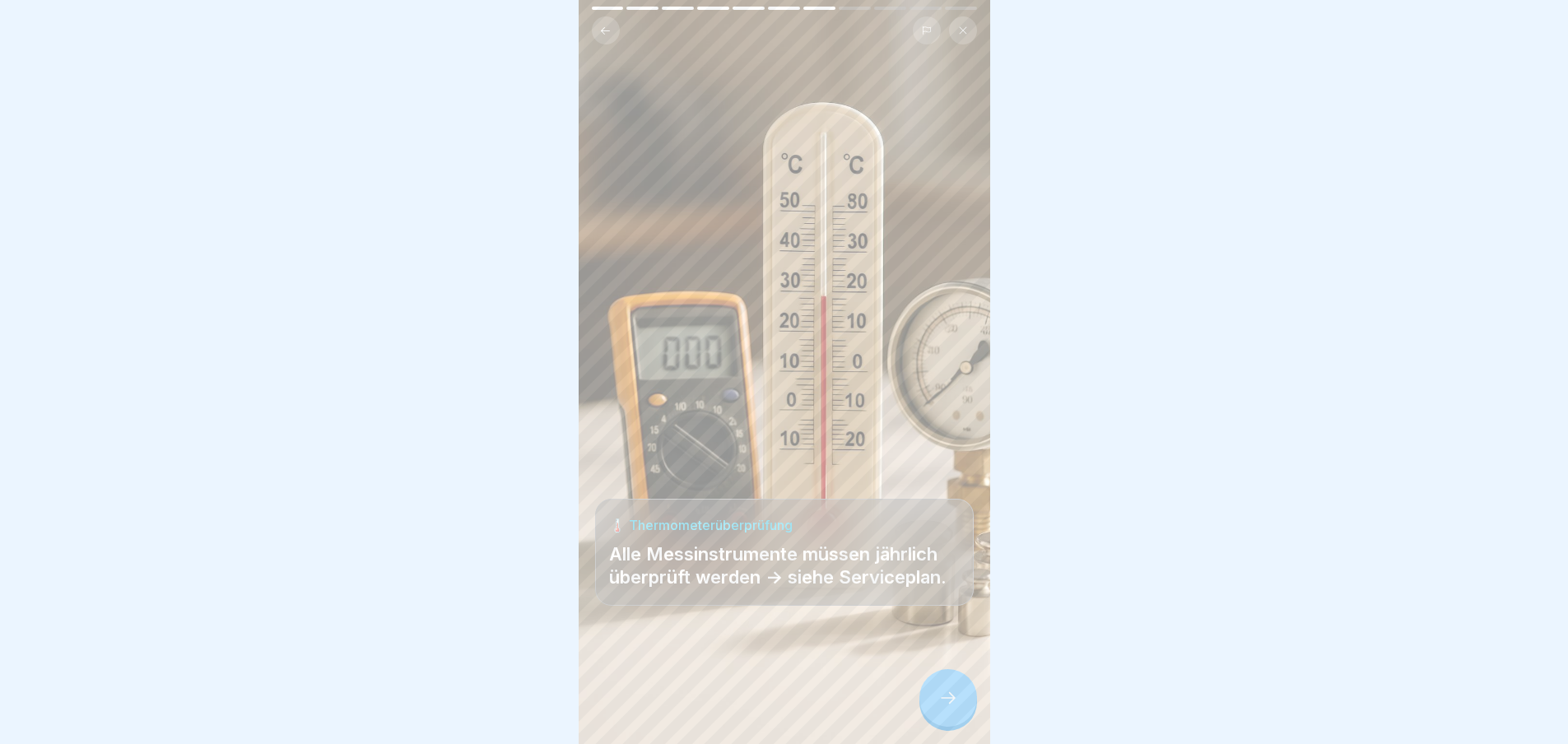
click at [955, 705] on icon at bounding box center [948, 698] width 20 height 20
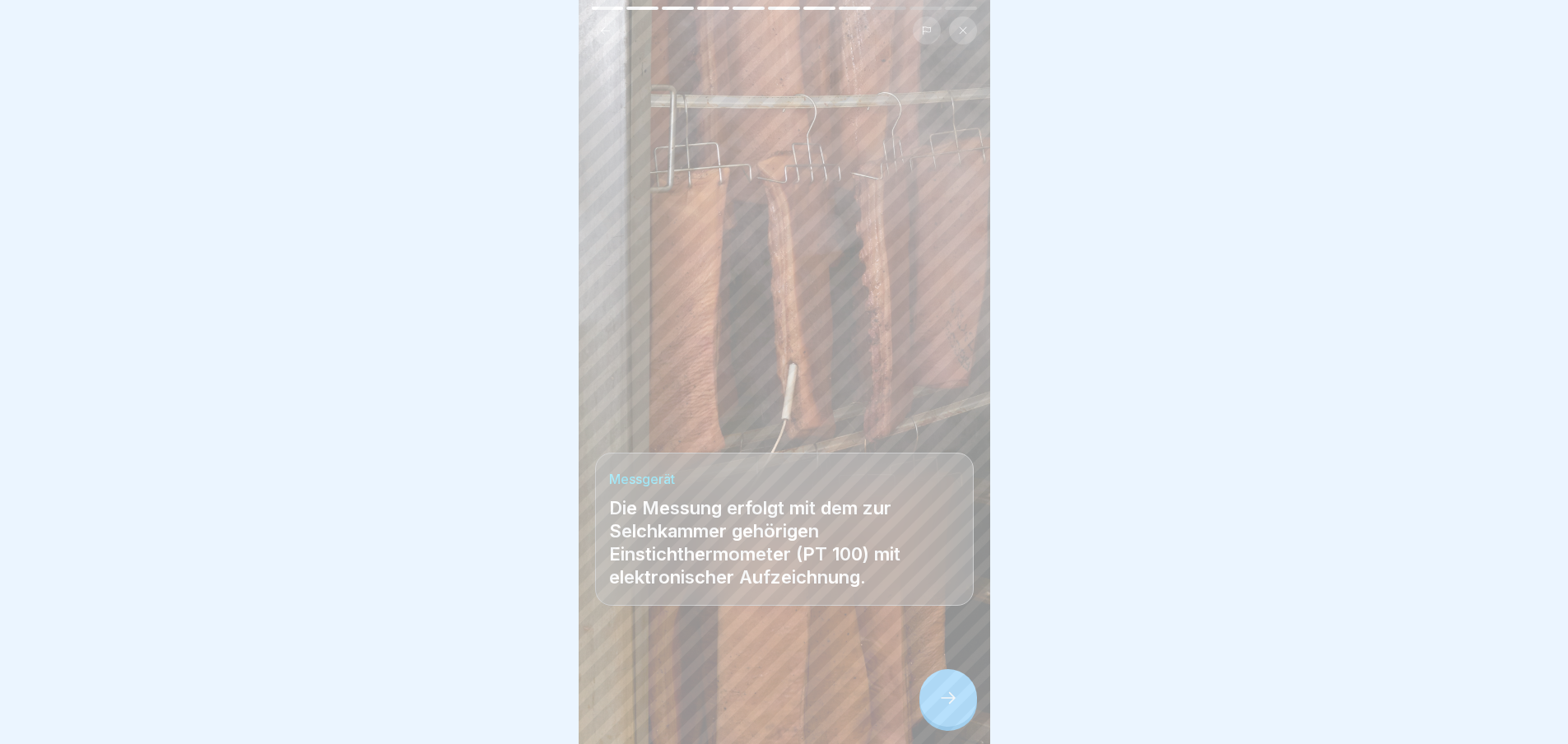
click at [963, 695] on div at bounding box center [949, 698] width 57 height 57
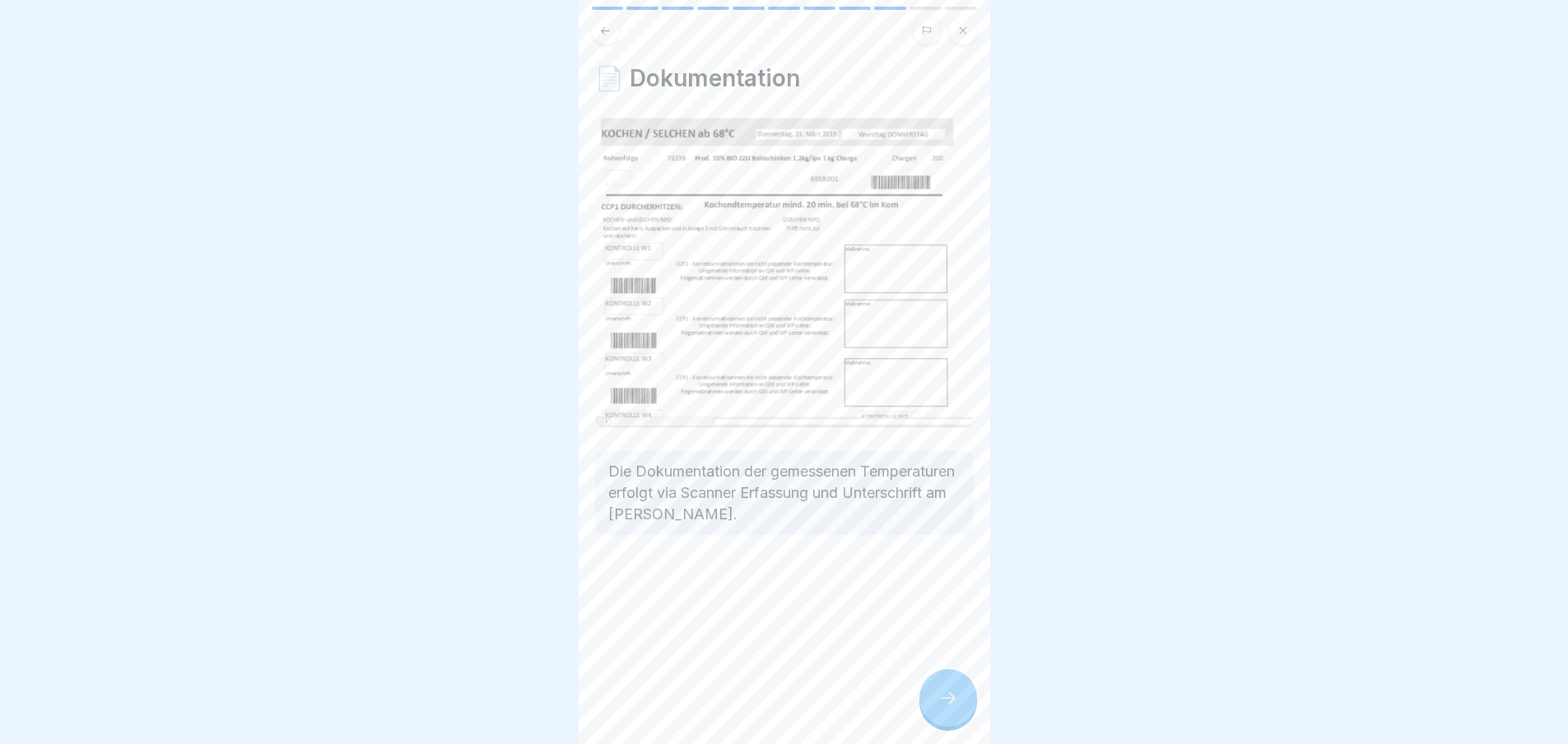
click at [963, 695] on div at bounding box center [949, 698] width 57 height 57
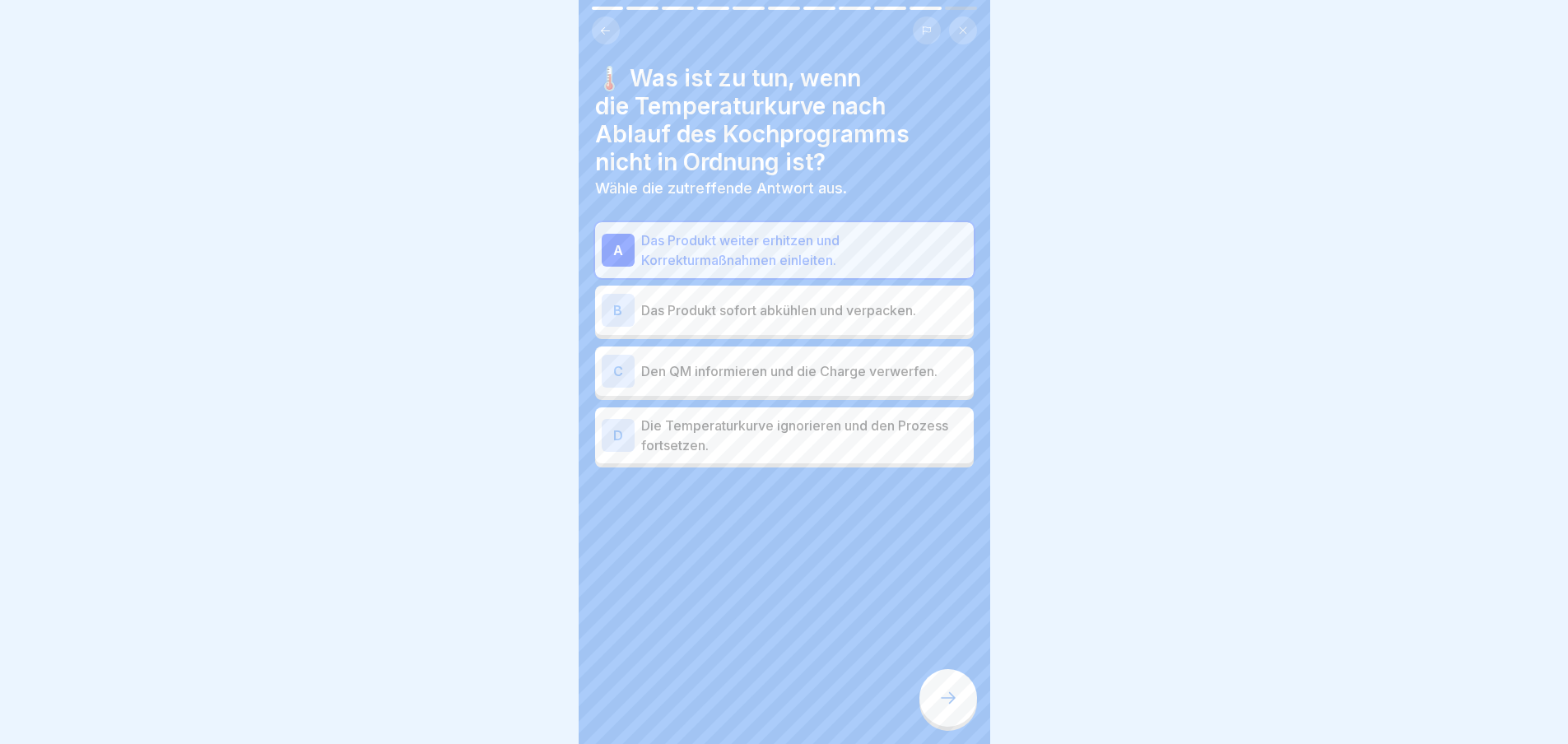
click at [961, 691] on div at bounding box center [949, 698] width 57 height 57
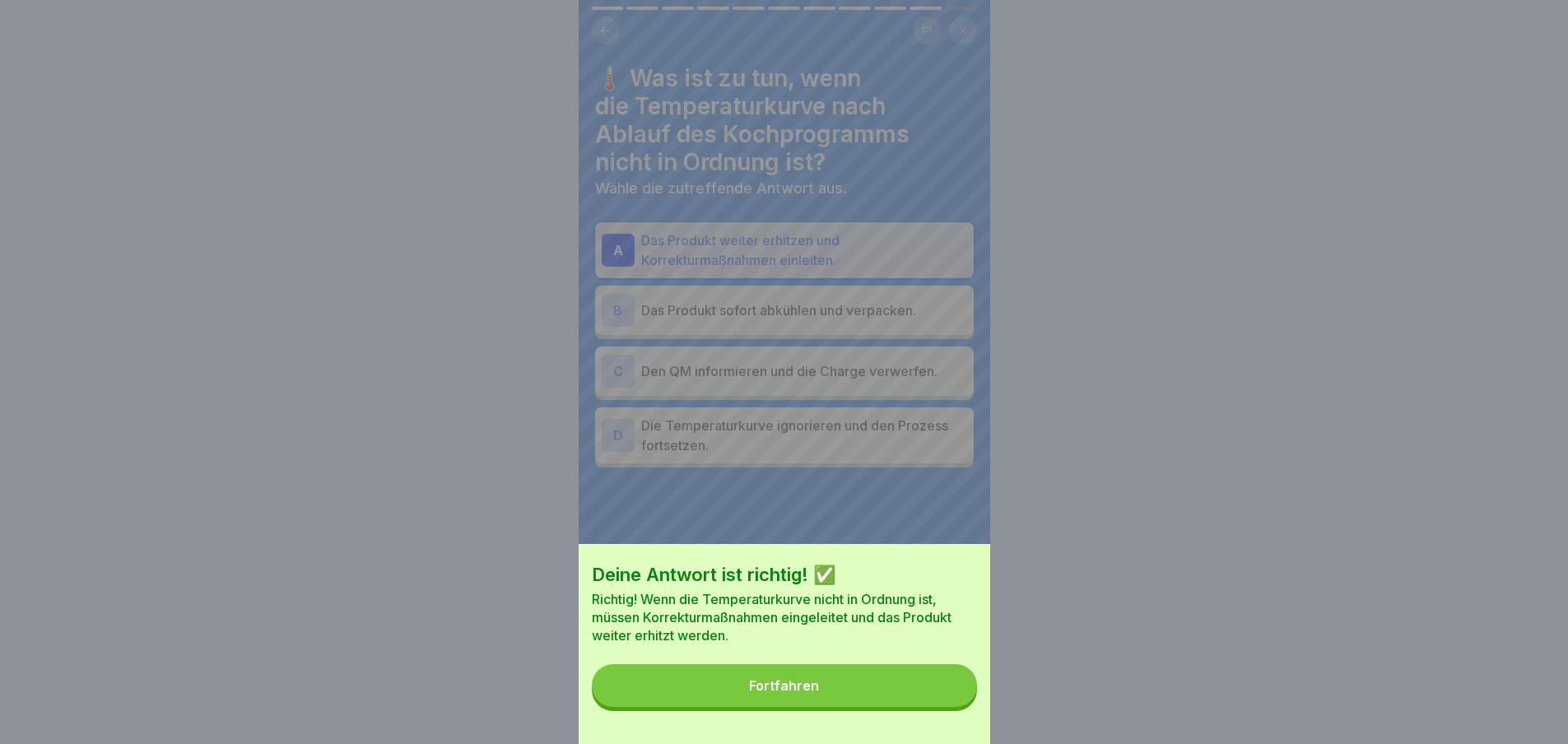
click at [812, 693] on div "Fortfahren" at bounding box center [784, 686] width 70 height 15
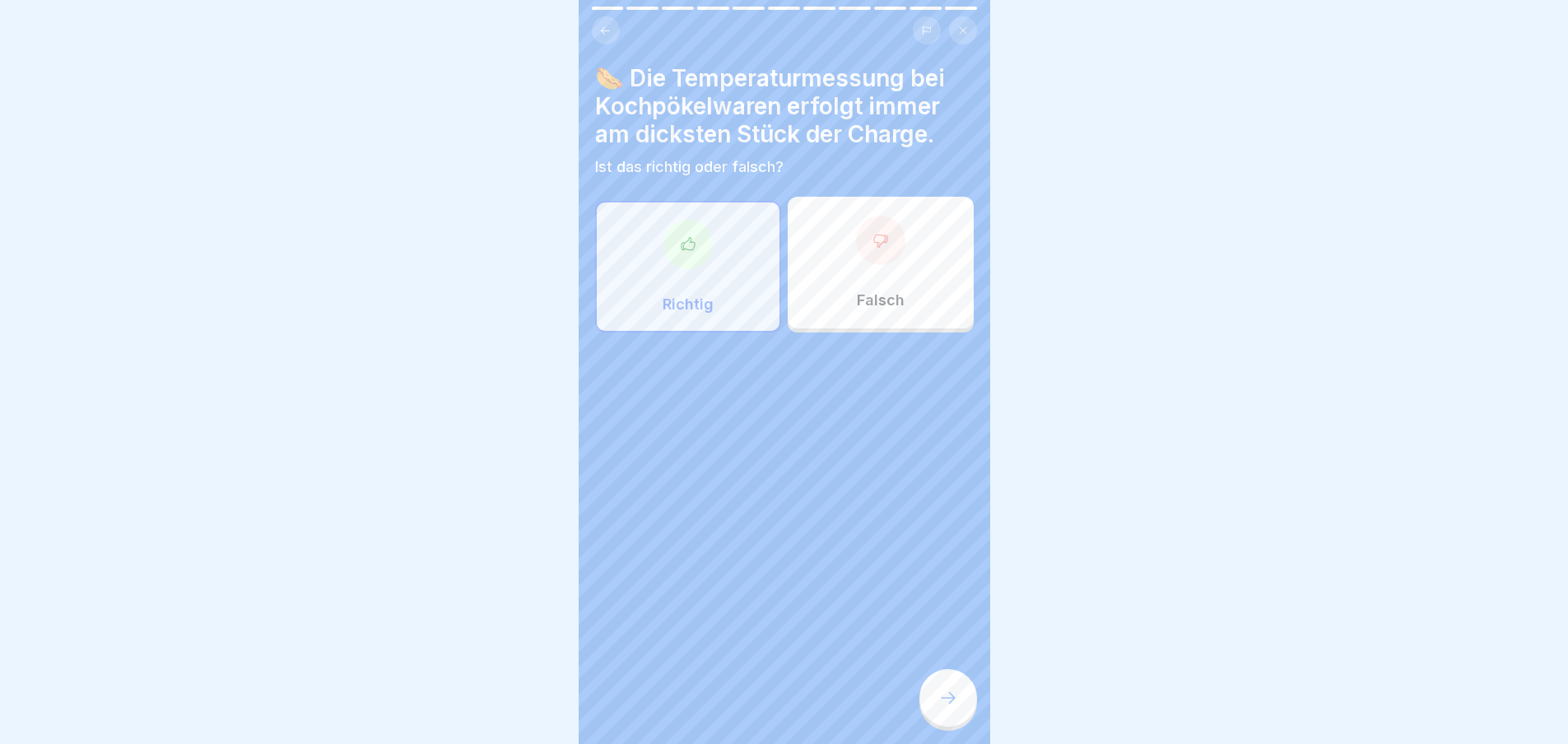
click at [962, 688] on div at bounding box center [949, 698] width 57 height 57
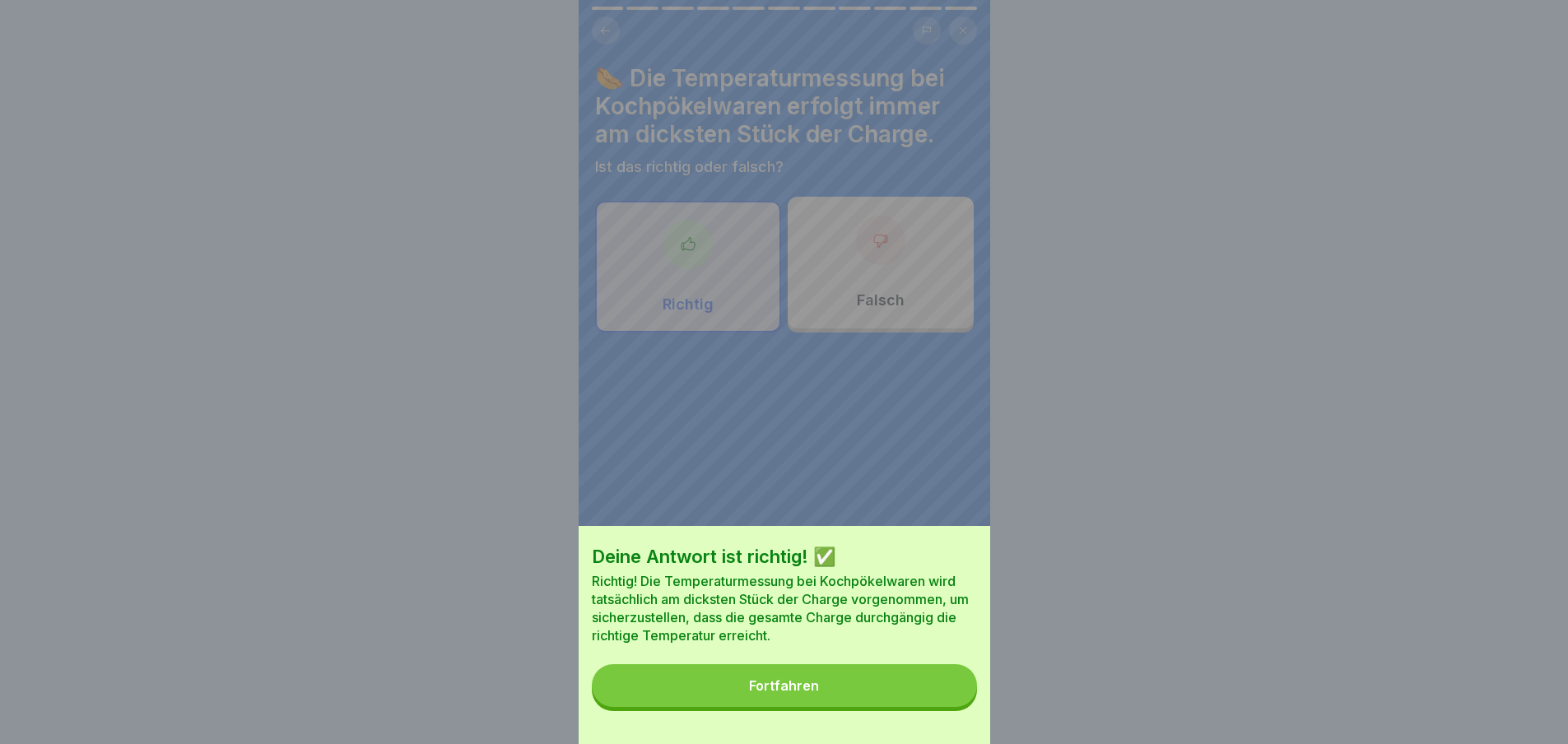
click at [777, 693] on div "Fortfahren" at bounding box center [784, 686] width 70 height 15
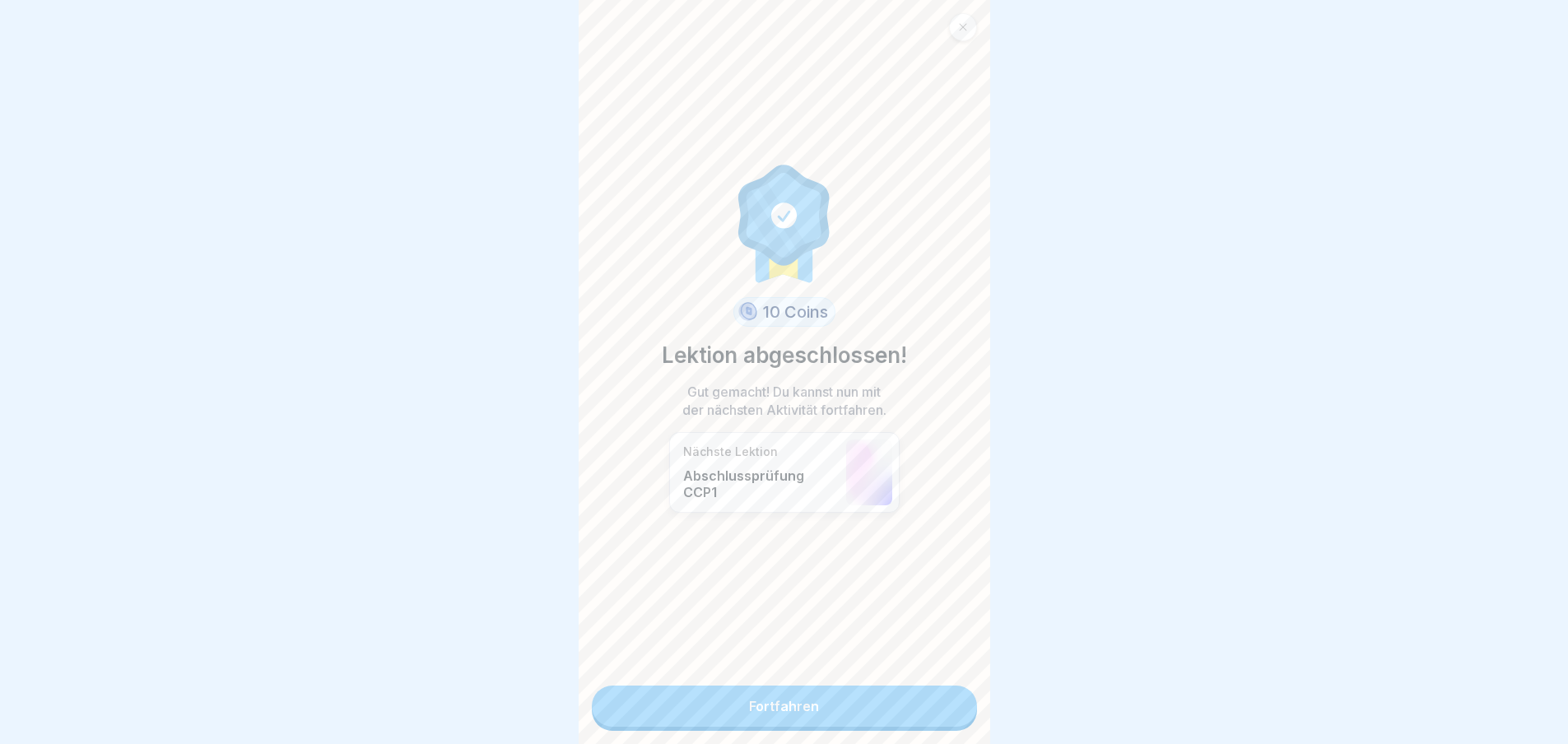
click at [775, 698] on link "Fortfahren" at bounding box center [785, 706] width 385 height 41
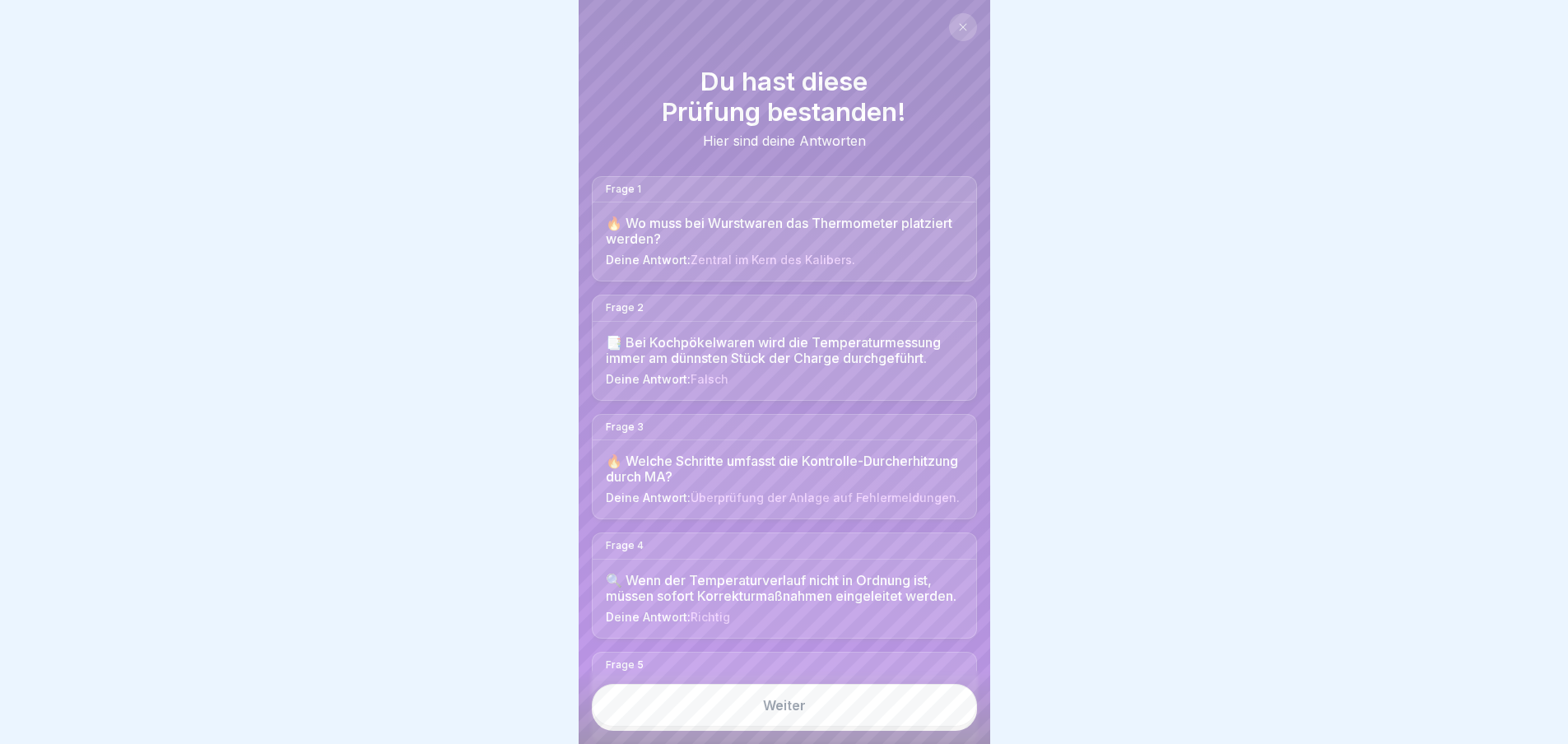
click at [792, 726] on link "Weiter" at bounding box center [785, 705] width 385 height 43
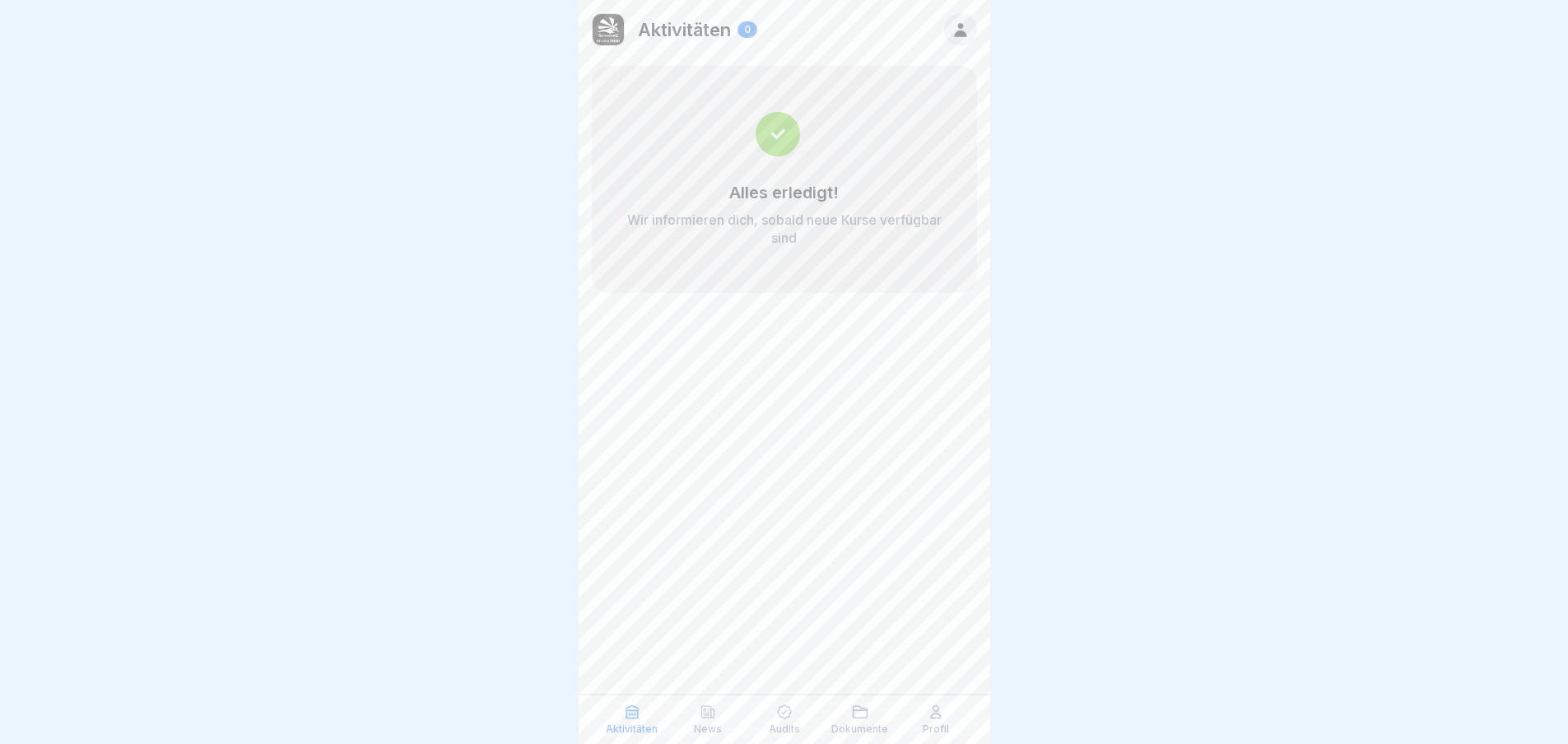
scroll to position [12, 0]
click at [785, 709] on icon at bounding box center [784, 712] width 17 height 17
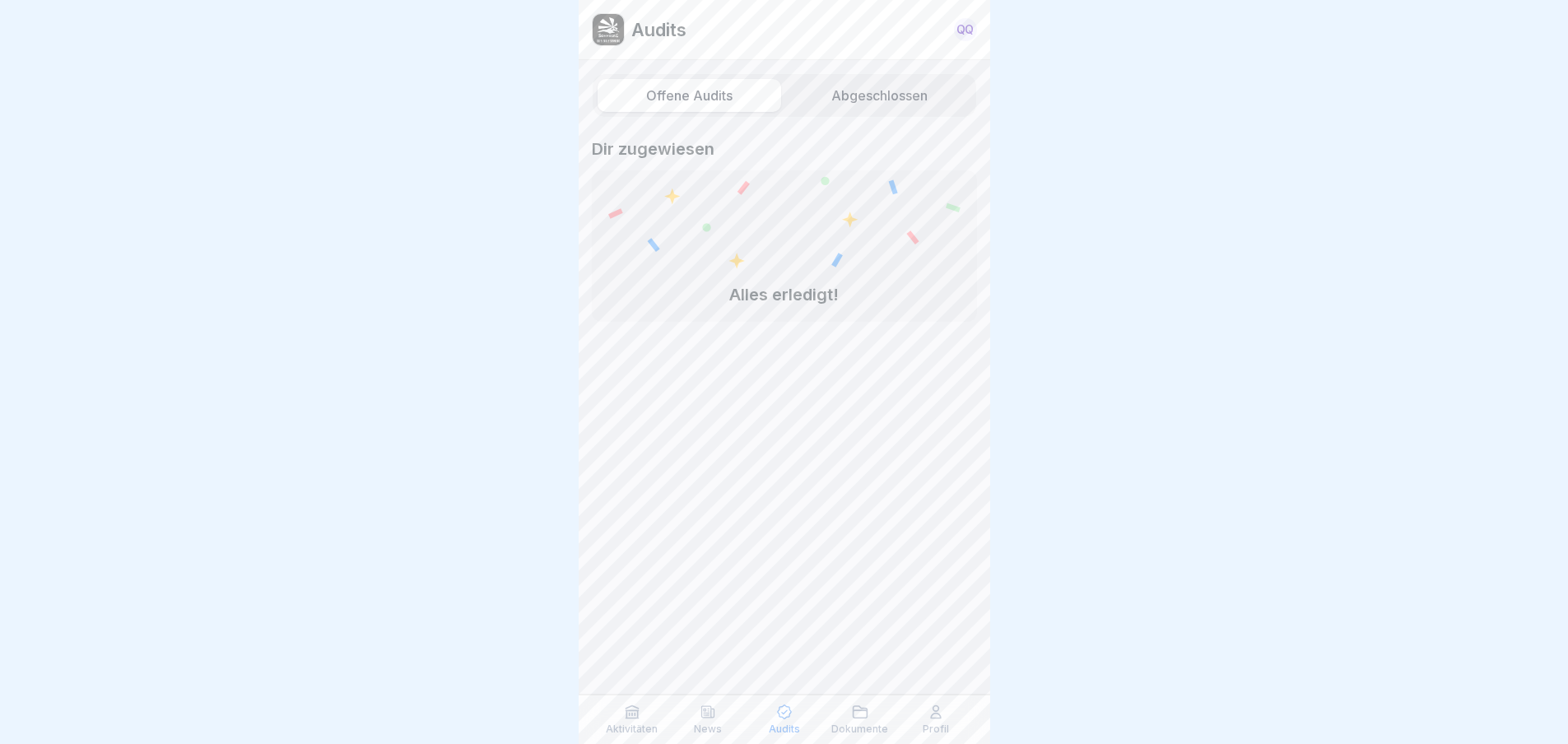
click at [210, 322] on div at bounding box center [784, 372] width 1568 height 744
